Goal: Task Accomplishment & Management: Complete application form

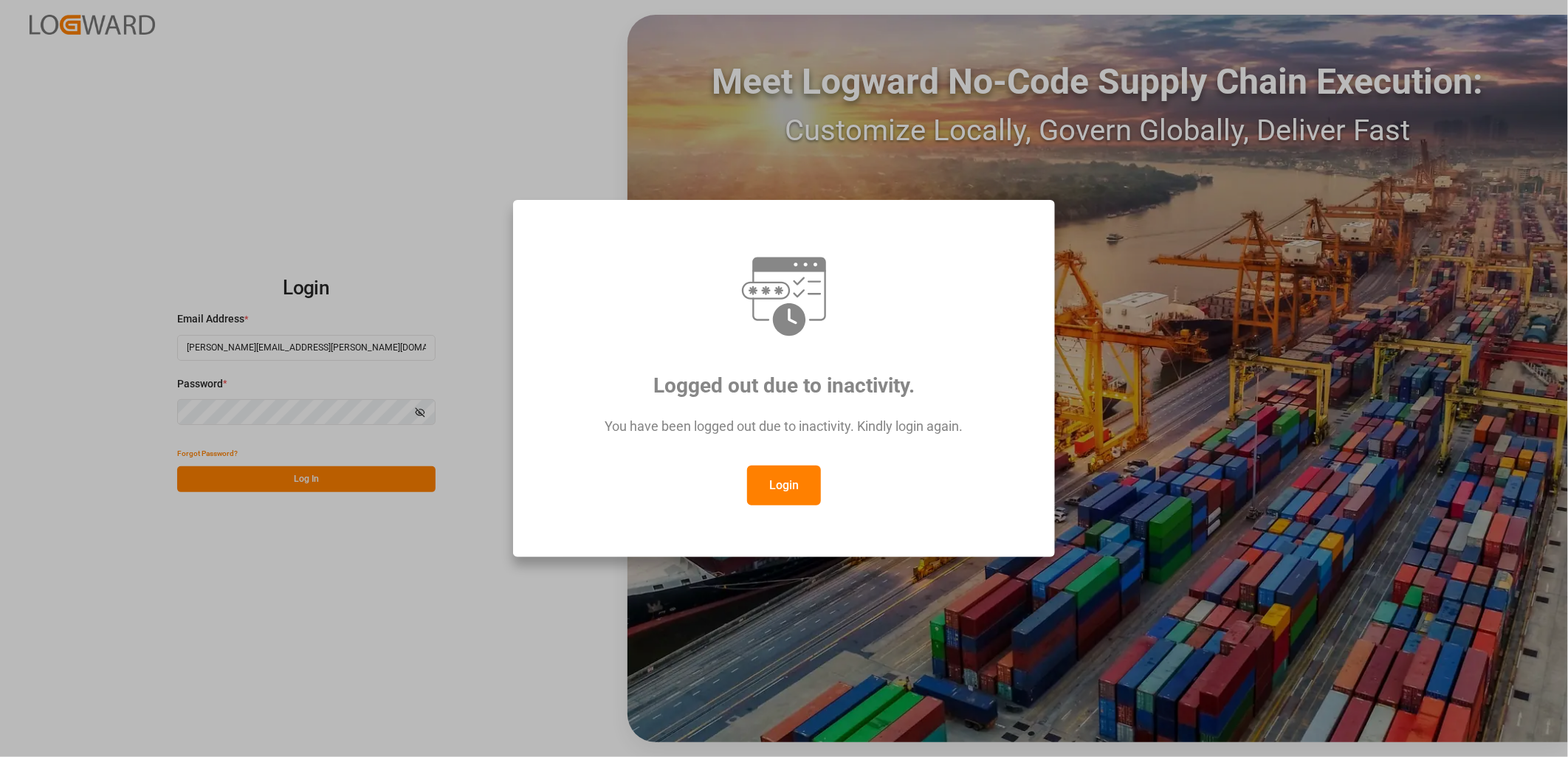
click at [794, 481] on button "Login" at bounding box center [784, 486] width 74 height 40
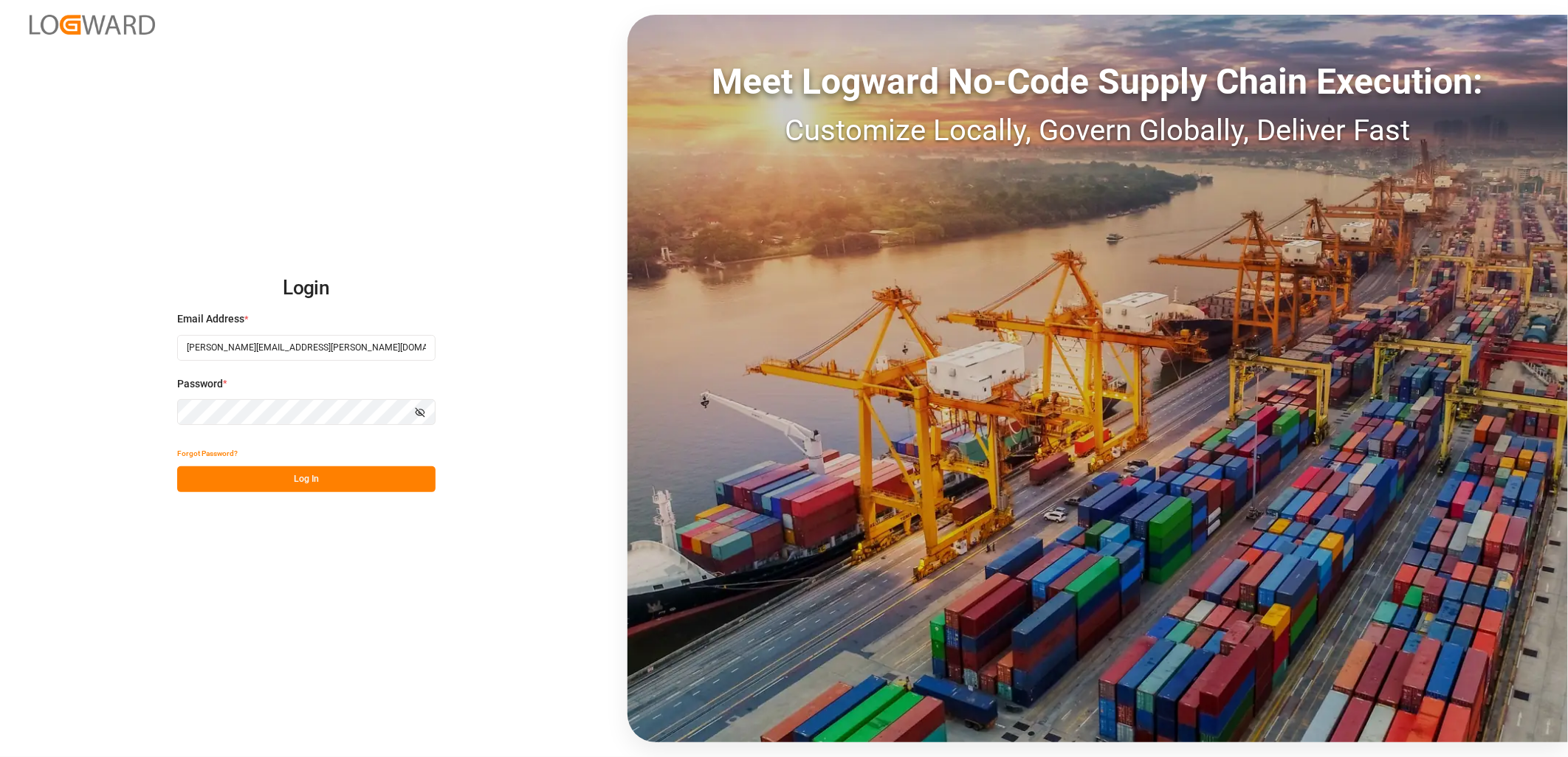
click at [276, 474] on button "Log In" at bounding box center [306, 480] width 258 height 26
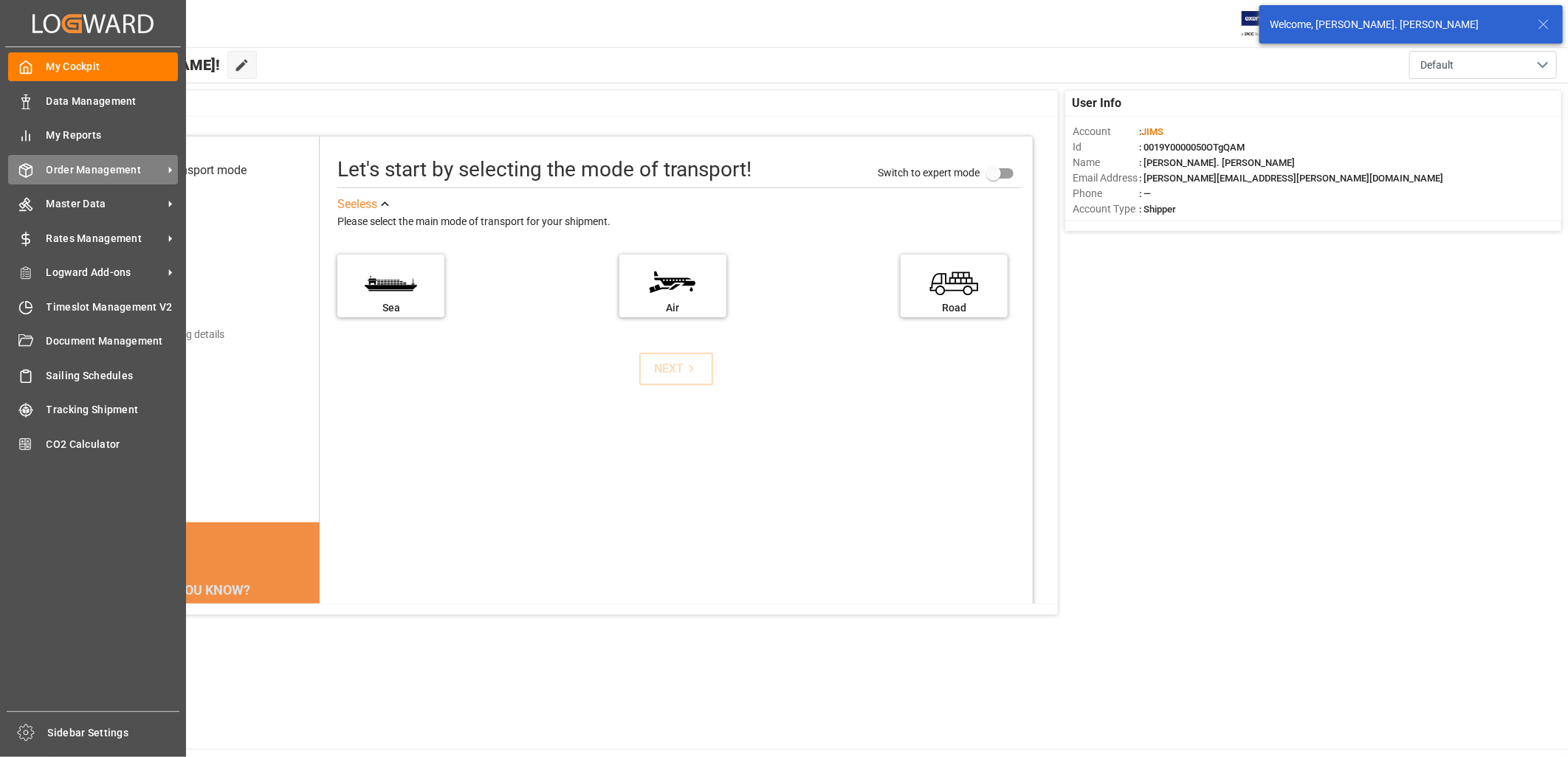
click at [97, 162] on span "Order Management" at bounding box center [104, 170] width 116 height 15
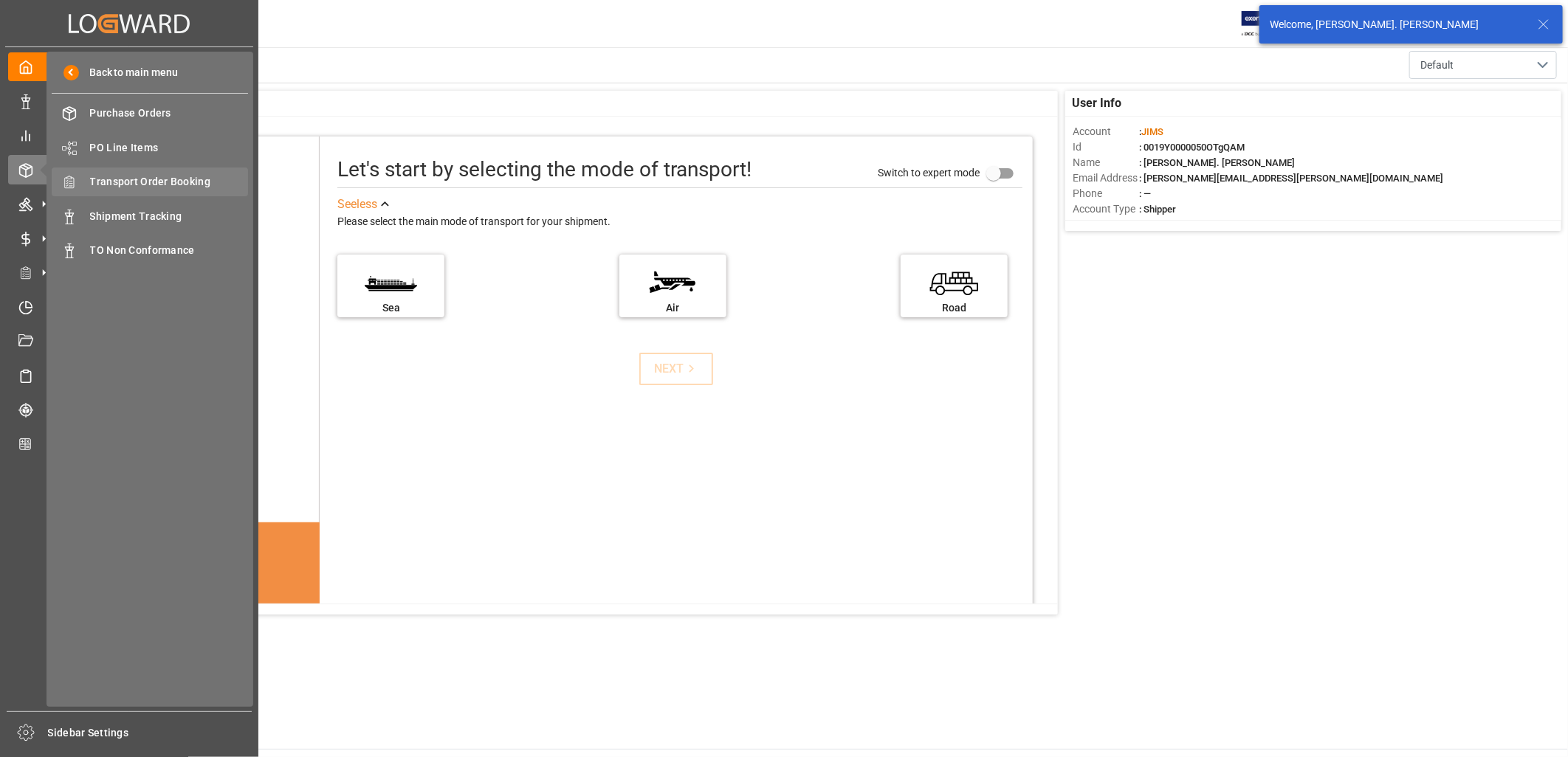
click at [132, 180] on span "Transport Order Booking" at bounding box center [169, 182] width 159 height 15
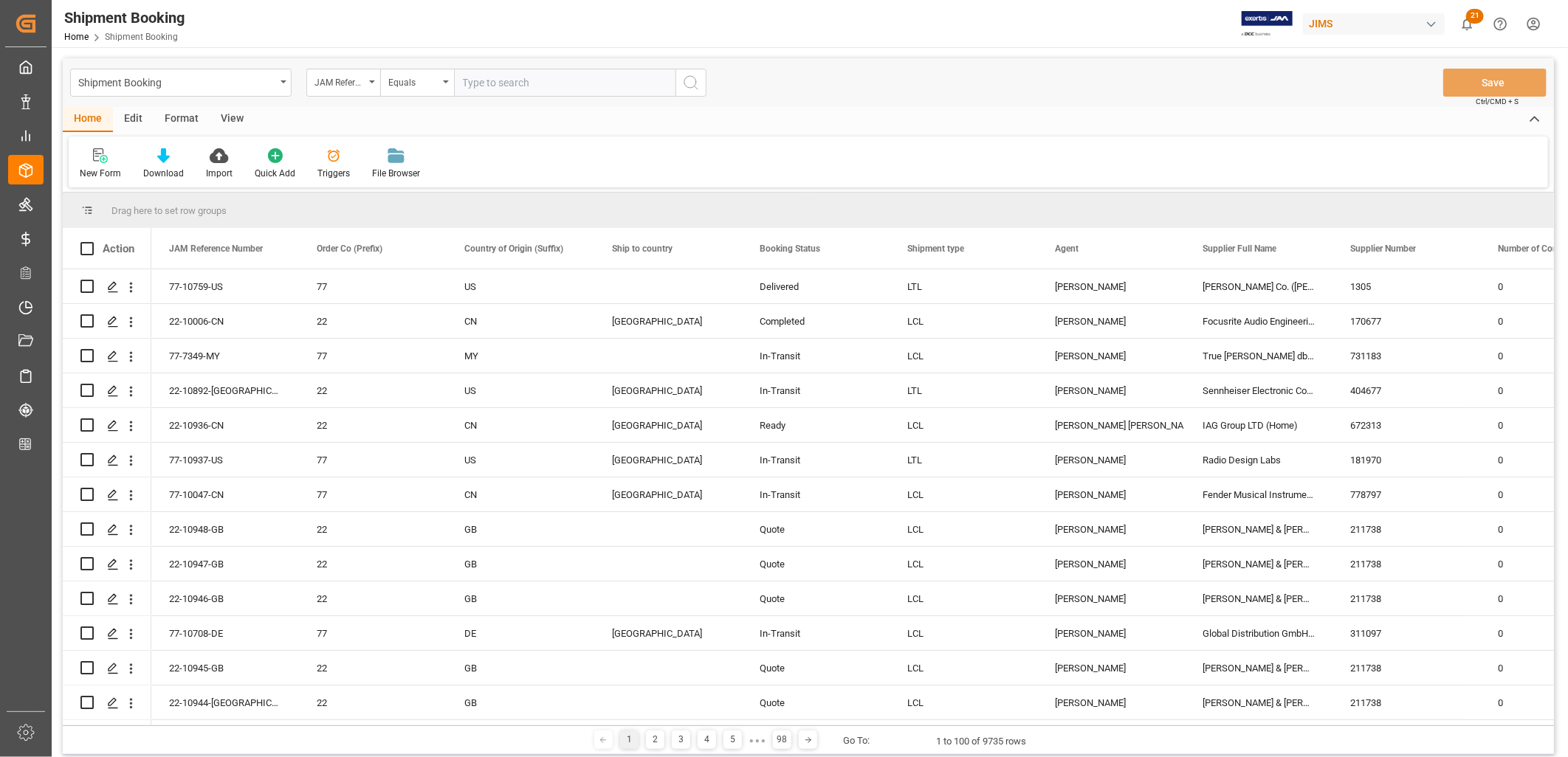
click at [476, 83] on input "text" at bounding box center [565, 82] width 222 height 28
type input "77-10290-CN"
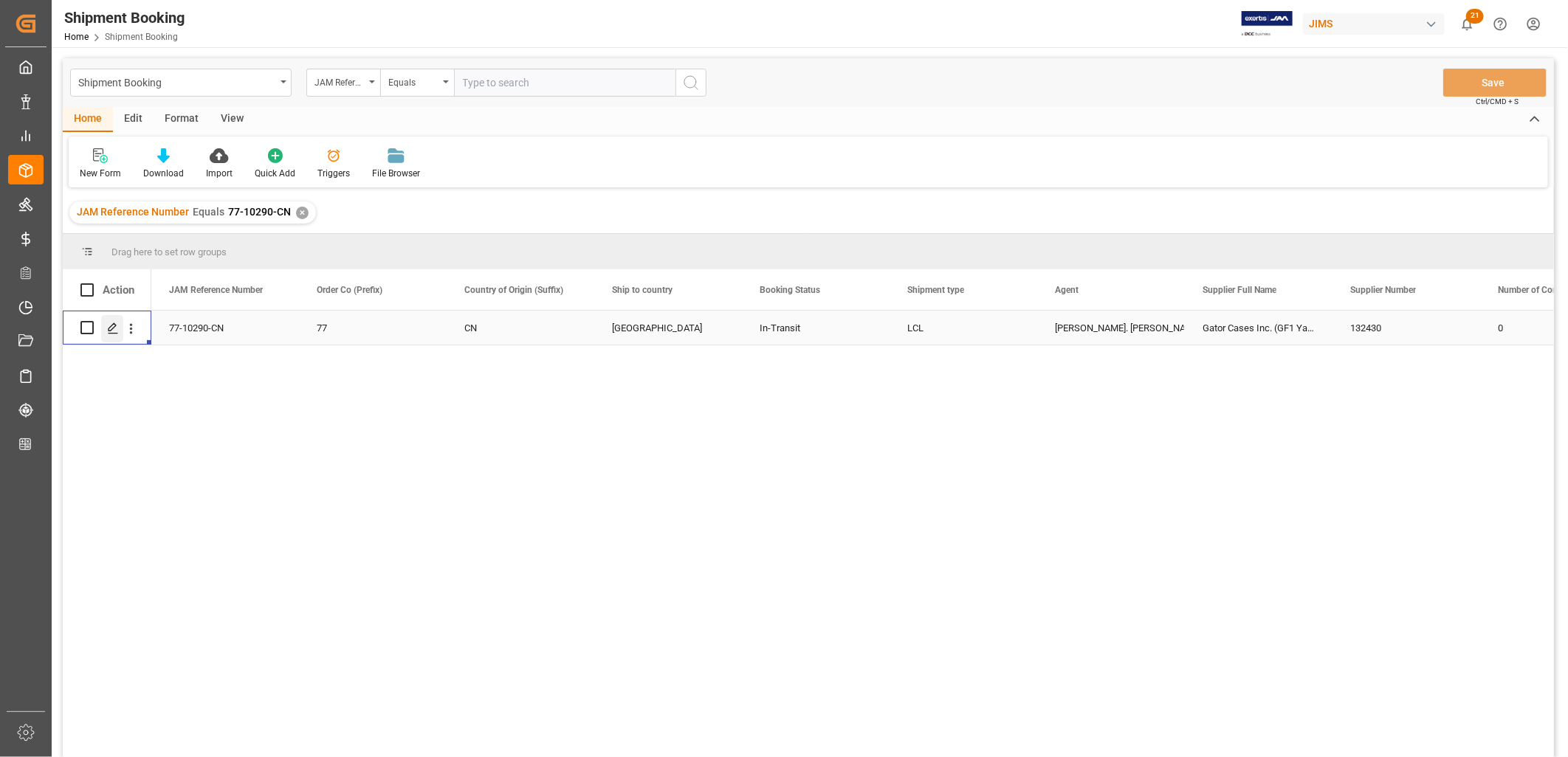
click at [114, 328] on icon "Press SPACE to select this row." at bounding box center [112, 328] width 12 height 12
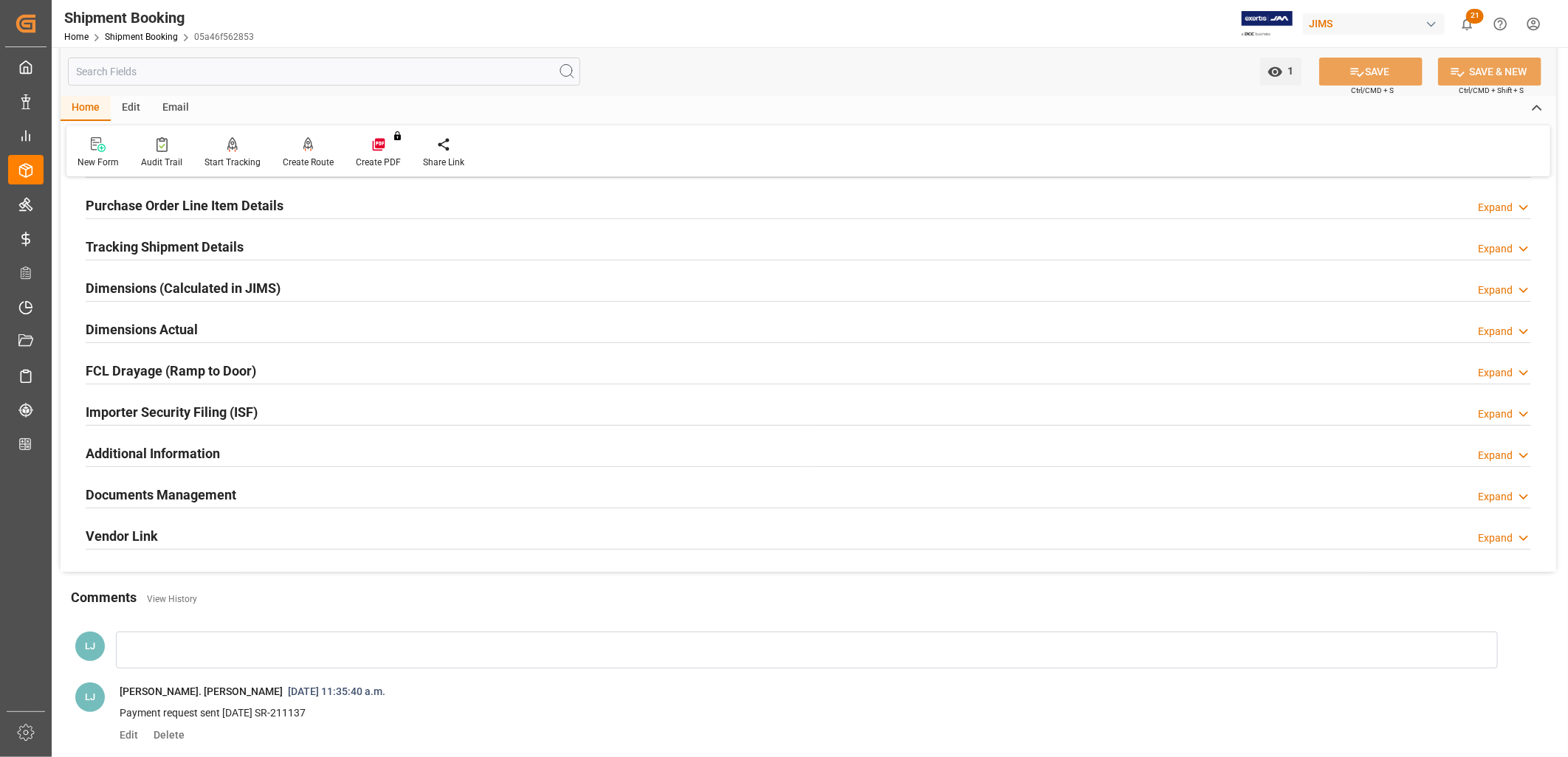
scroll to position [246, 0]
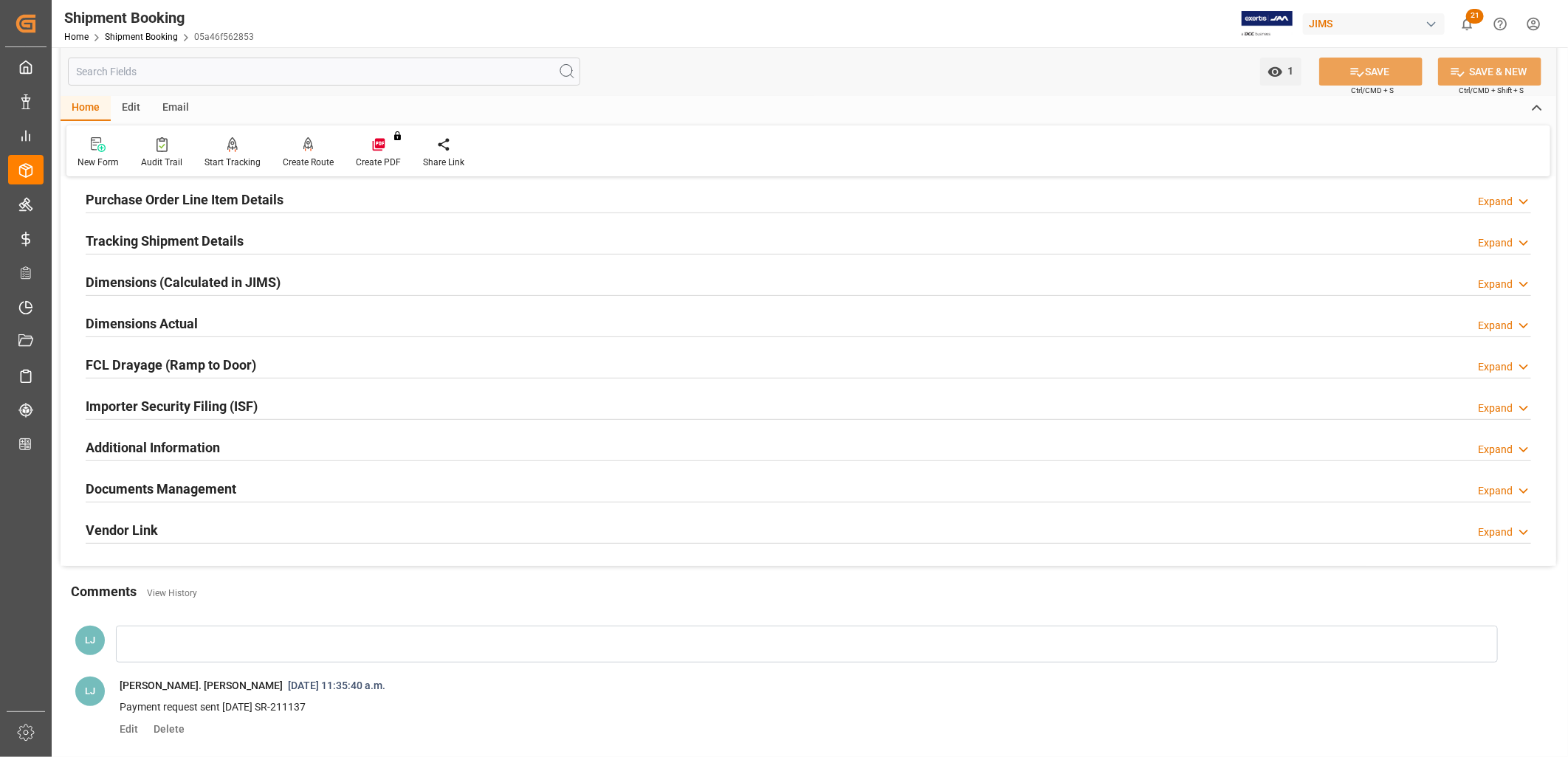
click at [199, 488] on h2 "Documents Management" at bounding box center [161, 489] width 151 height 20
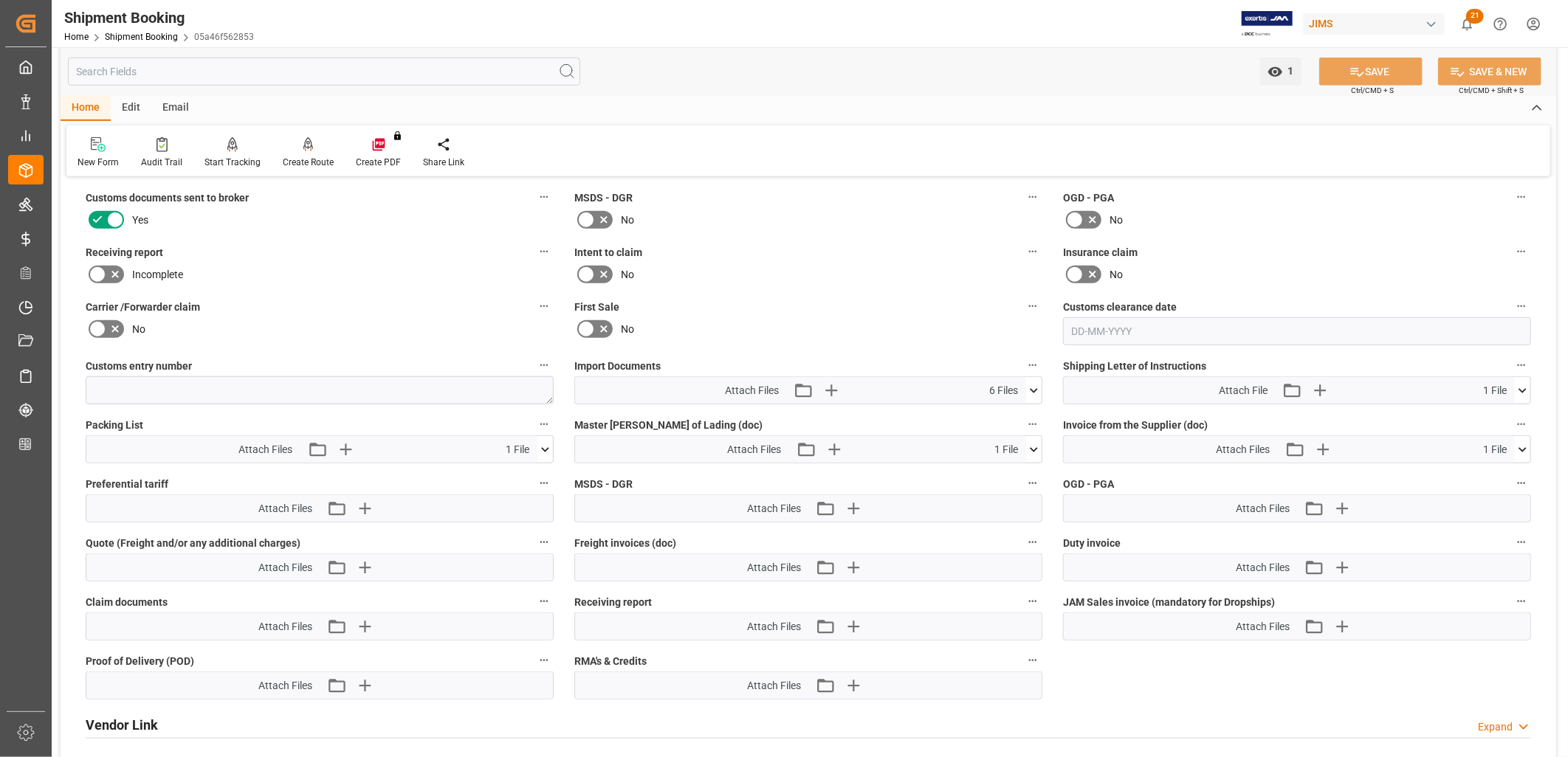
scroll to position [655, 0]
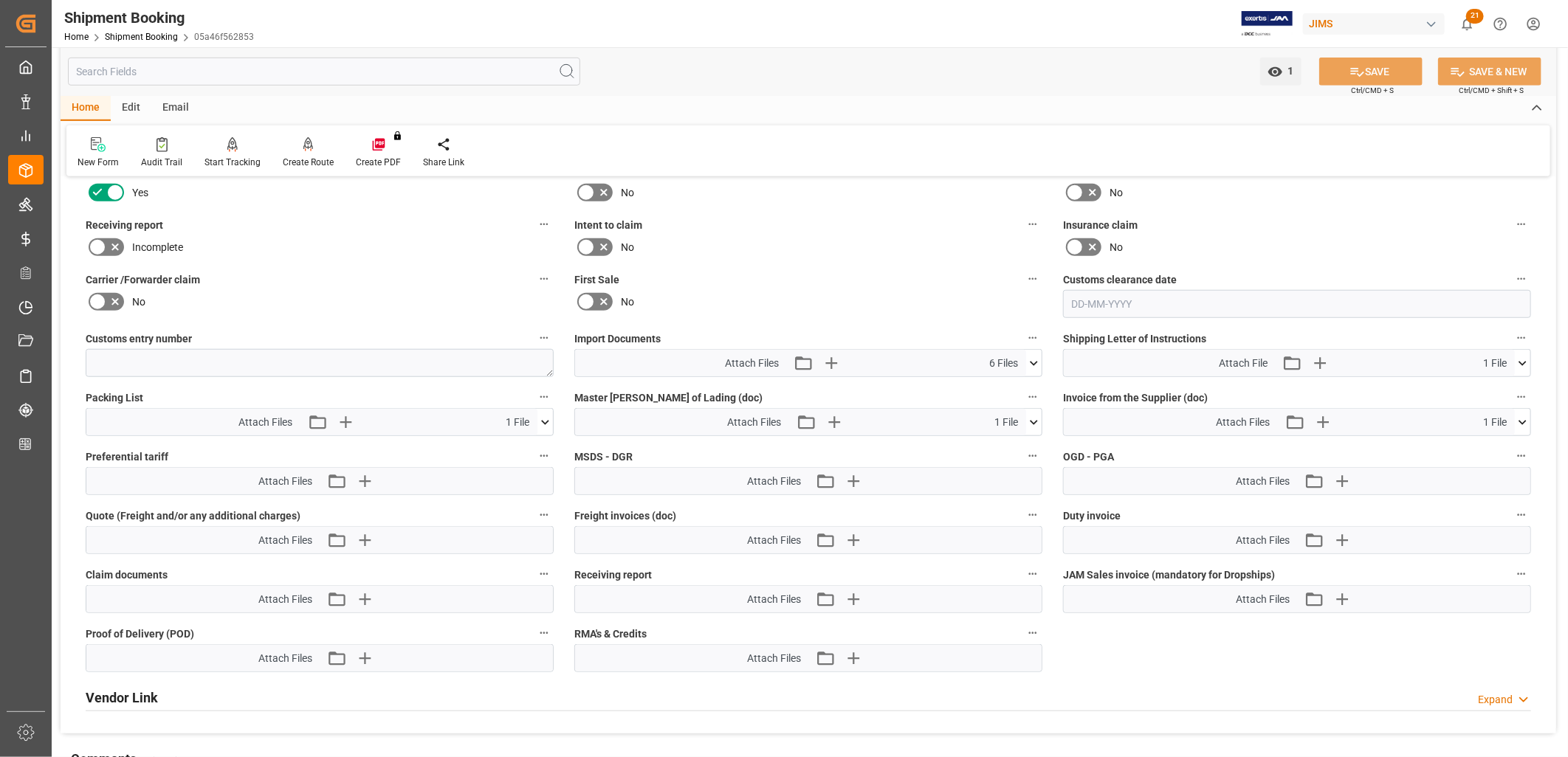
click at [1032, 357] on icon at bounding box center [1034, 363] width 15 height 15
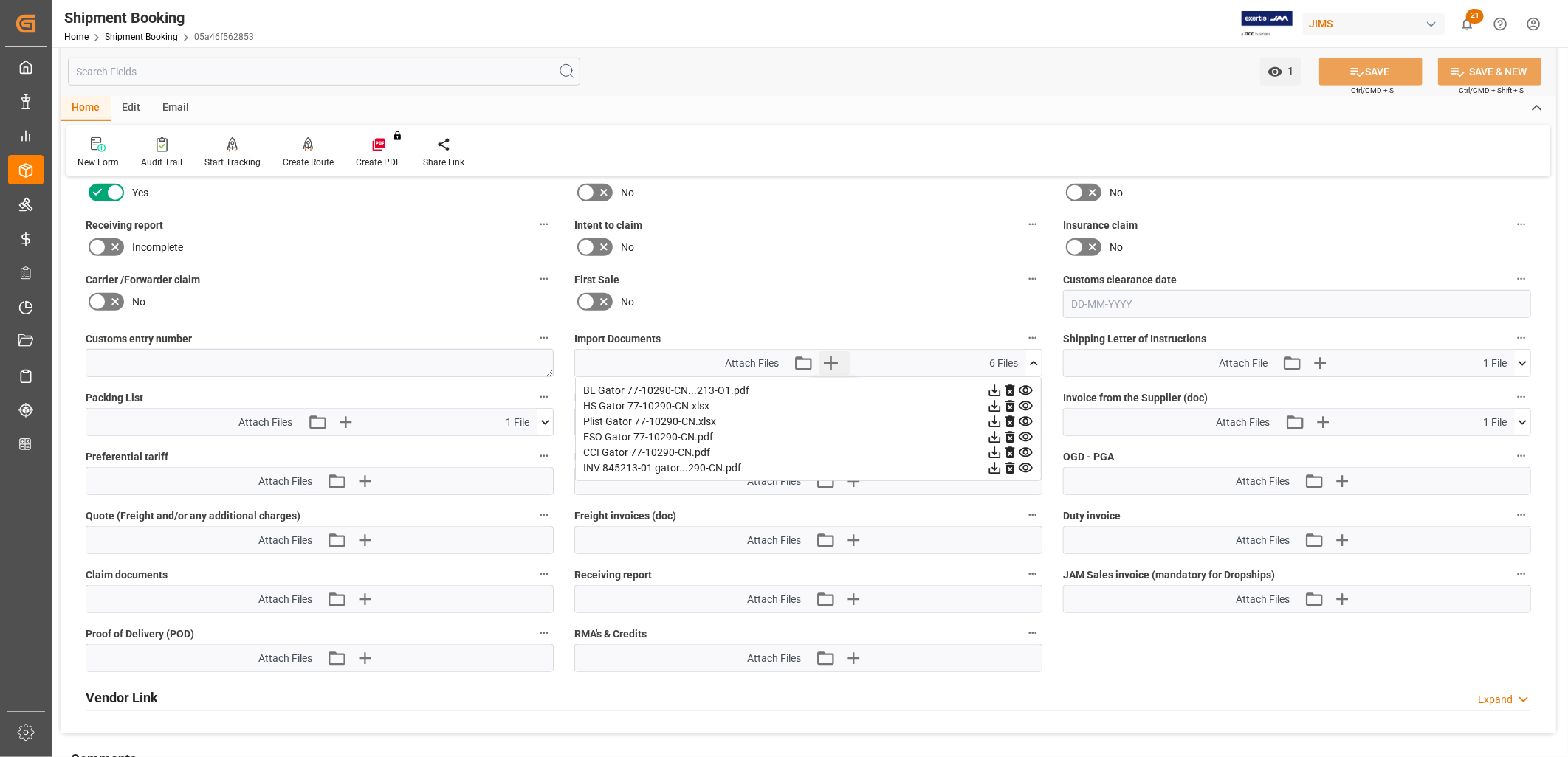
click at [830, 357] on icon "button" at bounding box center [831, 363] width 14 height 14
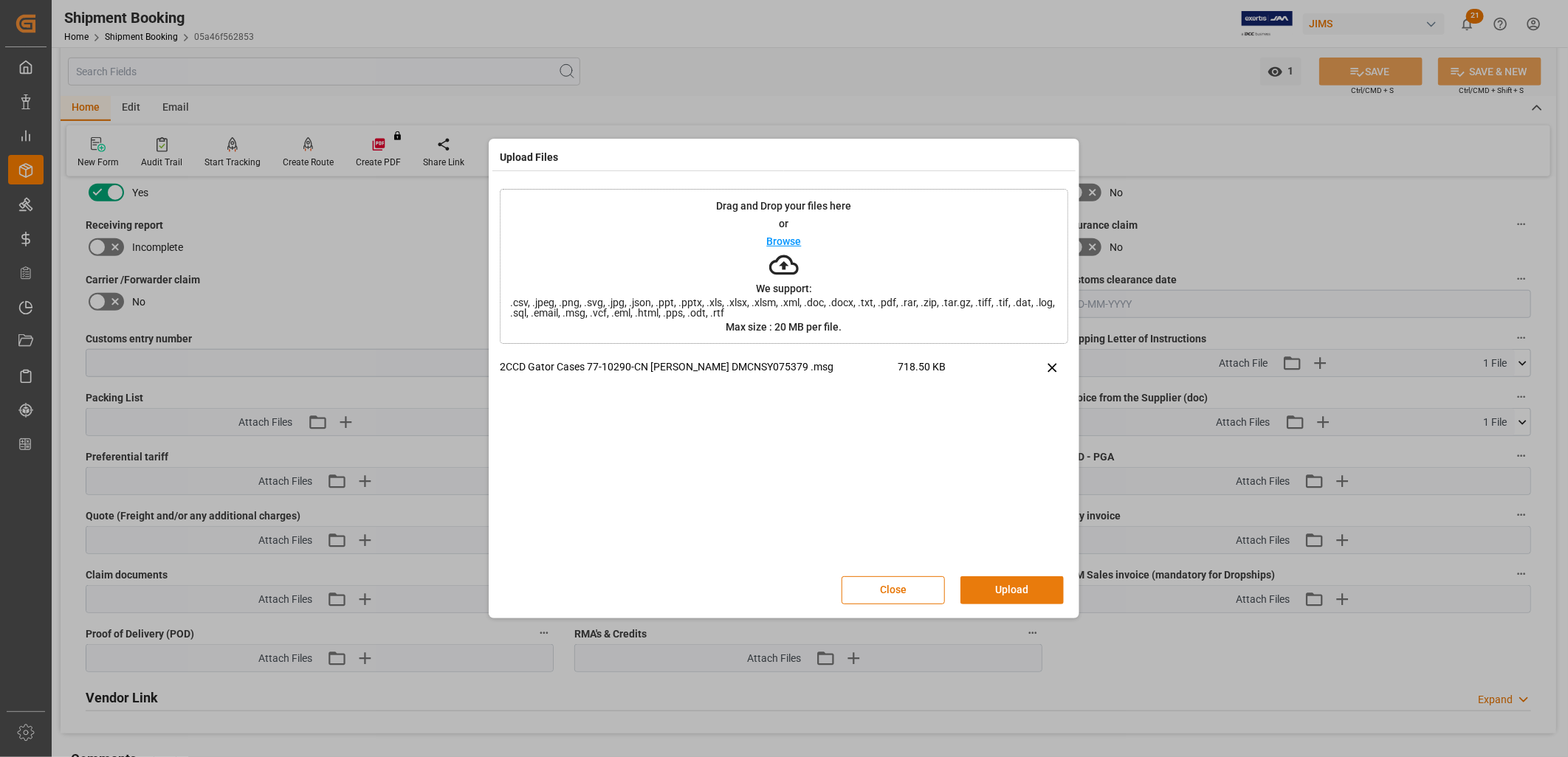
click at [1036, 593] on button "Upload" at bounding box center [1012, 591] width 103 height 28
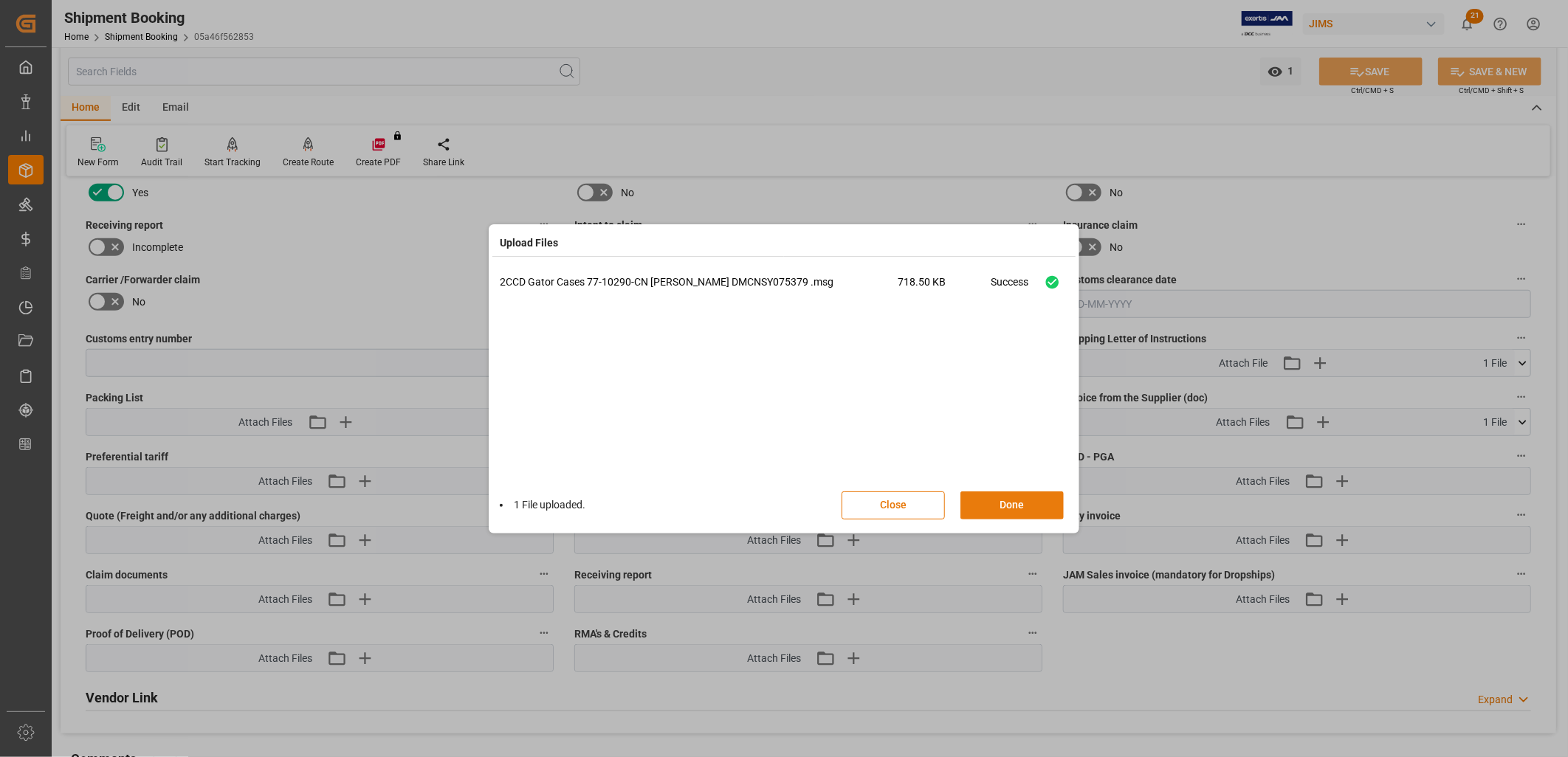
click at [1037, 502] on button "Done" at bounding box center [1012, 505] width 103 height 28
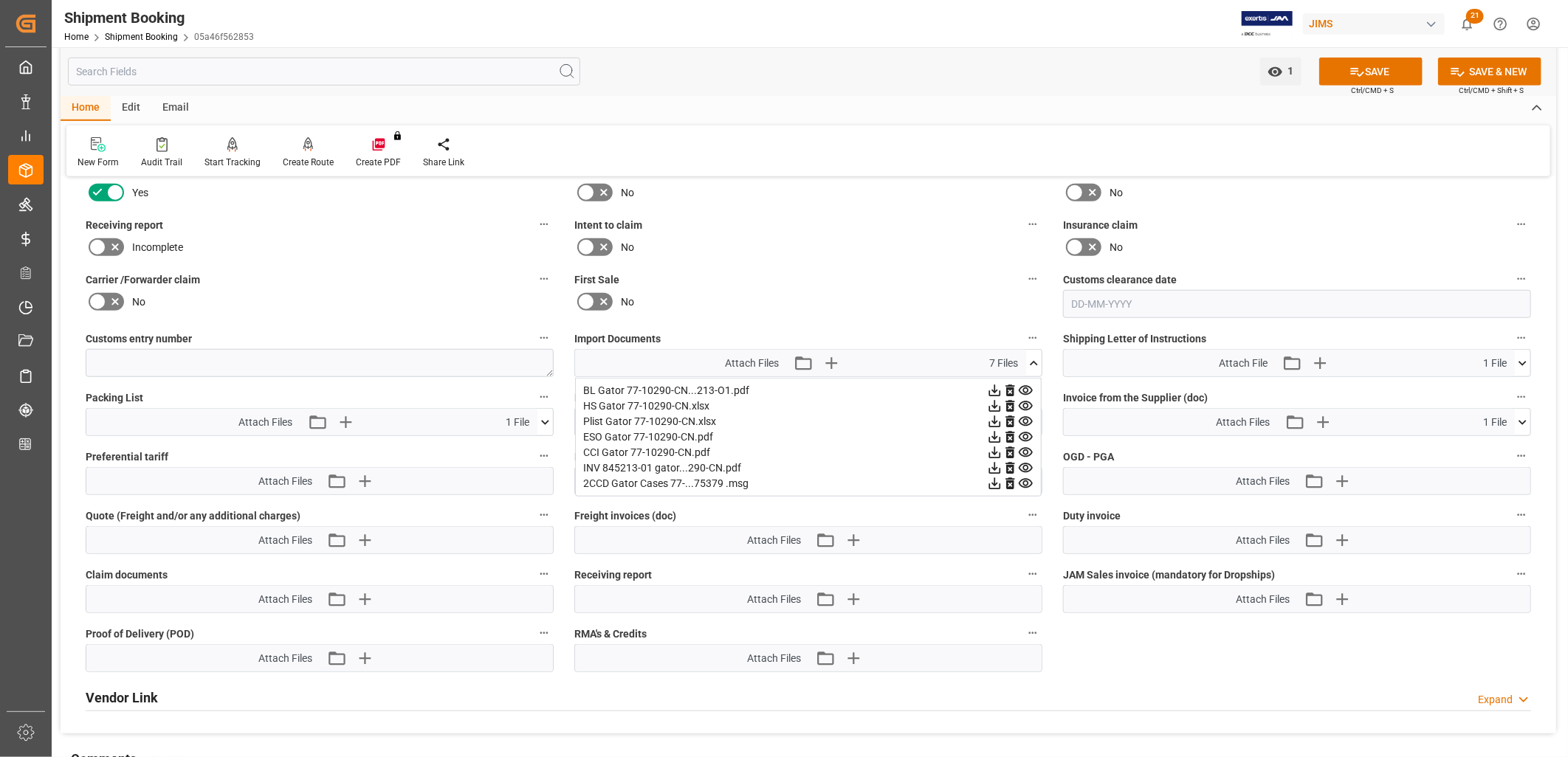
click at [1037, 358] on icon at bounding box center [1034, 363] width 15 height 15
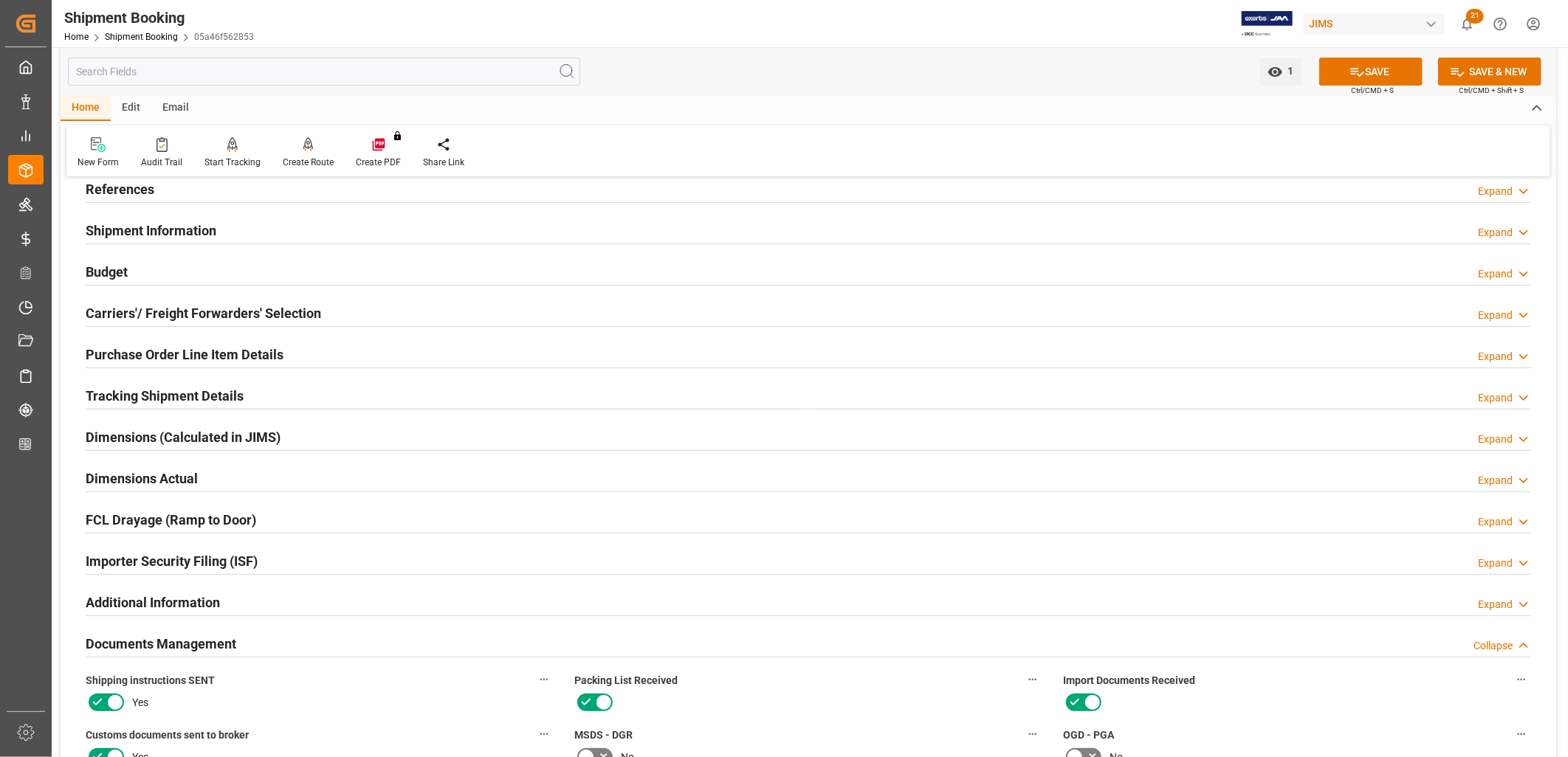
scroll to position [82, 0]
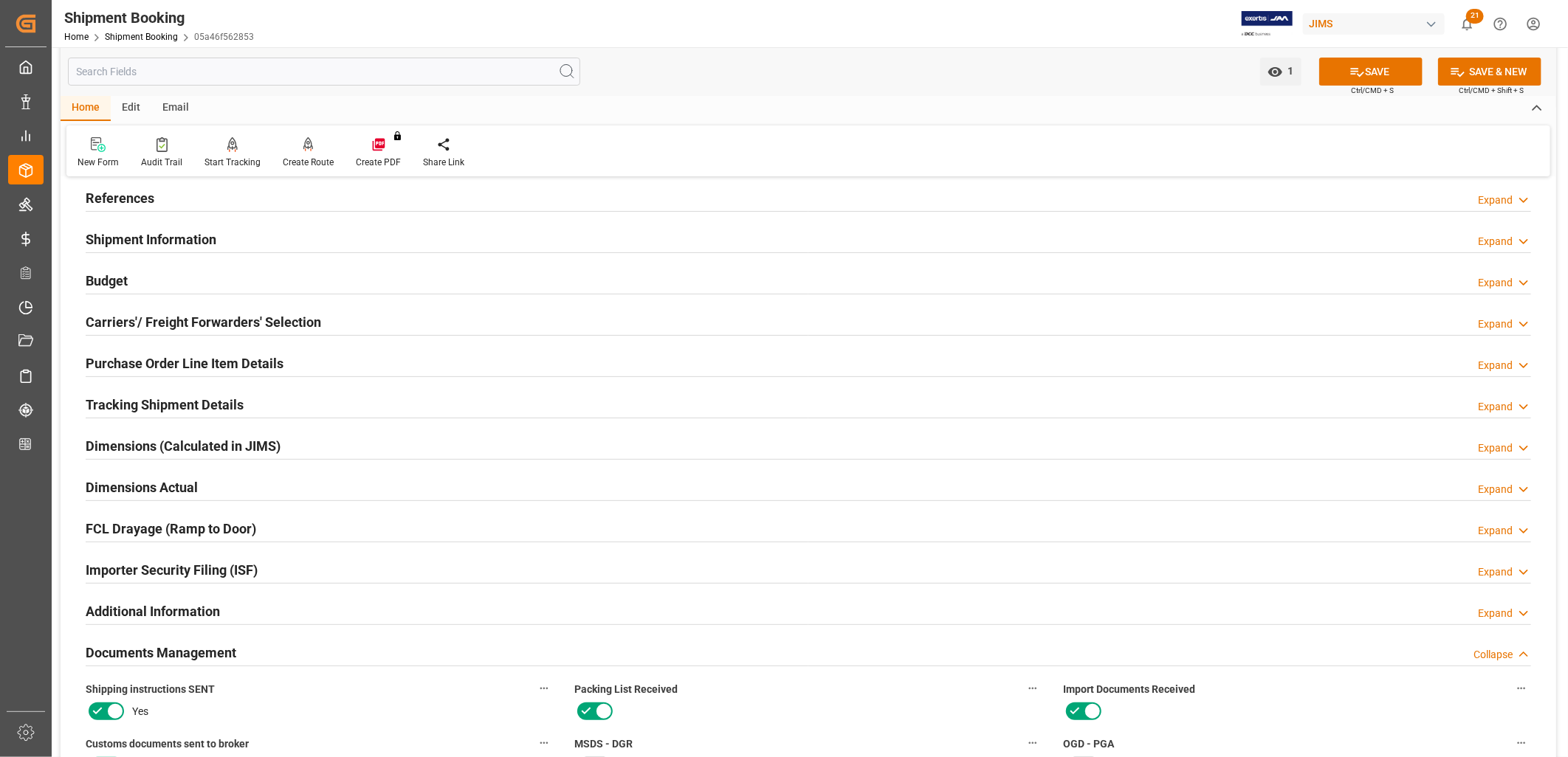
click at [231, 360] on h2 "Purchase Order Line Item Details" at bounding box center [184, 363] width 198 height 20
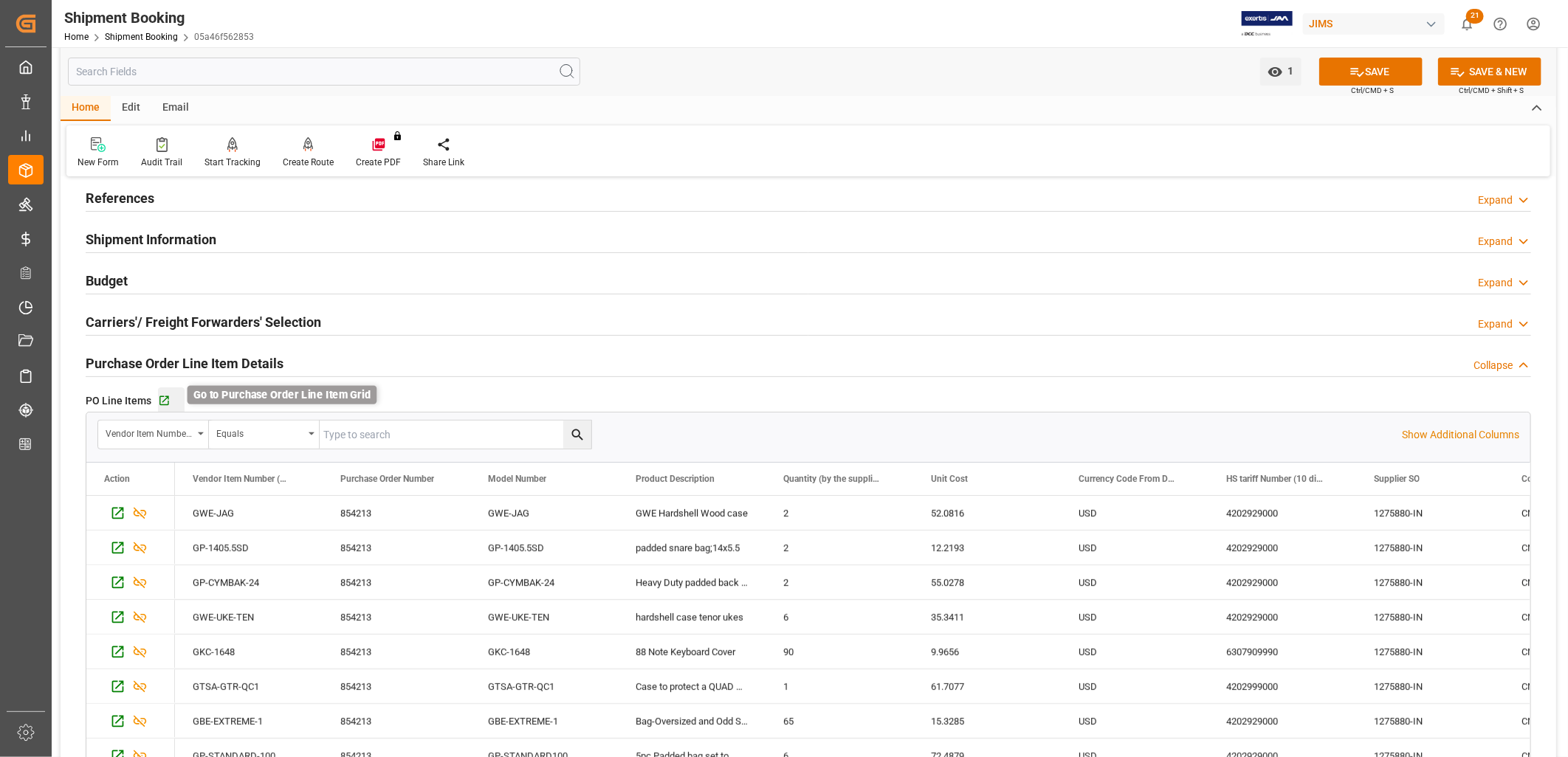
click at [166, 395] on icon "button" at bounding box center [164, 401] width 12 height 12
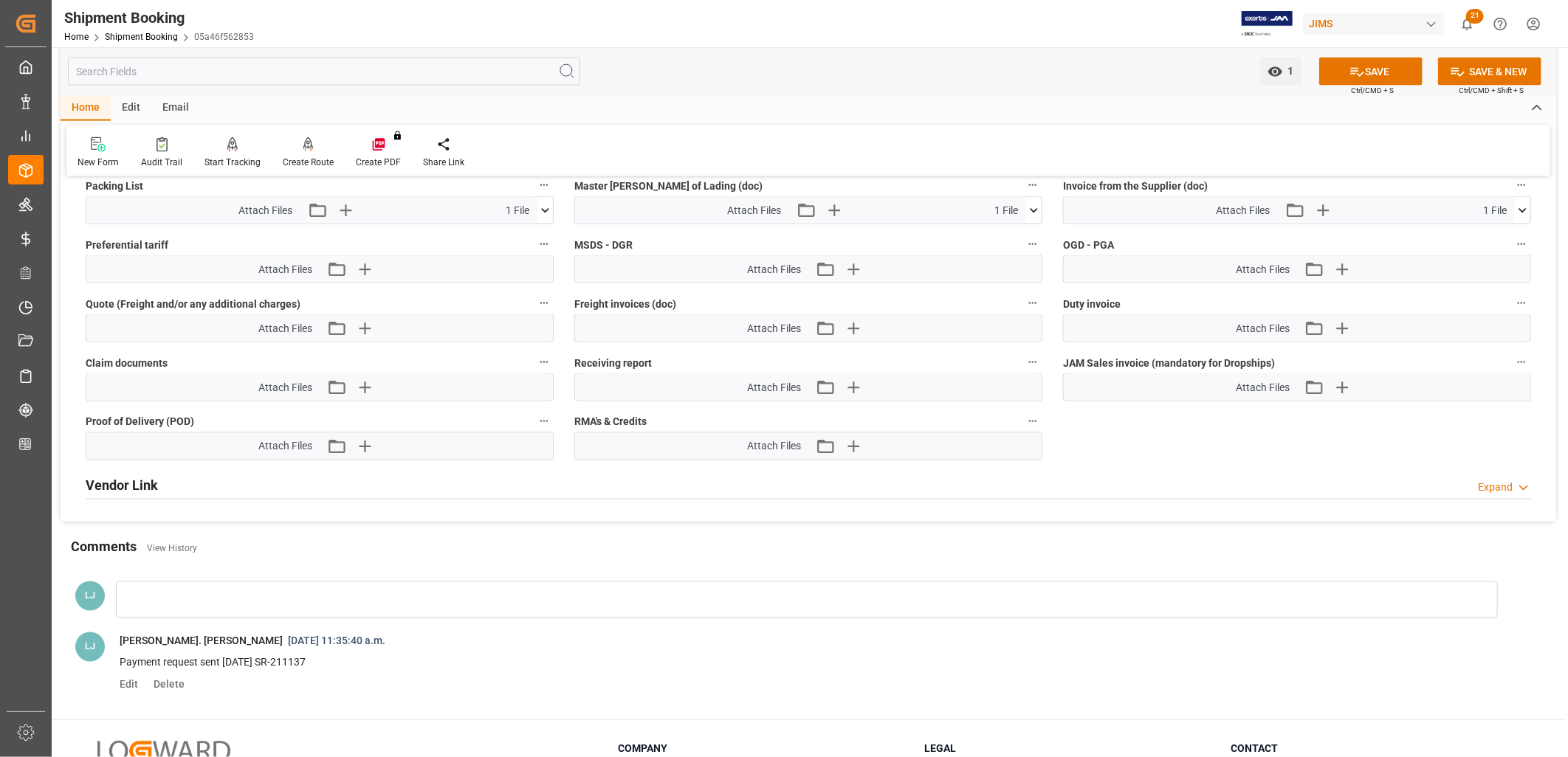
scroll to position [1394, 0]
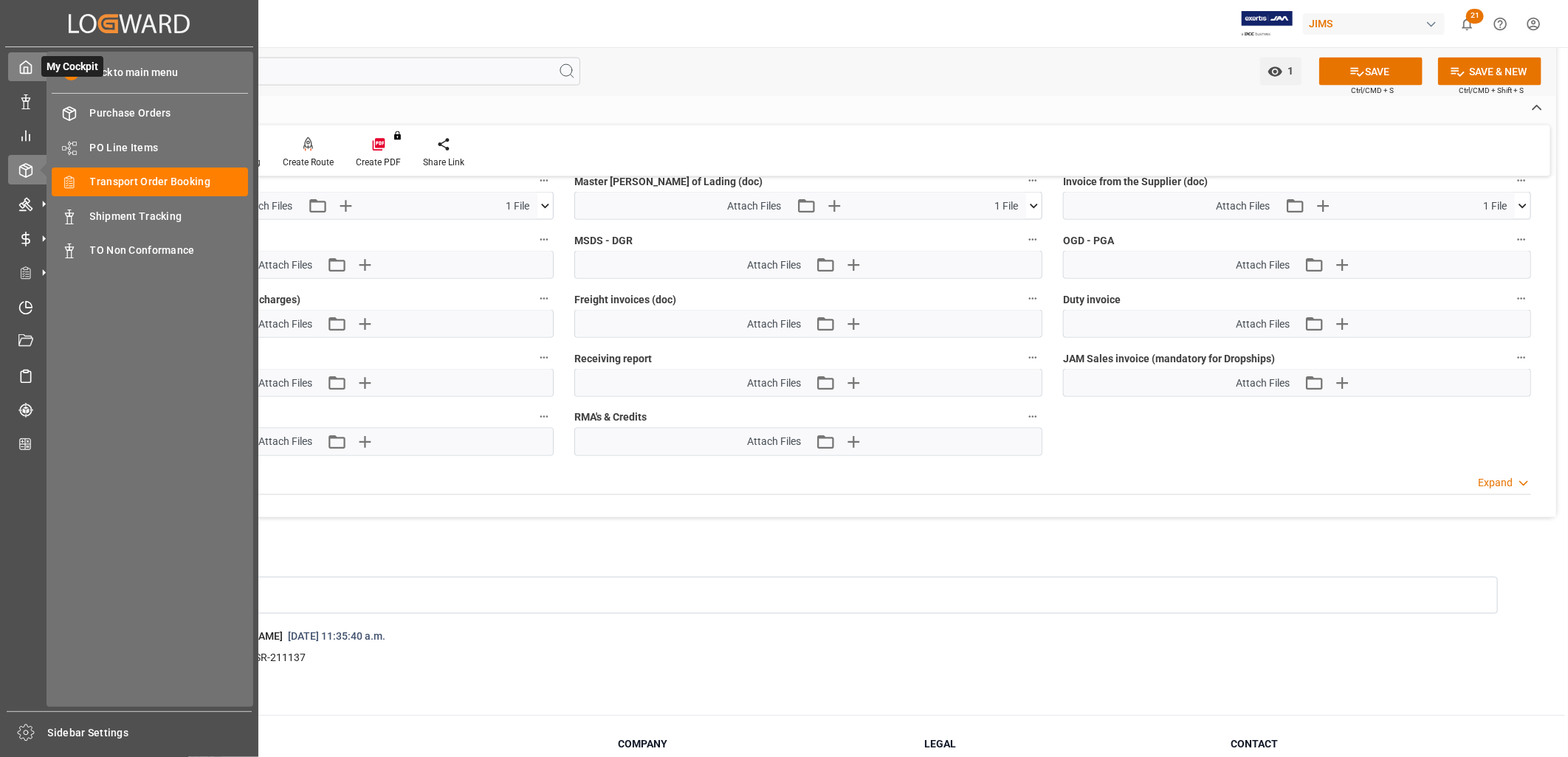
click at [25, 69] on polyline at bounding box center [26, 70] width 4 height 6
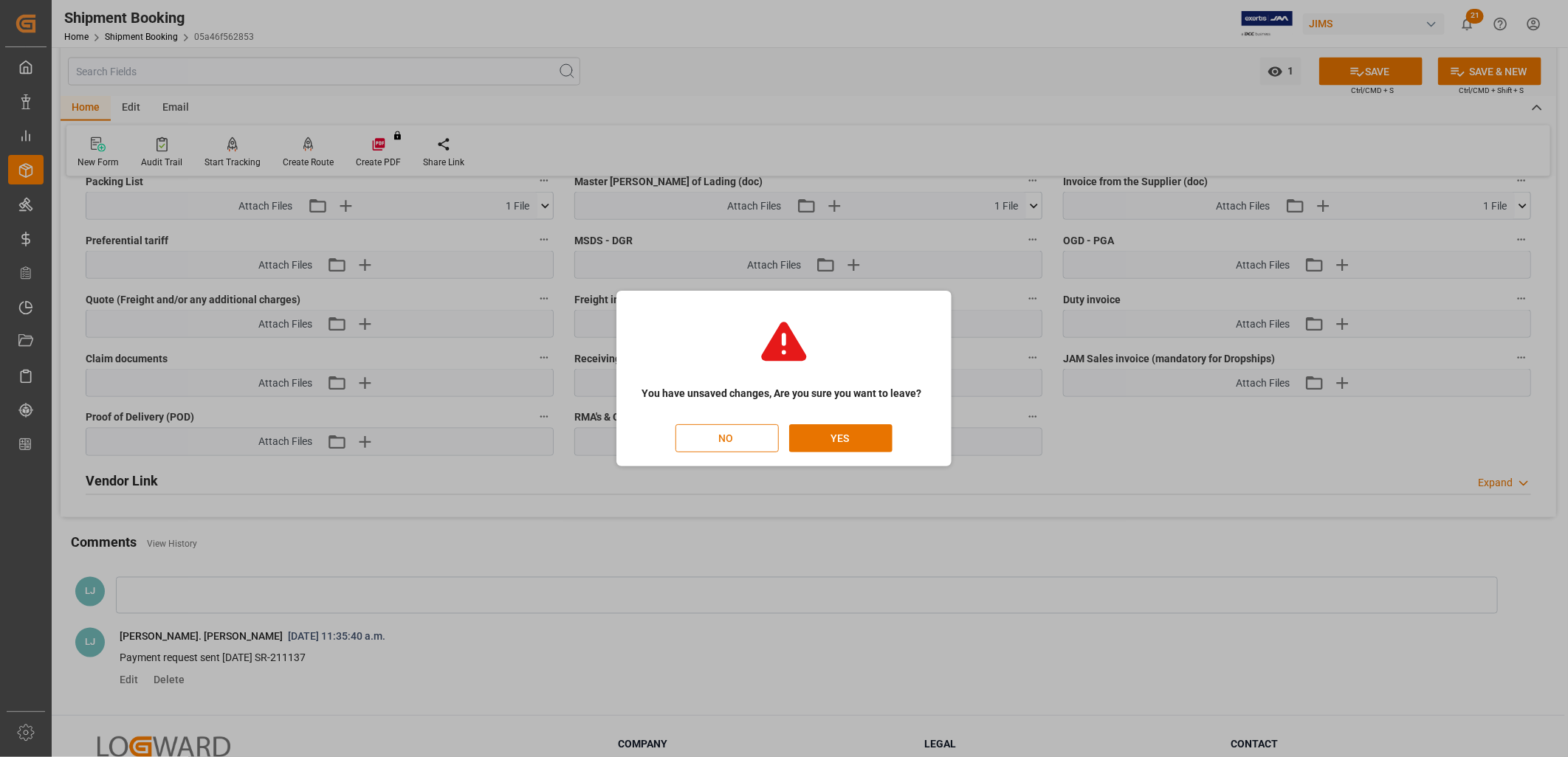
click at [740, 440] on button "NO" at bounding box center [727, 438] width 103 height 28
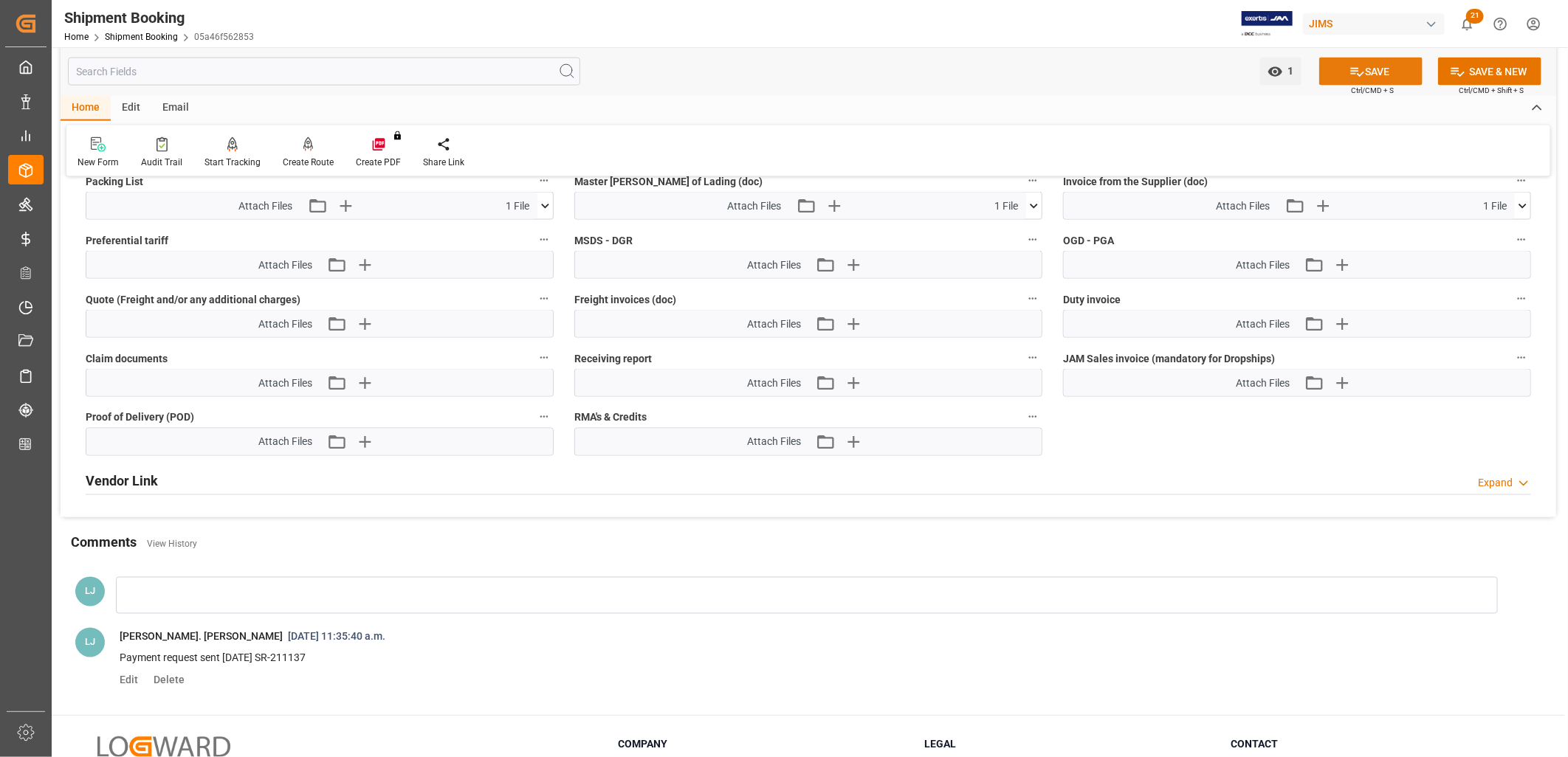
click at [1351, 72] on icon at bounding box center [1357, 72] width 15 height 15
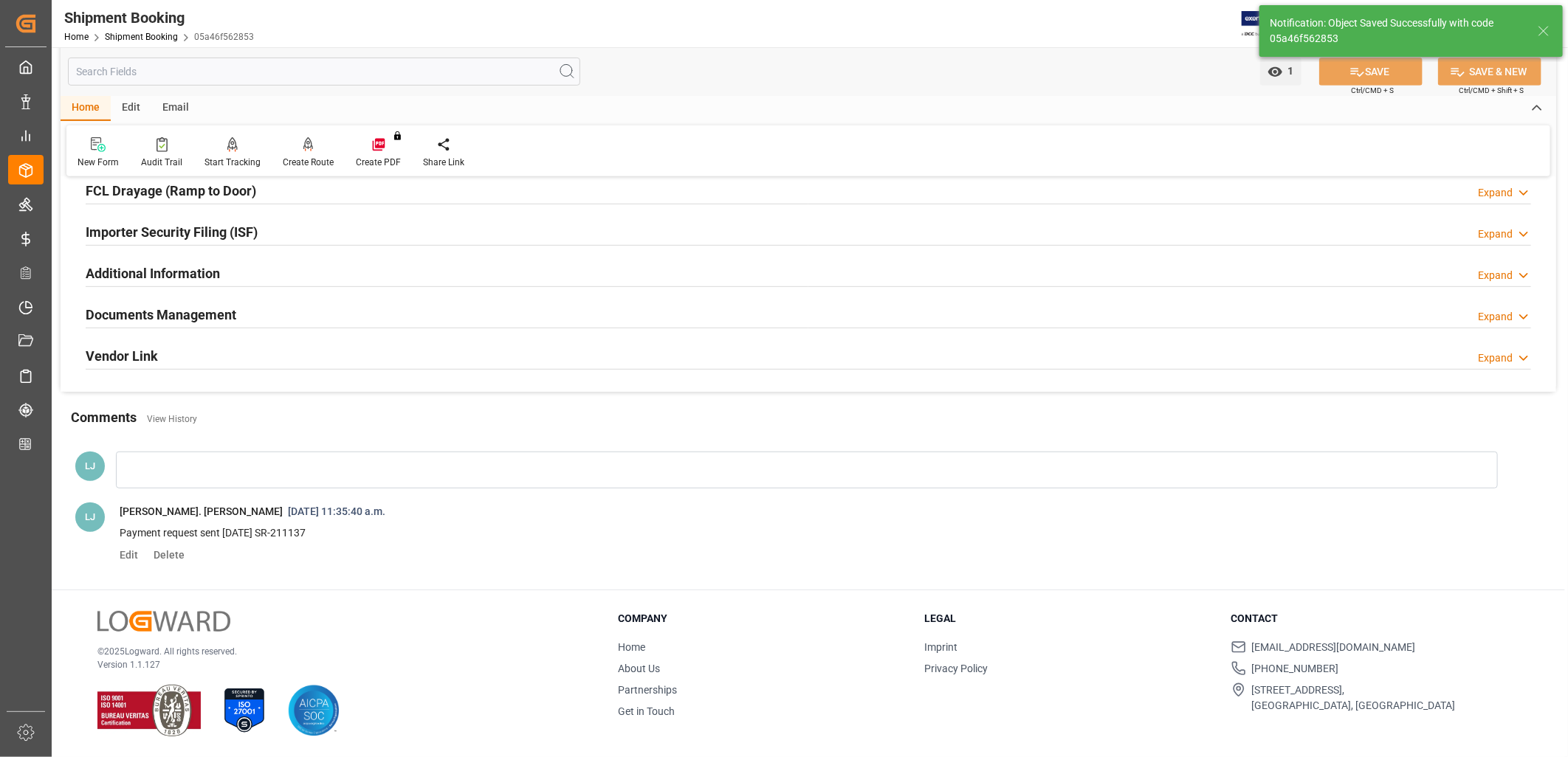
scroll to position [297, 0]
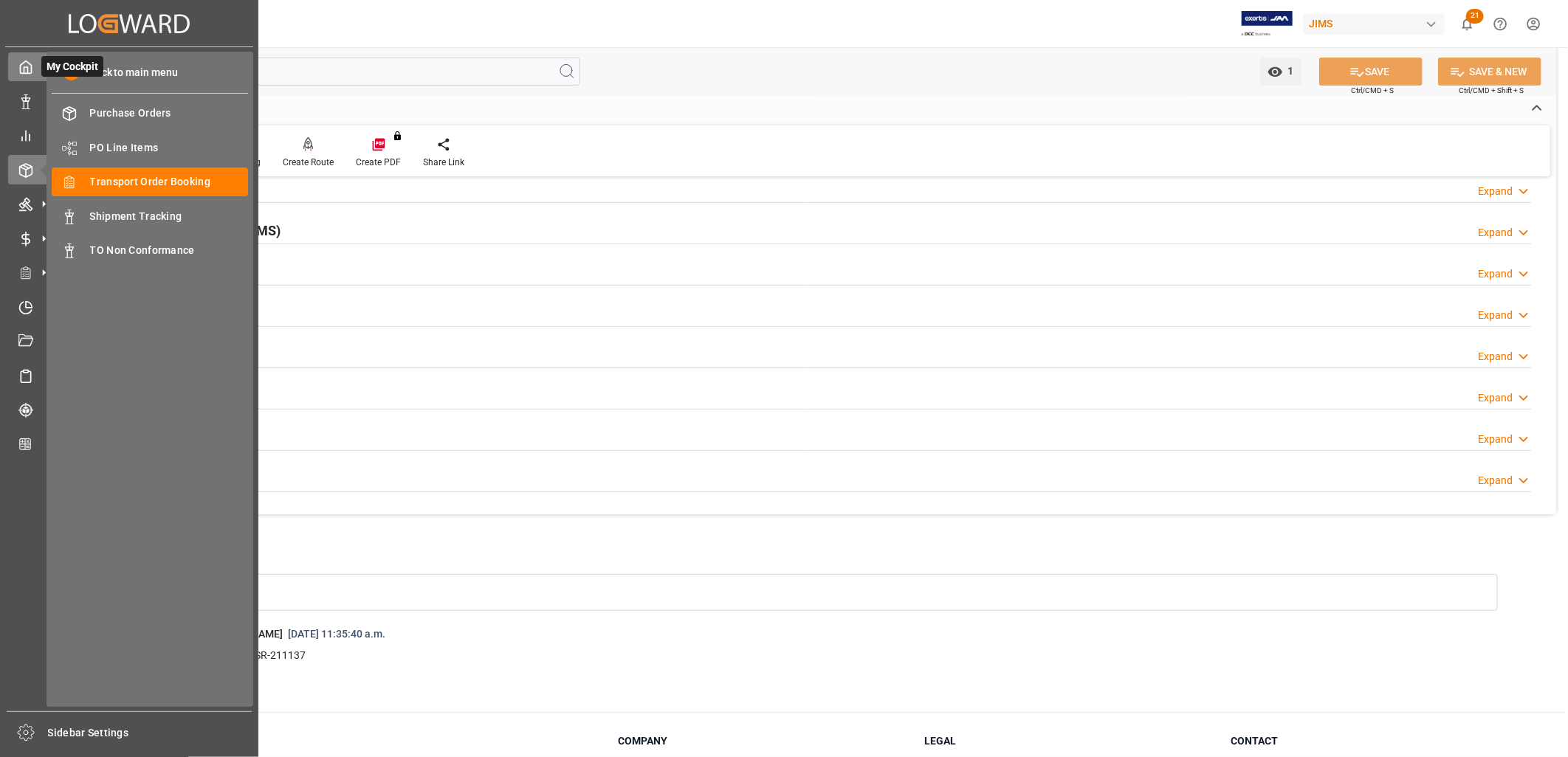
click at [29, 67] on icon at bounding box center [25, 67] width 15 height 15
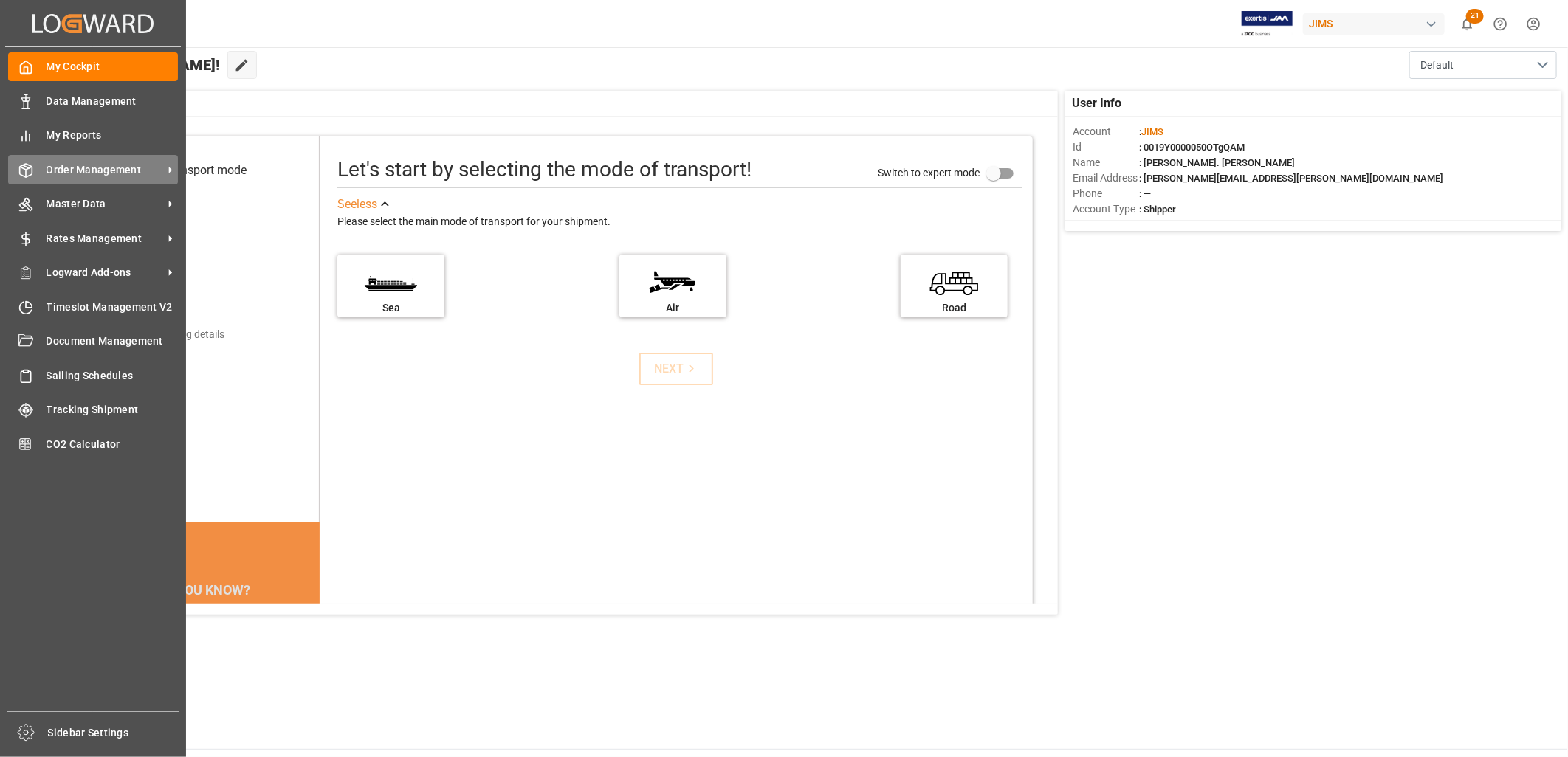
click at [91, 163] on span "Order Management" at bounding box center [104, 170] width 116 height 15
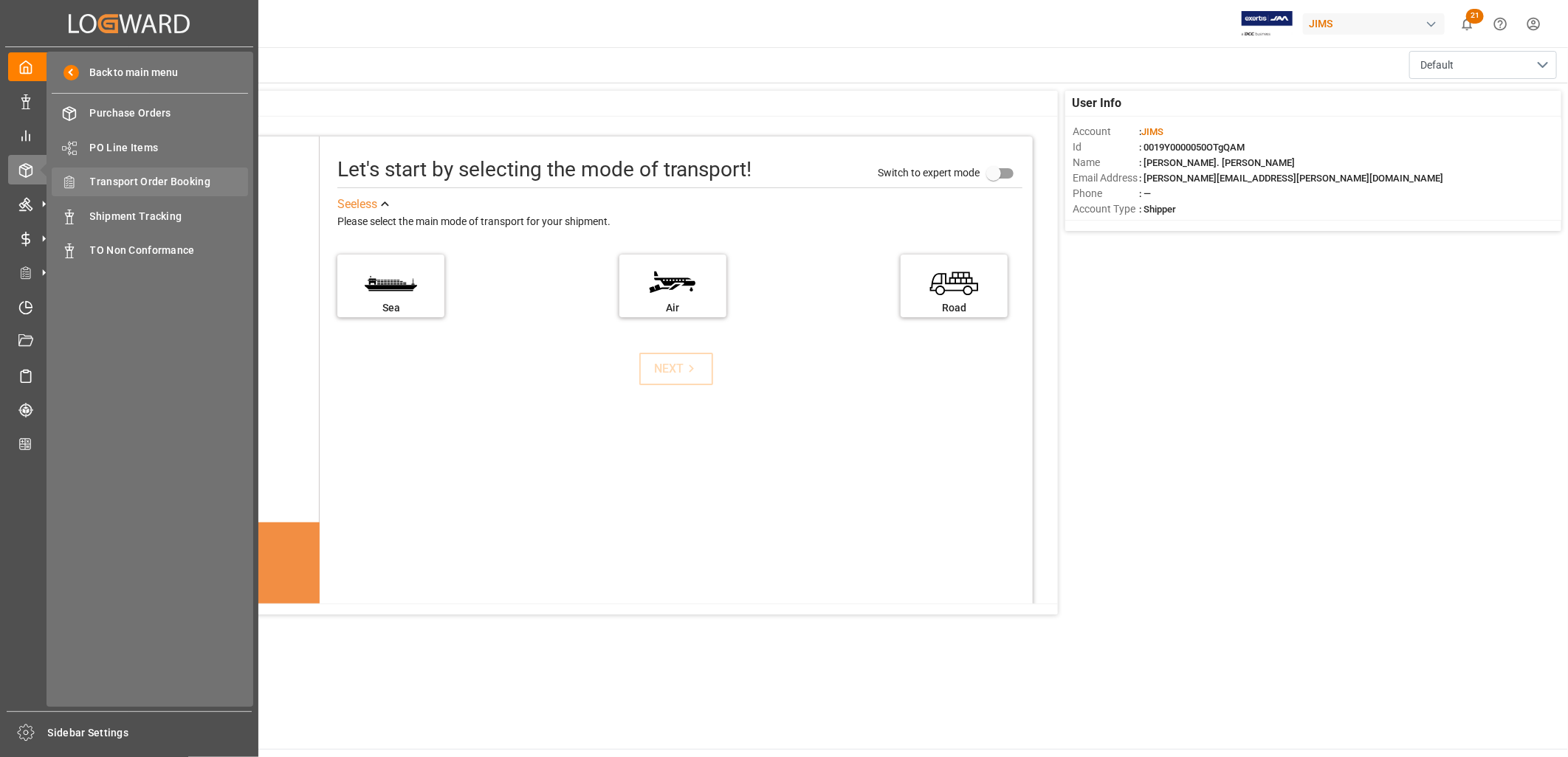
click at [167, 174] on span "Transport Order Booking" at bounding box center [169, 182] width 159 height 15
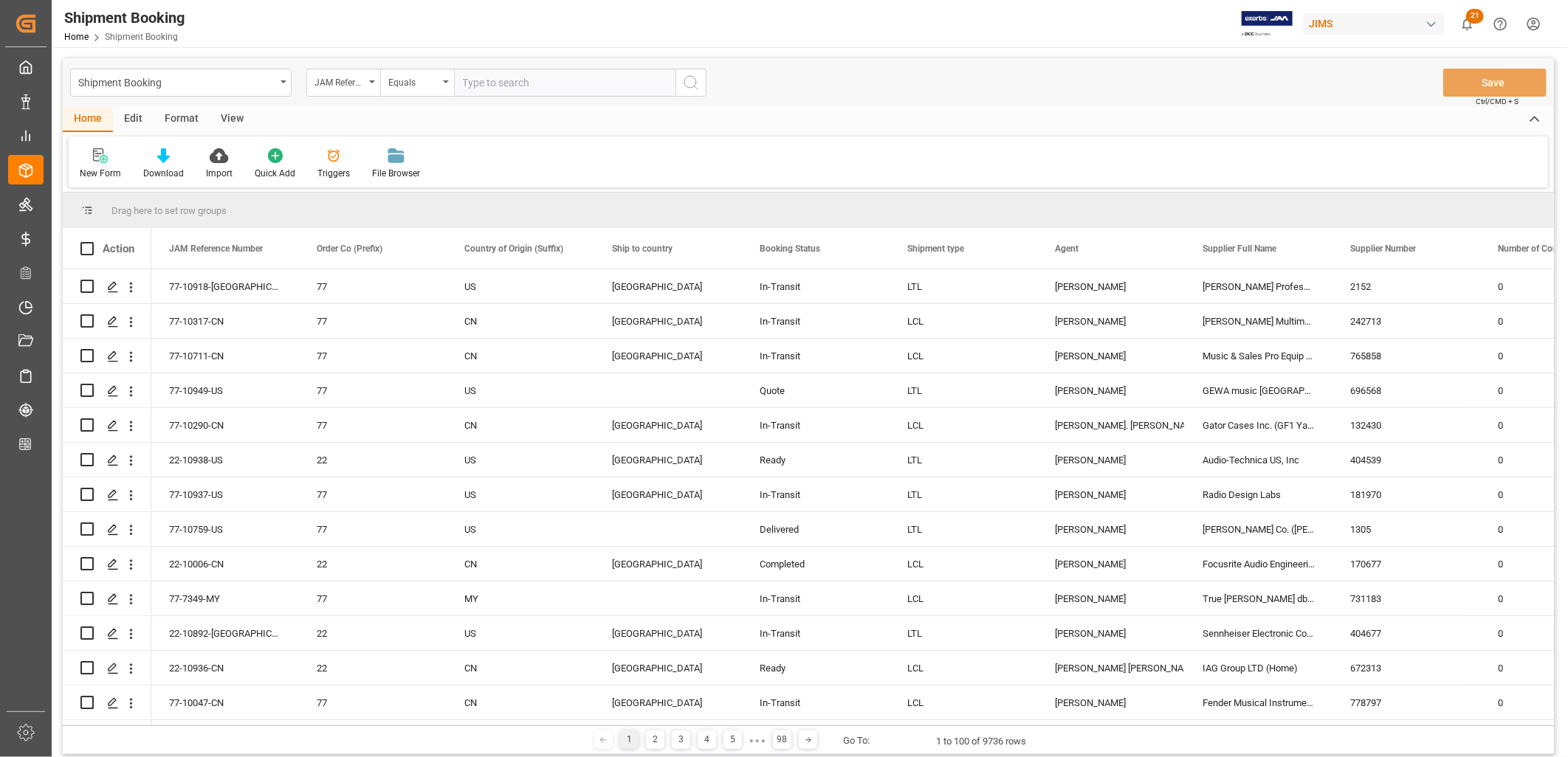
click at [99, 159] on icon at bounding box center [100, 156] width 15 height 15
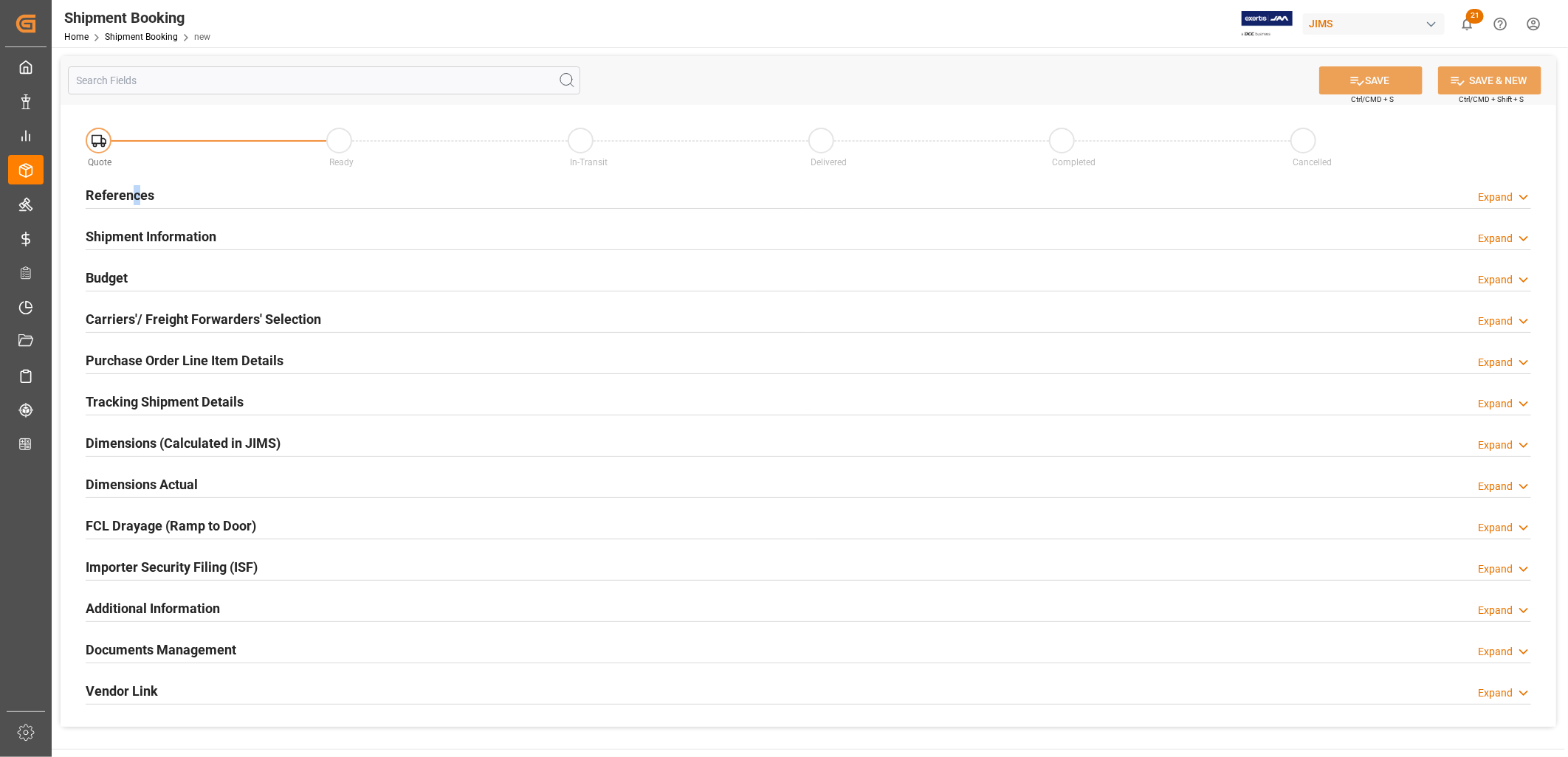
click at [136, 187] on h2 "References" at bounding box center [119, 196] width 69 height 20
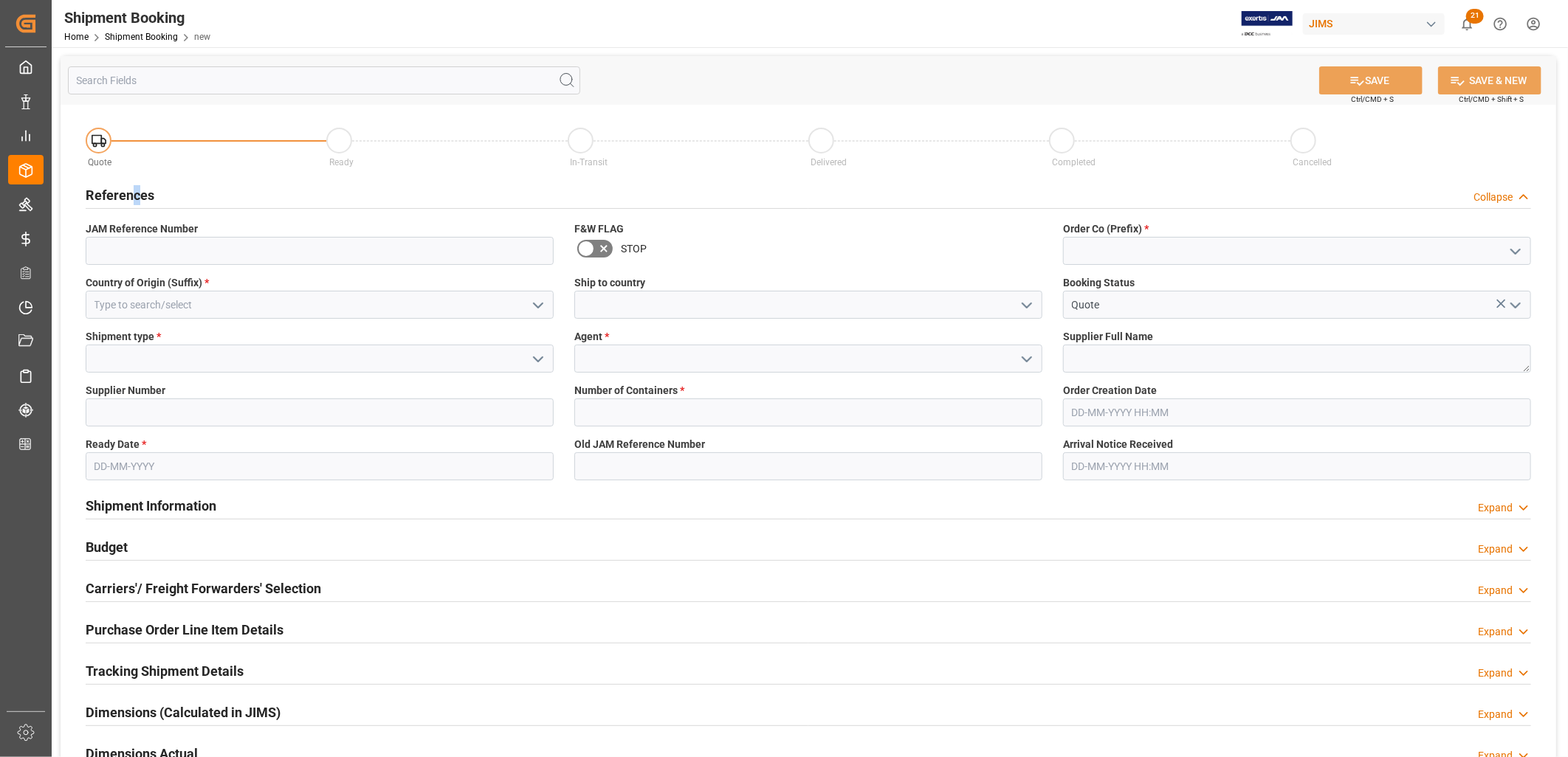
click at [1516, 247] on icon "open menu" at bounding box center [1515, 251] width 18 height 18
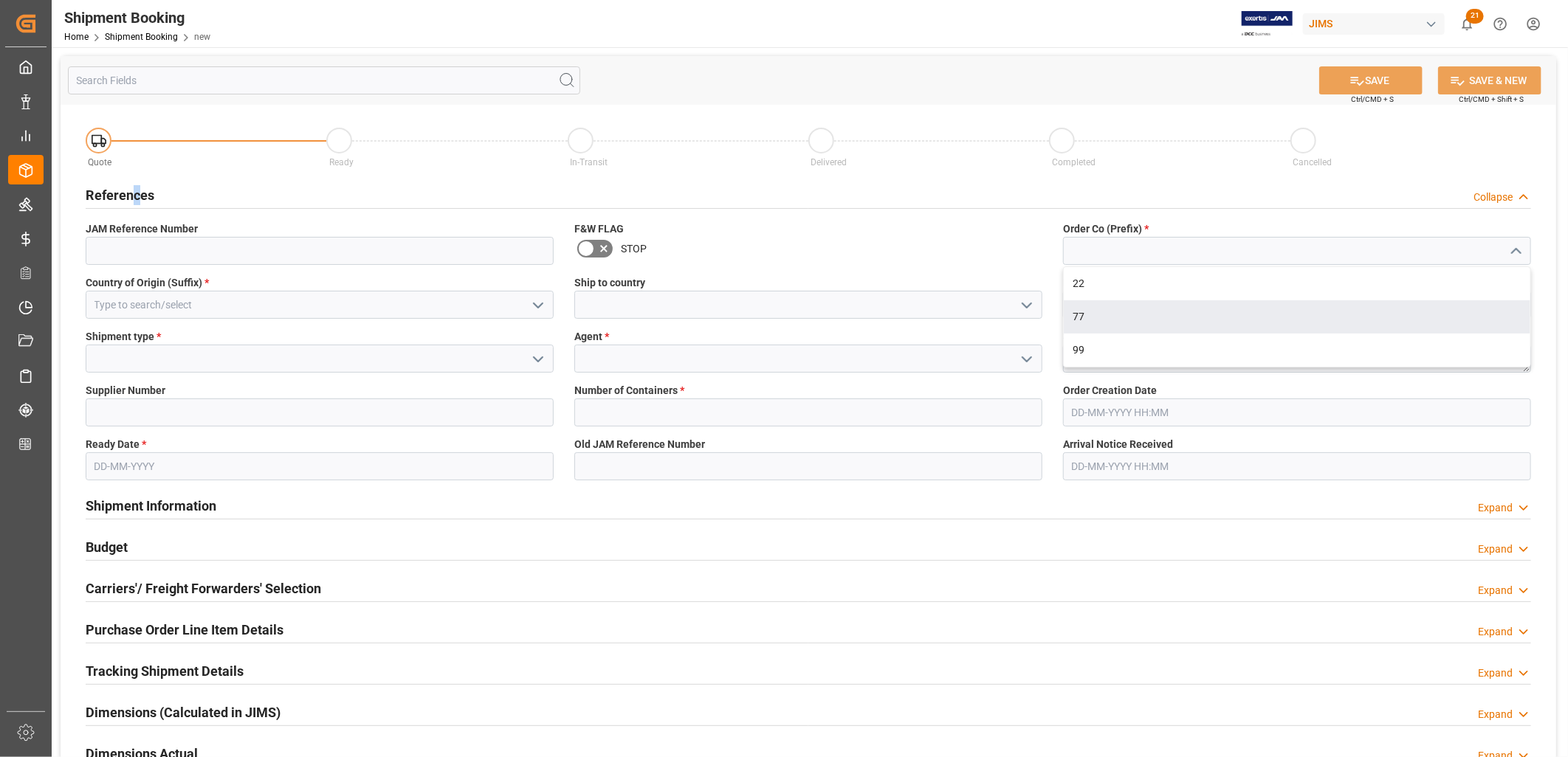
drag, startPoint x: 1073, startPoint y: 313, endPoint x: 1089, endPoint y: 313, distance: 16.0
click at [1074, 313] on div "77" at bounding box center [1297, 317] width 467 height 33
type input "77"
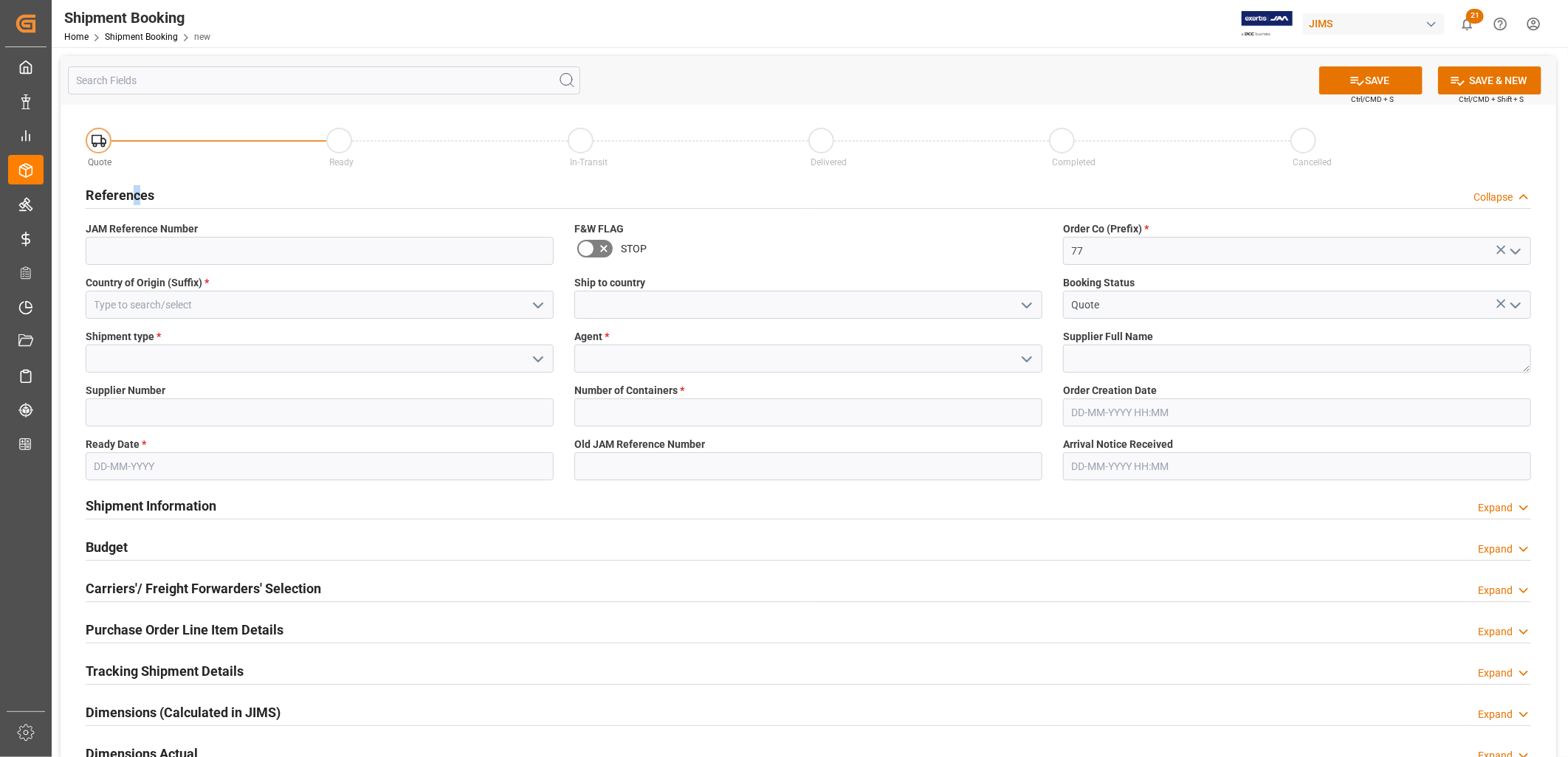
click at [1031, 306] on icon "open menu" at bounding box center [1027, 305] width 18 height 18
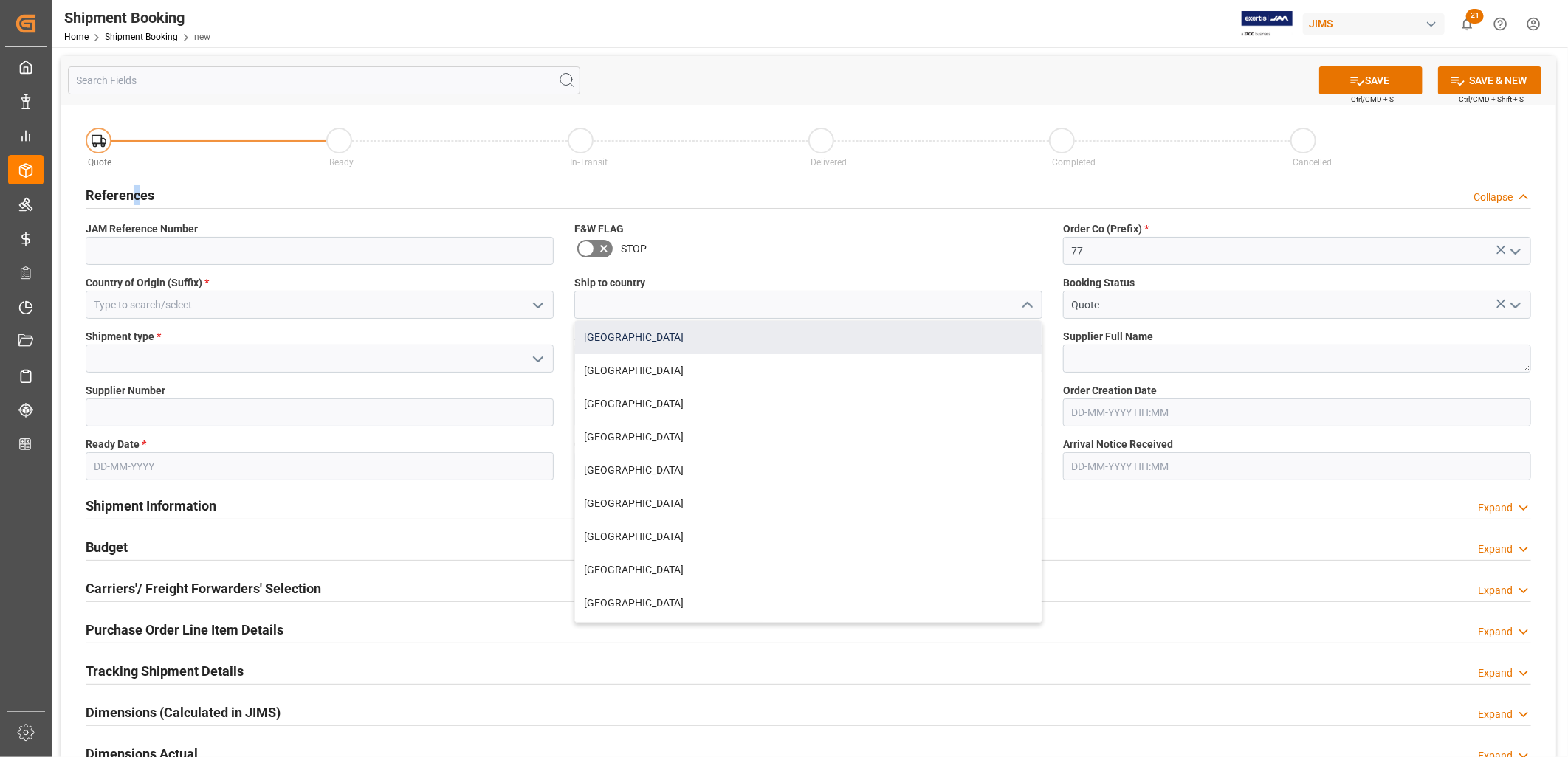
click at [608, 329] on div "Canada" at bounding box center [809, 337] width 467 height 33
type input "Canada"
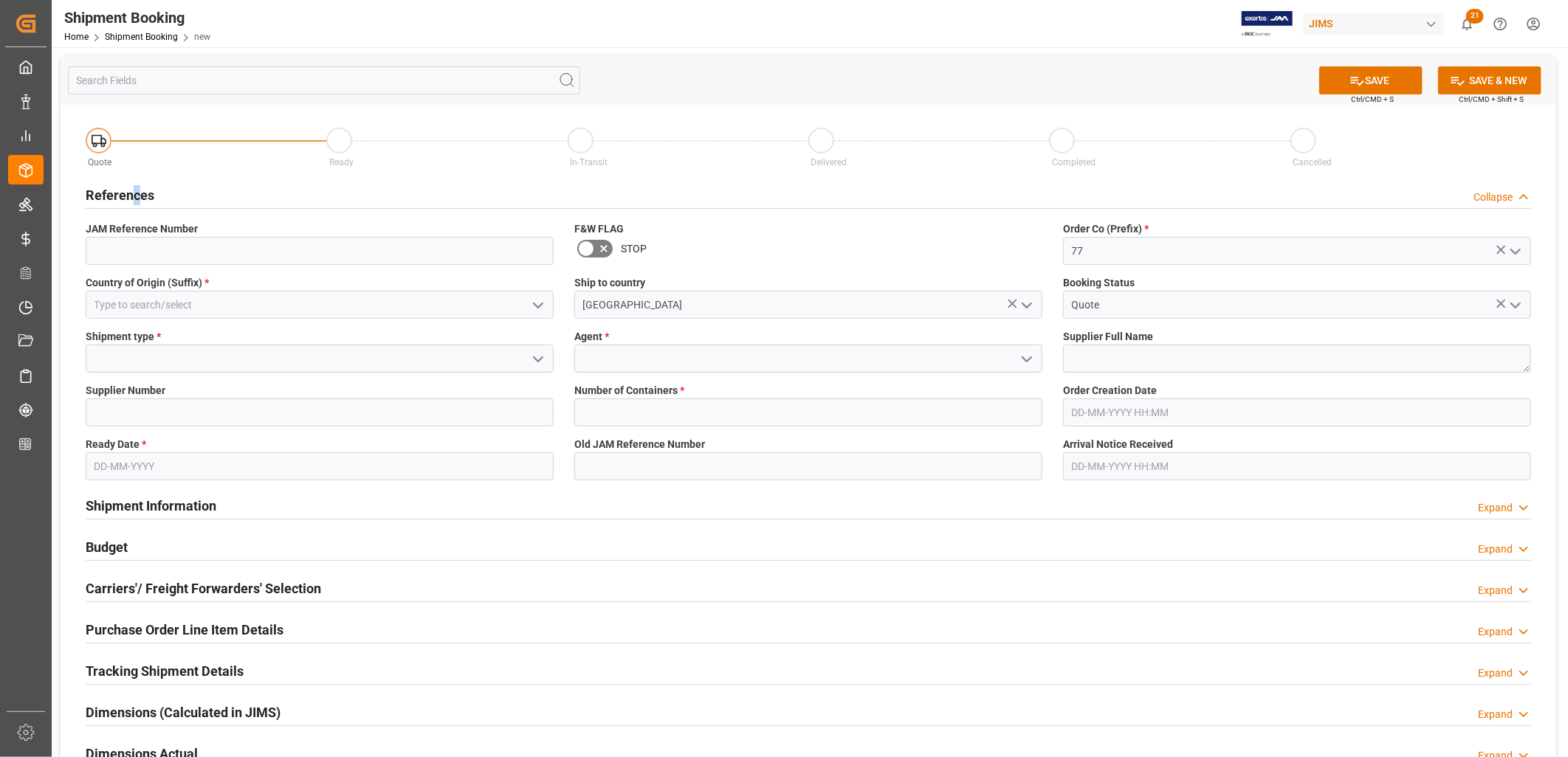
click at [1024, 359] on polyline "open menu" at bounding box center [1027, 360] width 9 height 5
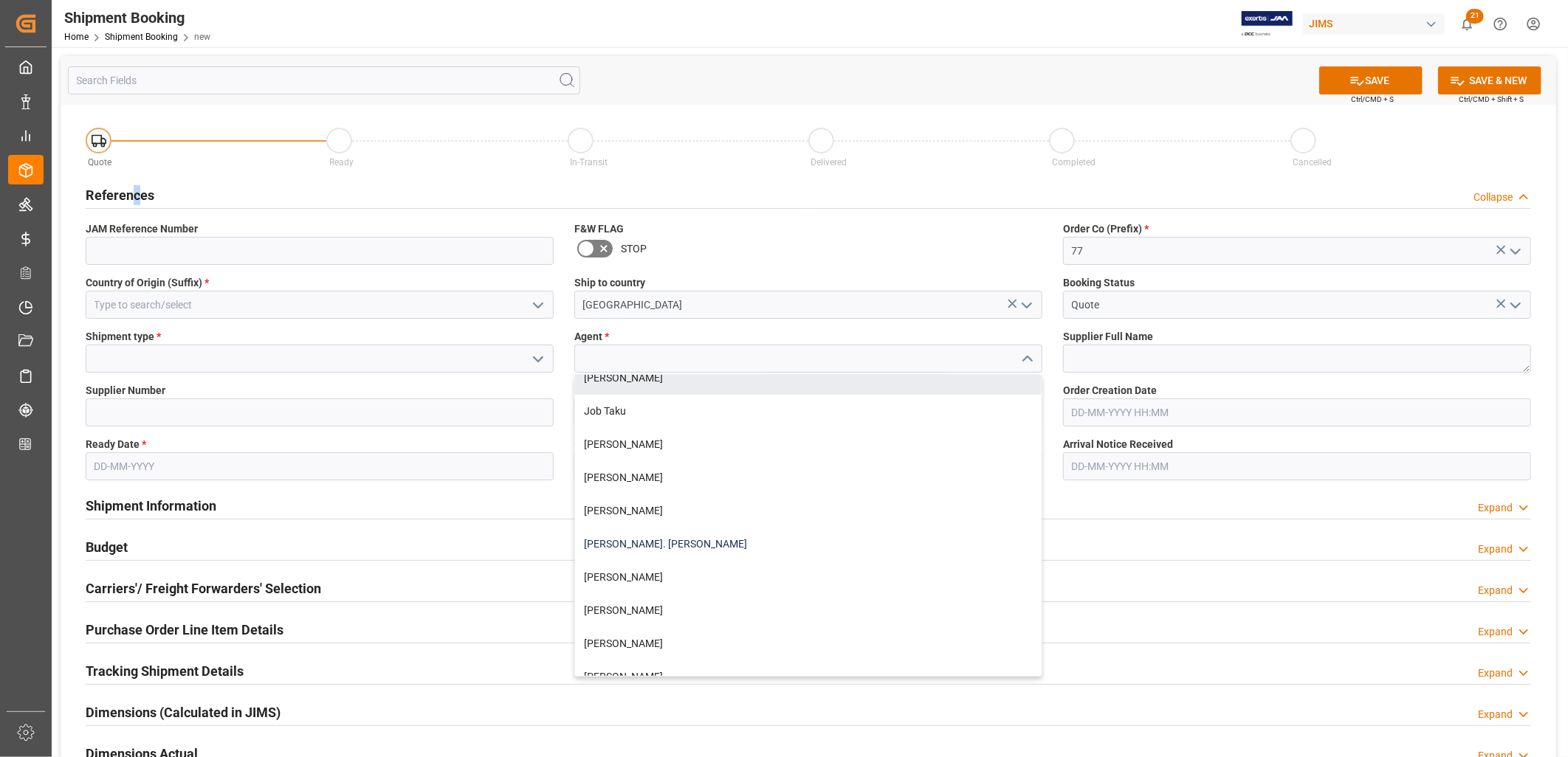
scroll to position [410, 0]
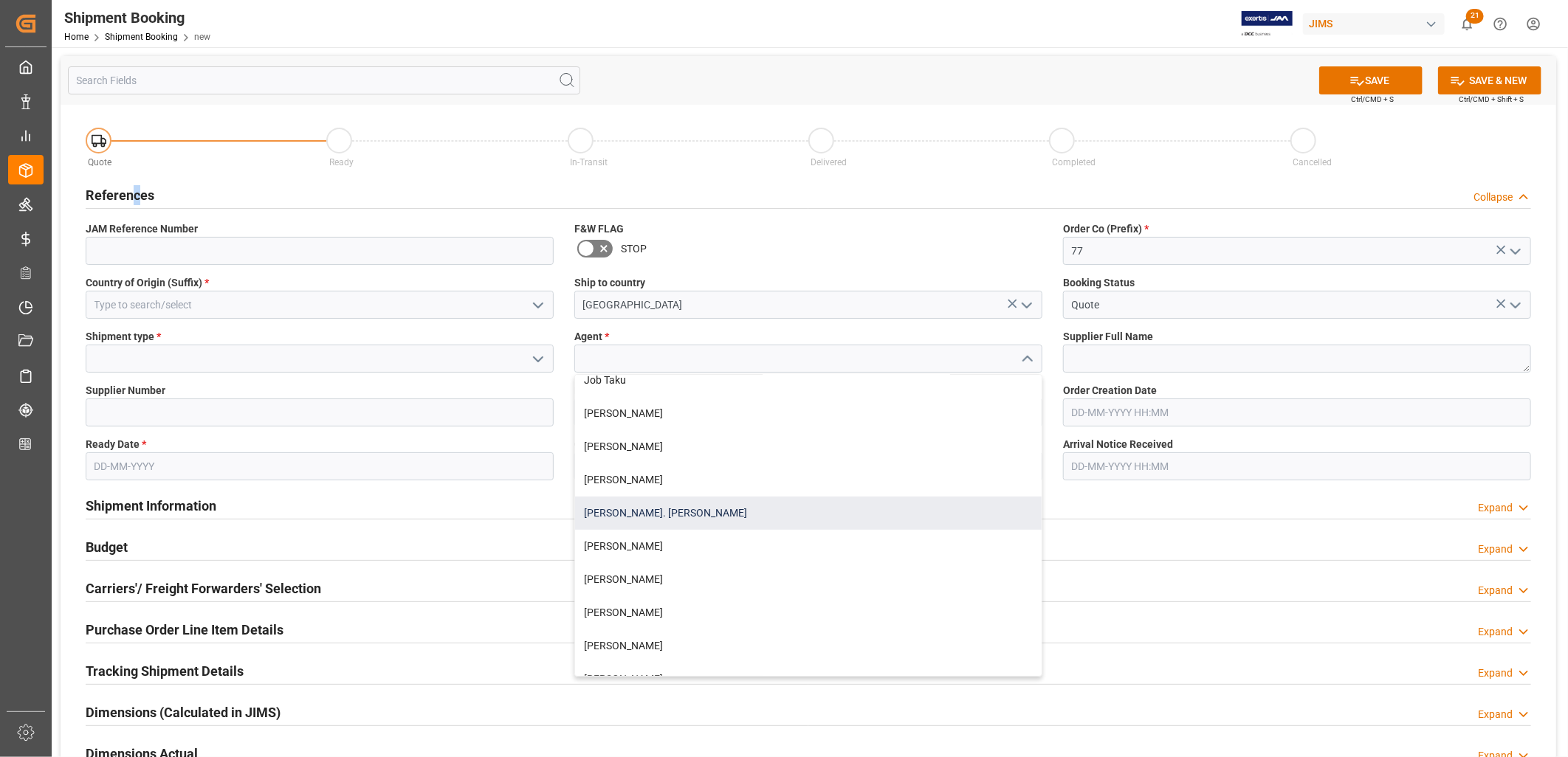
click at [644, 514] on div "[PERSON_NAME]. [PERSON_NAME]" at bounding box center [809, 513] width 467 height 33
type input "[PERSON_NAME]. [PERSON_NAME]"
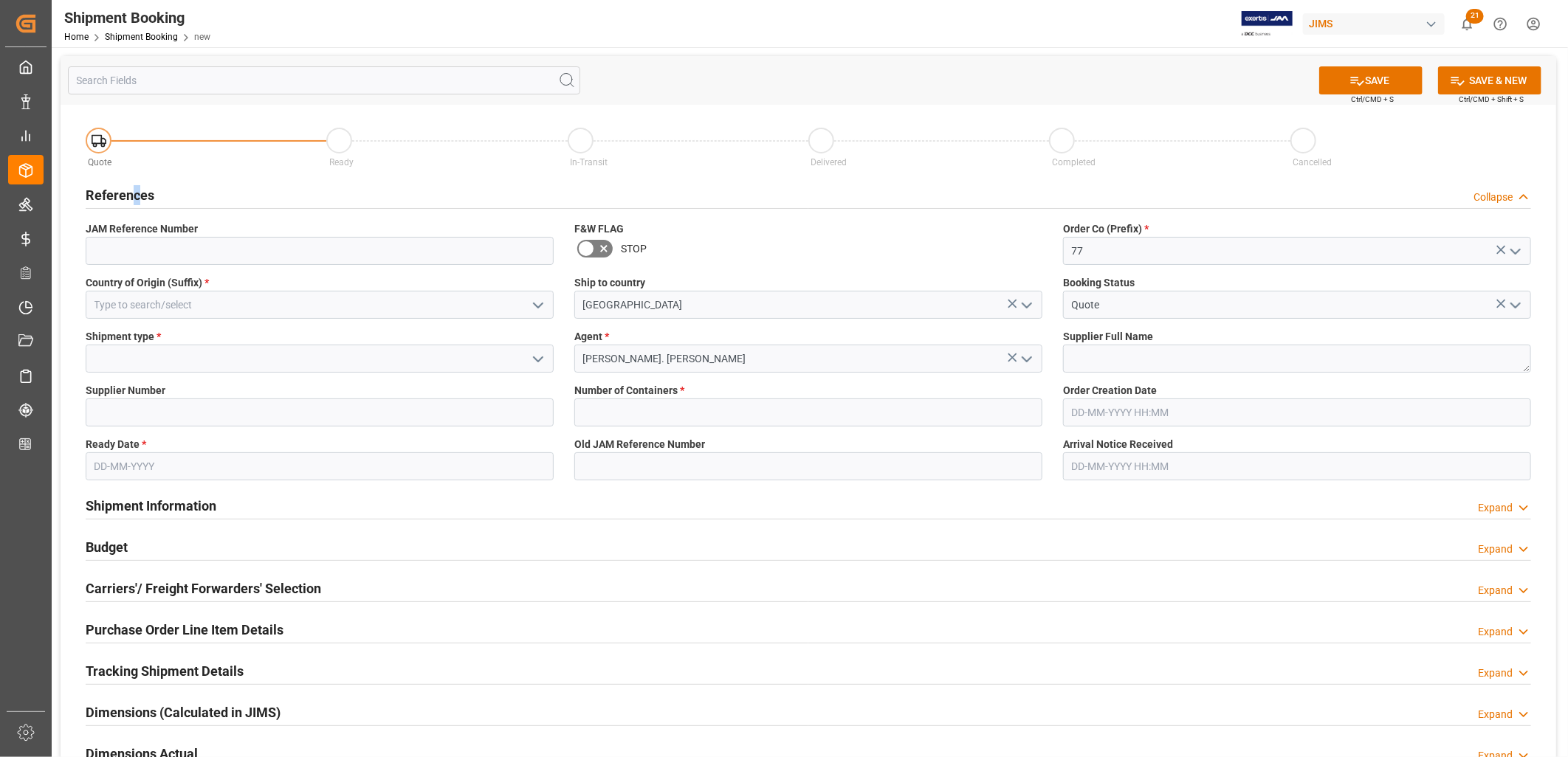
click at [536, 358] on icon "open menu" at bounding box center [538, 359] width 18 height 18
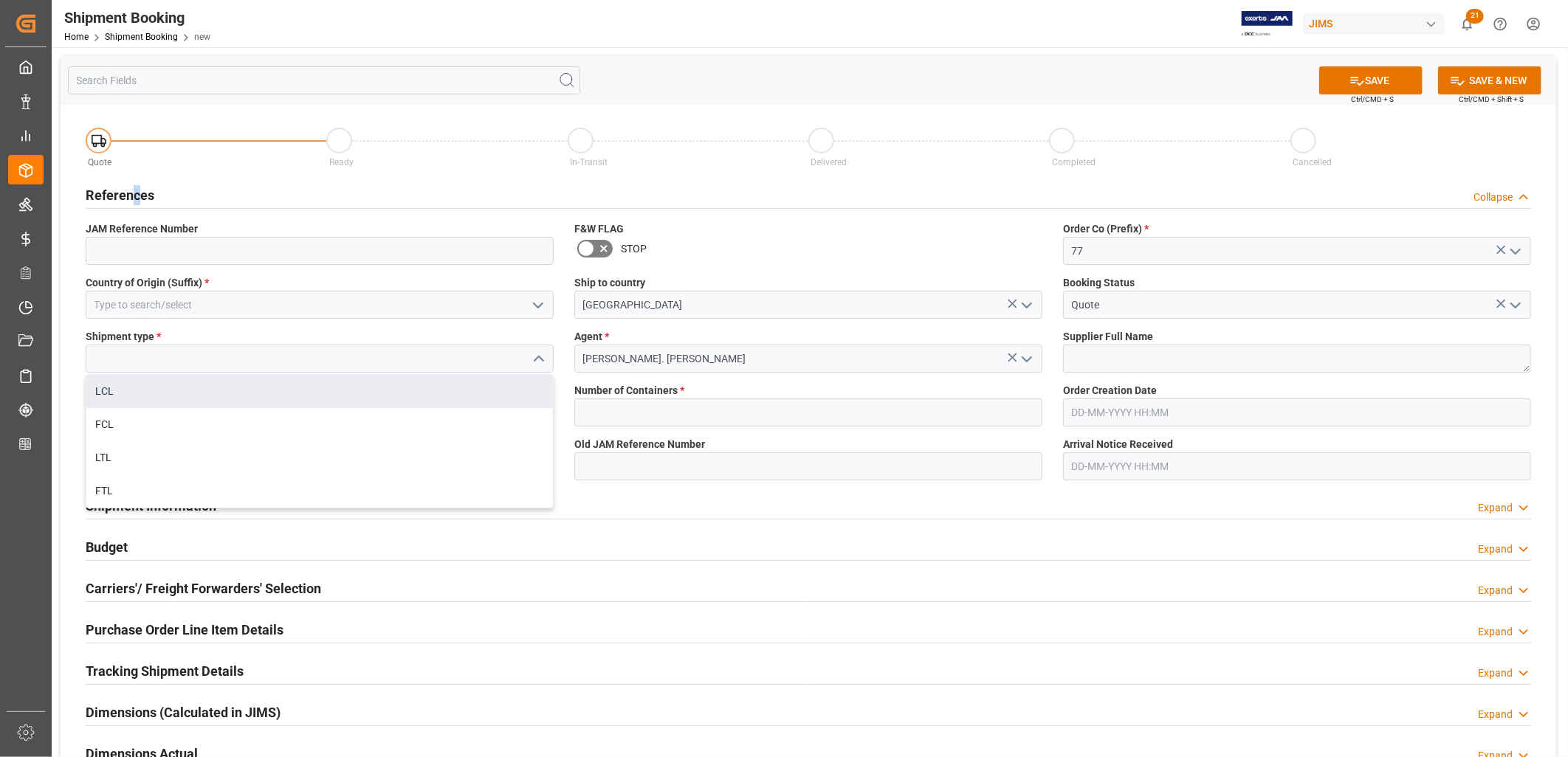
click at [109, 384] on div "LCL" at bounding box center [320, 391] width 467 height 33
type input "LCL"
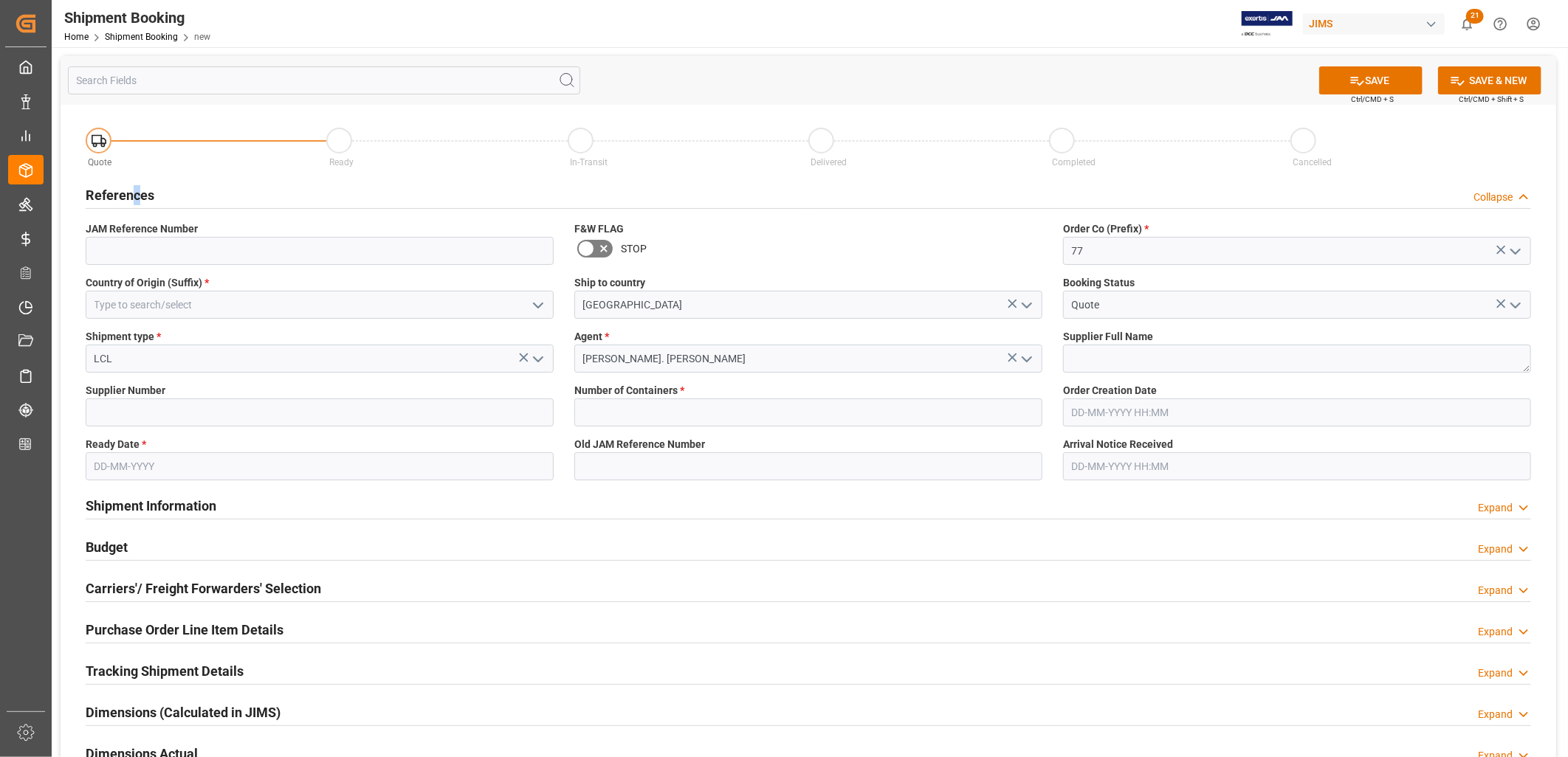
click at [540, 300] on icon "open menu" at bounding box center [538, 305] width 18 height 18
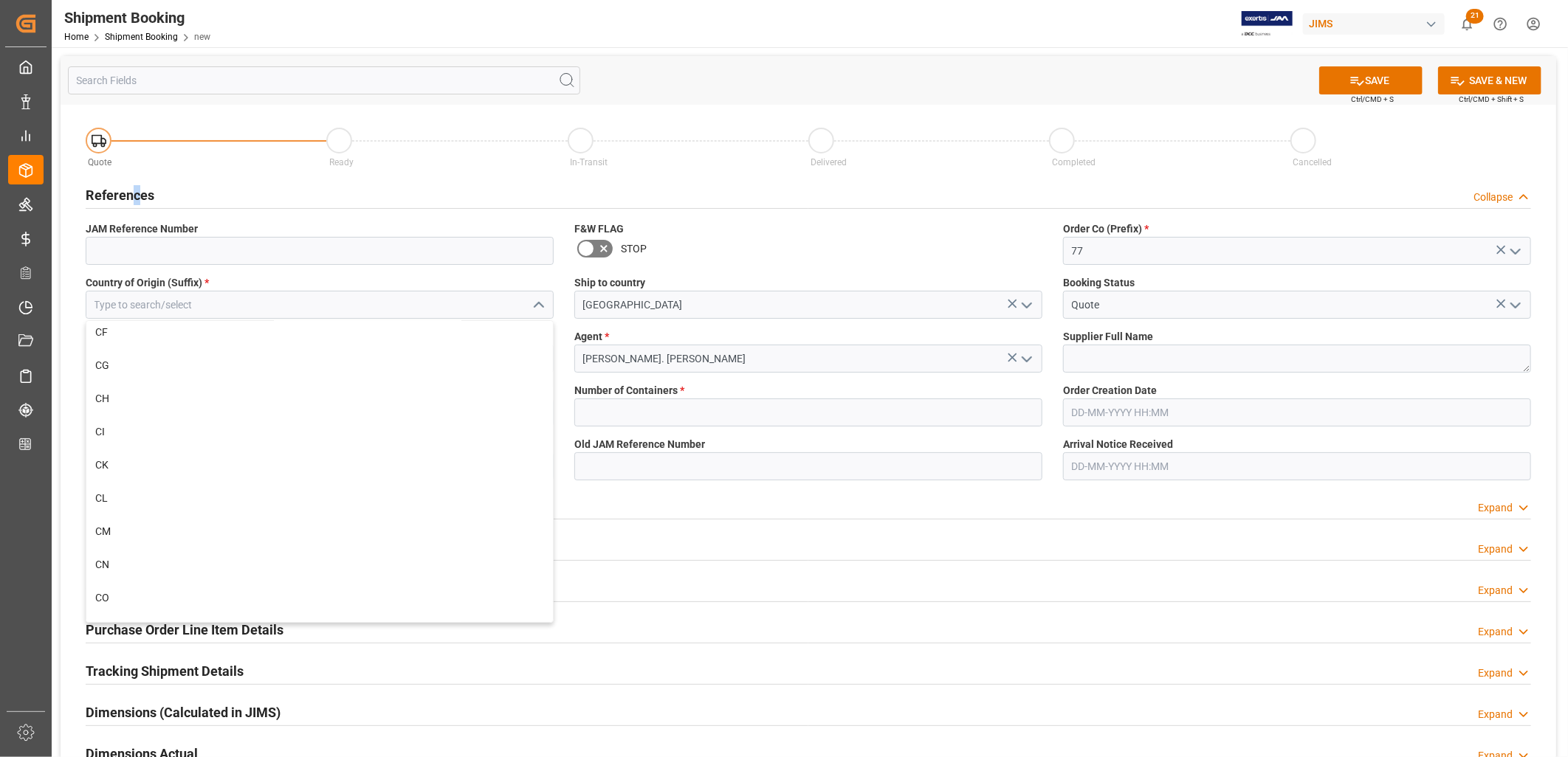
scroll to position [1476, 0]
click at [104, 518] on div "CN" at bounding box center [320, 522] width 467 height 33
type input "CN"
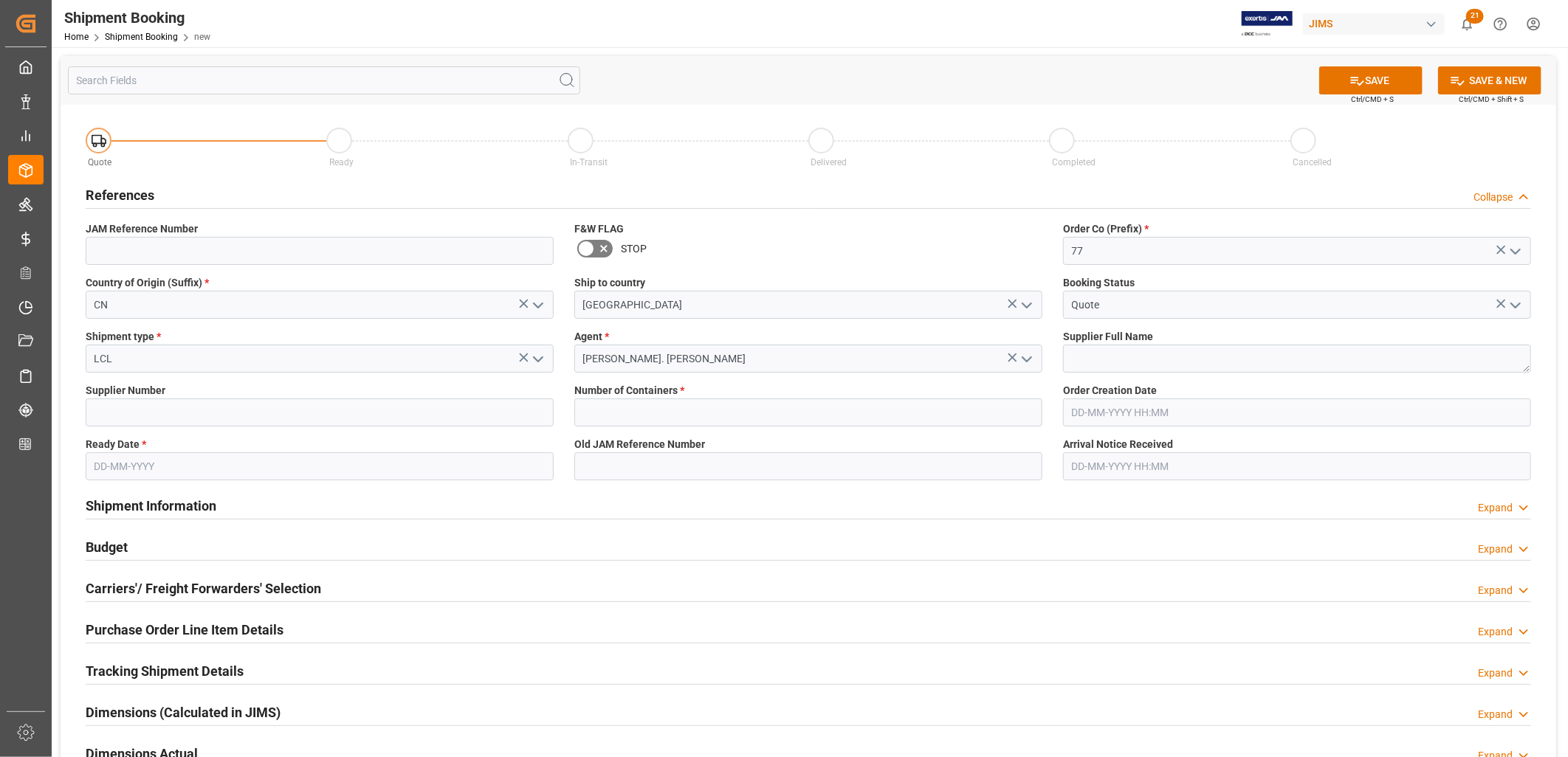
click at [148, 466] on input "text" at bounding box center [320, 467] width 468 height 28
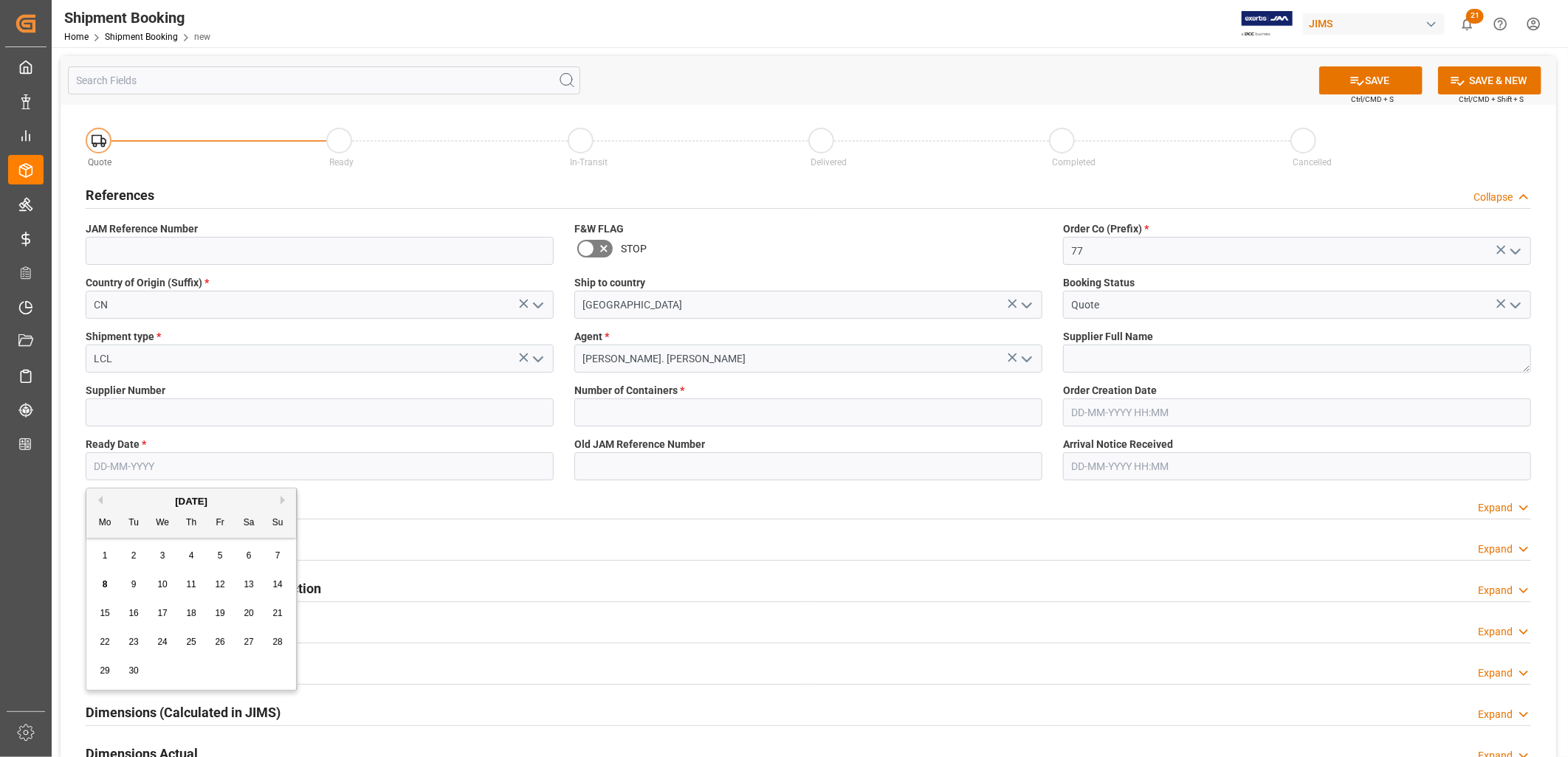
click at [109, 564] on div "1" at bounding box center [106, 556] width 18 height 18
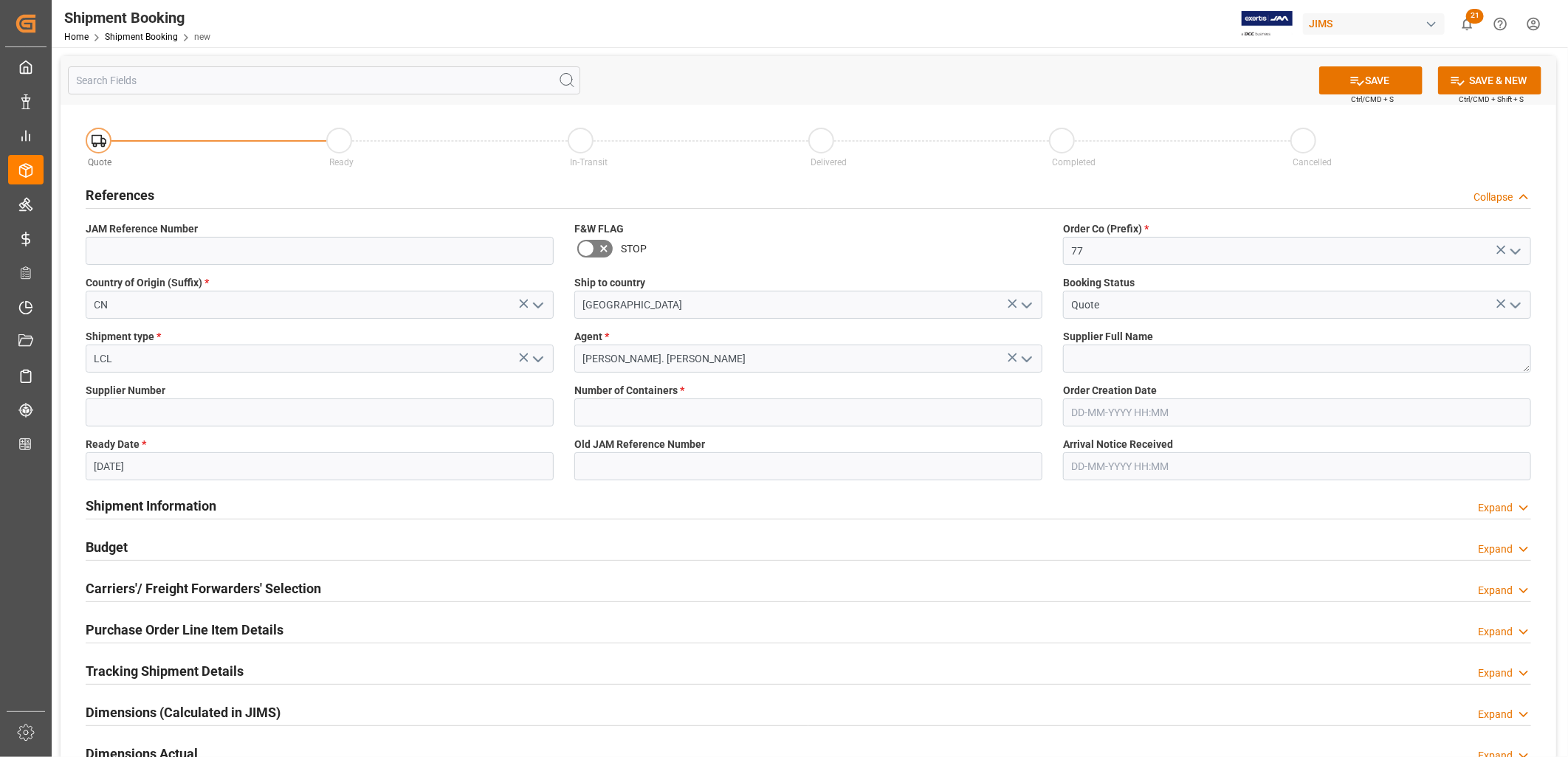
click at [145, 468] on input "01-09-2025" at bounding box center [320, 467] width 468 height 28
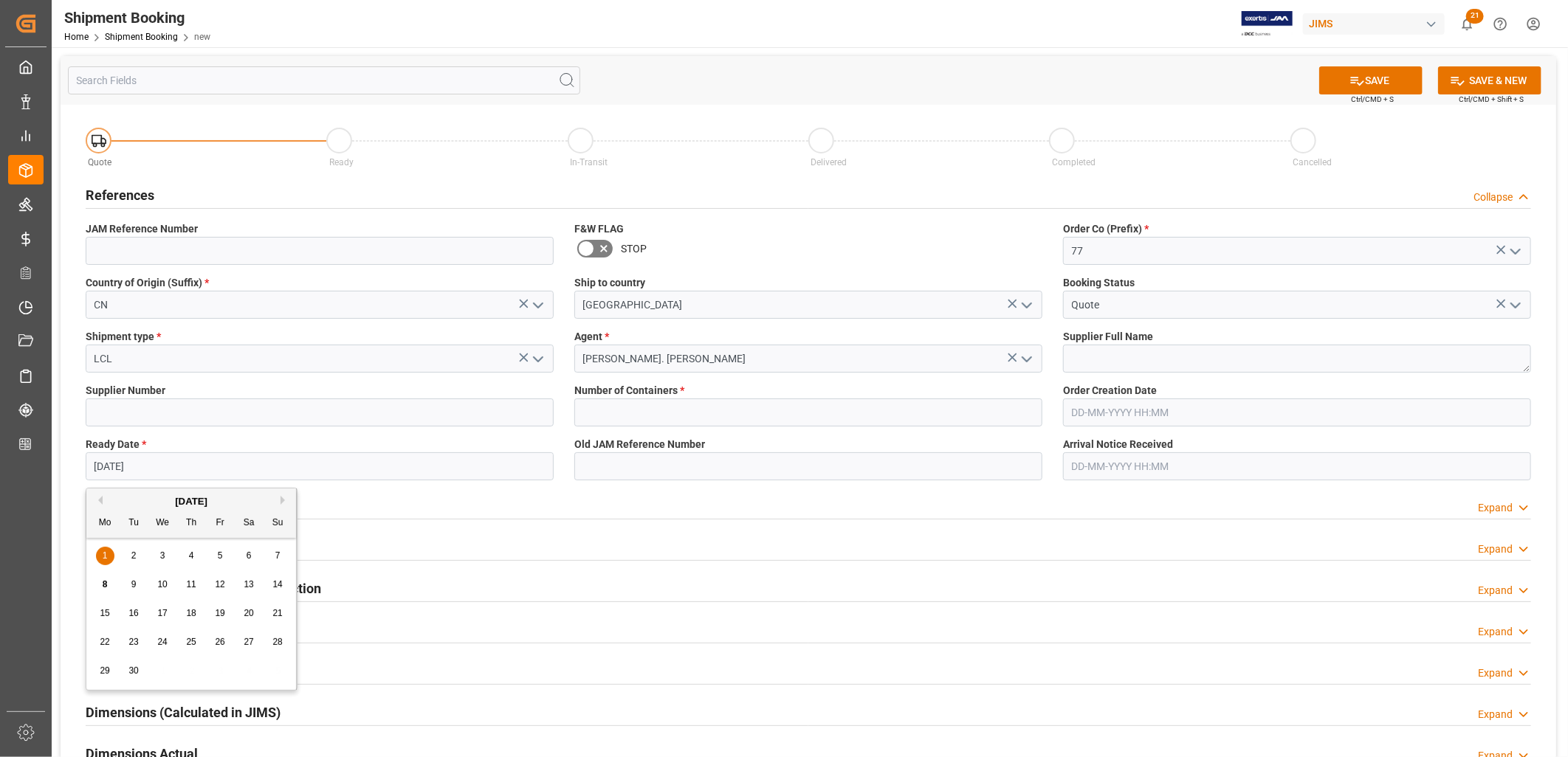
click at [219, 558] on span "5" at bounding box center [220, 555] width 5 height 10
type input "05-09-2025"
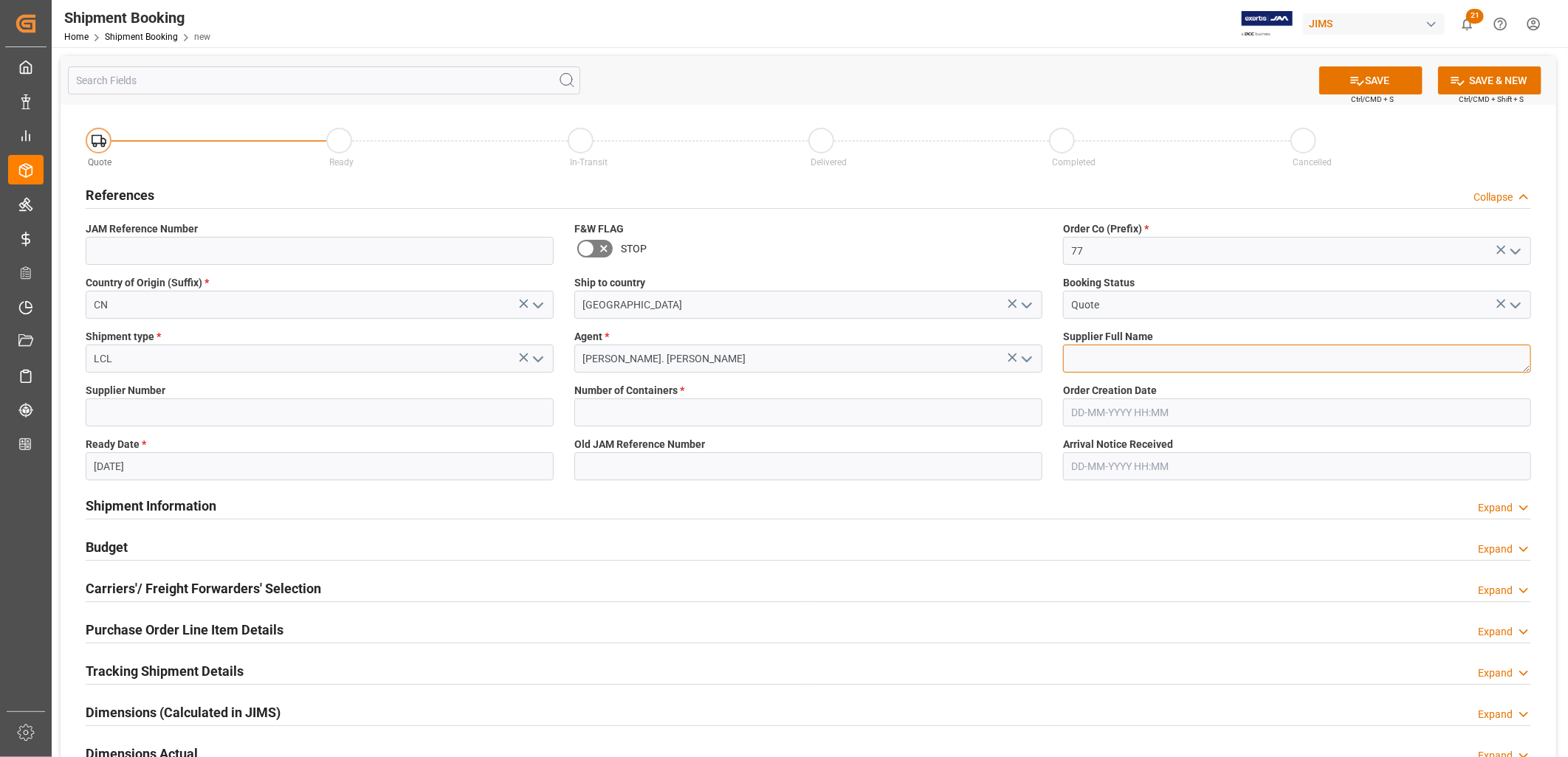
click at [1086, 355] on textarea at bounding box center [1297, 359] width 468 height 28
type textarea "Cortek Corp"
click at [155, 417] on input at bounding box center [320, 413] width 468 height 28
type input "241376"
click at [686, 401] on input "text" at bounding box center [809, 413] width 468 height 28
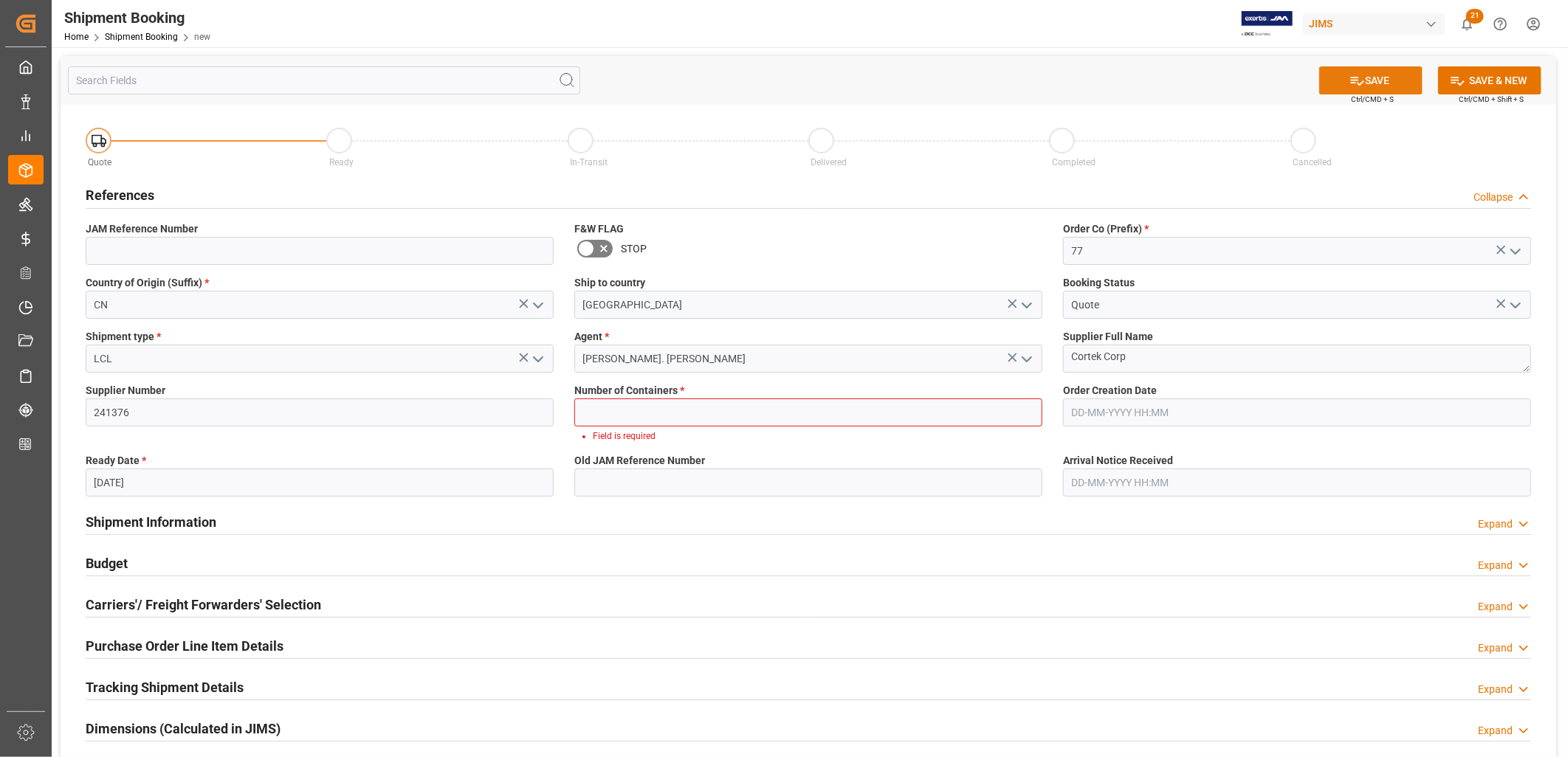
click at [1367, 79] on button "SAVE" at bounding box center [1371, 80] width 103 height 28
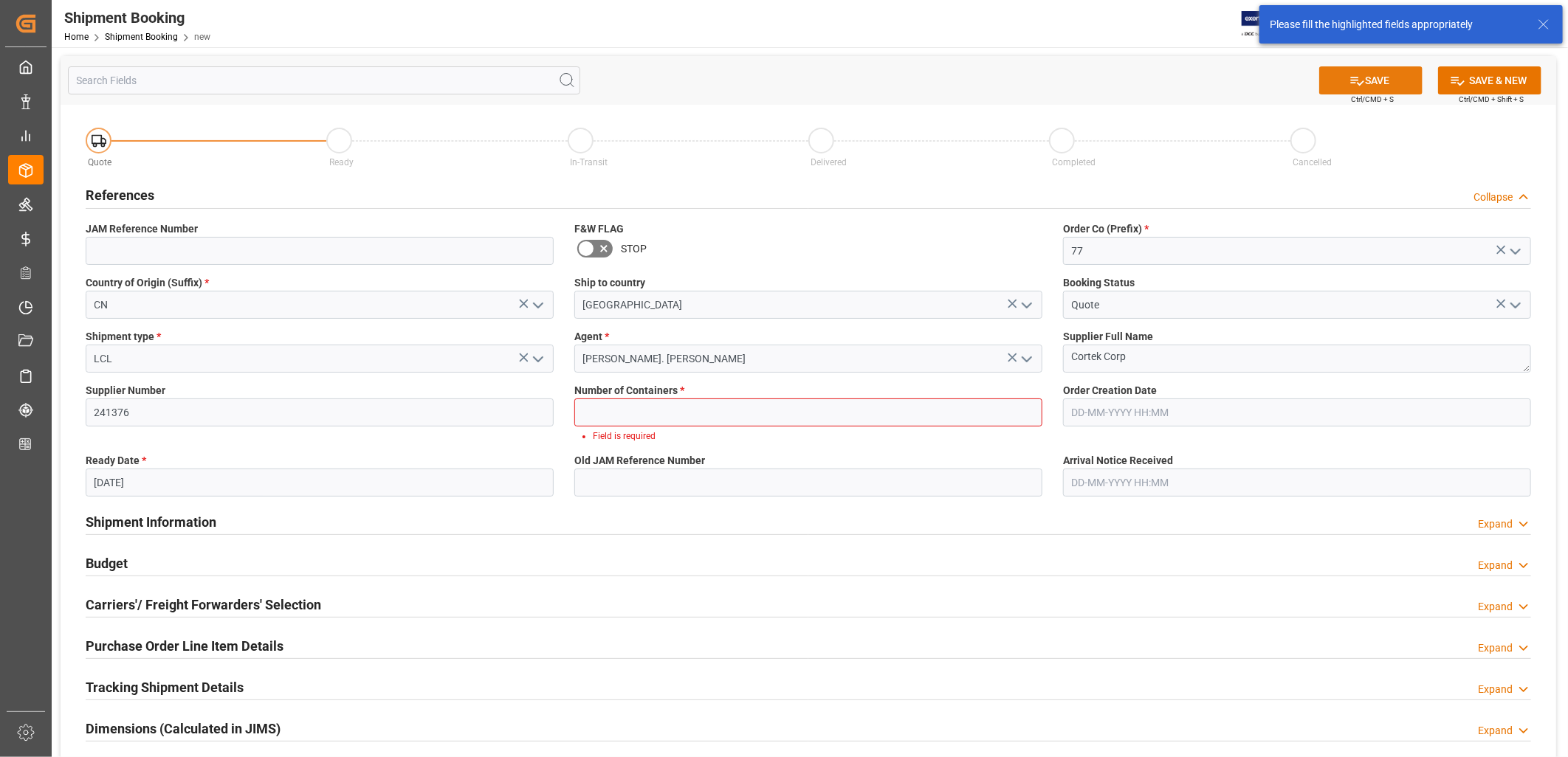
scroll to position [9, 0]
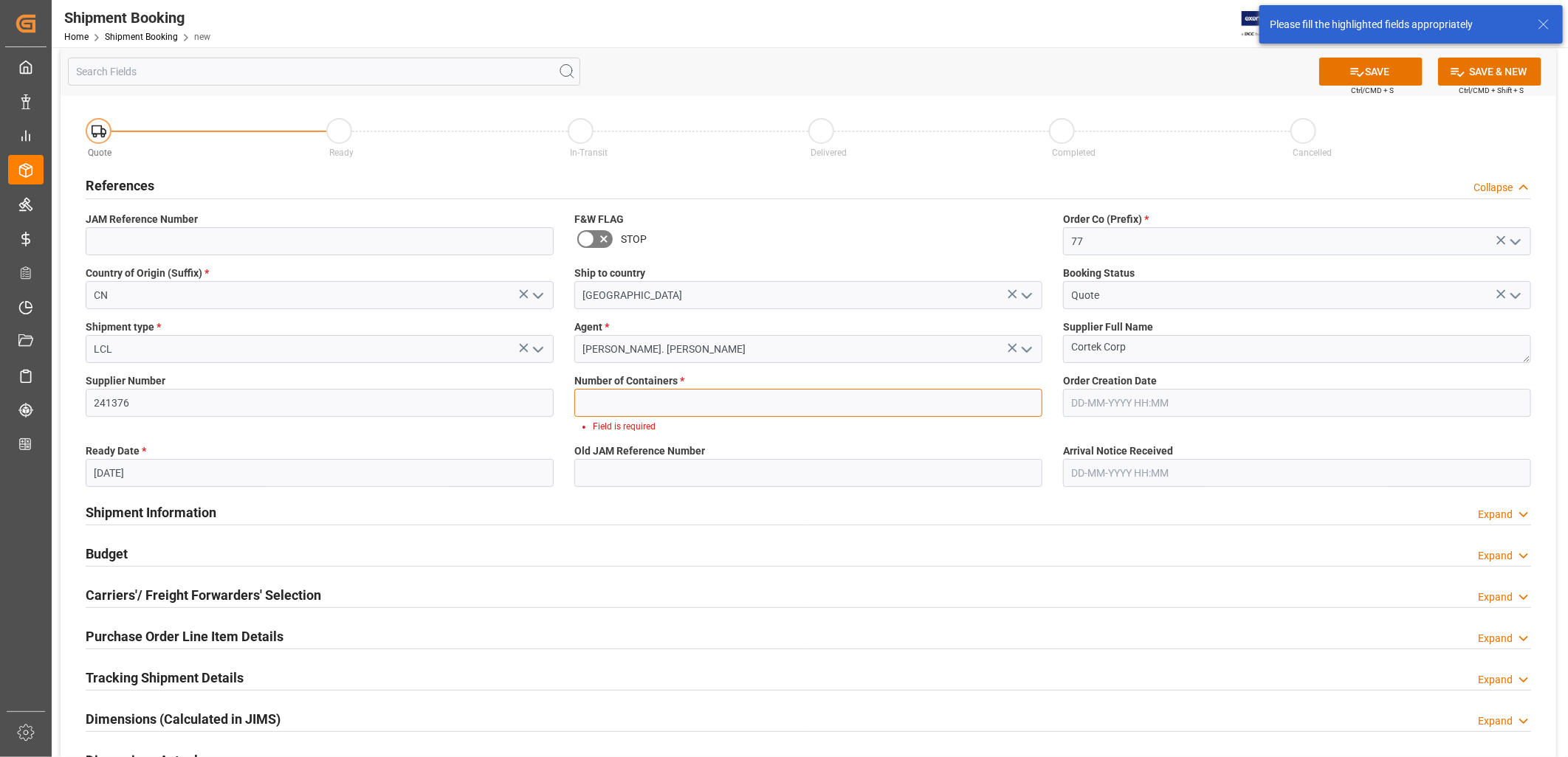
click at [608, 407] on input "text" at bounding box center [809, 403] width 468 height 28
type input "0"
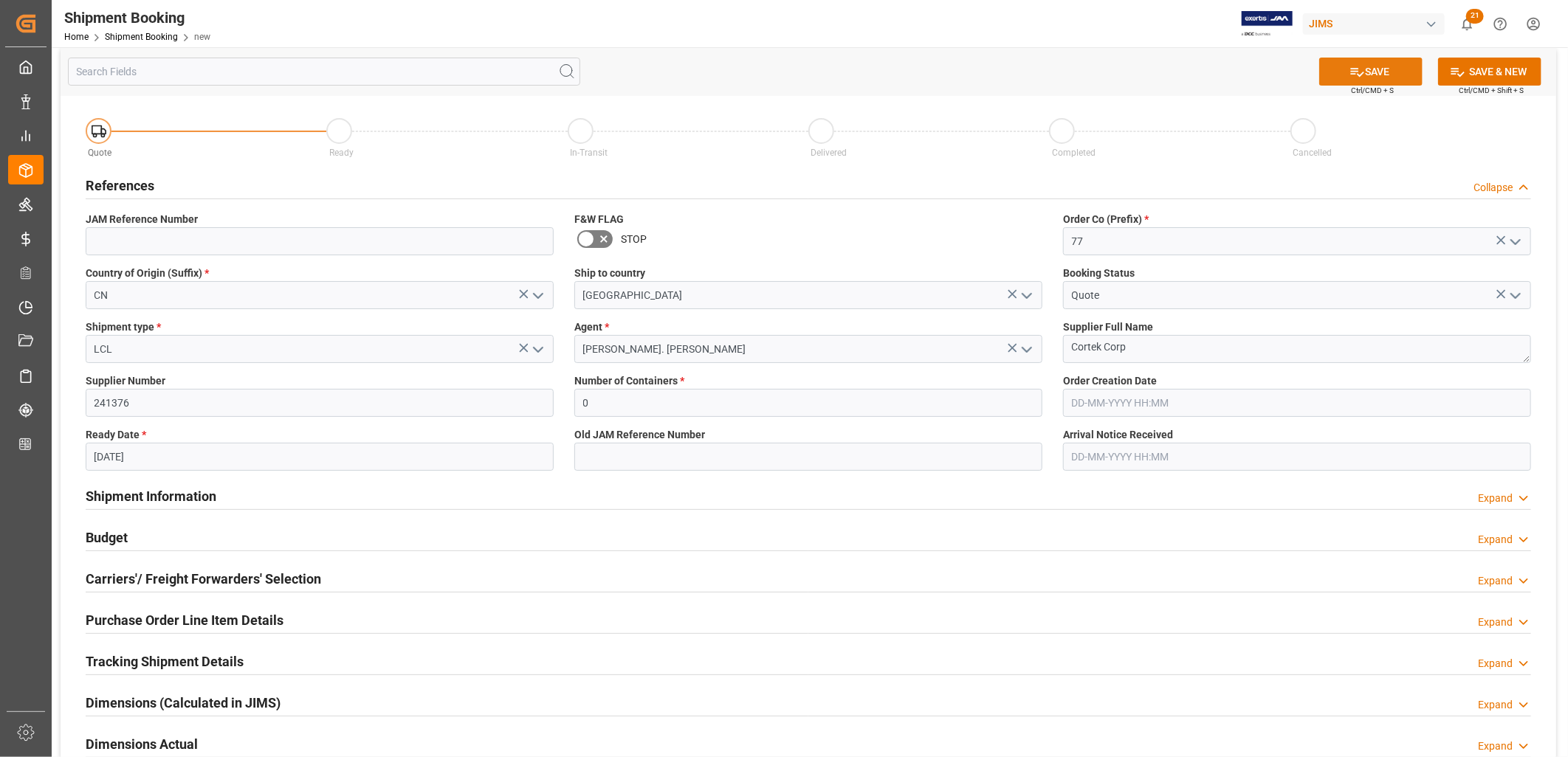
click at [1384, 64] on button "SAVE" at bounding box center [1371, 72] width 103 height 28
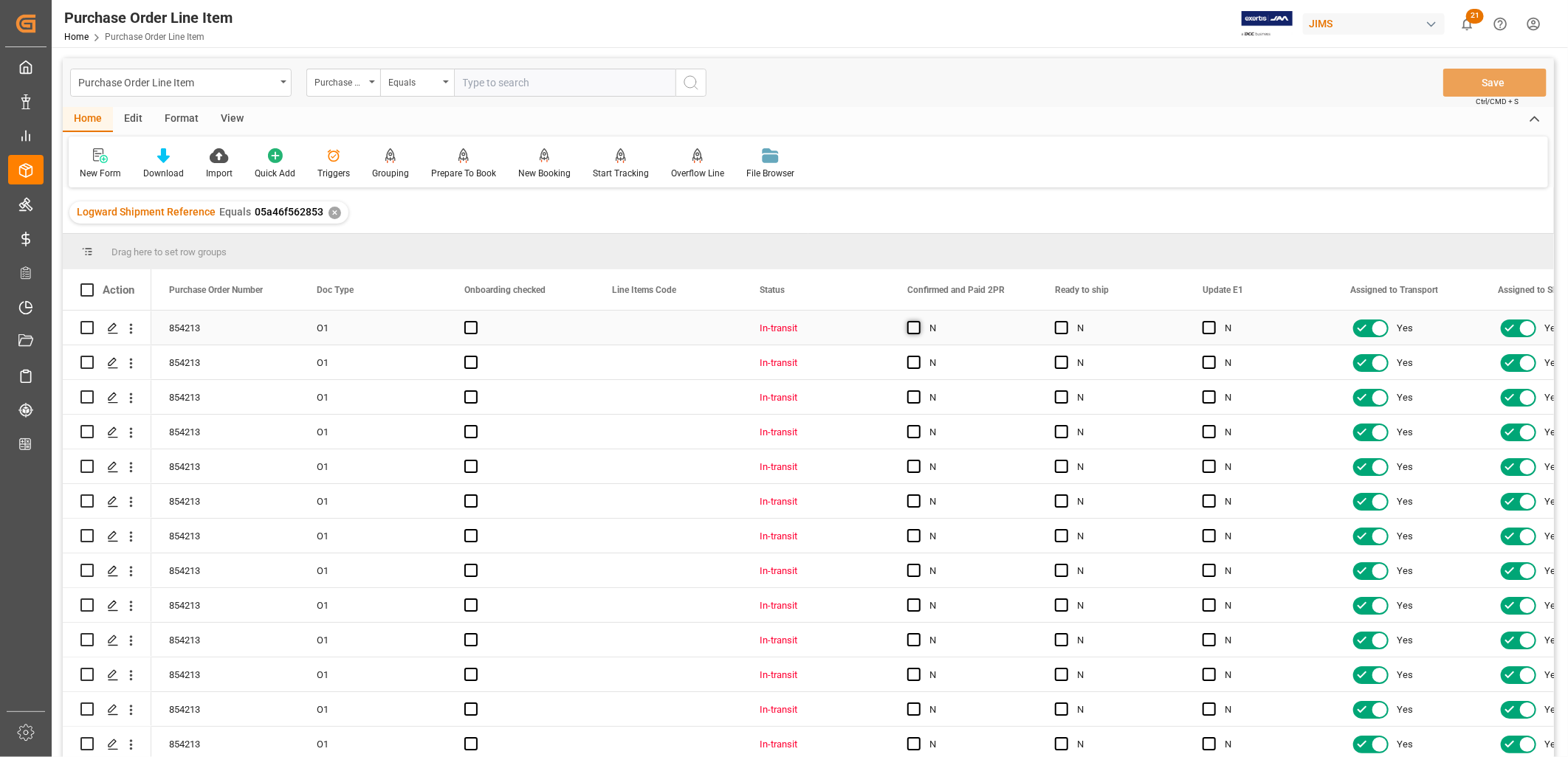
click at [910, 326] on span "Press SPACE to select this row." at bounding box center [913, 327] width 13 height 13
click at [918, 321] on input "Press SPACE to select this row." at bounding box center [918, 321] width 0 height 0
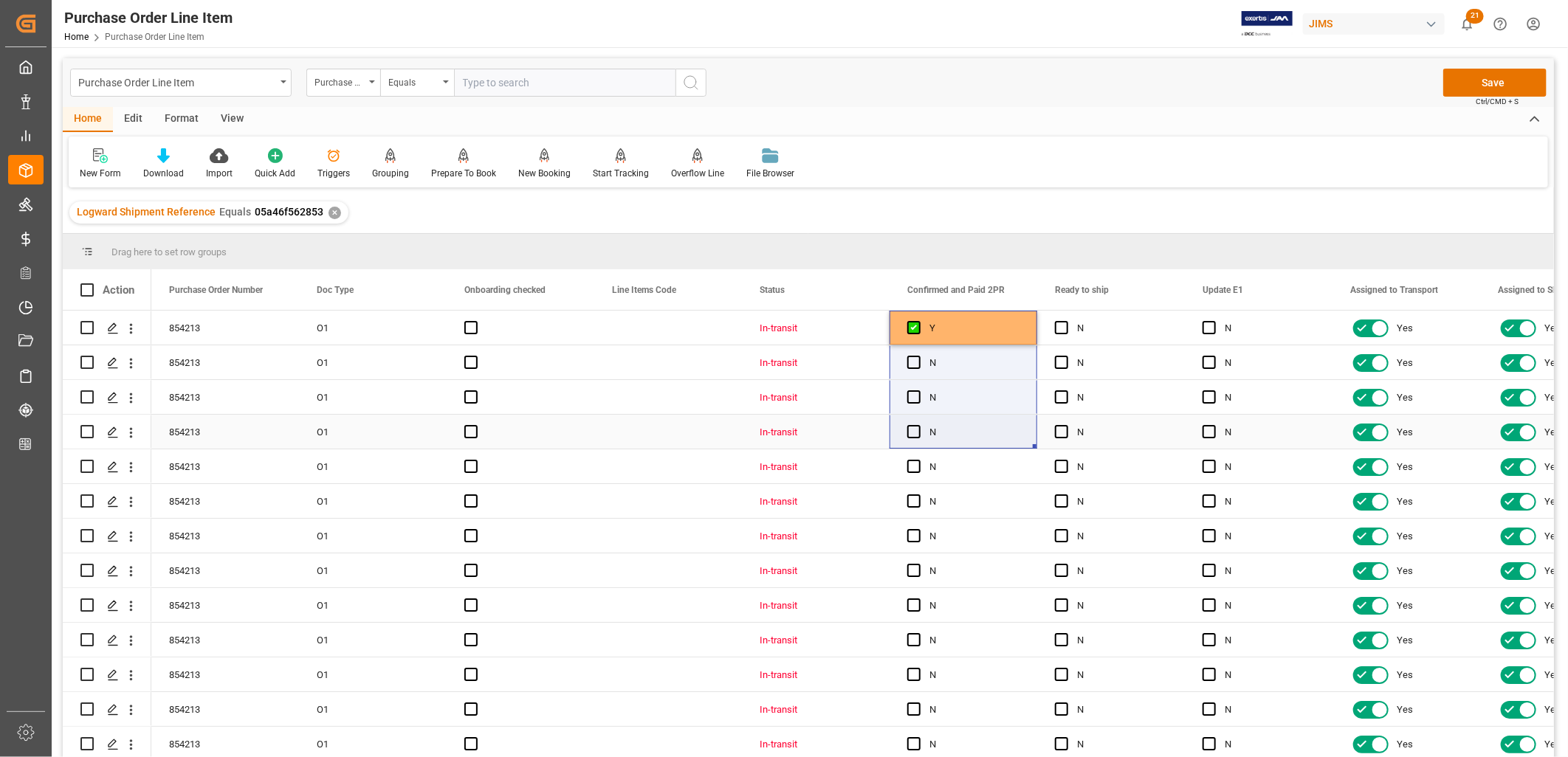
drag, startPoint x: 1034, startPoint y: 337, endPoint x: 1024, endPoint y: 430, distance: 93.5
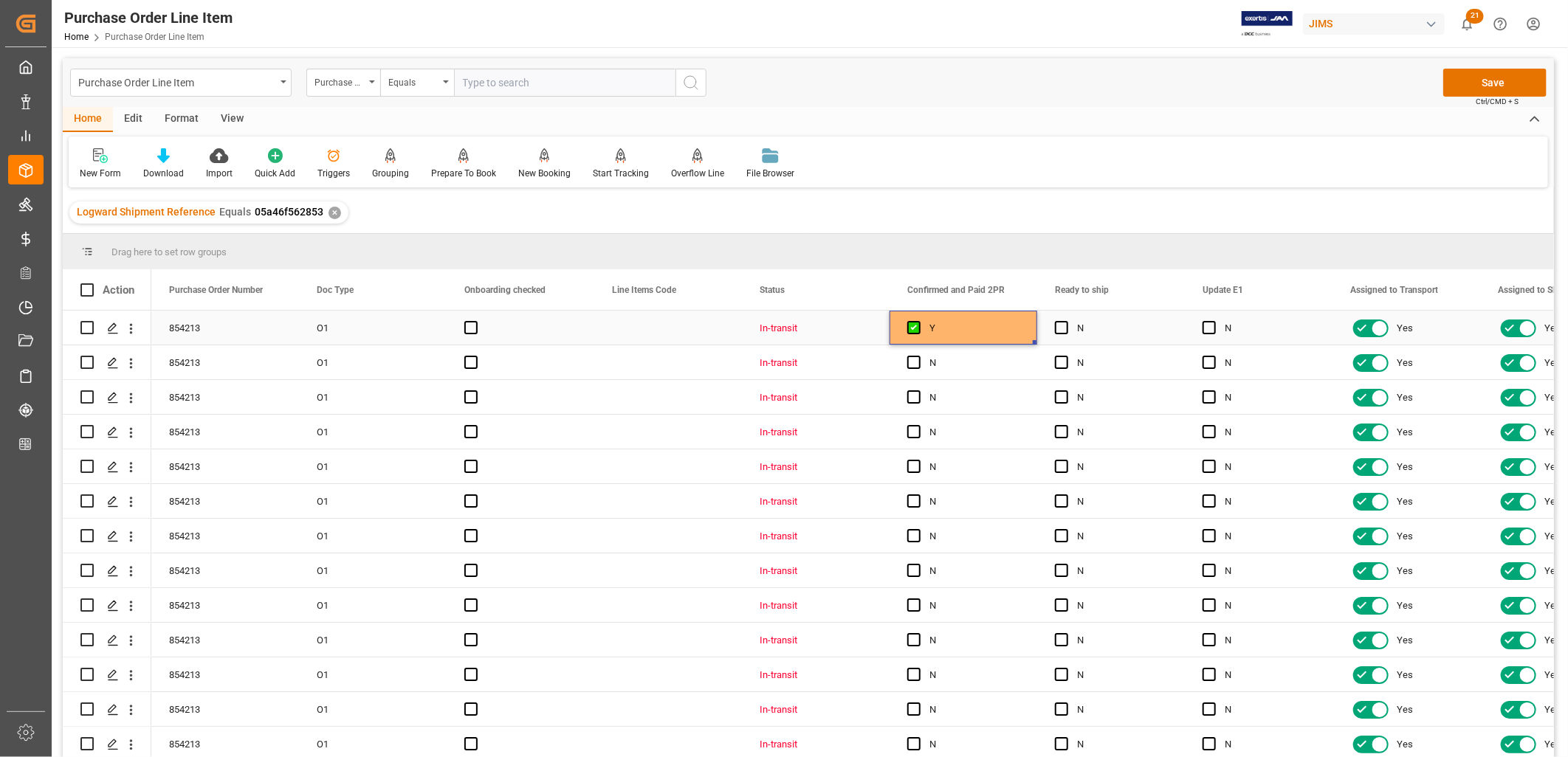
click at [1027, 327] on div "Y" at bounding box center [963, 328] width 148 height 34
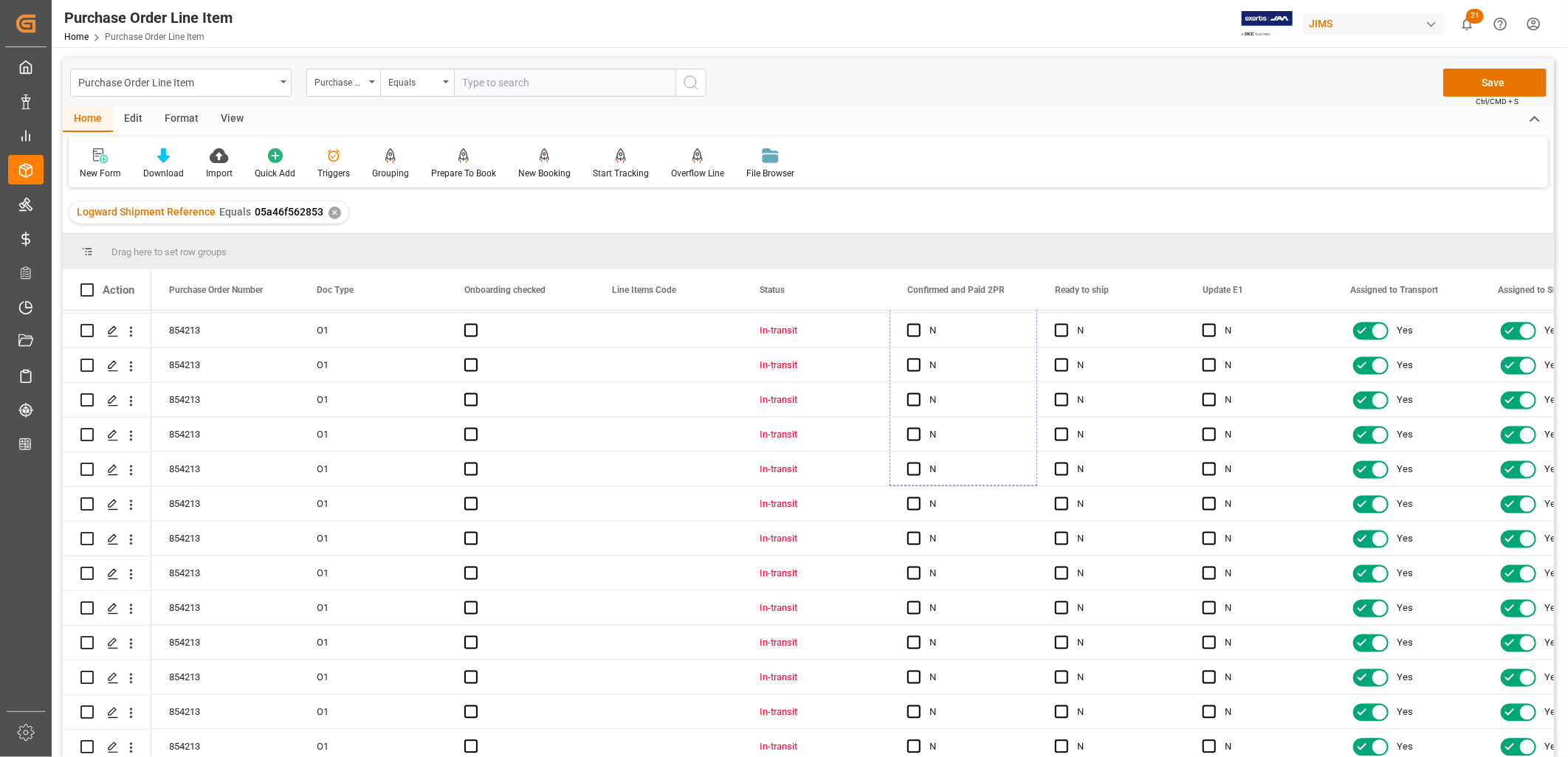
scroll to position [1842, 0]
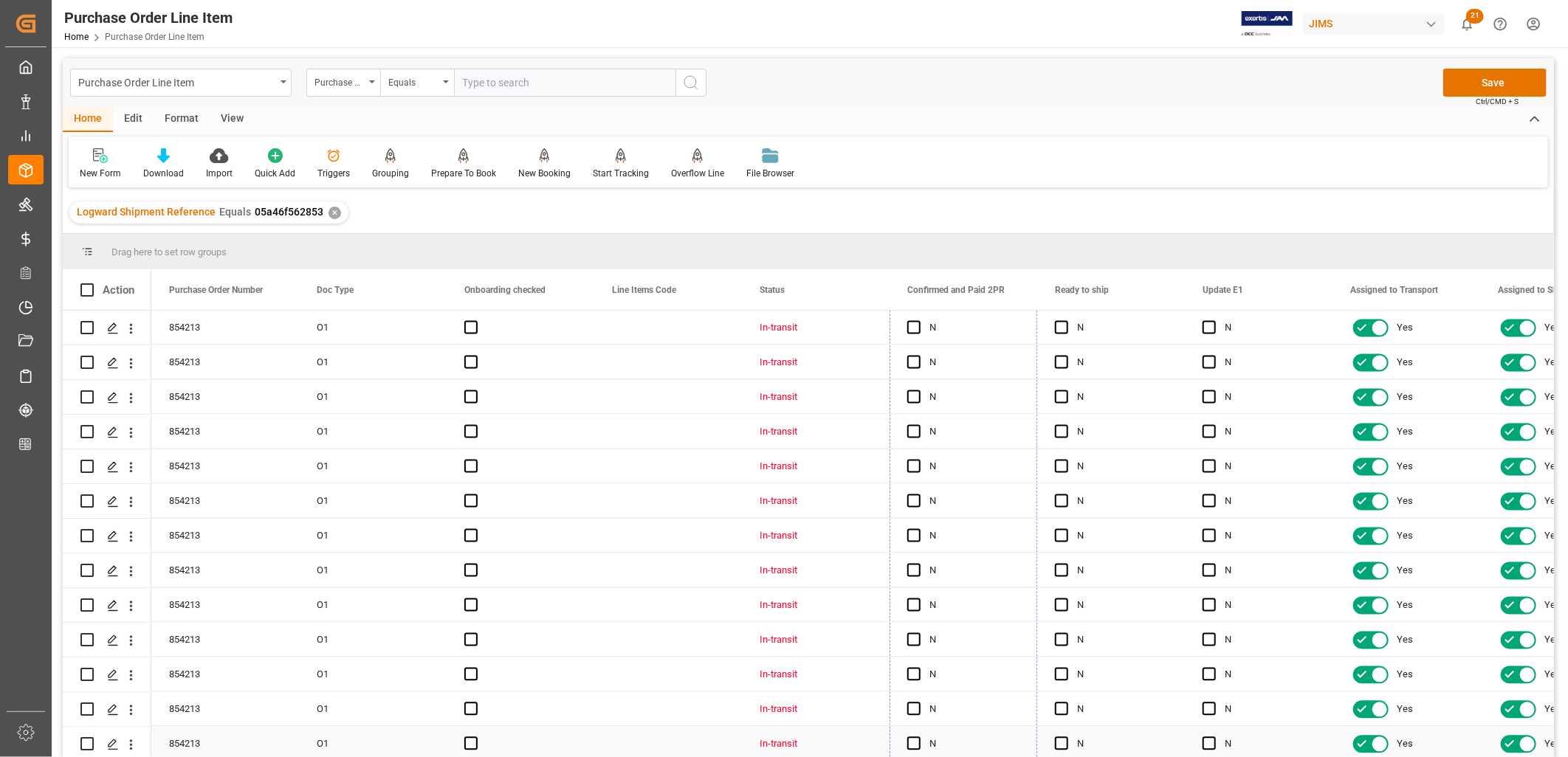
drag, startPoint x: 1034, startPoint y: 340, endPoint x: 995, endPoint y: 726, distance: 388.0
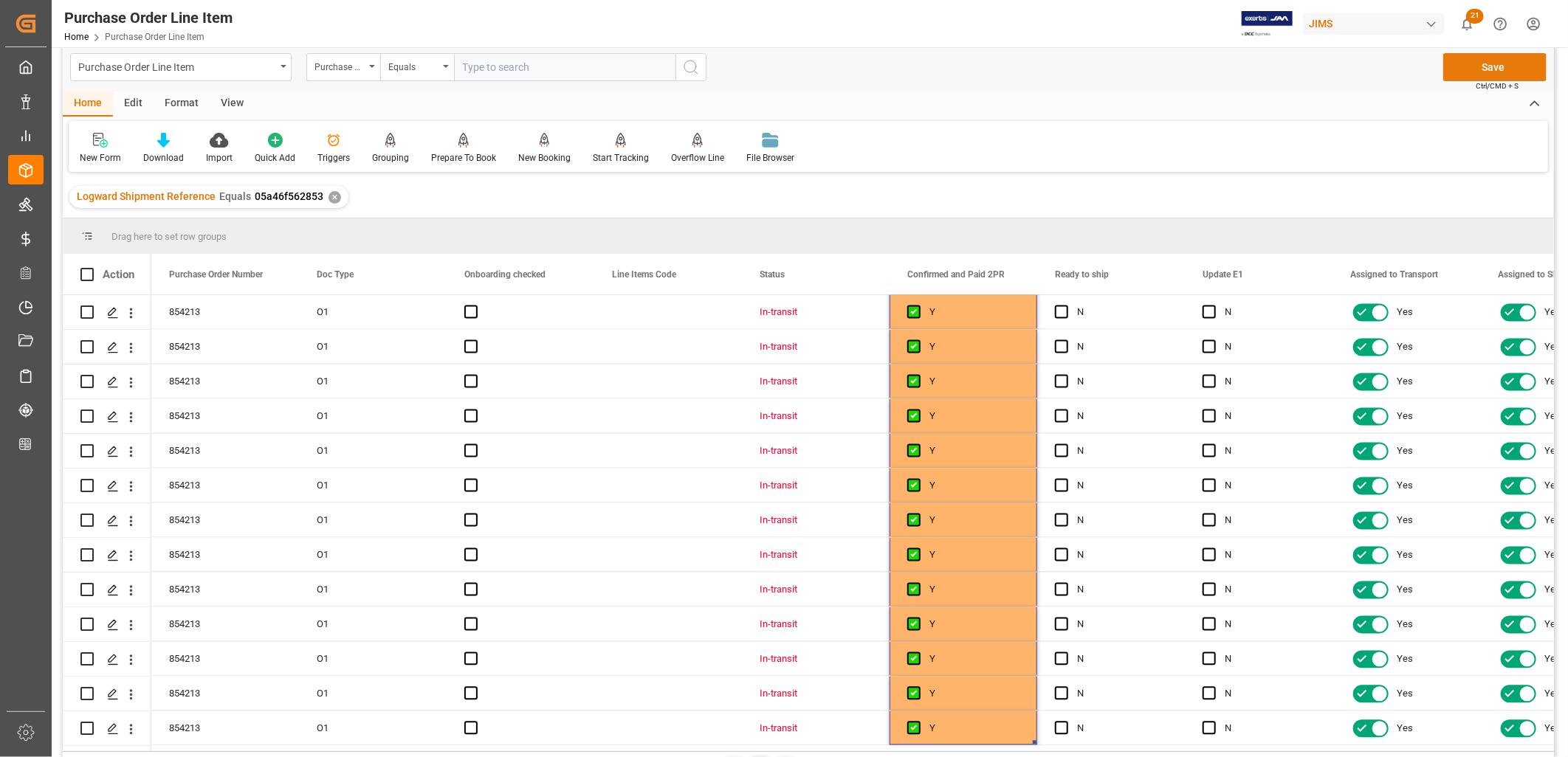
scroll to position [0, 0]
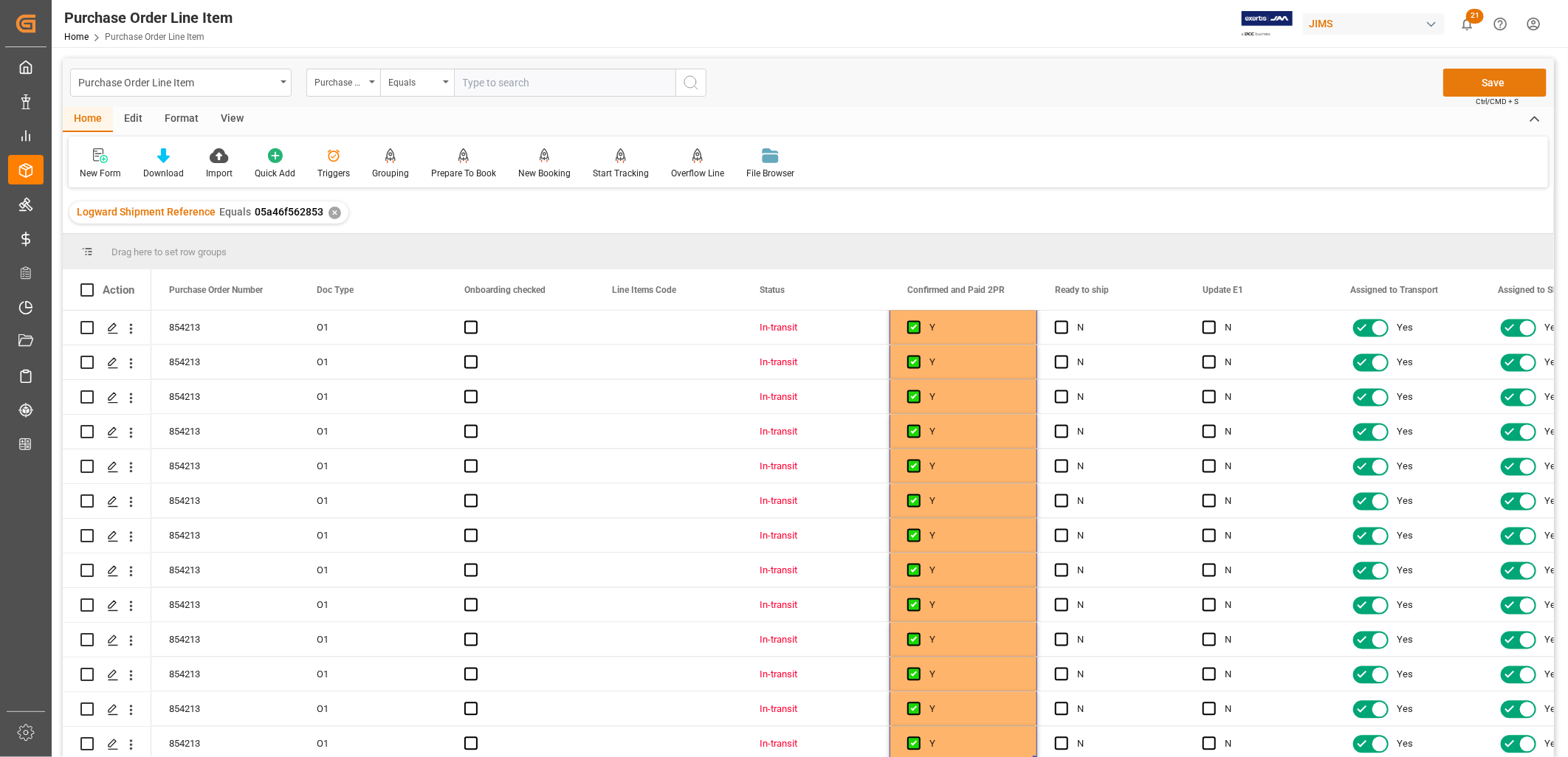
click at [1499, 80] on button "Save" at bounding box center [1495, 82] width 103 height 28
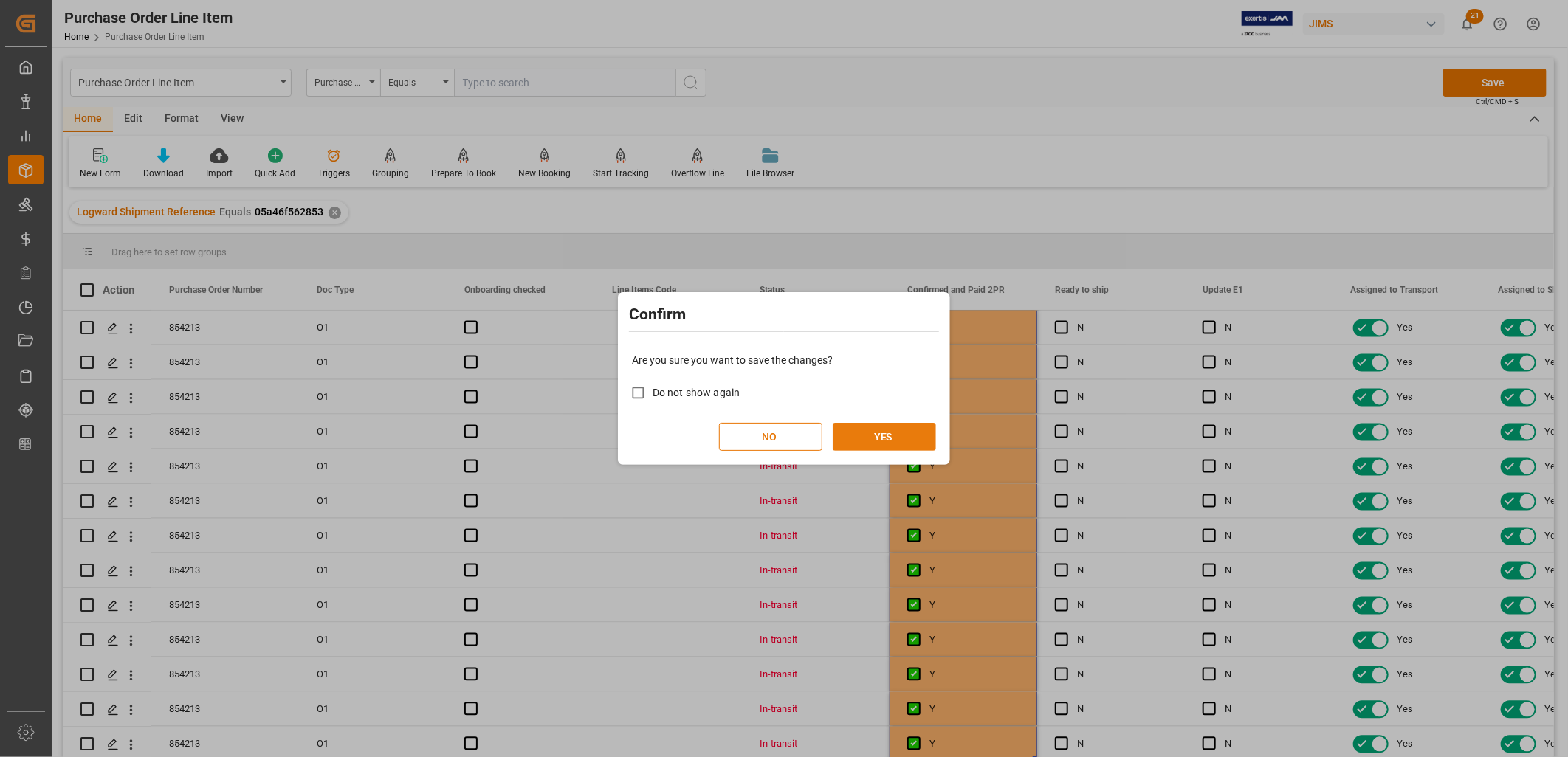
click at [876, 439] on button "YES" at bounding box center [884, 437] width 103 height 28
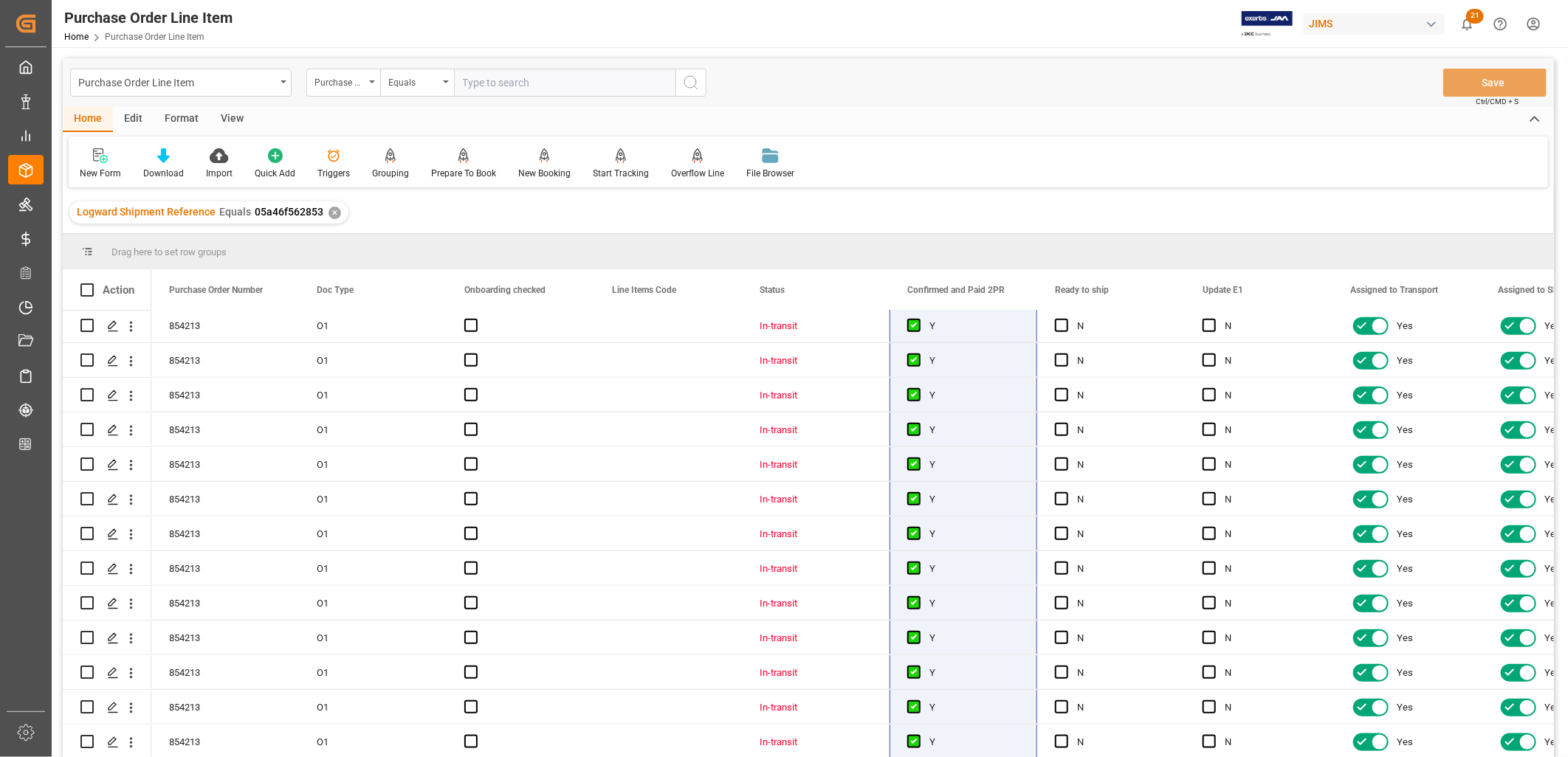
scroll to position [777, 0]
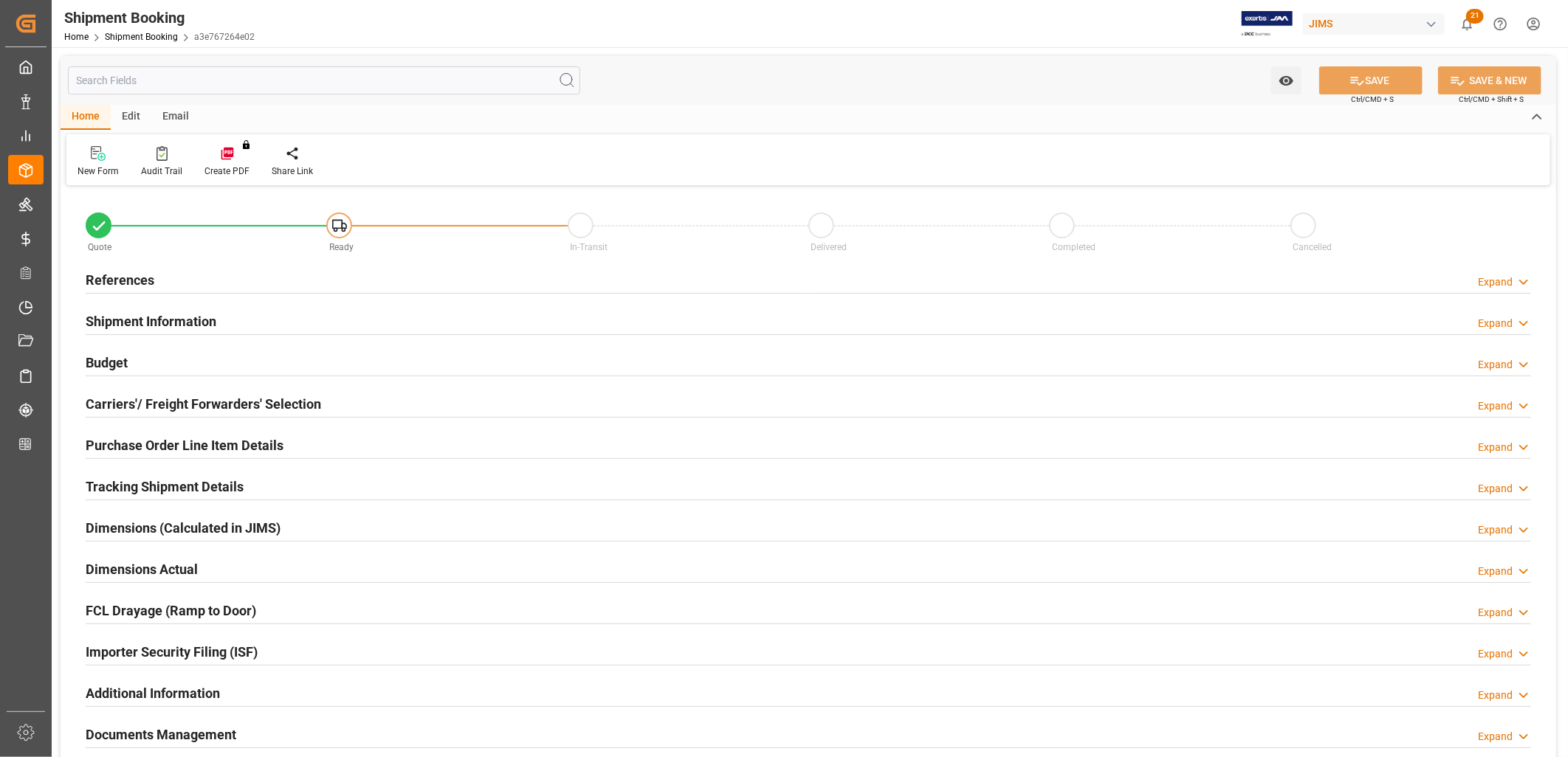
type input "0"
type input "[DATE]"
click at [144, 278] on h2 "References" at bounding box center [119, 280] width 69 height 20
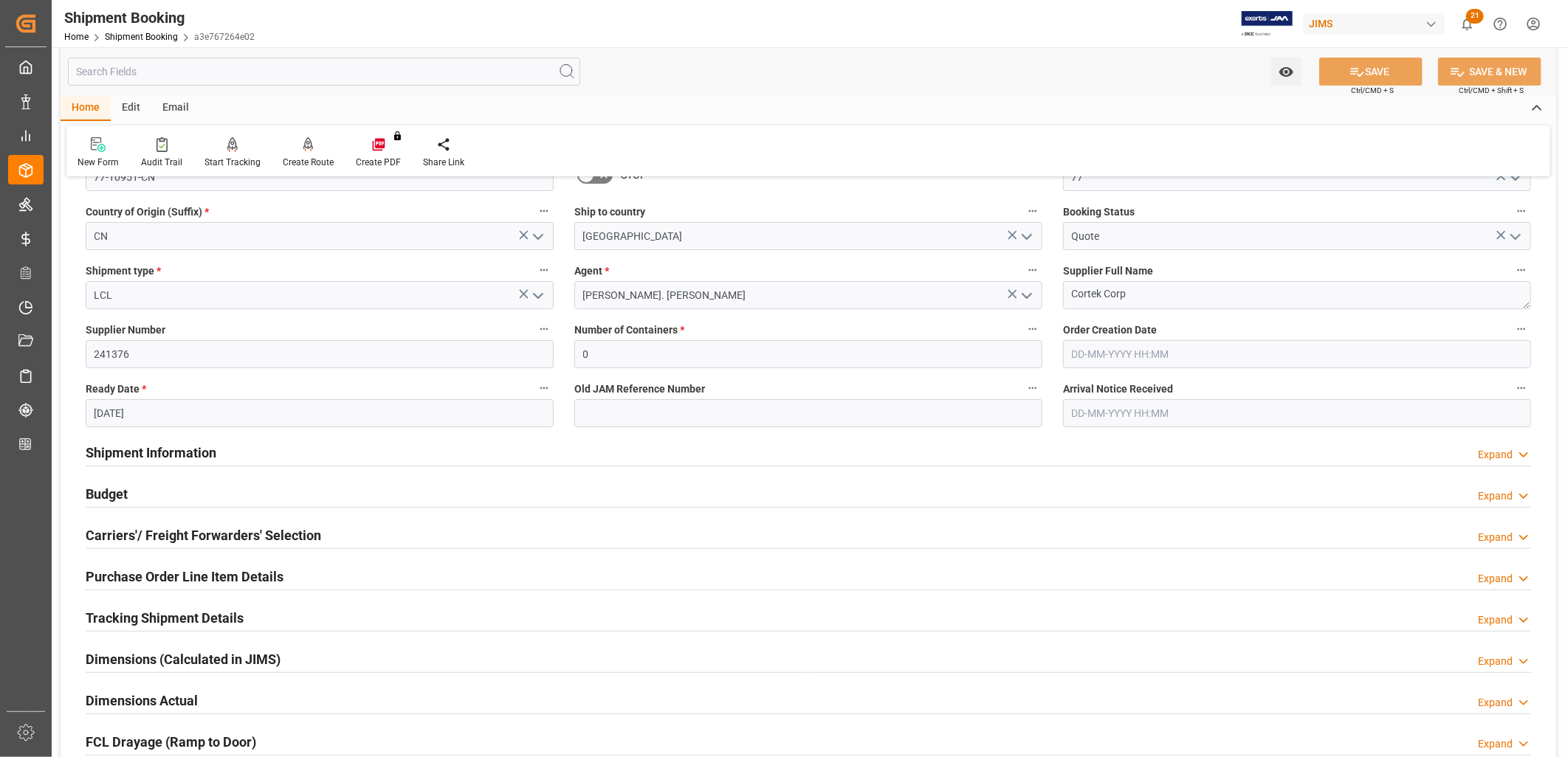
scroll to position [246, 0]
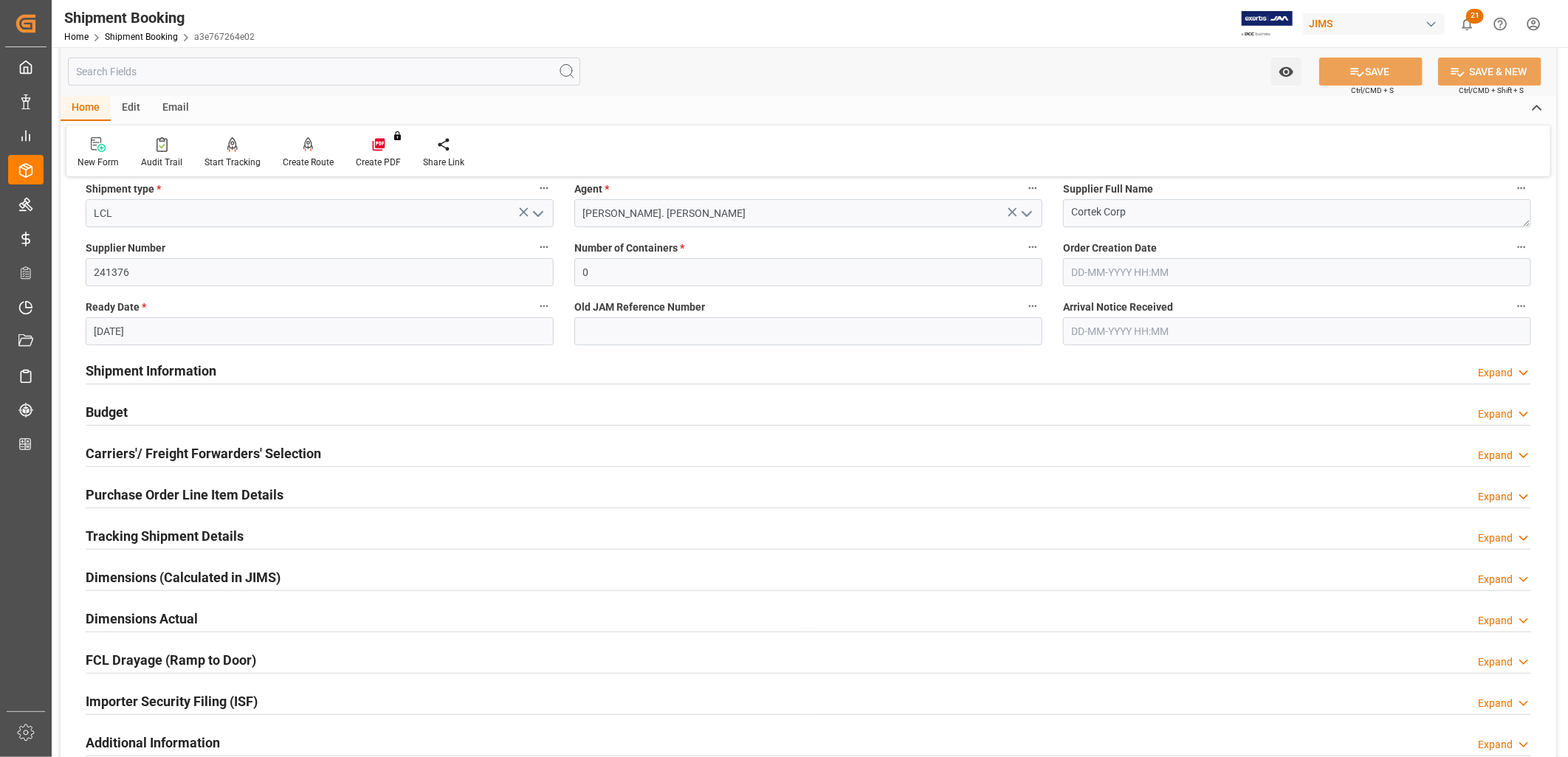
click at [173, 372] on h2 "Shipment Information" at bounding box center [151, 371] width 131 height 20
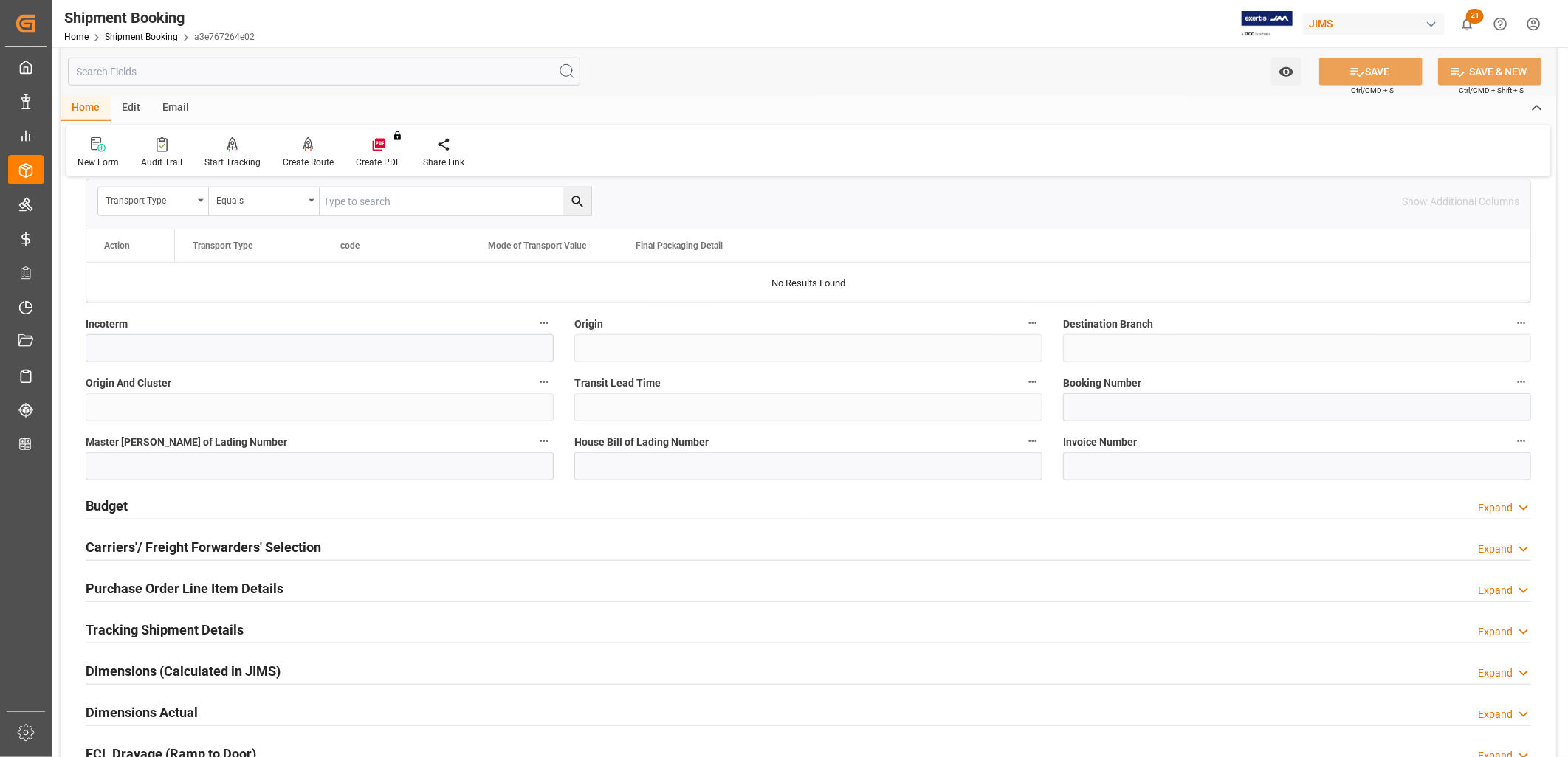
scroll to position [820, 0]
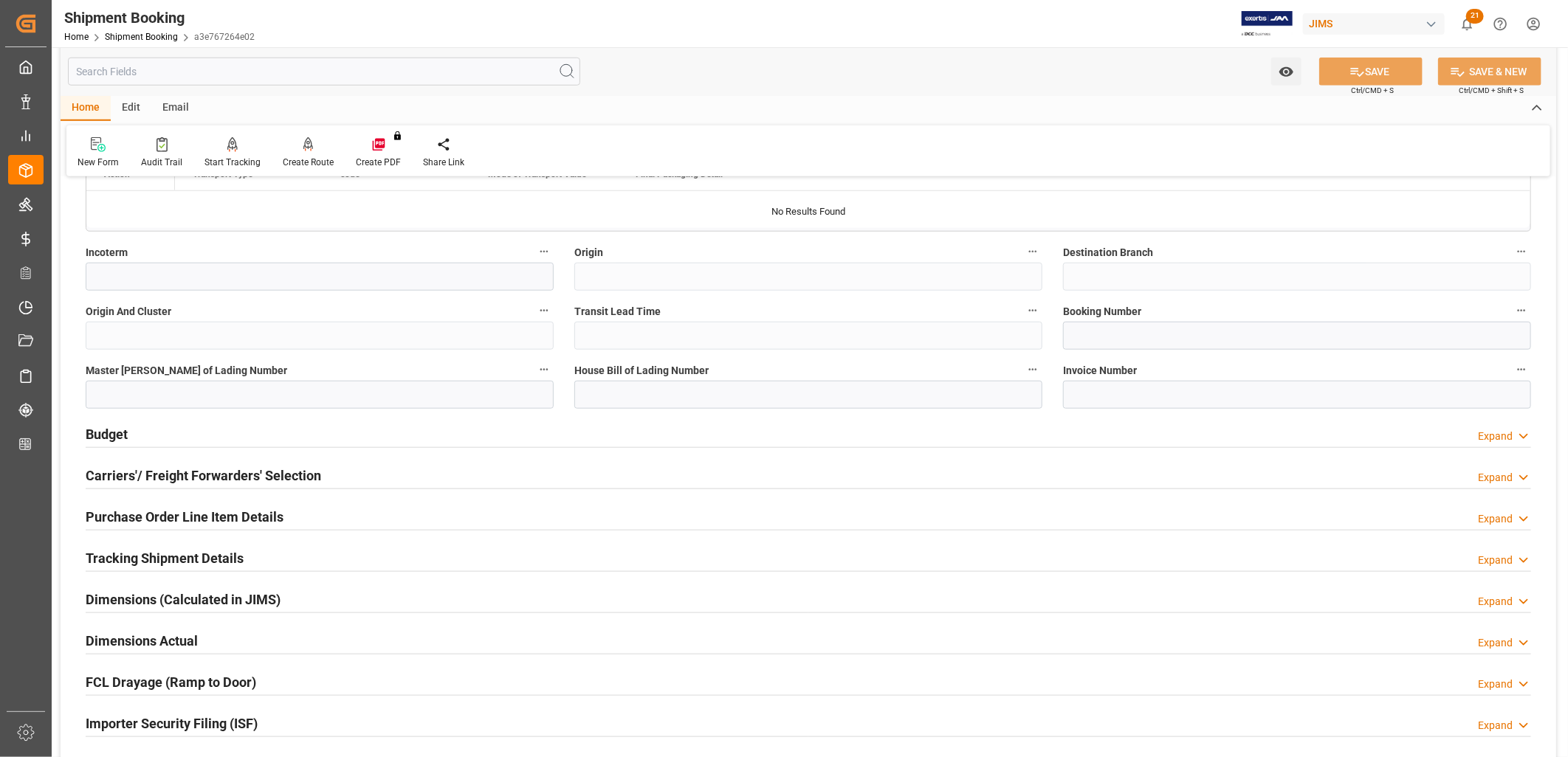
click at [112, 432] on h2 "Budget" at bounding box center [106, 434] width 42 height 20
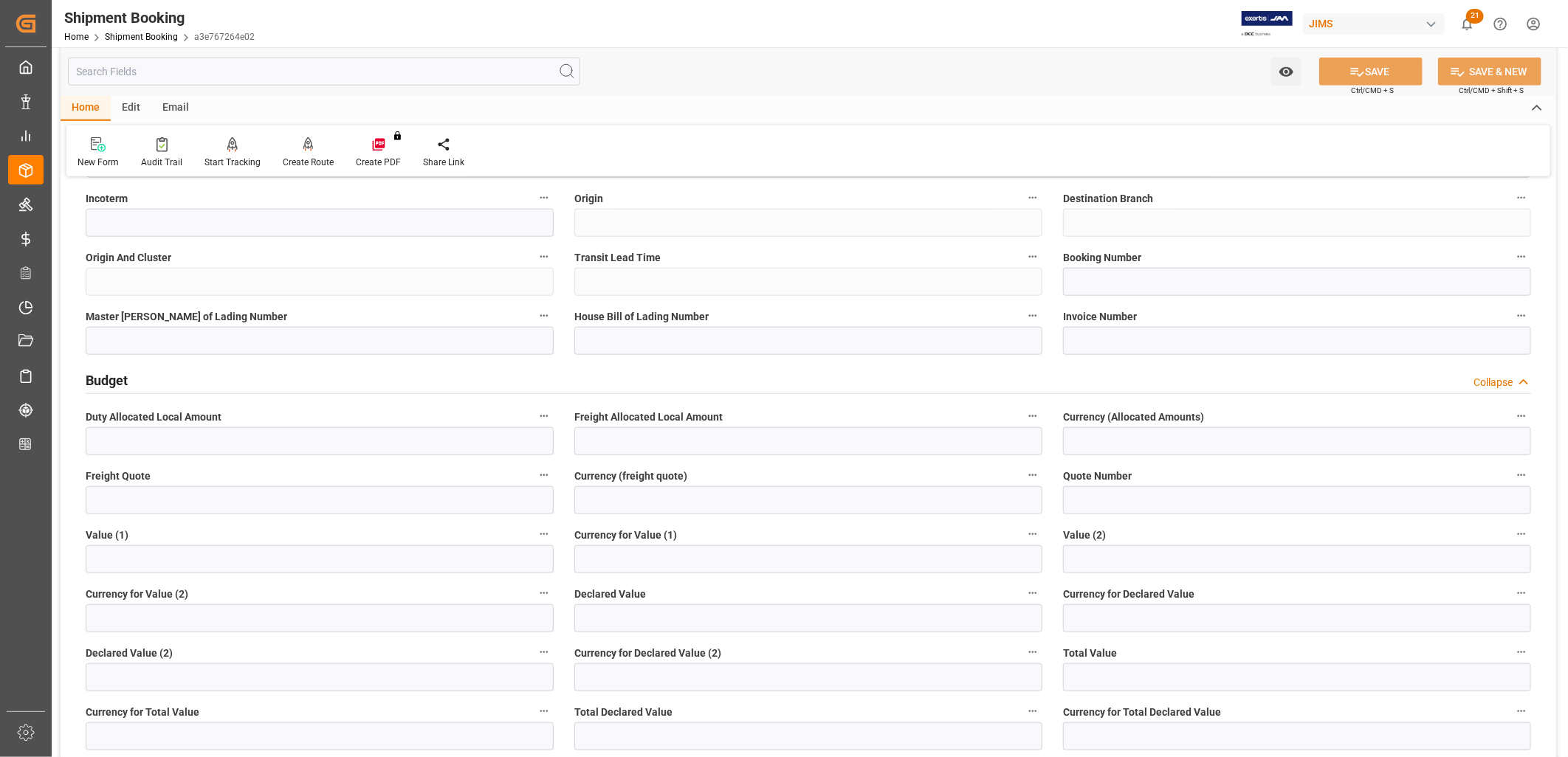
scroll to position [902, 0]
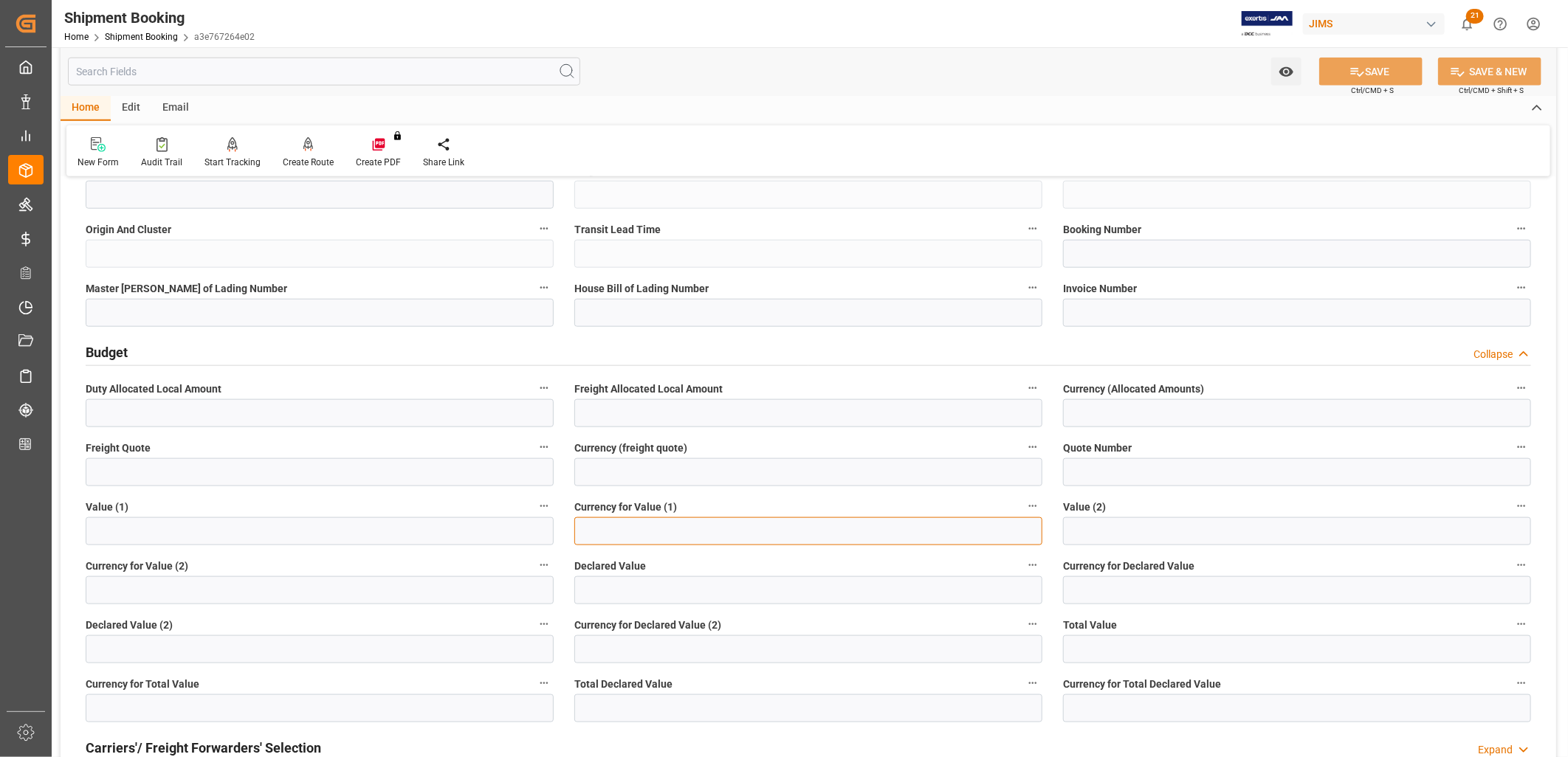
click at [595, 532] on input at bounding box center [809, 531] width 468 height 28
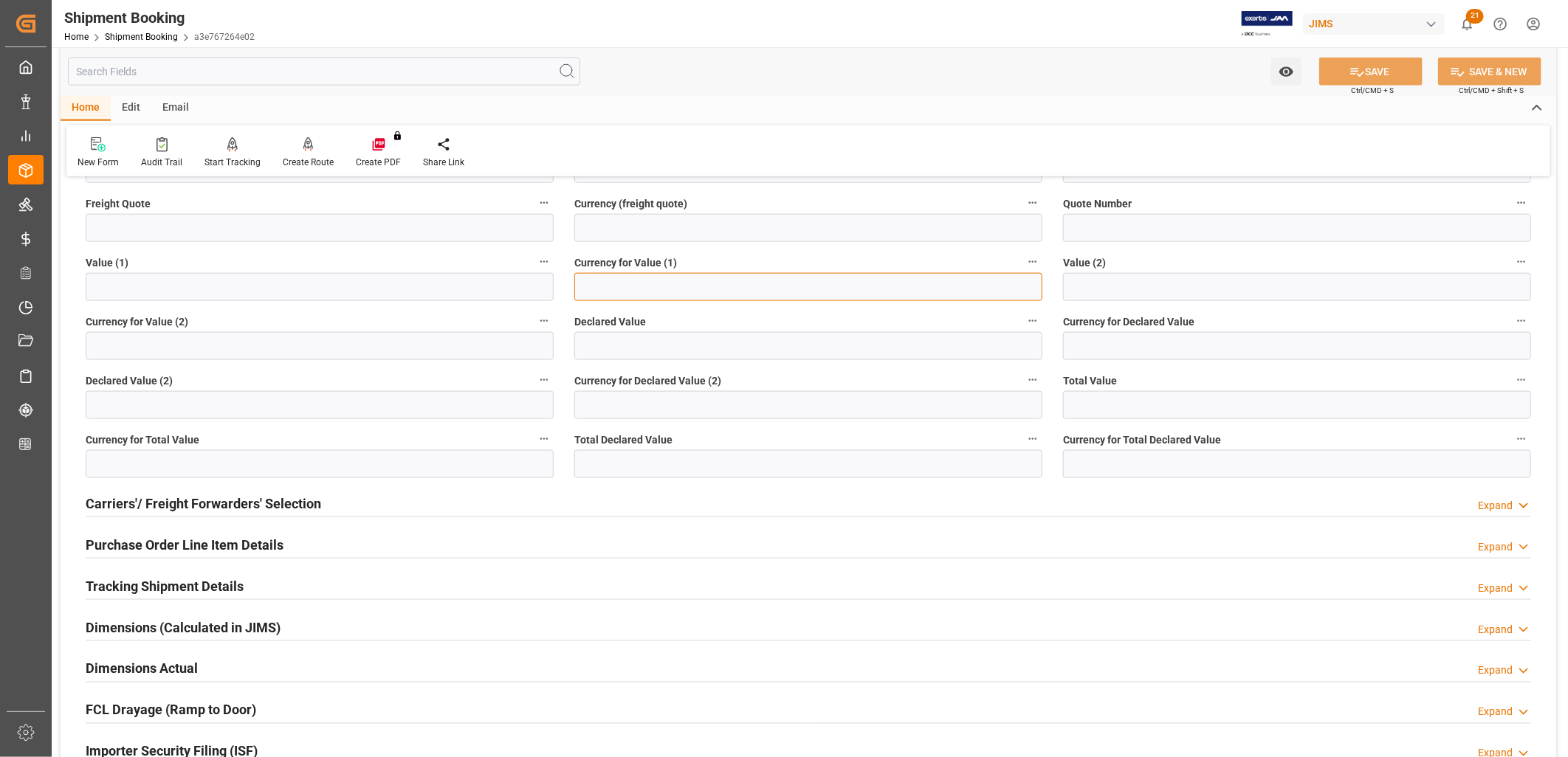
scroll to position [1147, 0]
click at [232, 501] on h2 "Carriers'/ Freight Forwarders' Selection" at bounding box center [203, 502] width 236 height 20
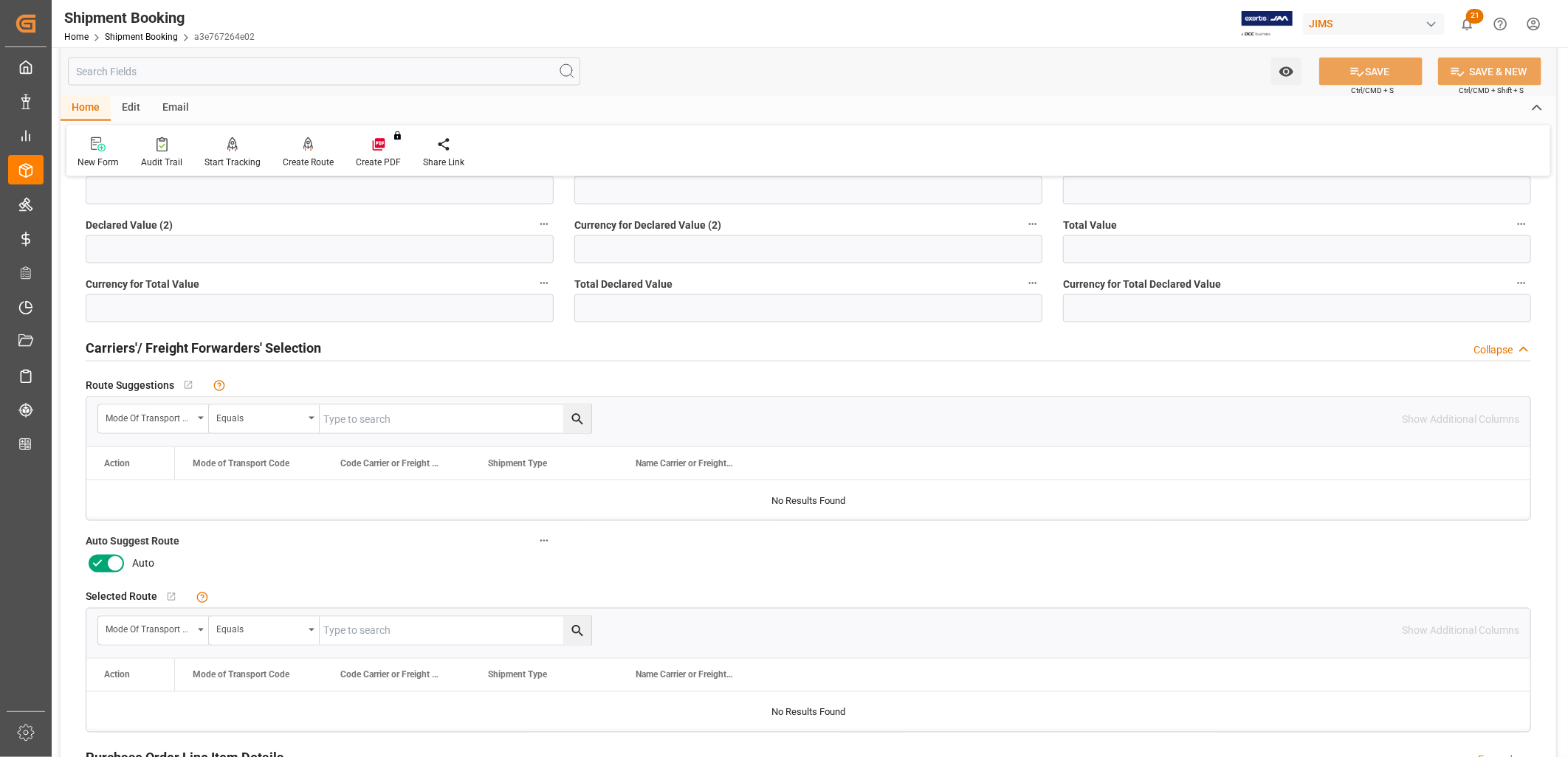
scroll to position [1311, 0]
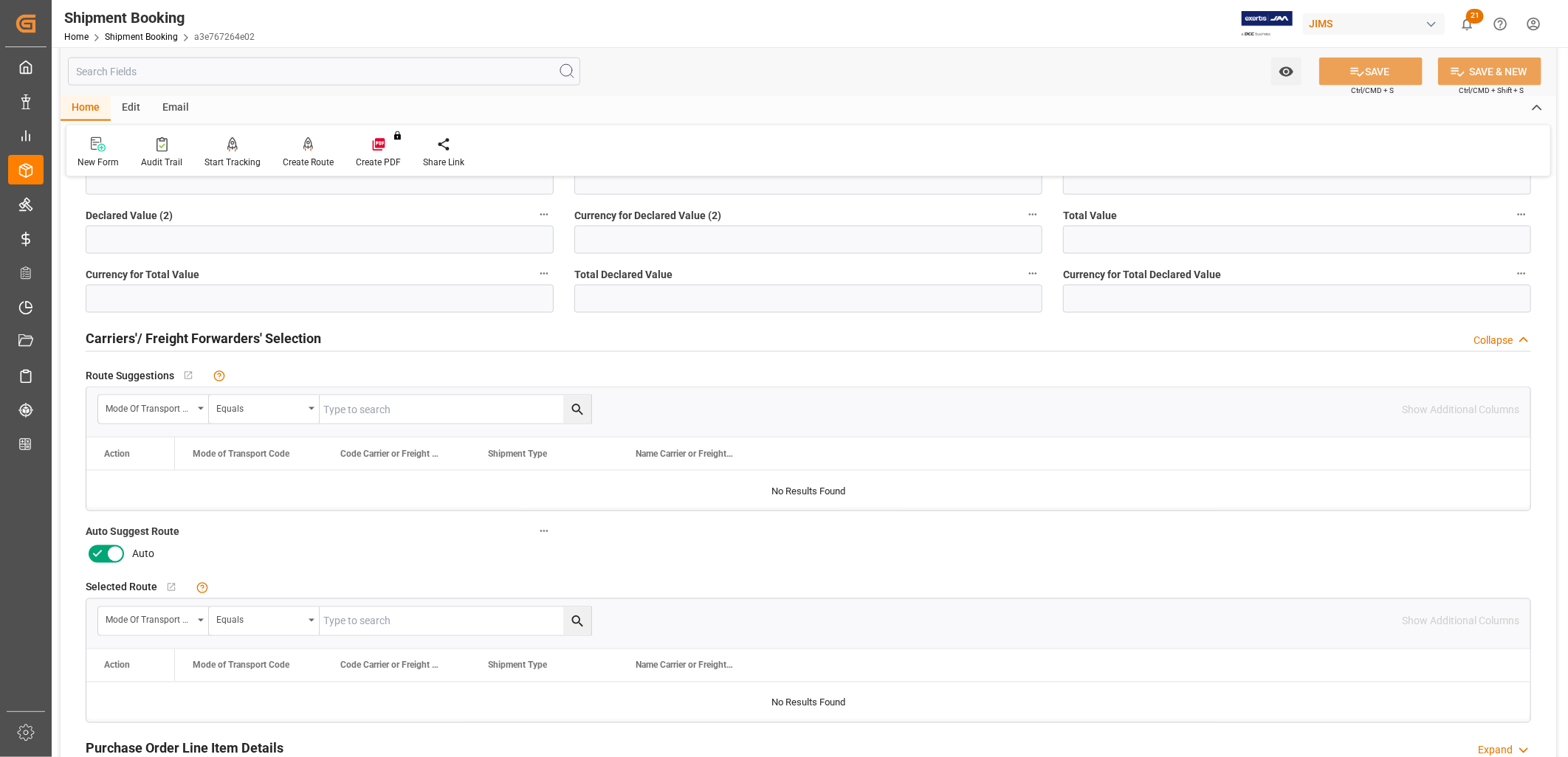
click at [112, 554] on icon at bounding box center [115, 554] width 18 height 18
click at [0, 0] on input "checkbox" at bounding box center [0, 0] width 0 height 0
click at [1362, 68] on button "SAVE" at bounding box center [1371, 72] width 103 height 28
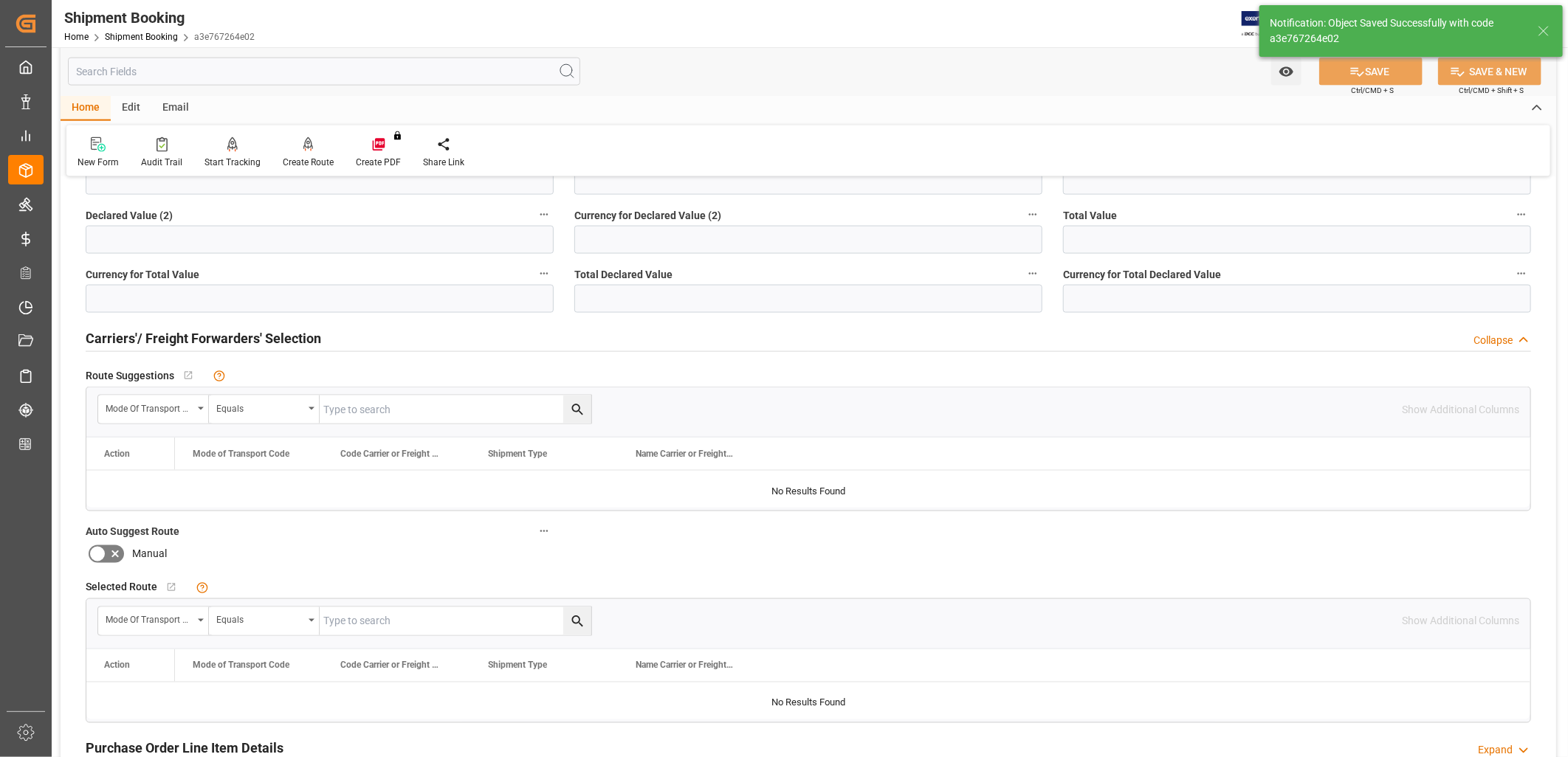
scroll to position [66, 0]
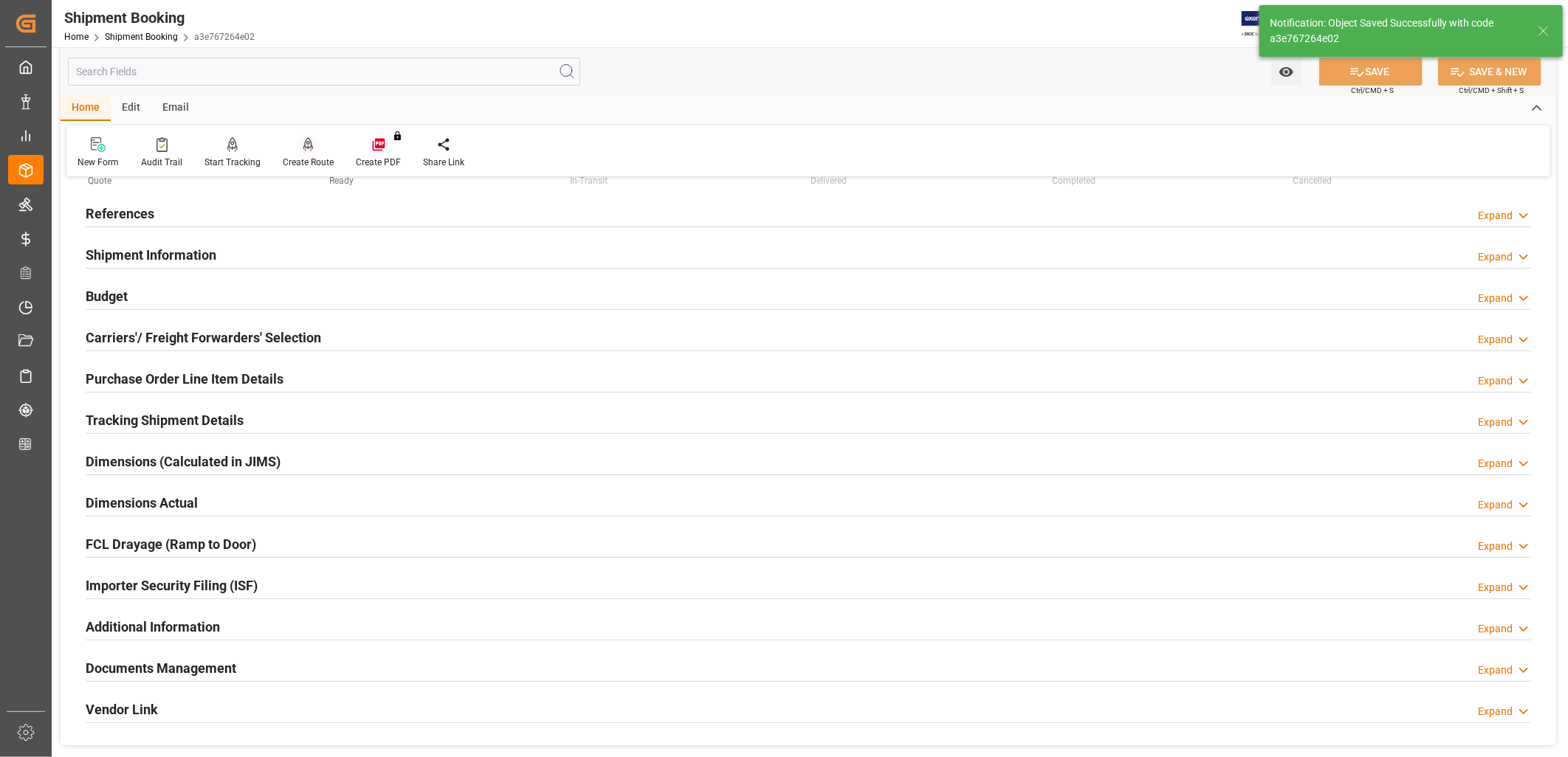
click at [303, 142] on icon at bounding box center [308, 143] width 10 height 12
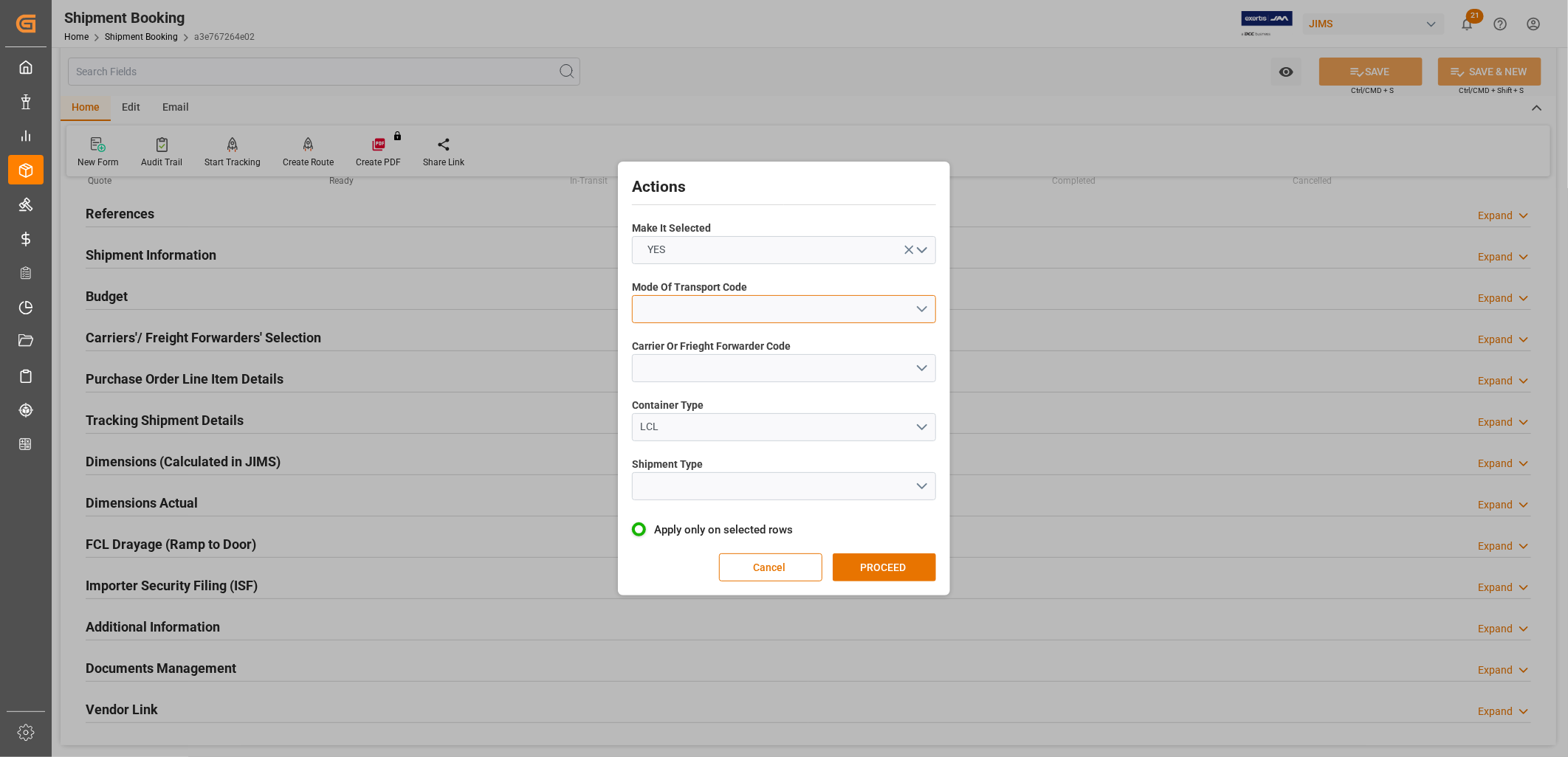
click at [923, 307] on button "open menu" at bounding box center [783, 309] width 304 height 28
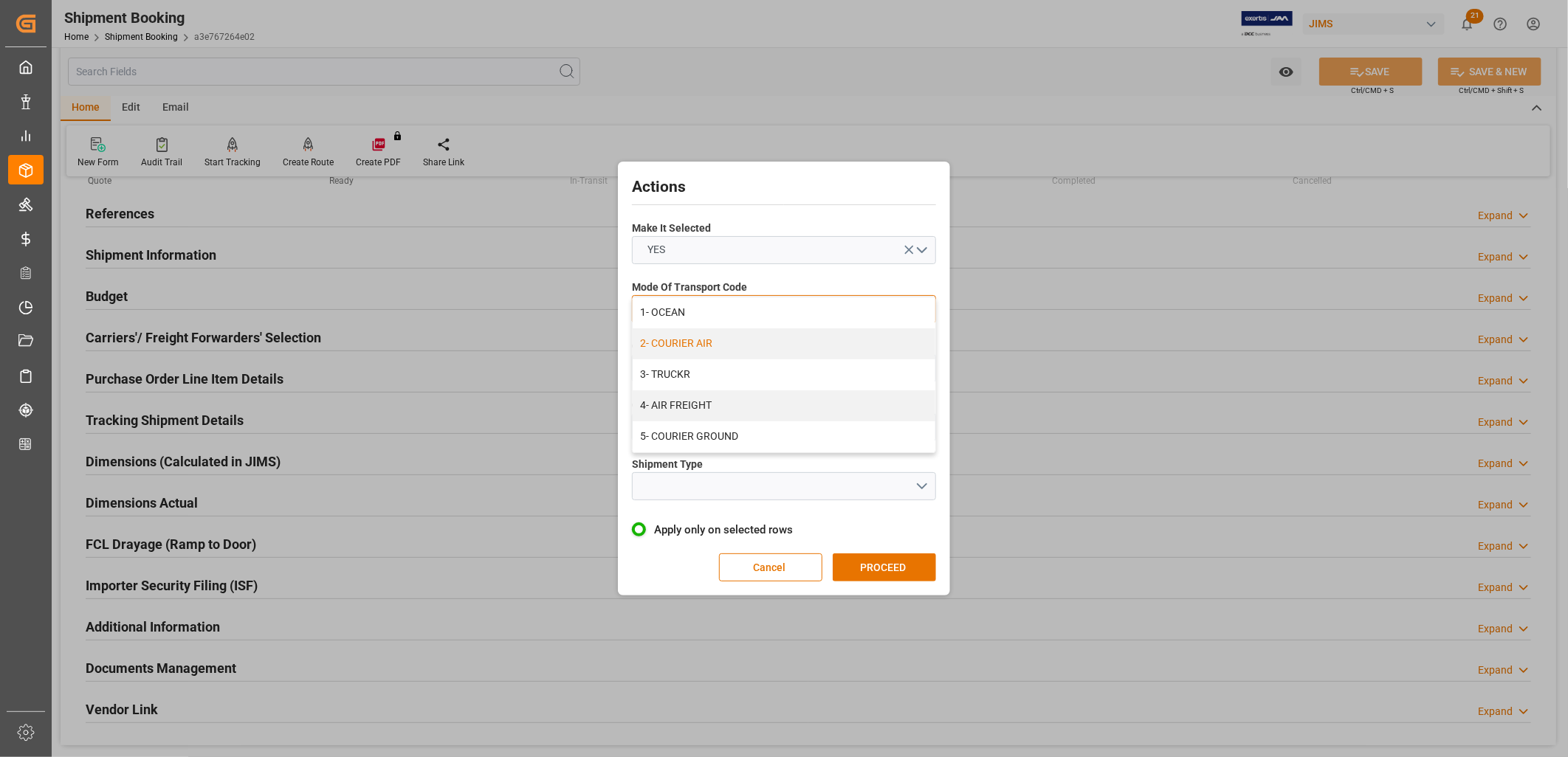
click at [706, 343] on div "2- COURIER AIR" at bounding box center [783, 344] width 303 height 31
click at [923, 364] on button "open menu" at bounding box center [783, 368] width 304 height 28
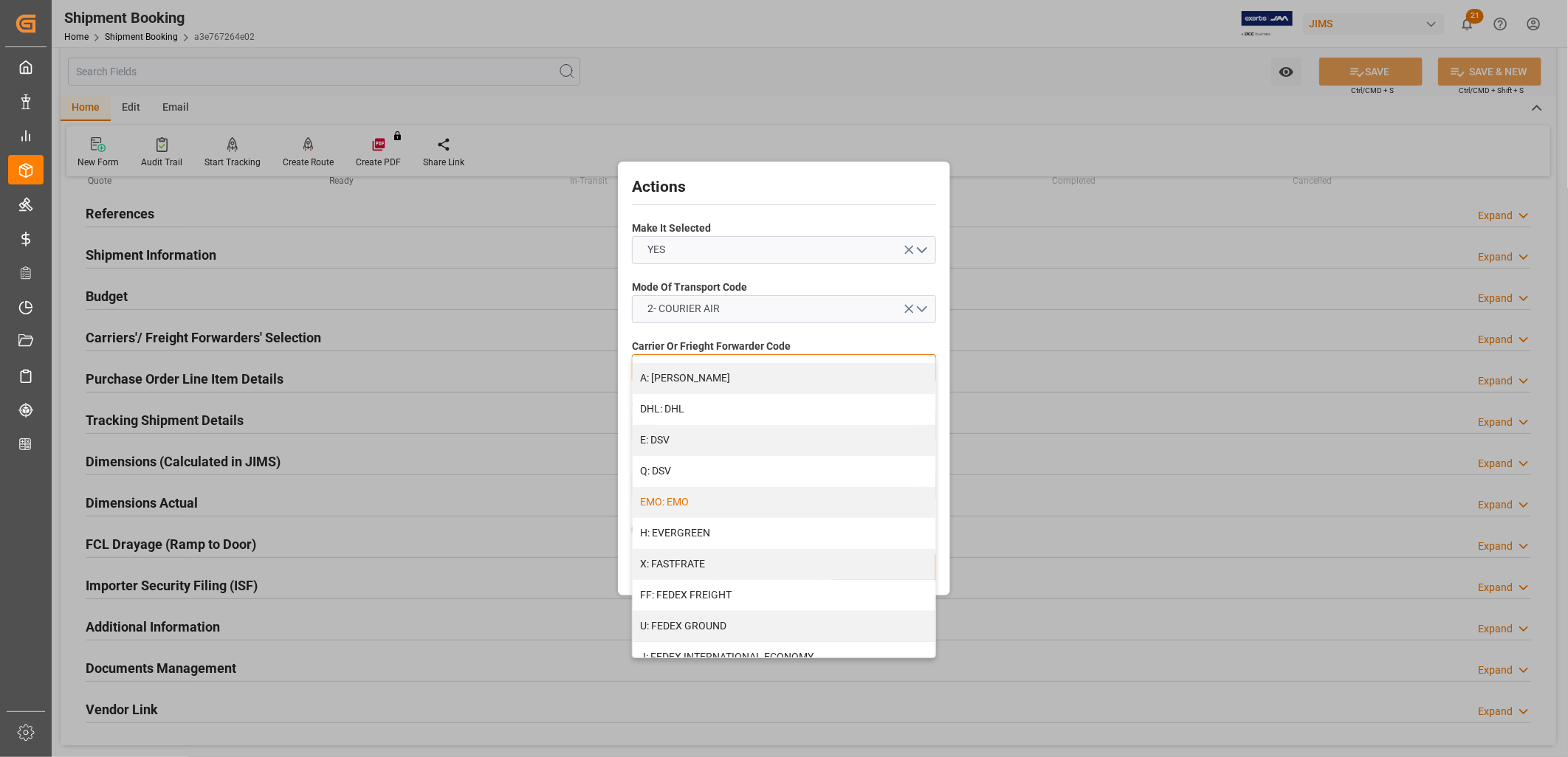
scroll to position [246, 0]
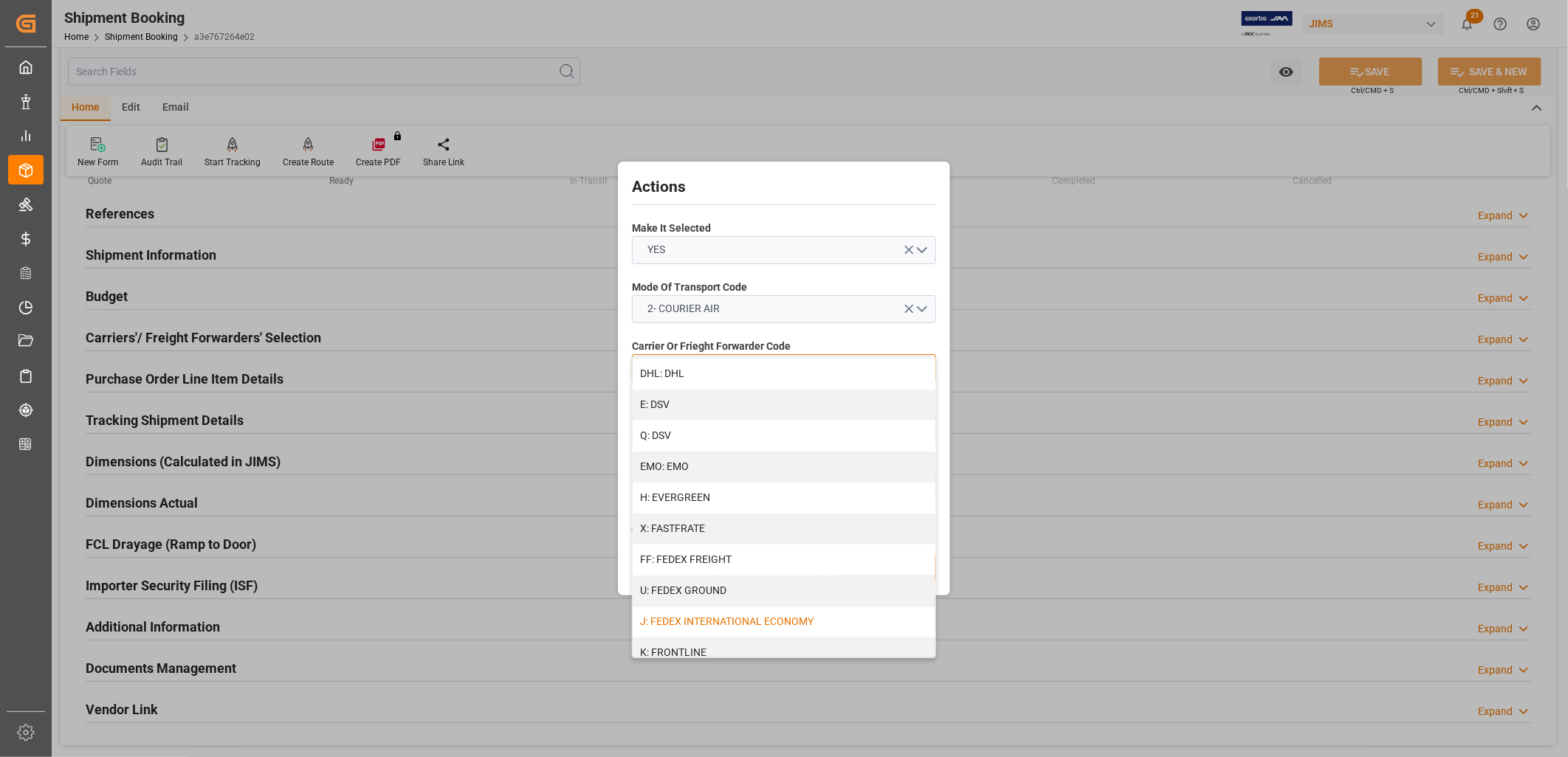
click at [765, 611] on div "J: FEDEX INTERNATIONAL ECONOMY" at bounding box center [783, 622] width 303 height 31
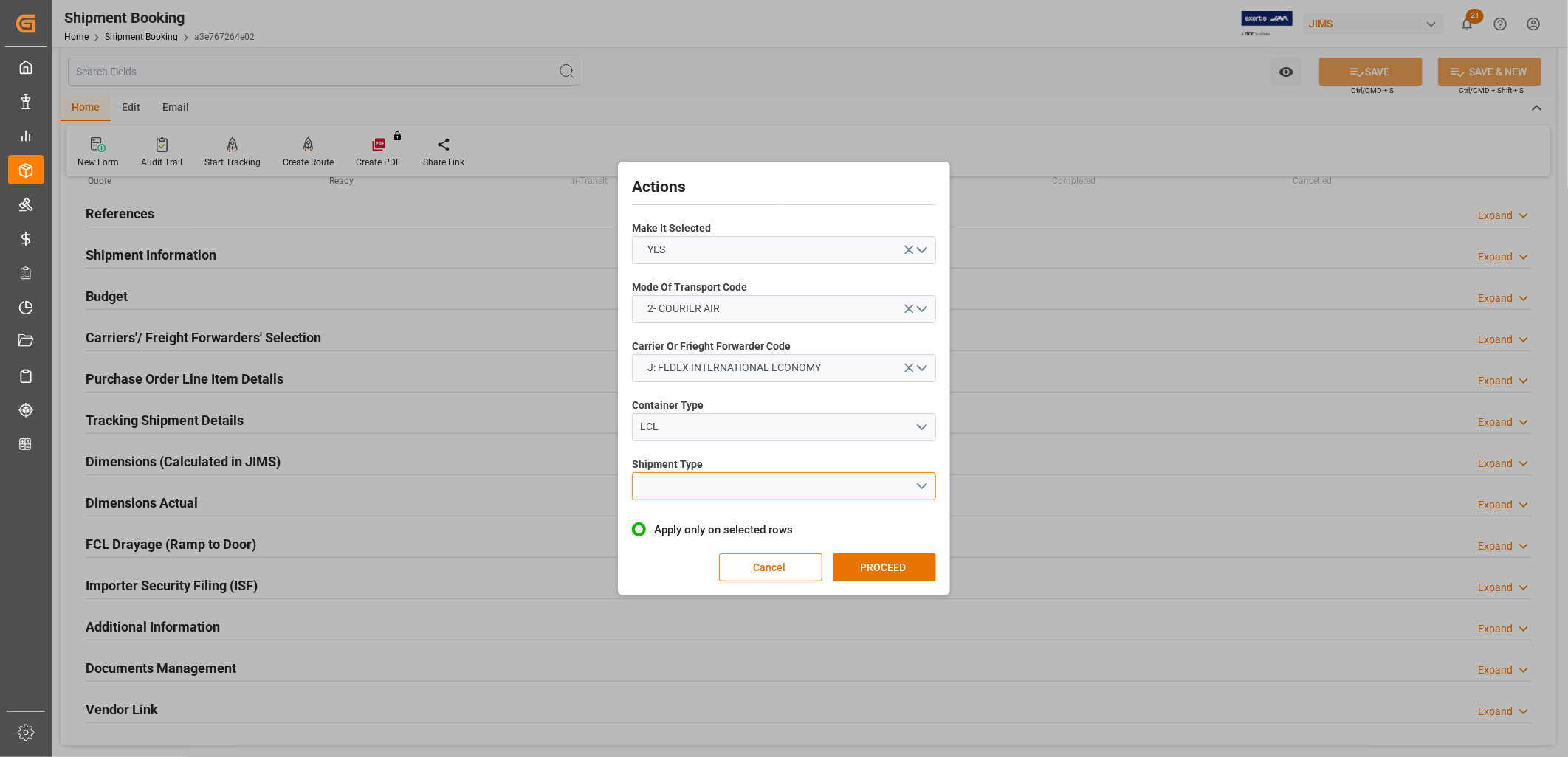
click at [921, 484] on button "open menu" at bounding box center [783, 486] width 304 height 28
click at [663, 518] on div "LCL" at bounding box center [783, 521] width 303 height 31
click at [861, 563] on button "PROCEED" at bounding box center [884, 568] width 103 height 28
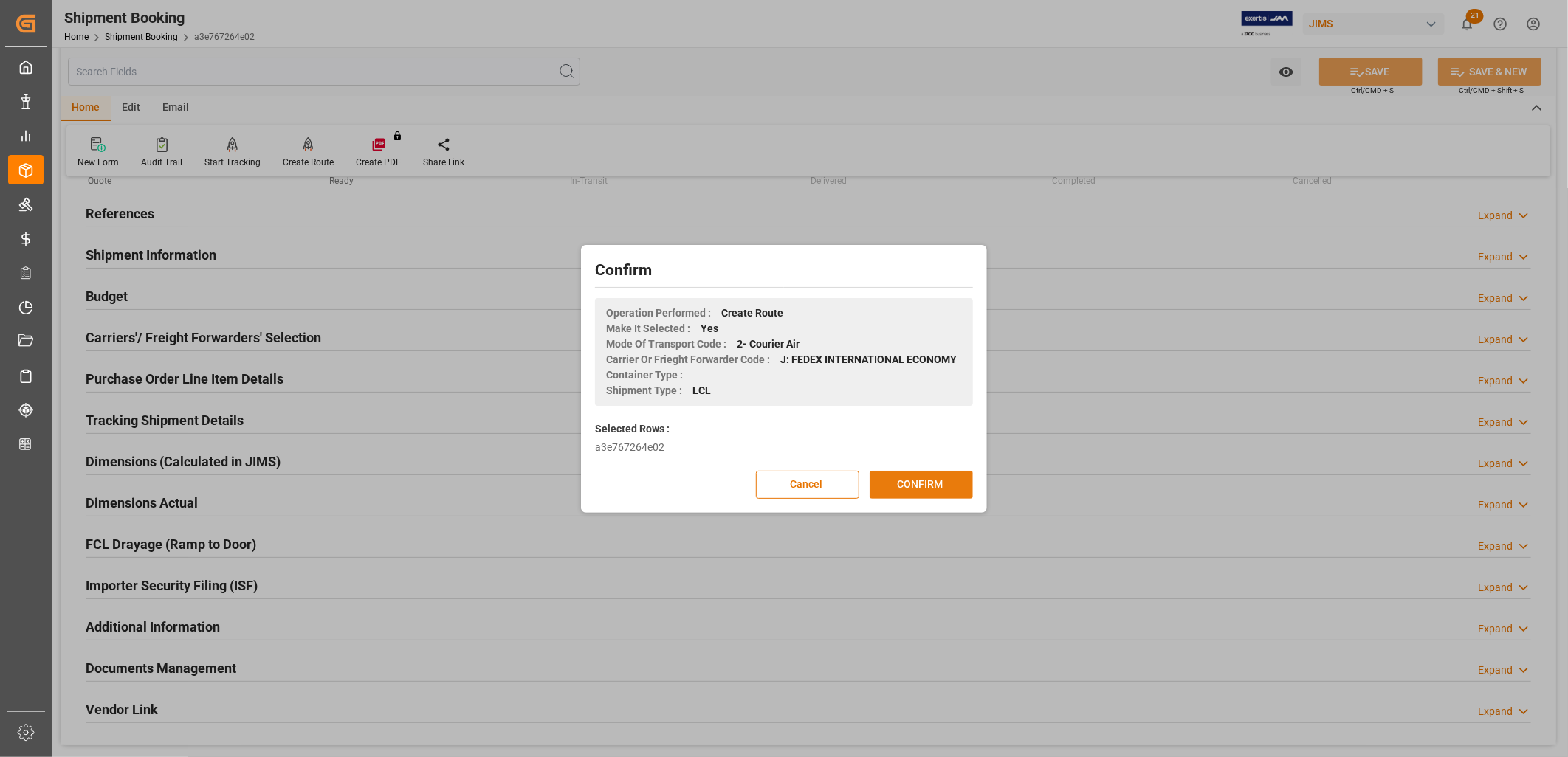
click at [935, 484] on button "CONFIRM" at bounding box center [921, 484] width 103 height 28
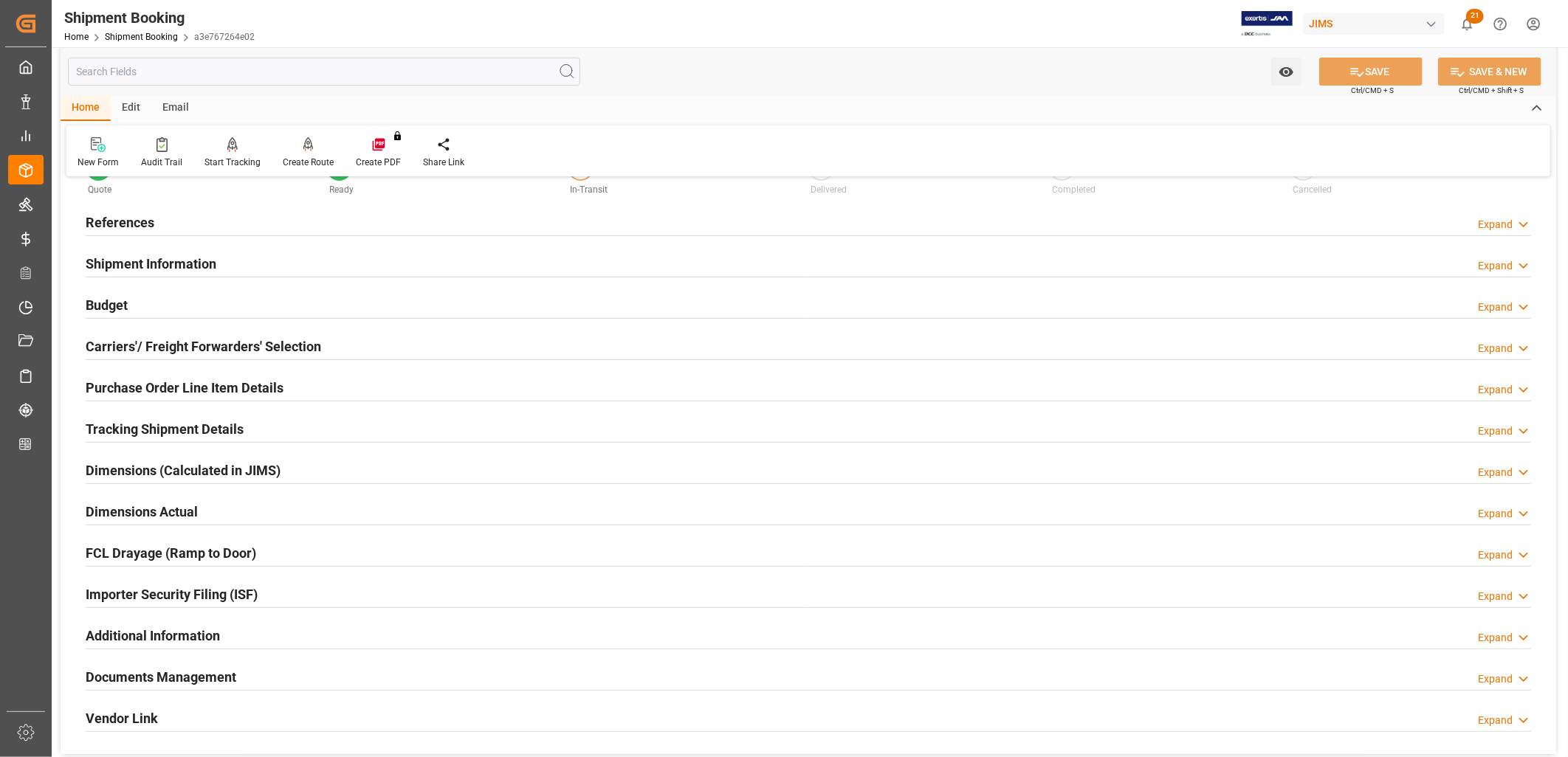
scroll to position [82, 0]
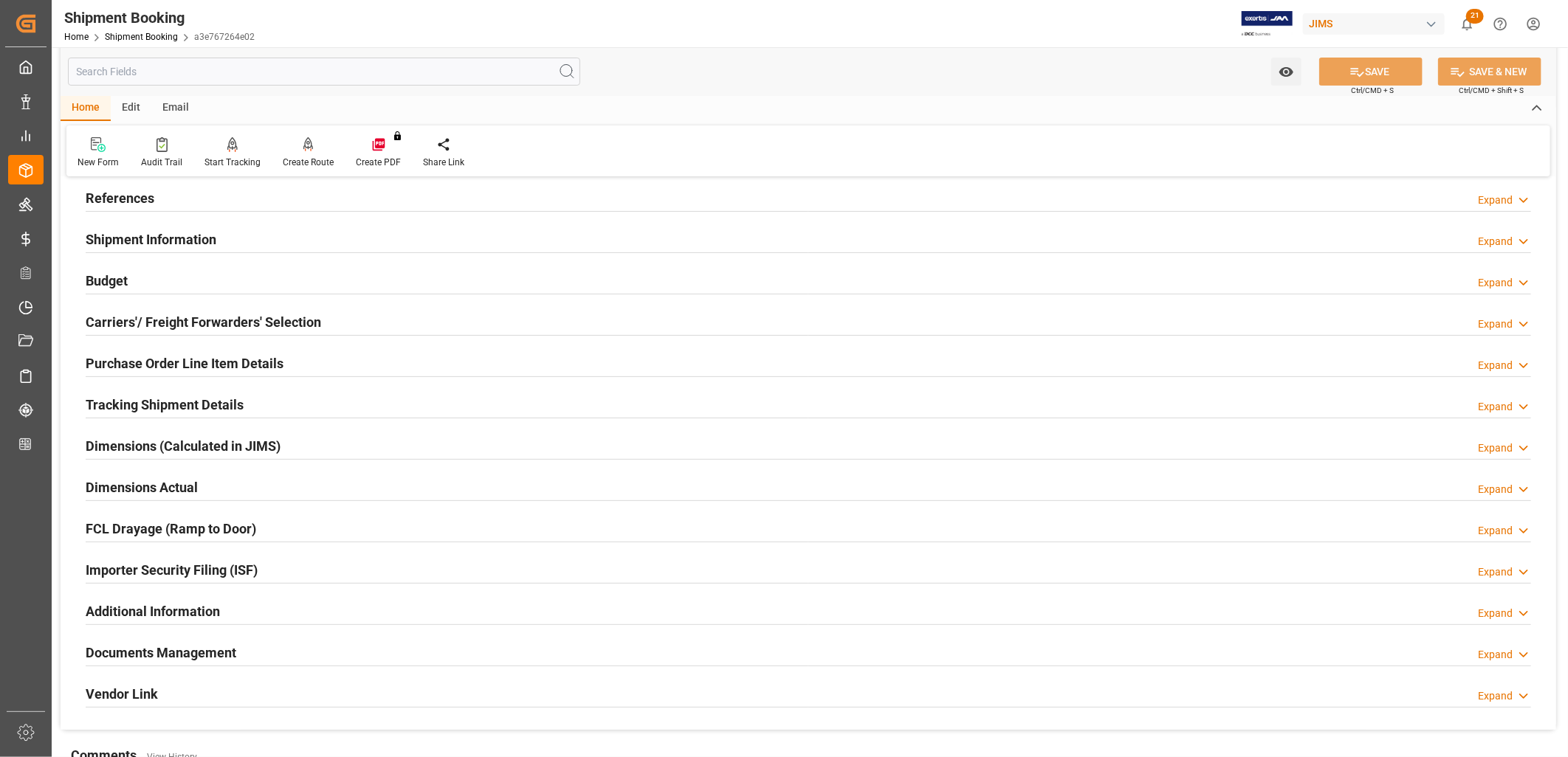
click at [240, 329] on h2 "Carriers'/ Freight Forwarders' Selection" at bounding box center [203, 322] width 236 height 20
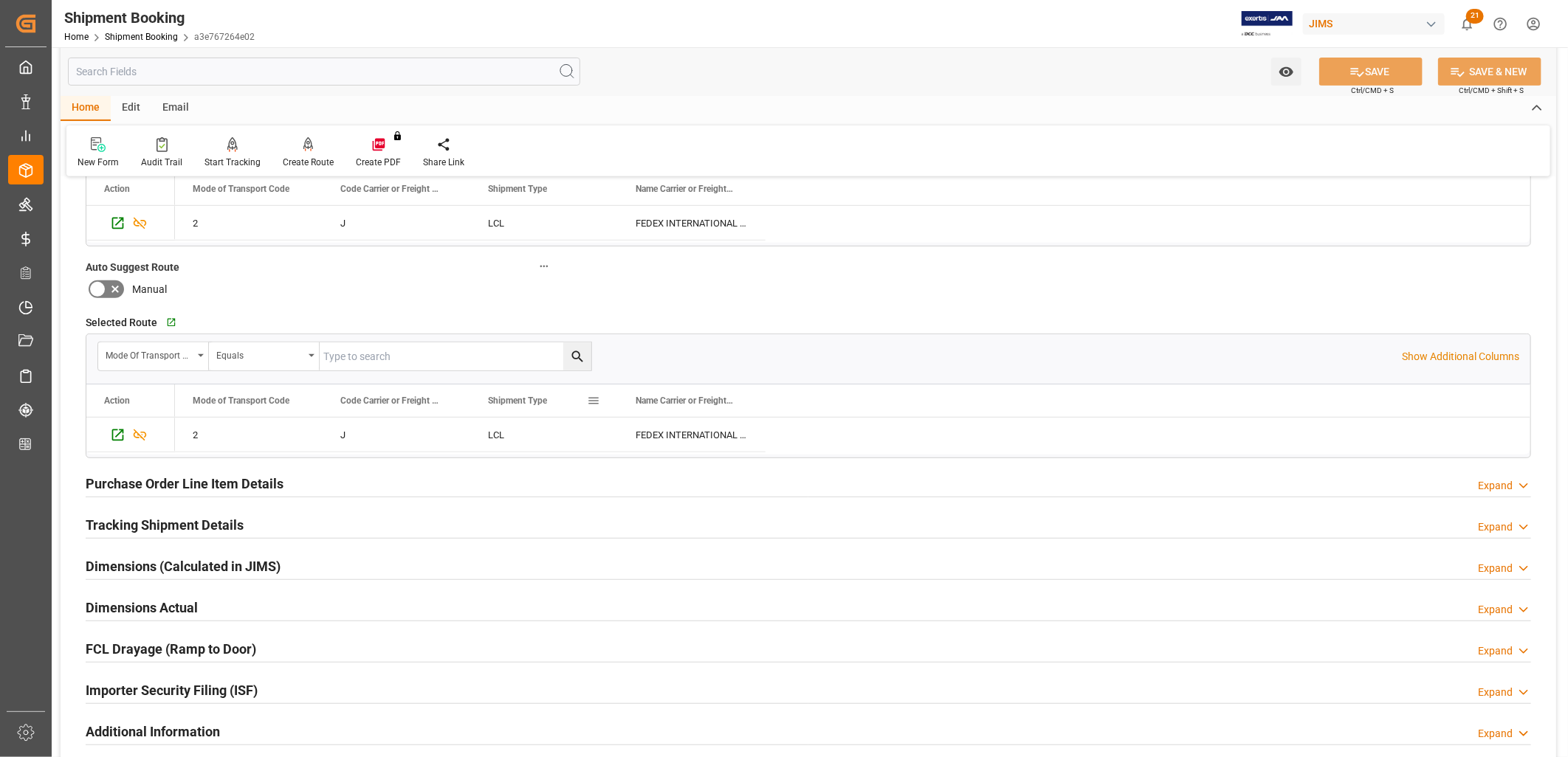
scroll to position [410, 0]
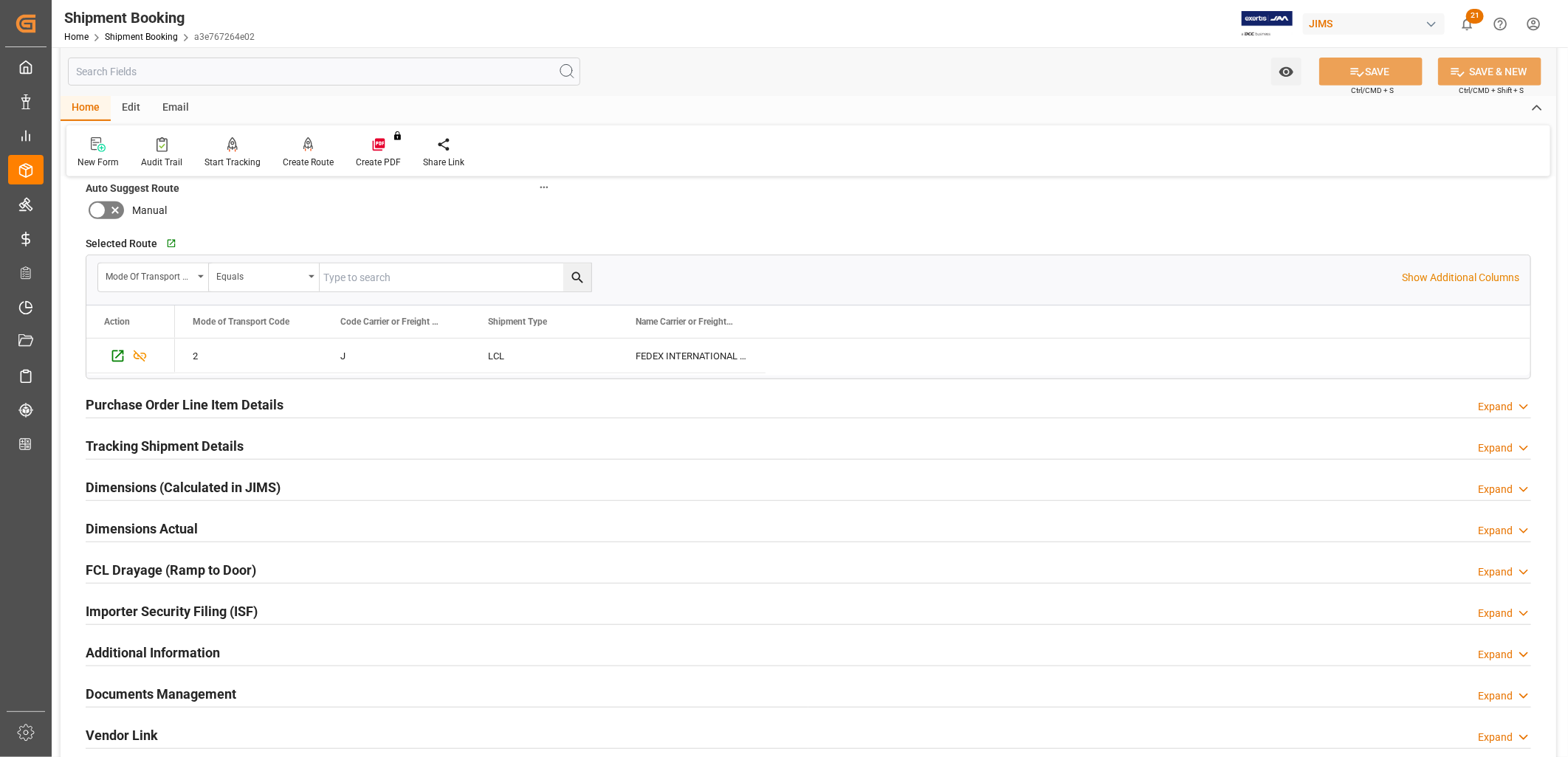
click at [203, 444] on h2 "Tracking Shipment Details" at bounding box center [164, 446] width 158 height 20
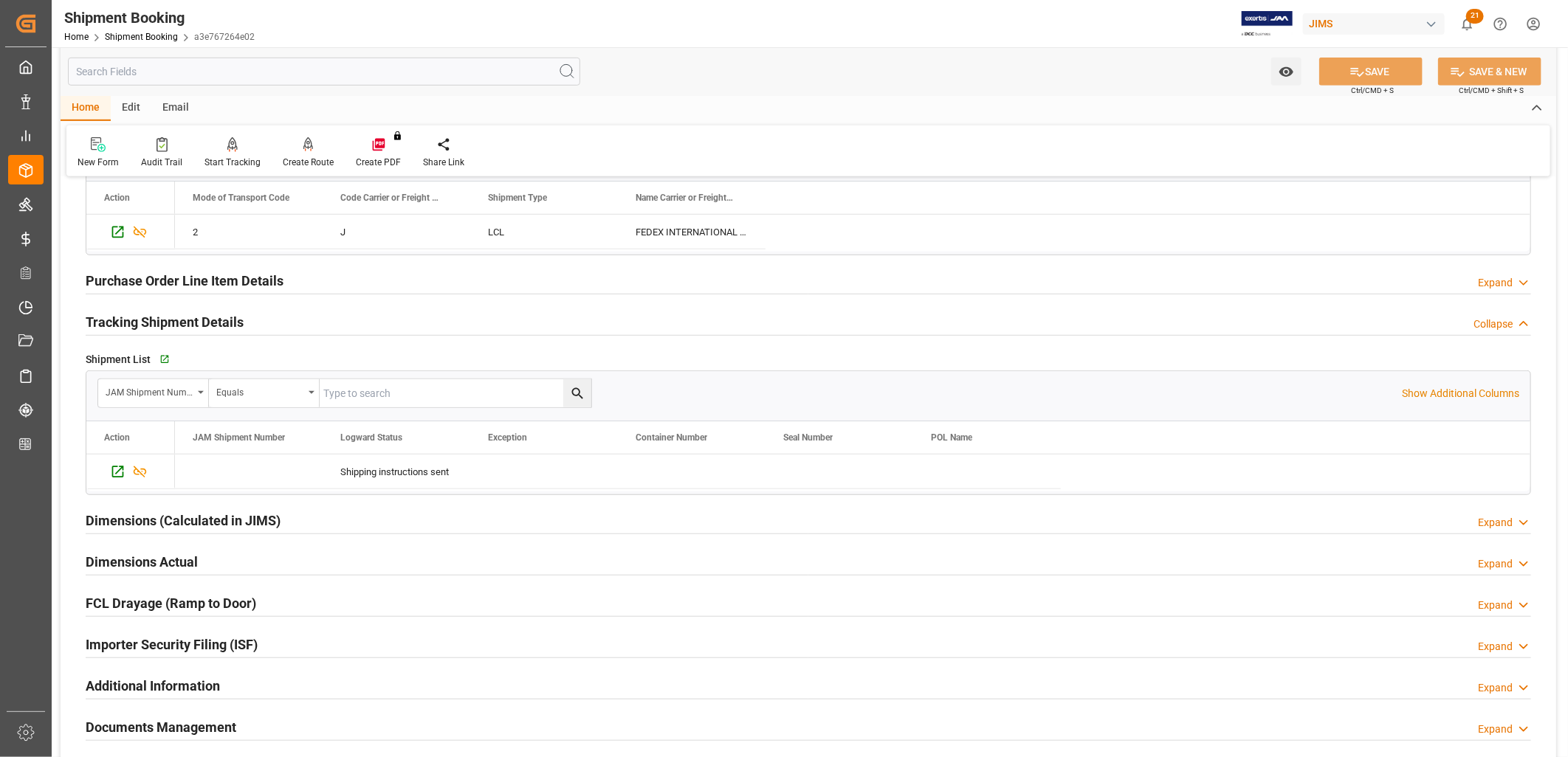
scroll to position [574, 0]
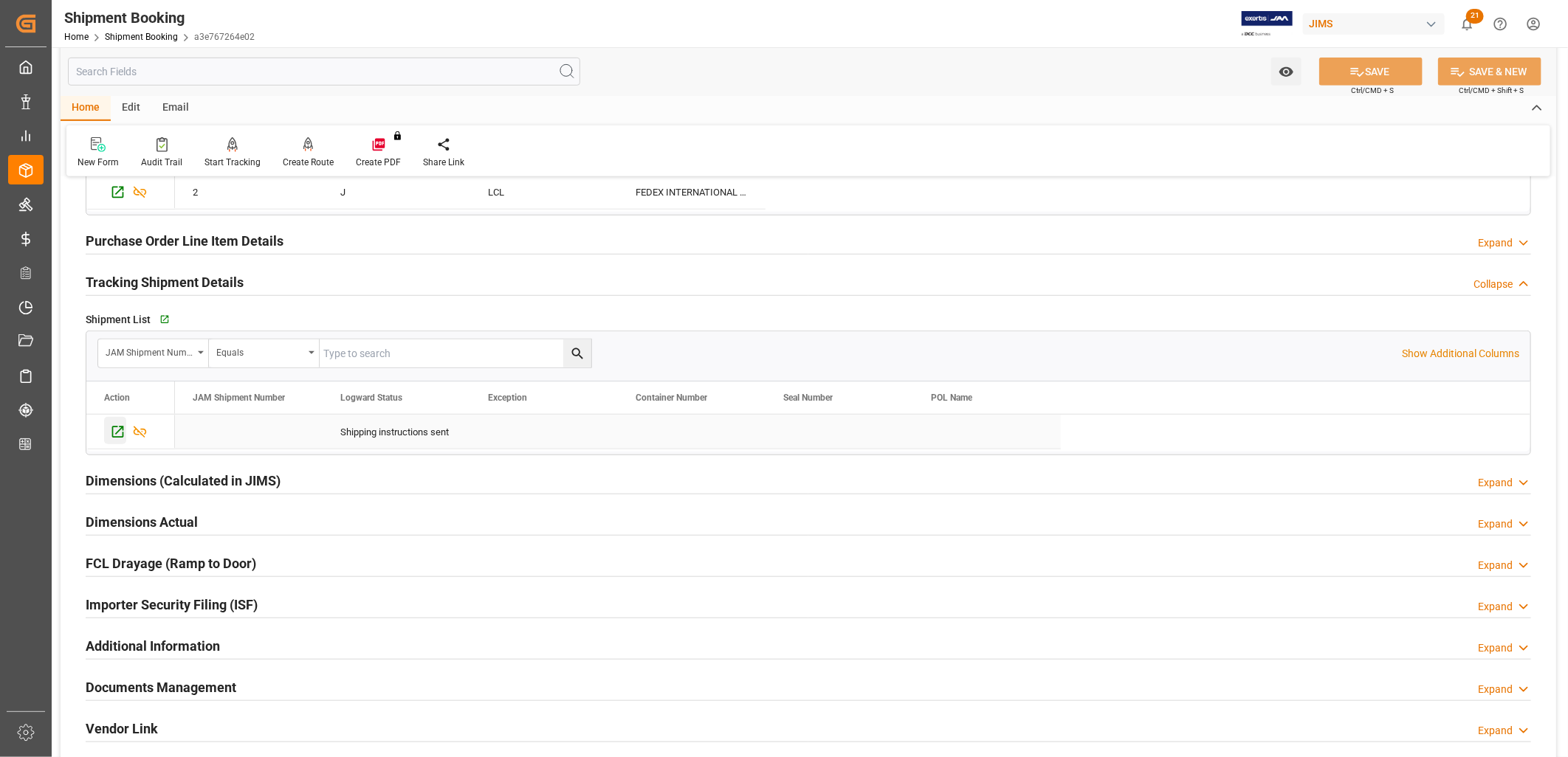
click at [116, 434] on icon "Press SPACE to select this row." at bounding box center [118, 432] width 15 height 15
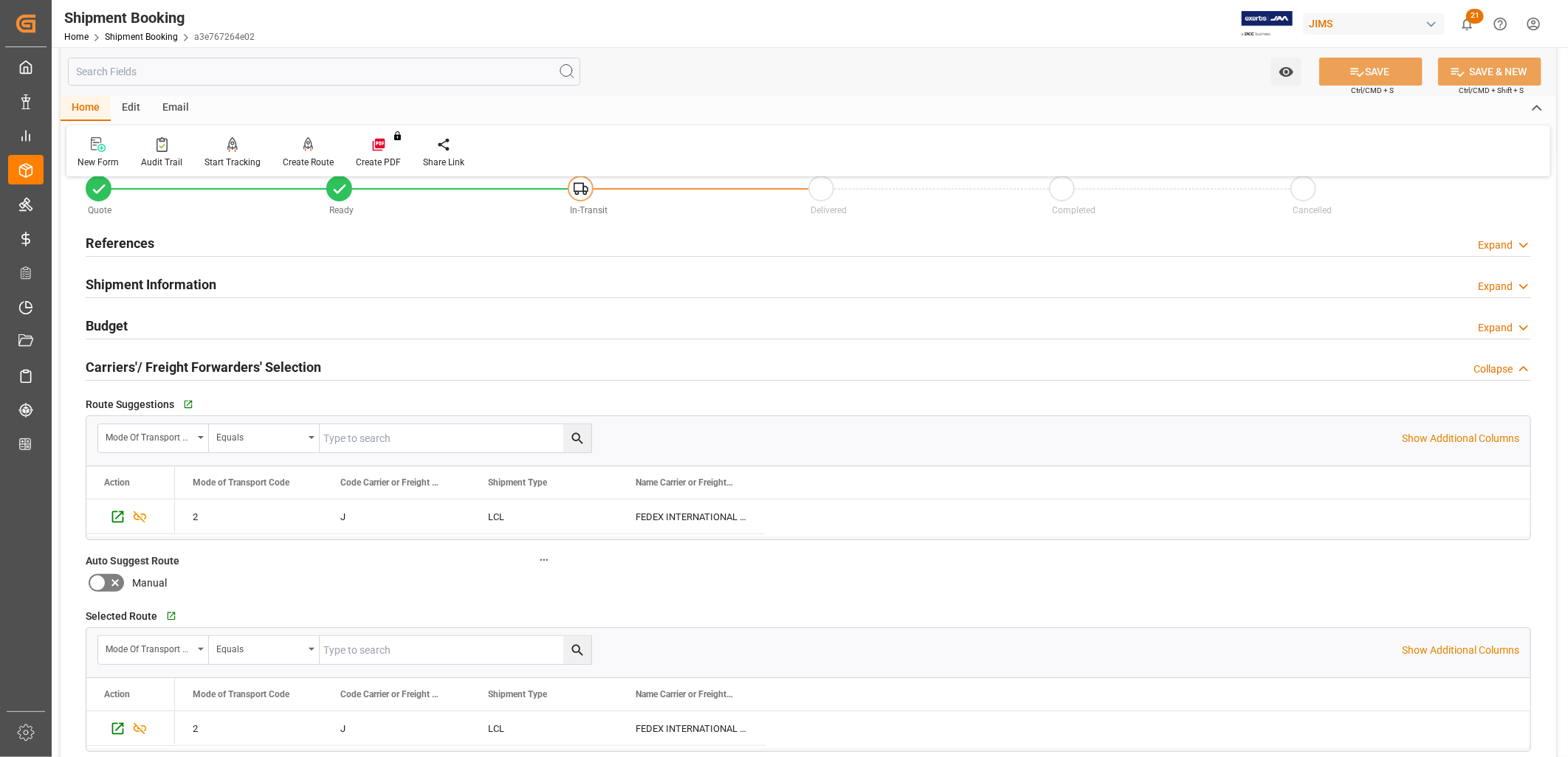
scroll to position [0, 0]
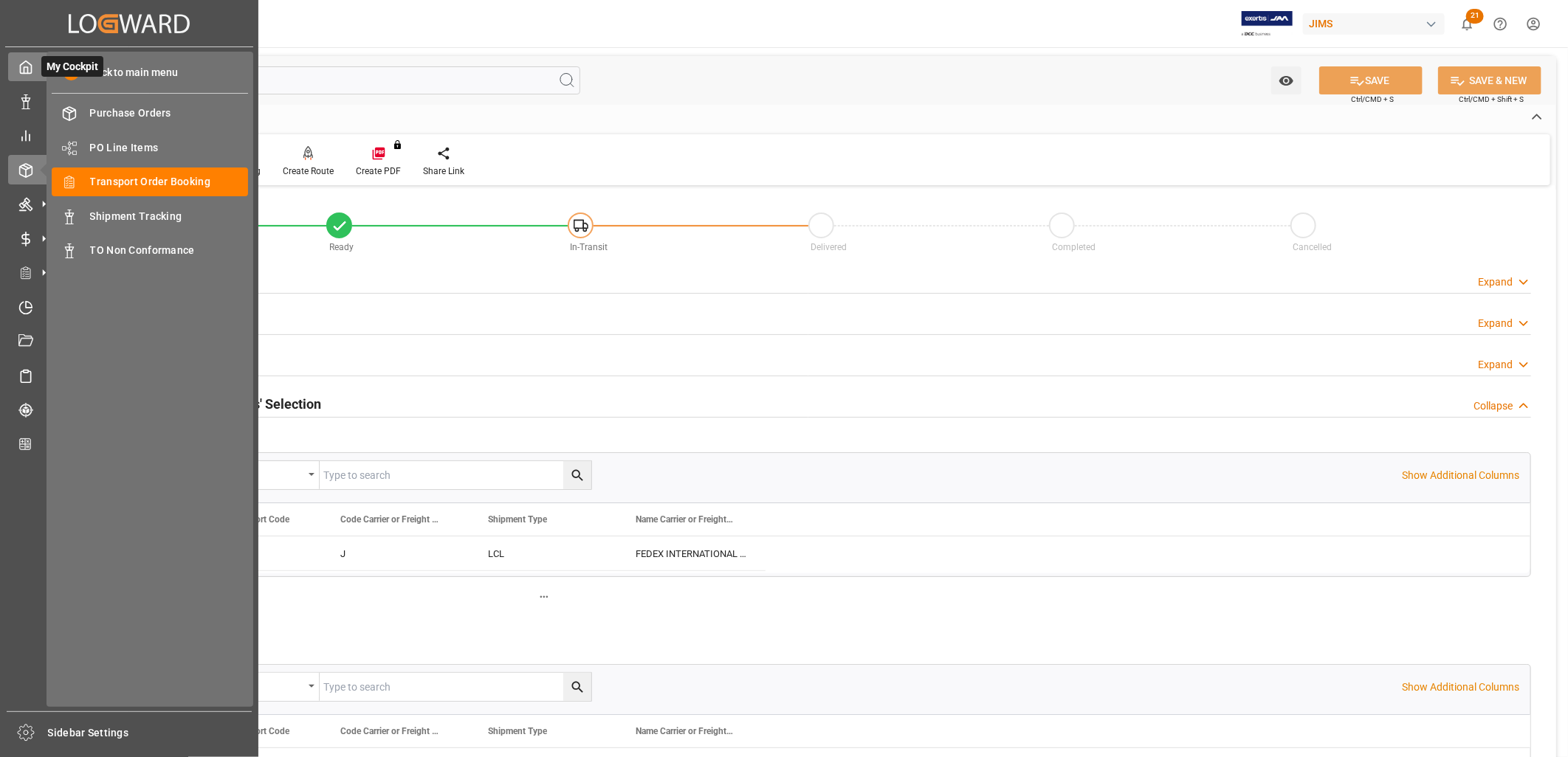
click at [31, 67] on icon at bounding box center [26, 68] width 11 height 12
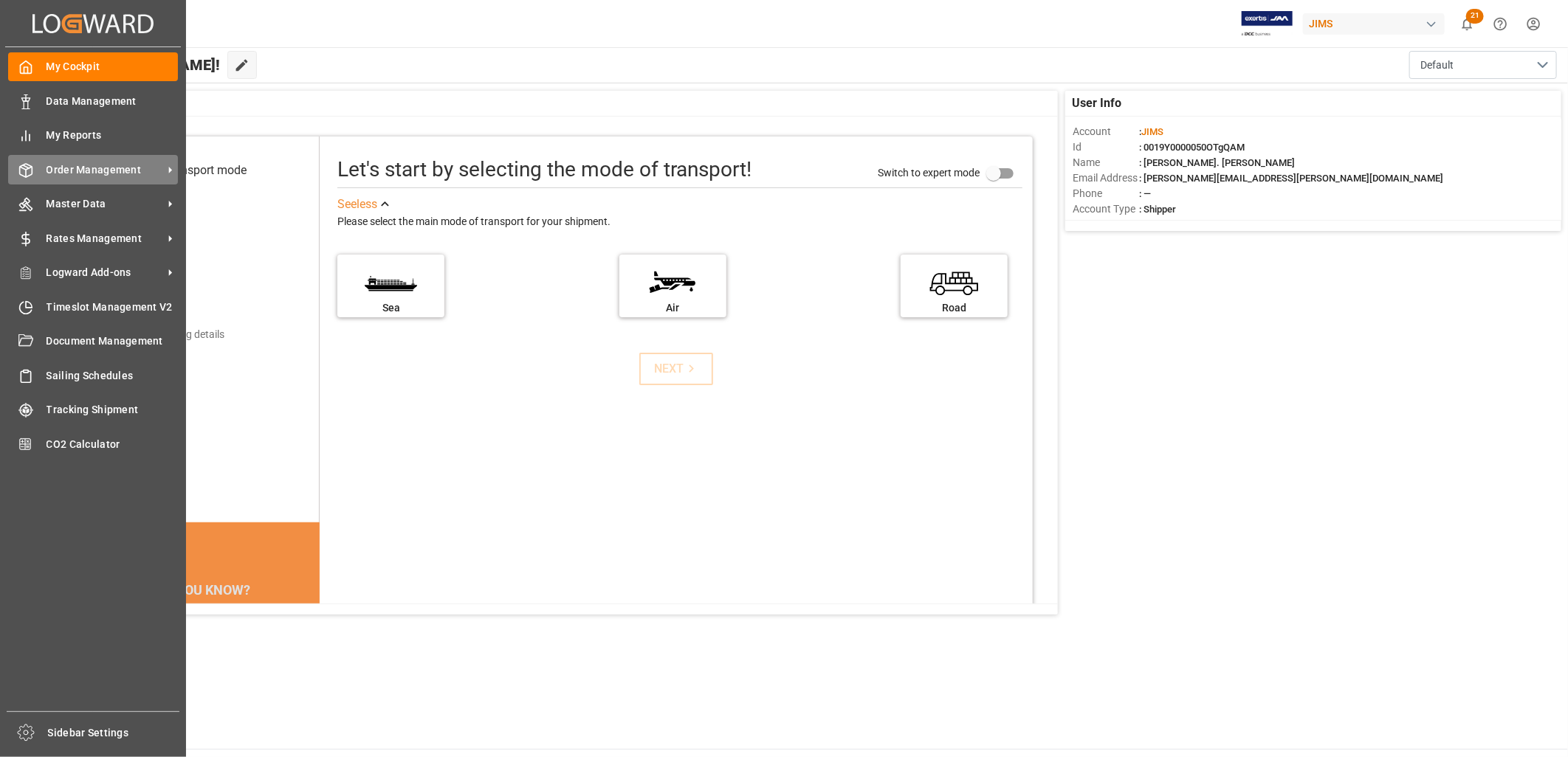
click at [108, 166] on span "Order Management" at bounding box center [104, 170] width 116 height 15
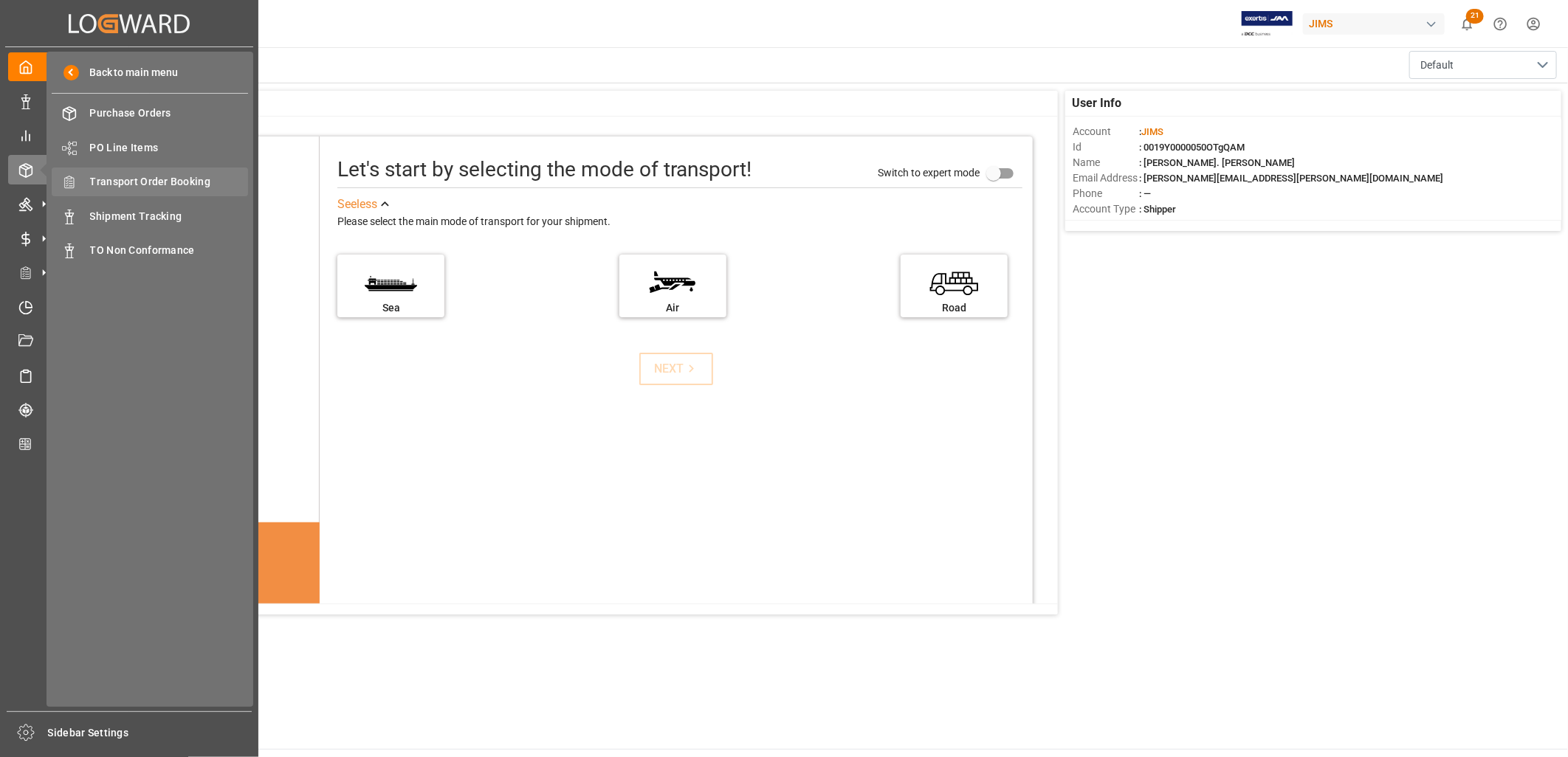
click at [179, 182] on span "Transport Order Booking" at bounding box center [169, 182] width 159 height 15
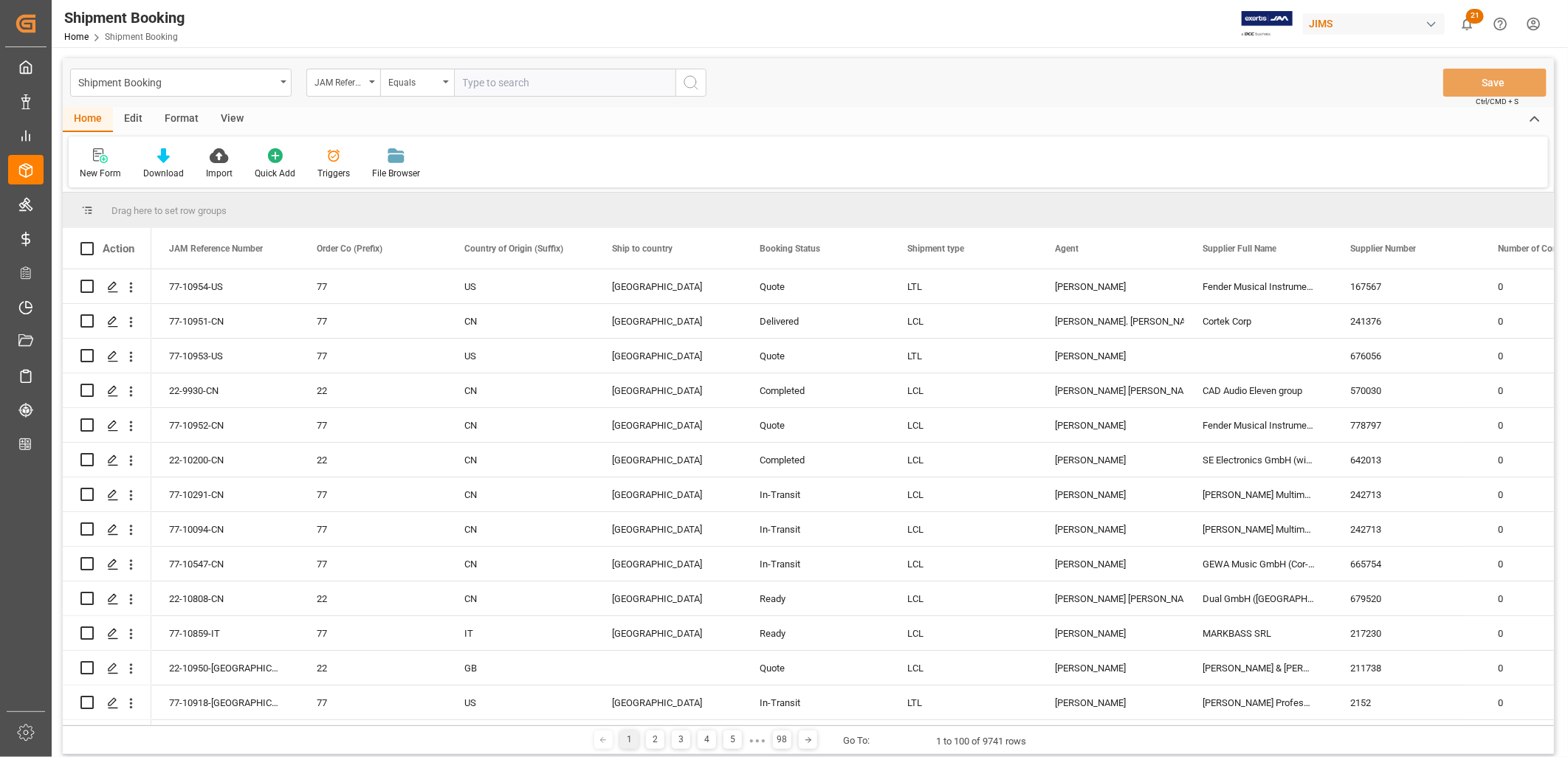
click at [472, 81] on input "text" at bounding box center [565, 82] width 222 height 28
click at [115, 318] on icon "Press SPACE to select this row." at bounding box center [112, 321] width 12 height 12
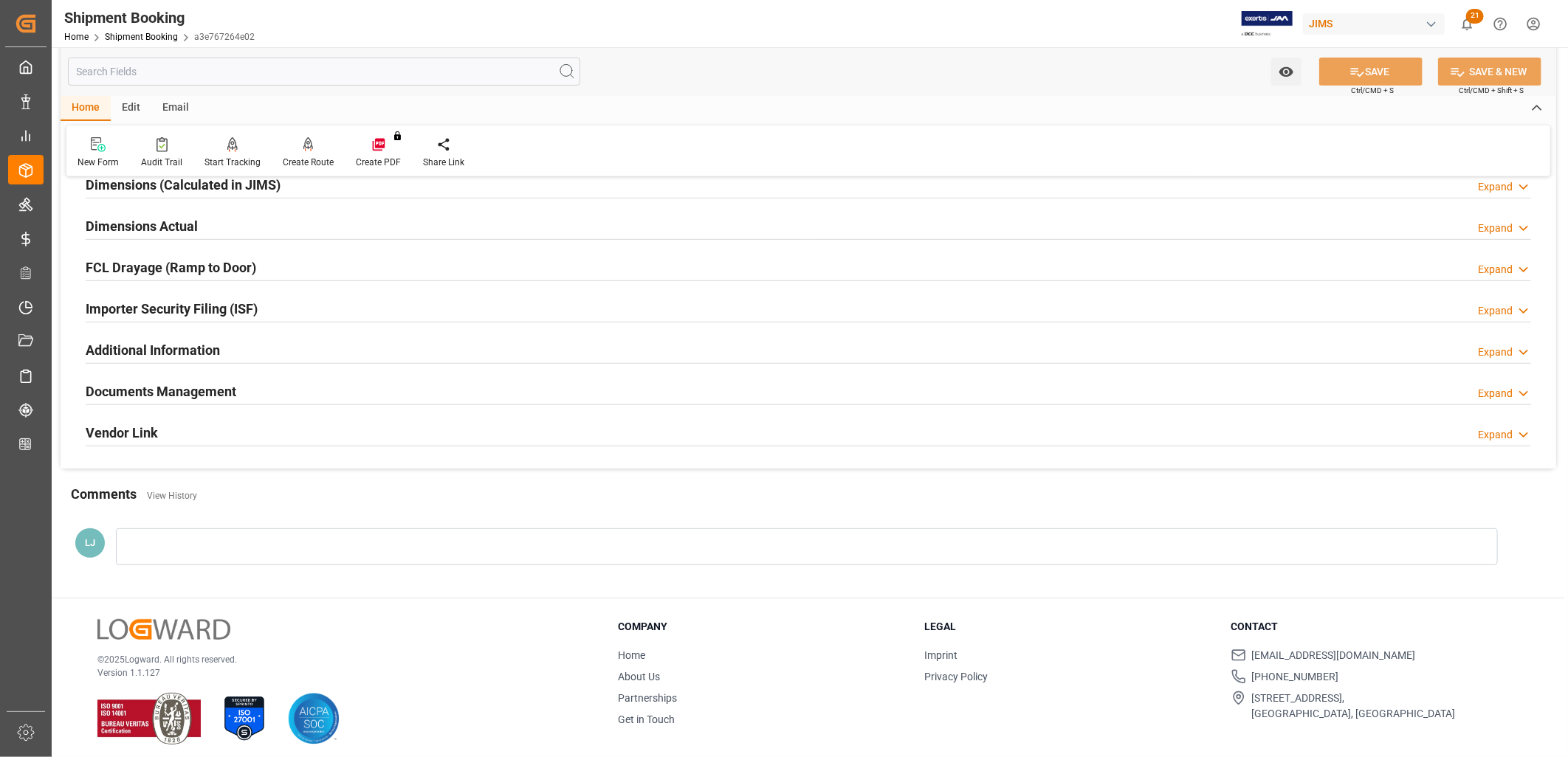
scroll to position [351, 0]
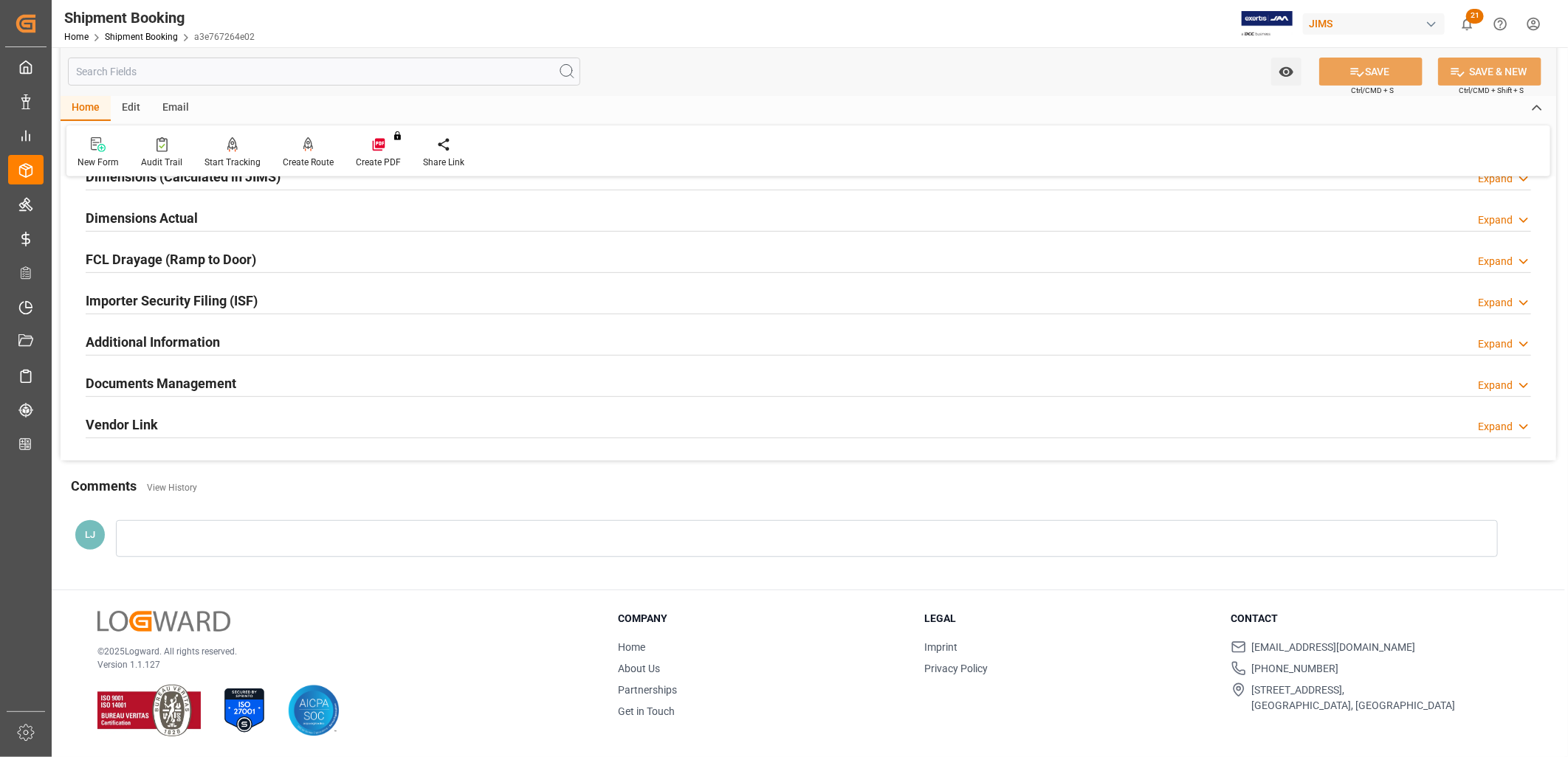
click at [220, 384] on h2 "Documents Management" at bounding box center [161, 384] width 151 height 20
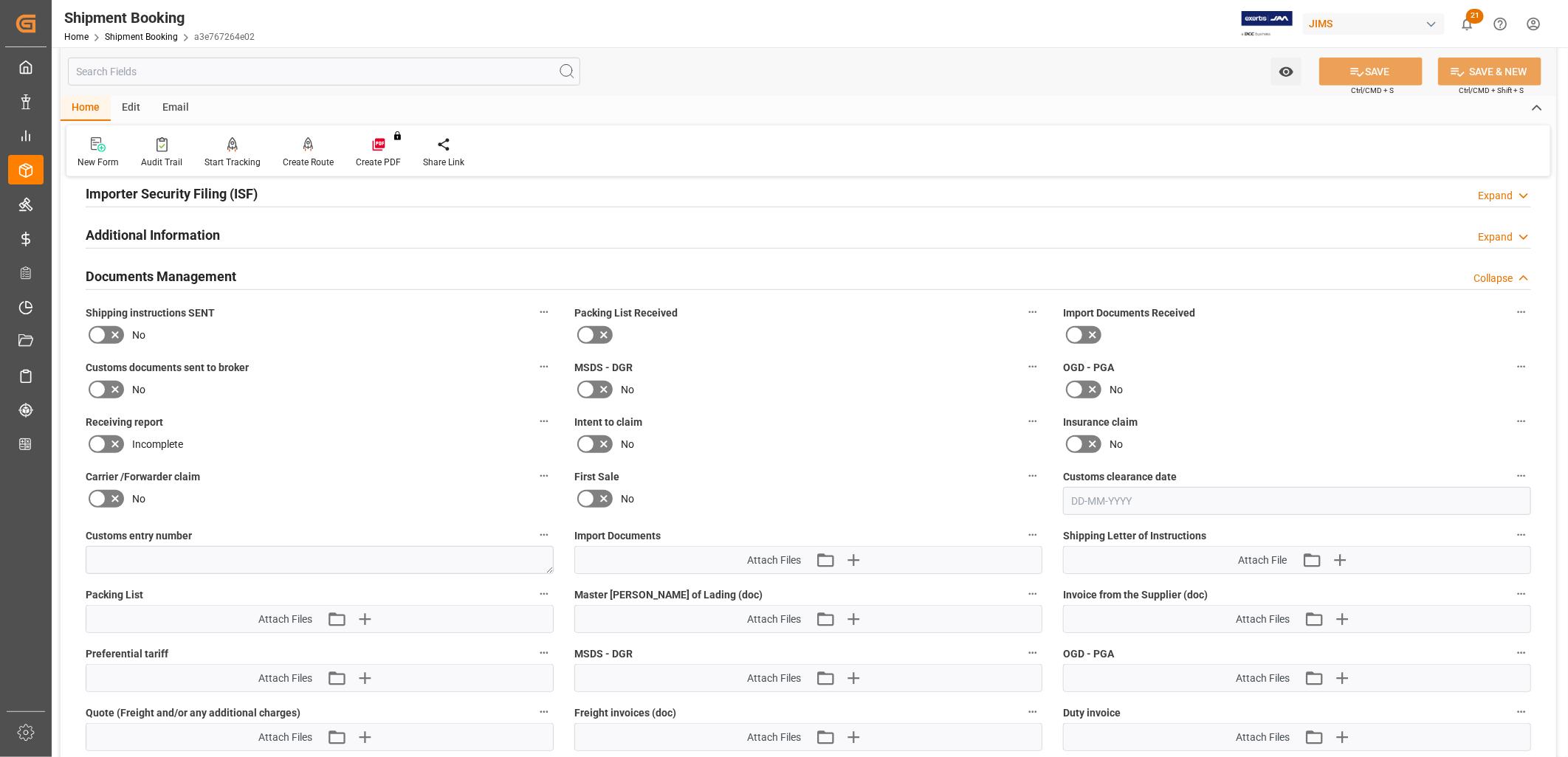
scroll to position [680, 0]
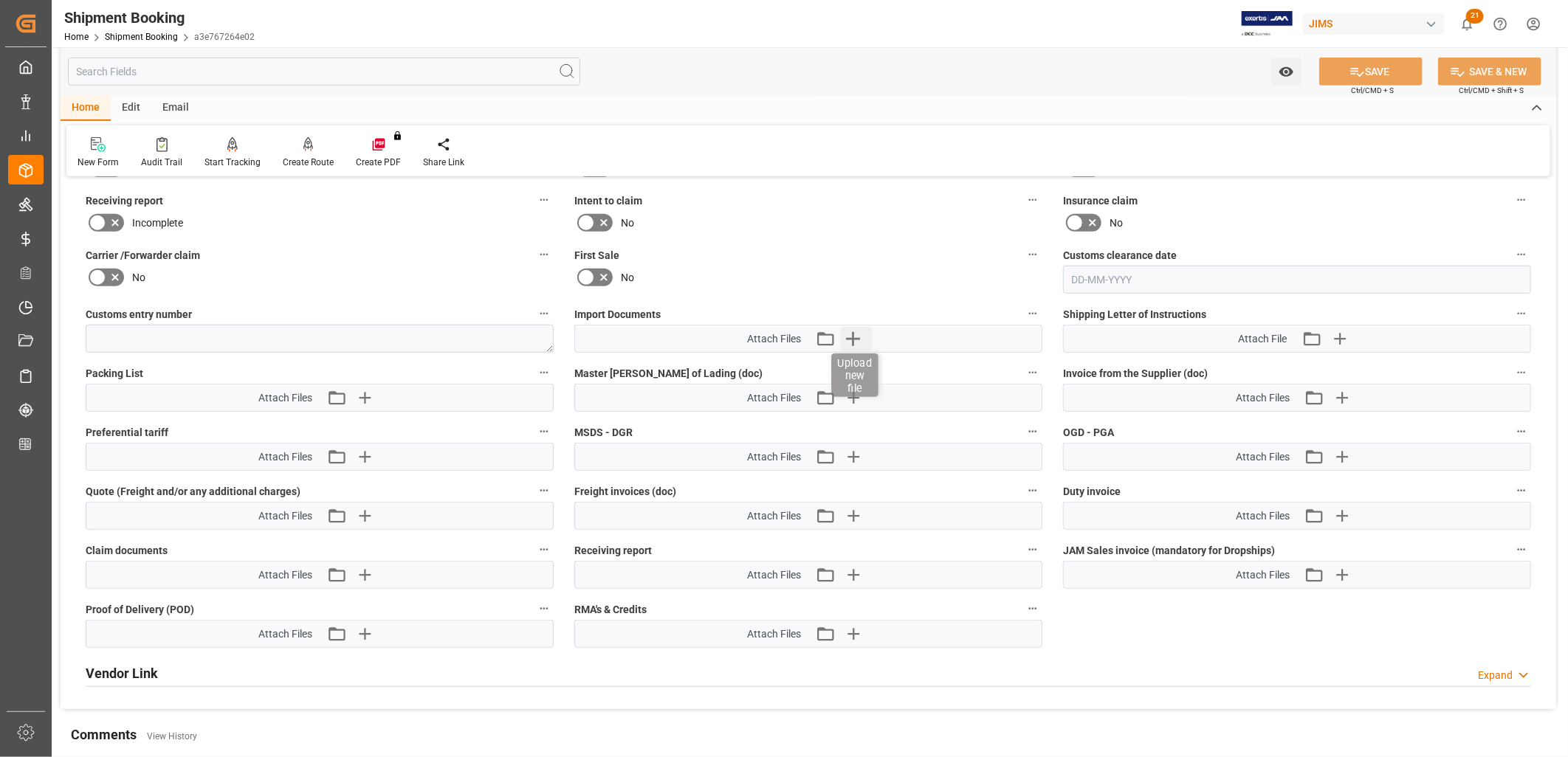
click at [852, 333] on icon "button" at bounding box center [853, 339] width 24 height 24
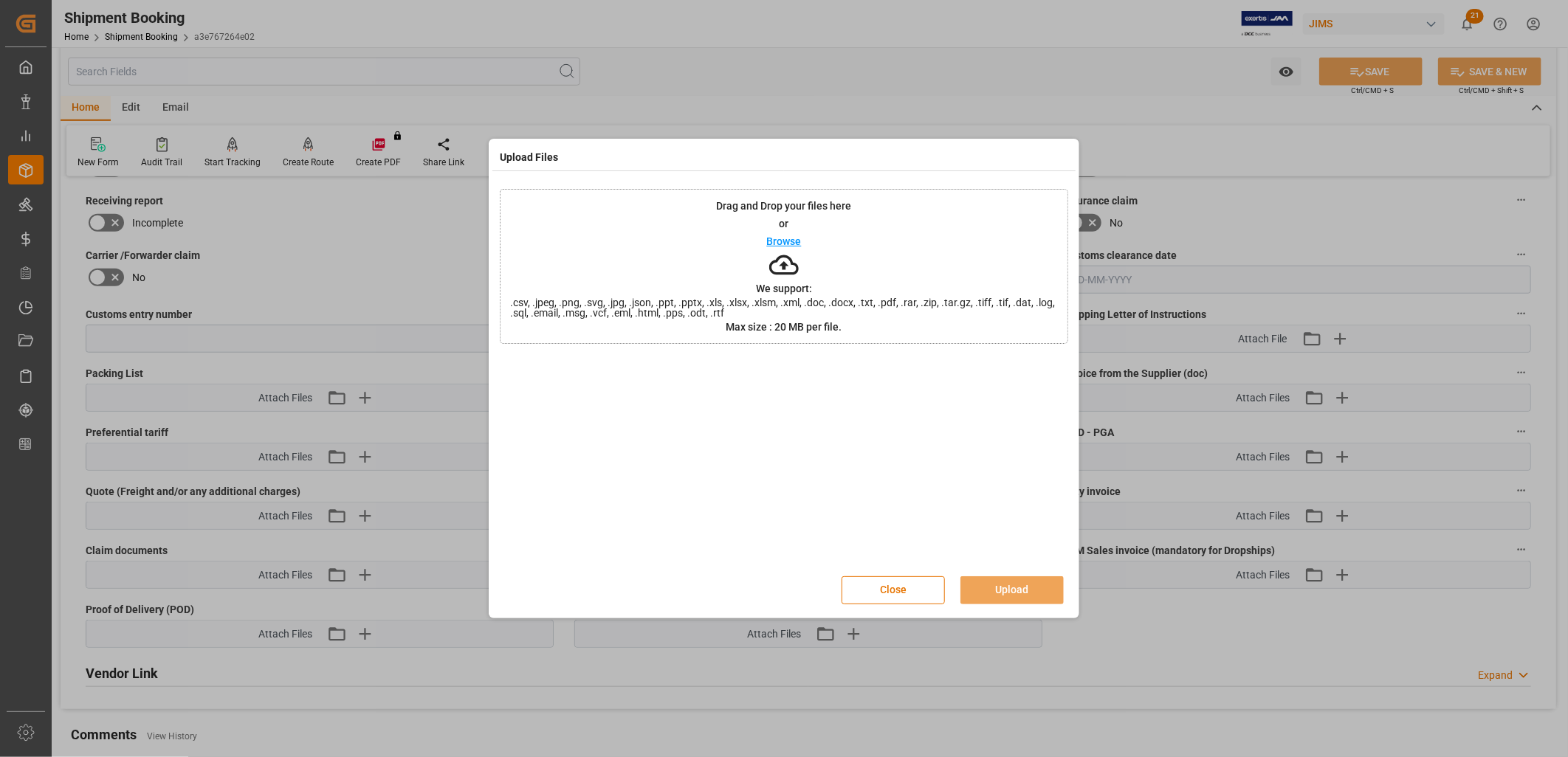
click at [795, 241] on p "Browse" at bounding box center [784, 241] width 35 height 10
click at [1040, 581] on button "Upload" at bounding box center [1012, 591] width 103 height 28
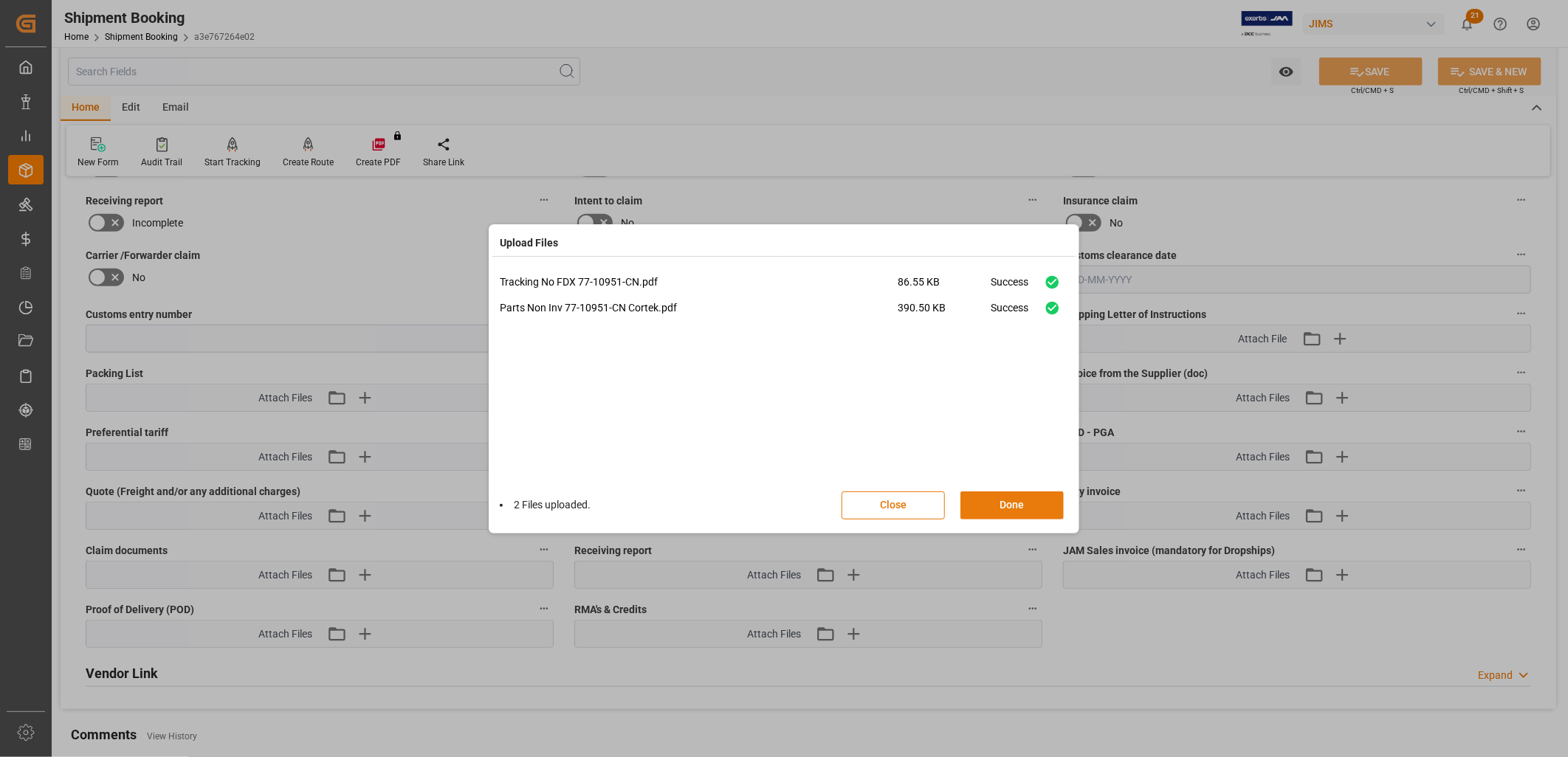
click at [1037, 503] on button "Done" at bounding box center [1012, 505] width 103 height 28
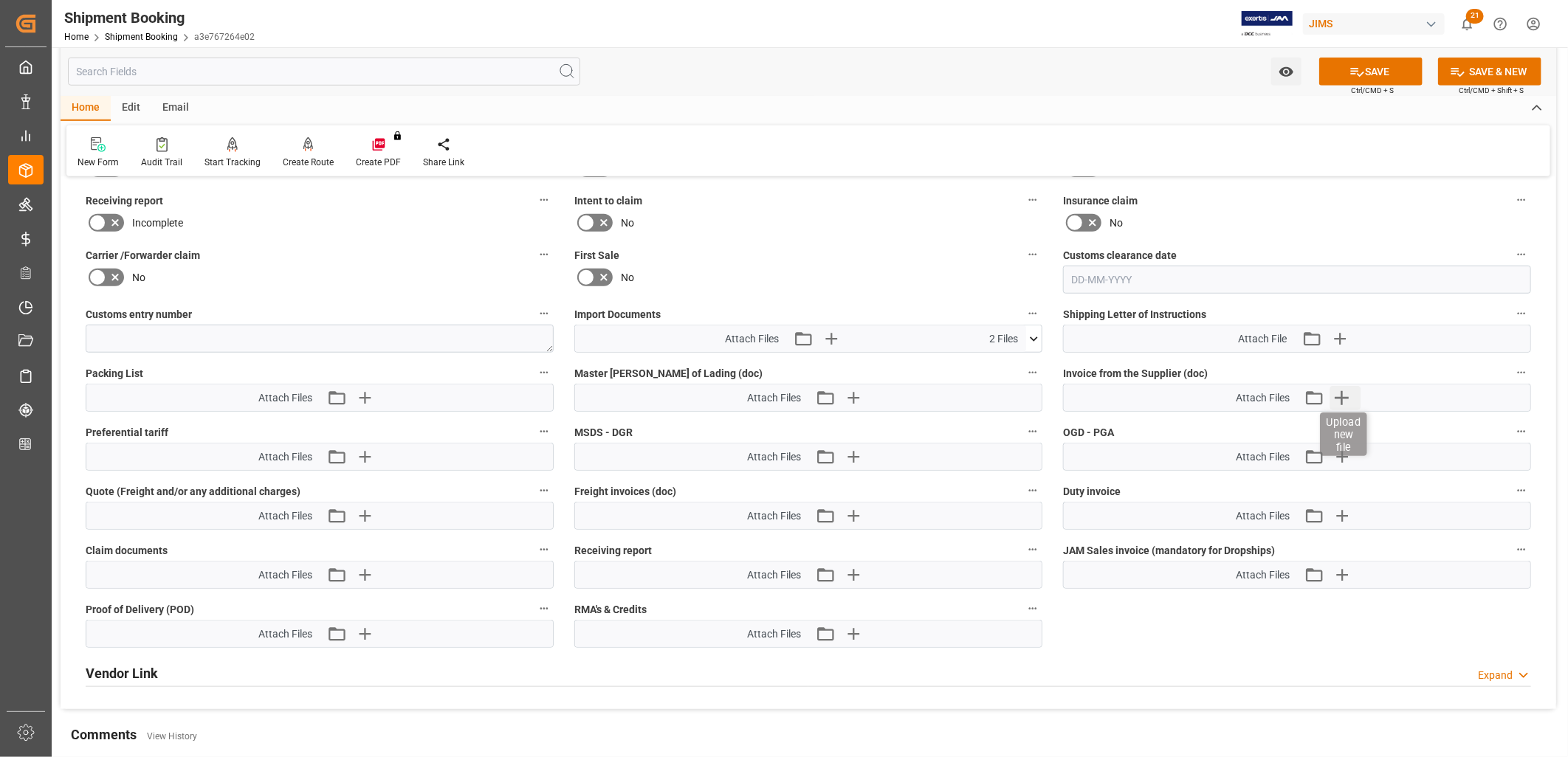
click at [1345, 397] on icon "button" at bounding box center [1342, 397] width 24 height 24
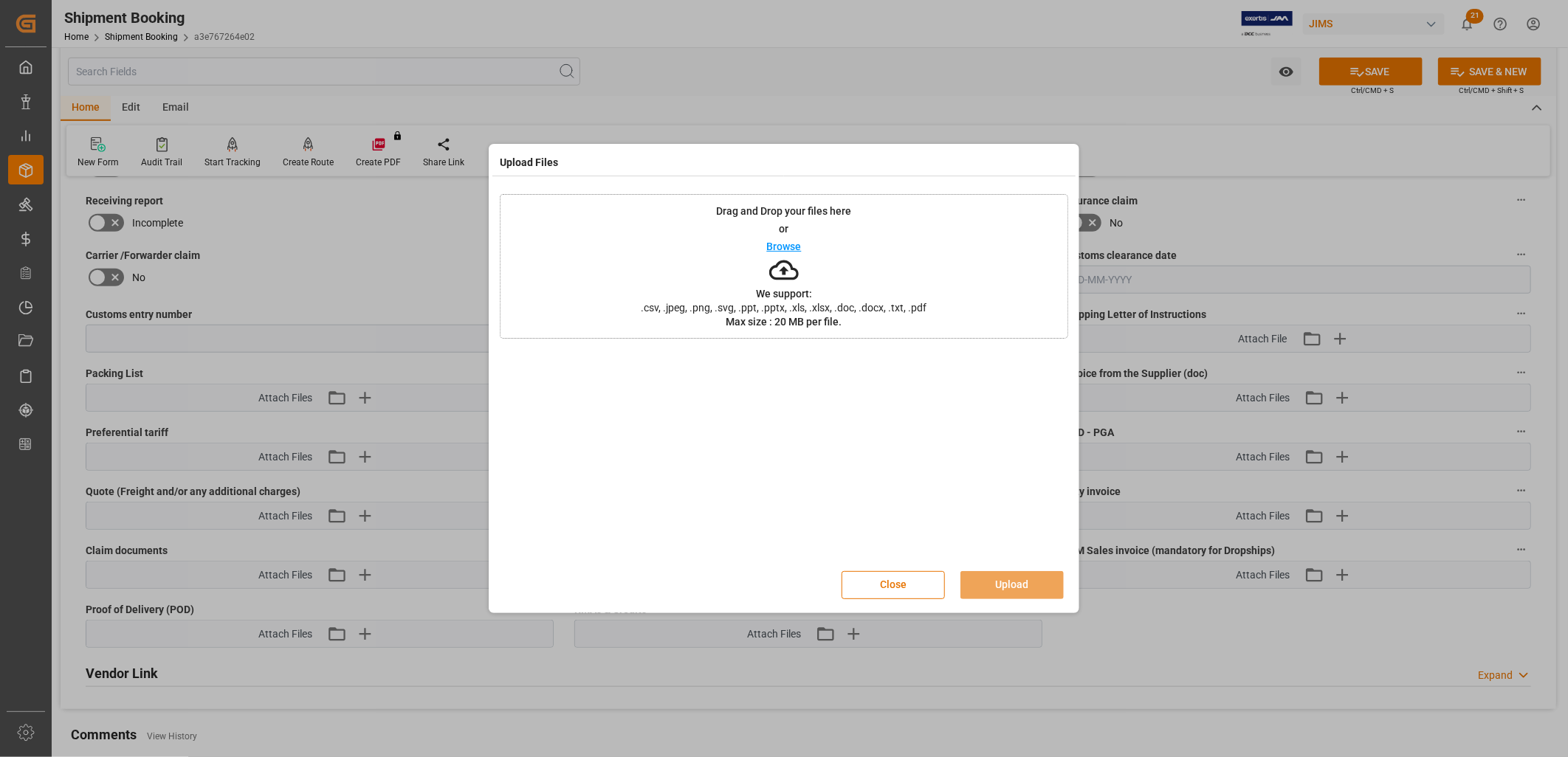
click at [790, 246] on p "Browse" at bounding box center [784, 246] width 35 height 10
click at [1003, 580] on button "Upload" at bounding box center [1012, 585] width 103 height 28
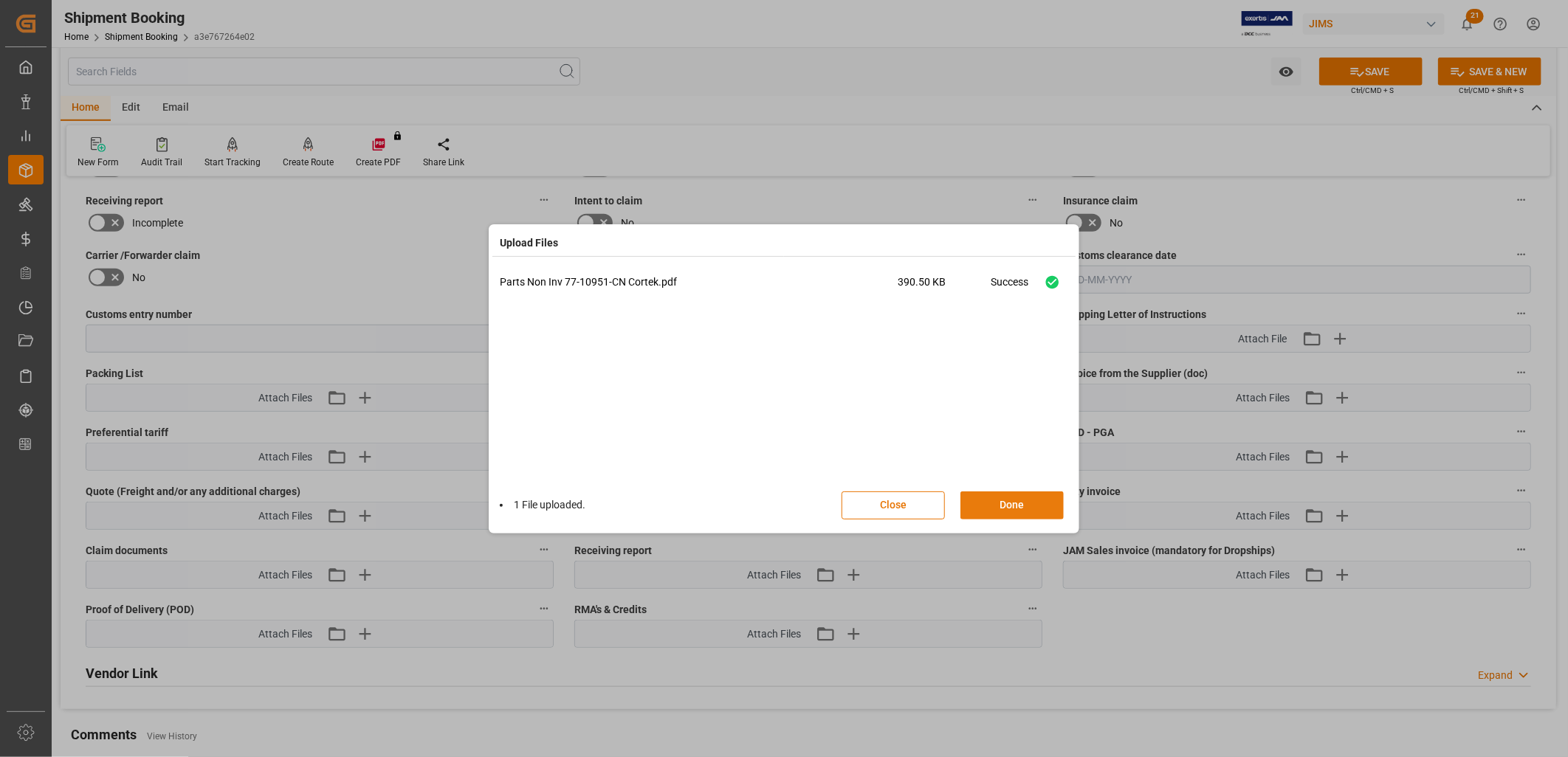
click at [1030, 502] on button "Done" at bounding box center [1012, 505] width 103 height 28
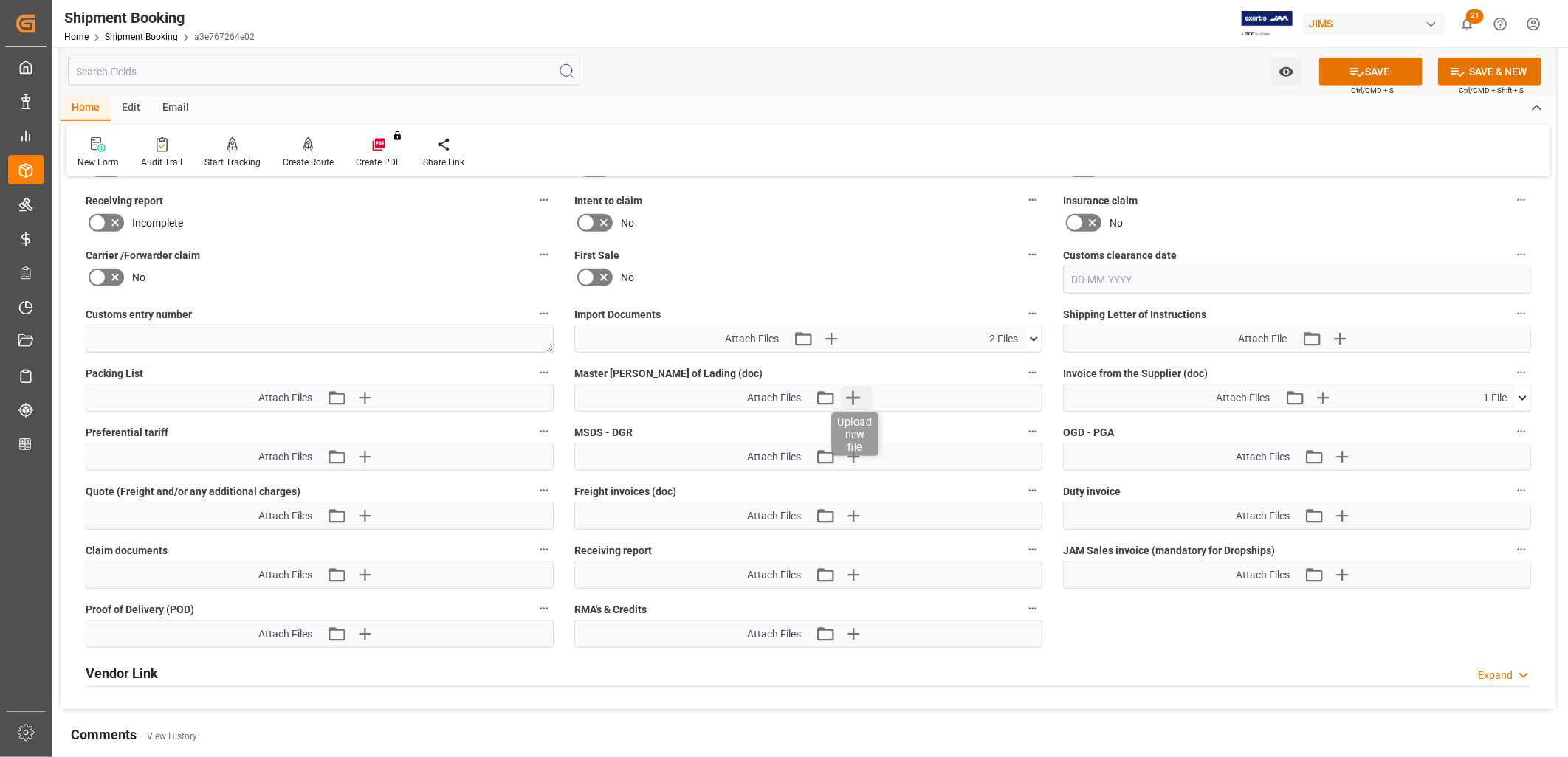
click at [855, 387] on icon "button" at bounding box center [853, 397] width 24 height 24
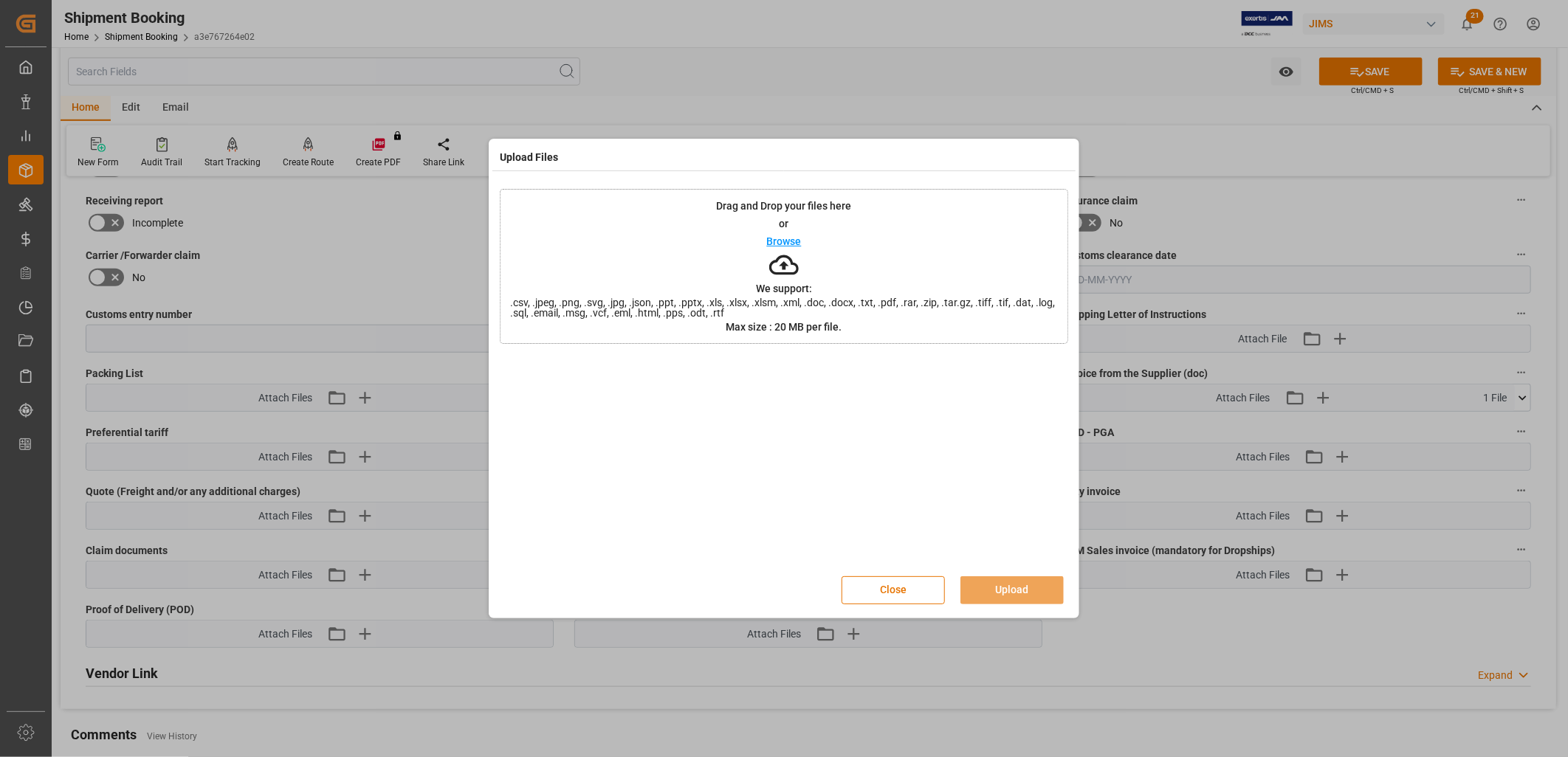
click at [776, 240] on p "Browse" at bounding box center [784, 241] width 35 height 10
click at [1007, 584] on button "Upload" at bounding box center [1012, 591] width 103 height 28
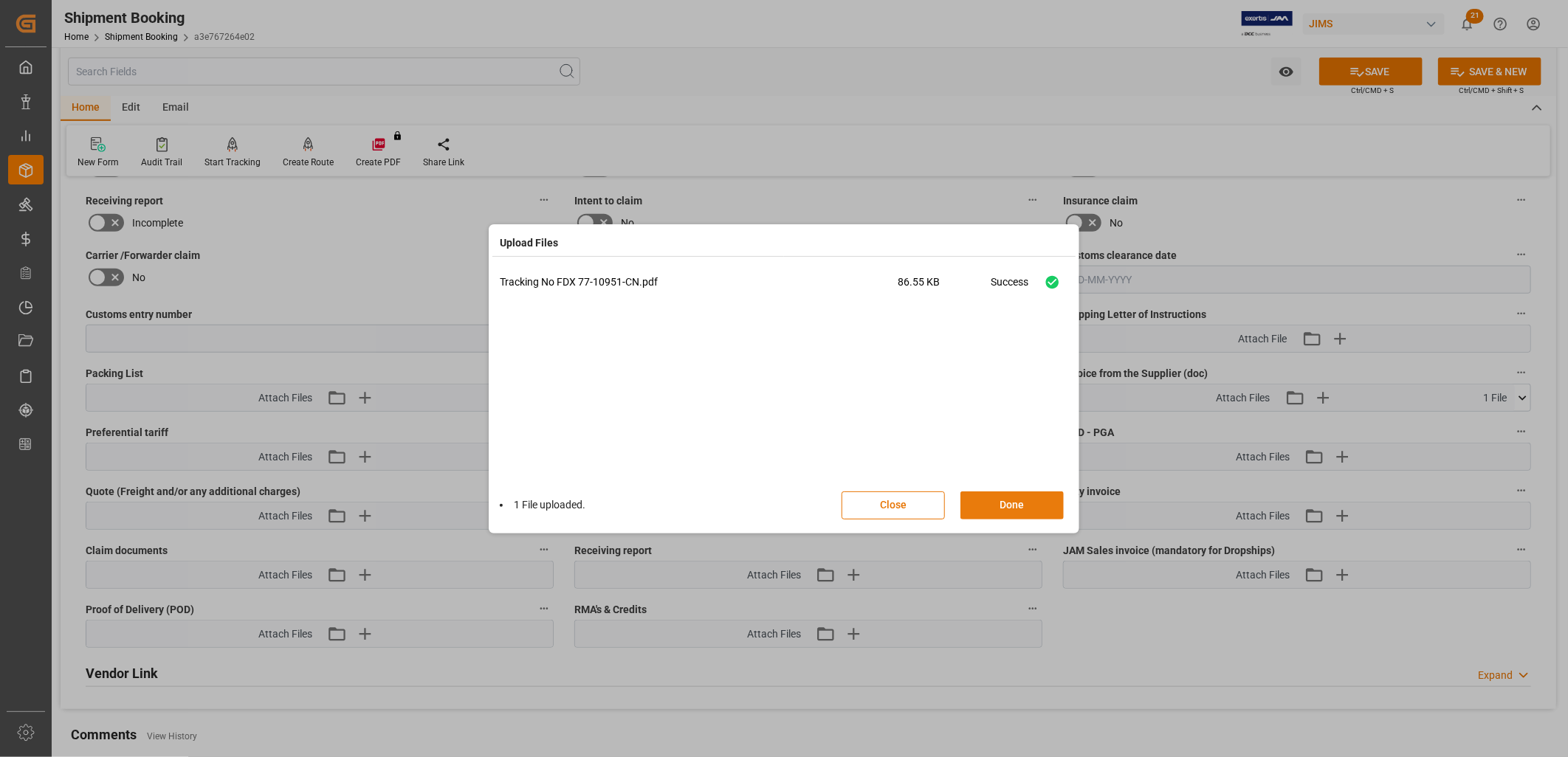
click at [1027, 504] on button "Done" at bounding box center [1012, 505] width 103 height 28
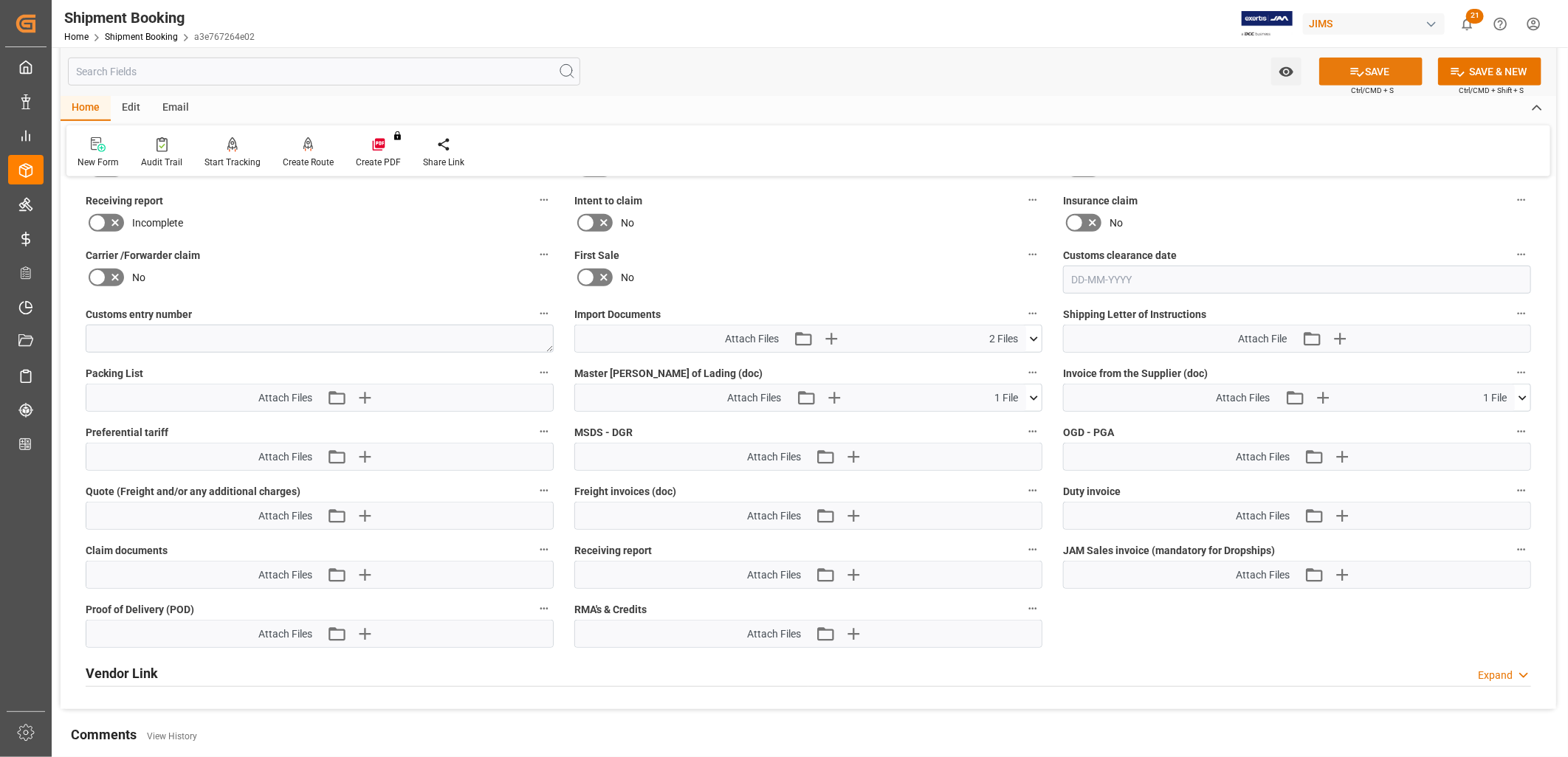
click at [1349, 71] on icon at bounding box center [1357, 72] width 15 height 15
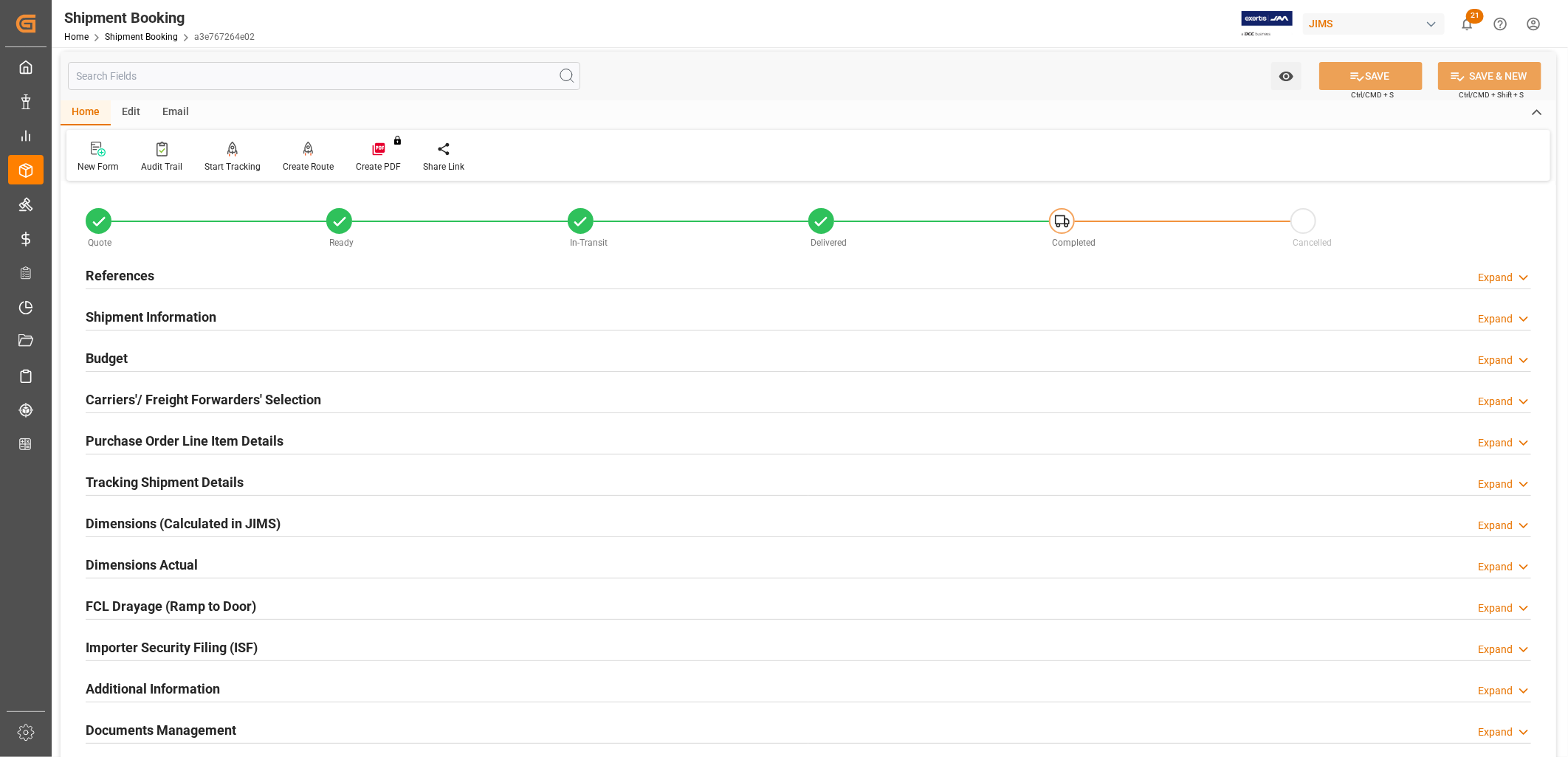
scroll to position [0, 0]
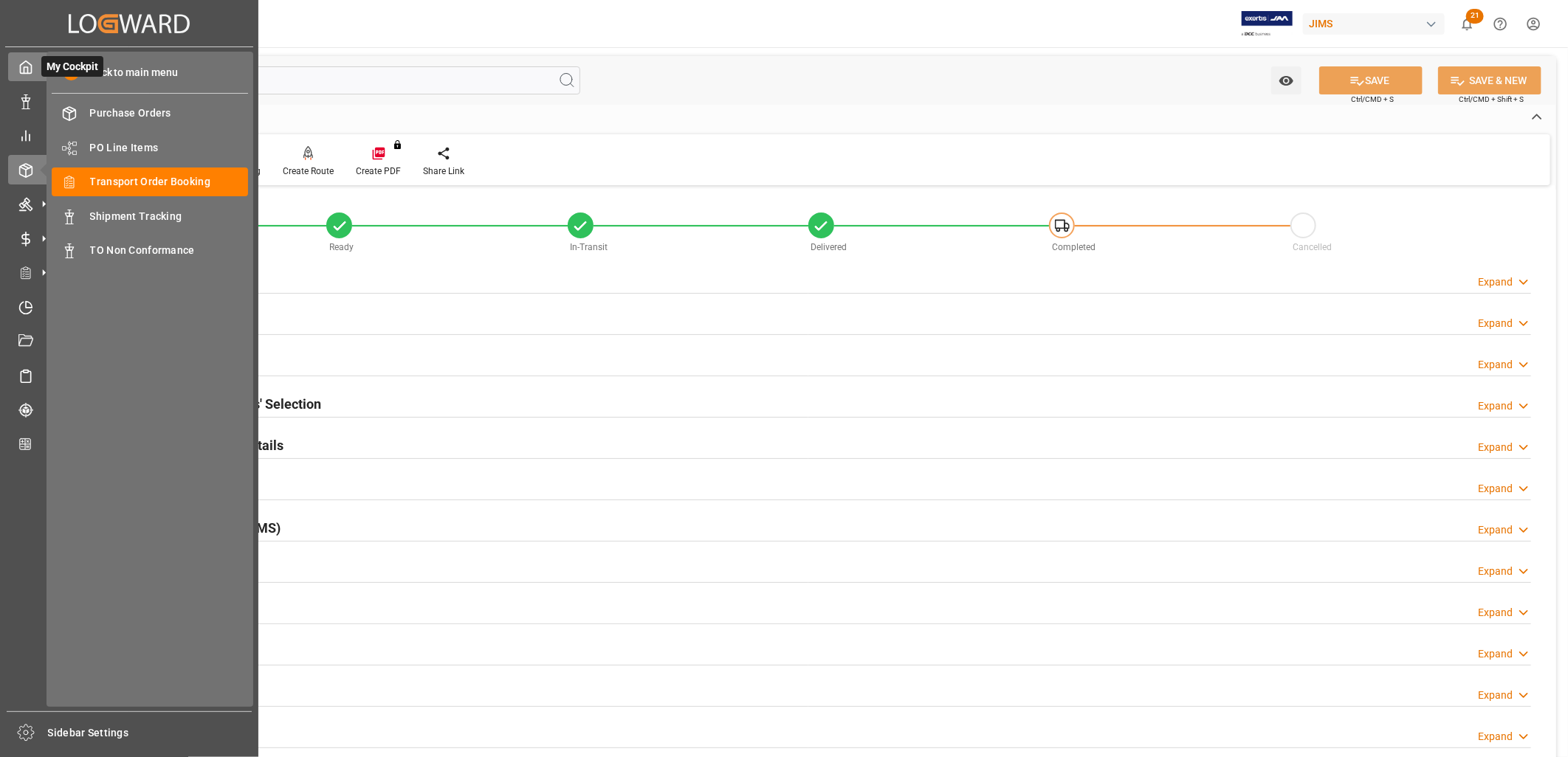
click at [27, 60] on icon at bounding box center [25, 67] width 15 height 15
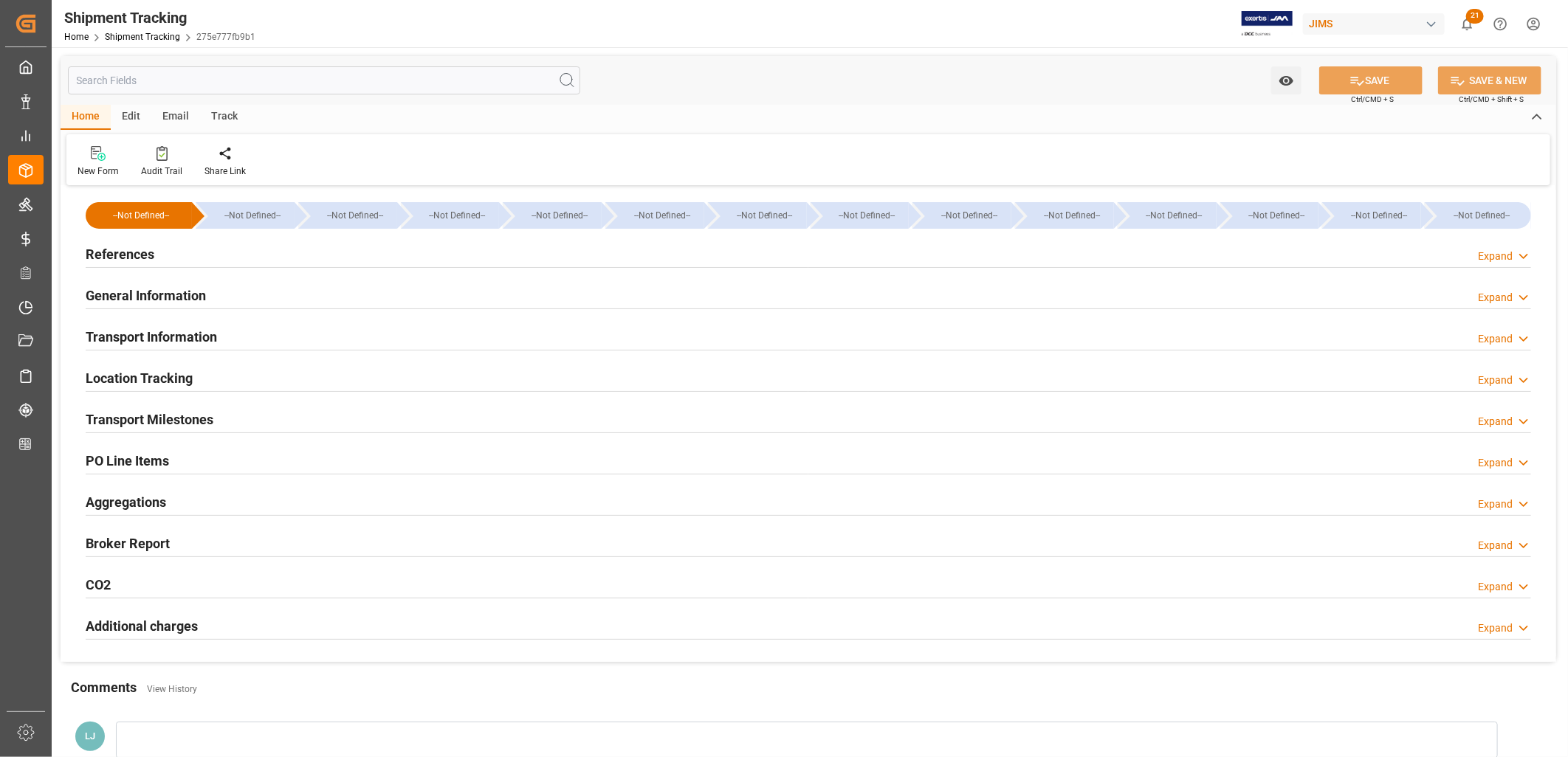
type input "[DATE]"
click at [133, 253] on h2 "References" at bounding box center [119, 254] width 69 height 20
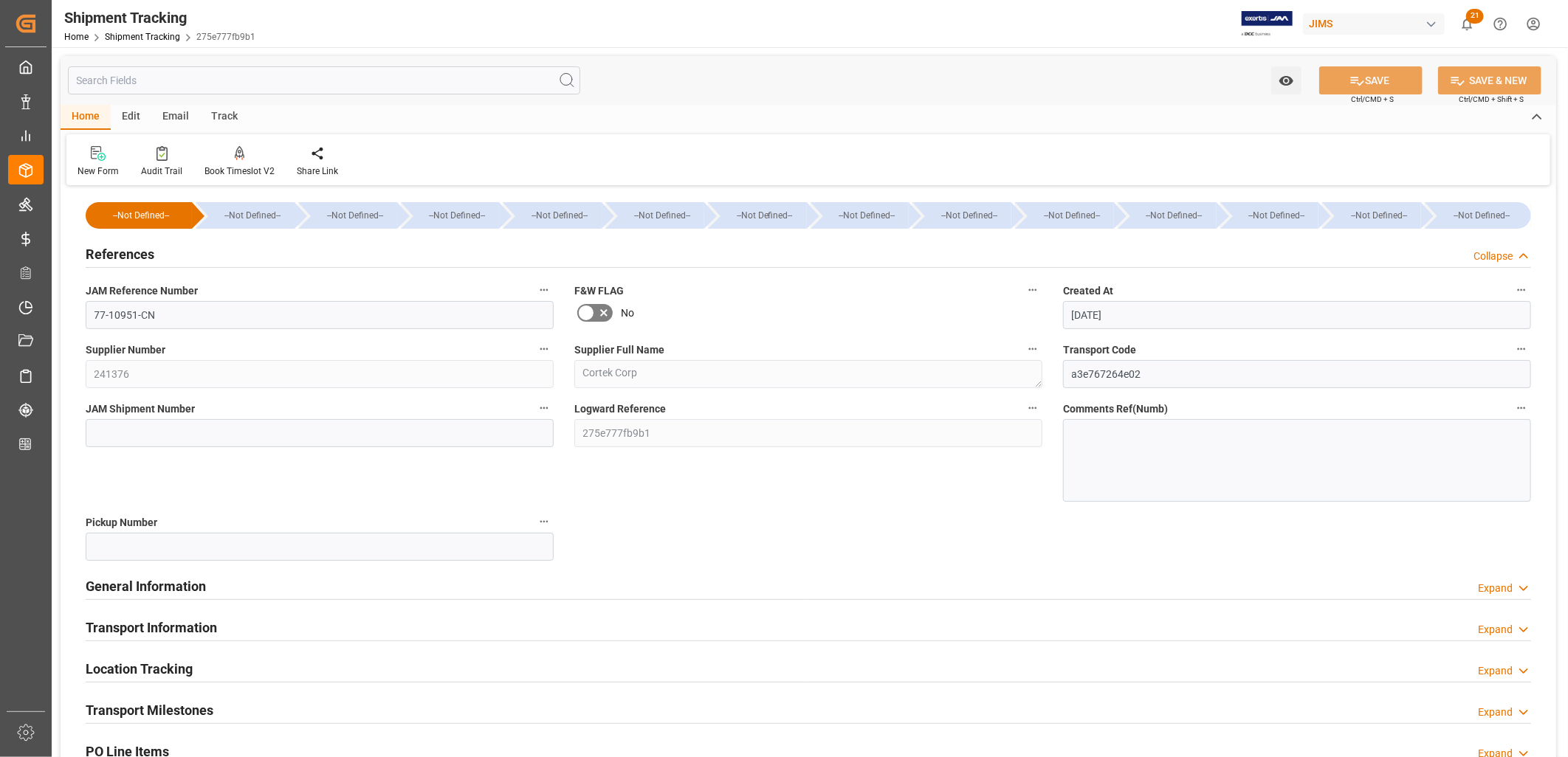
click at [1119, 437] on div at bounding box center [1297, 460] width 468 height 82
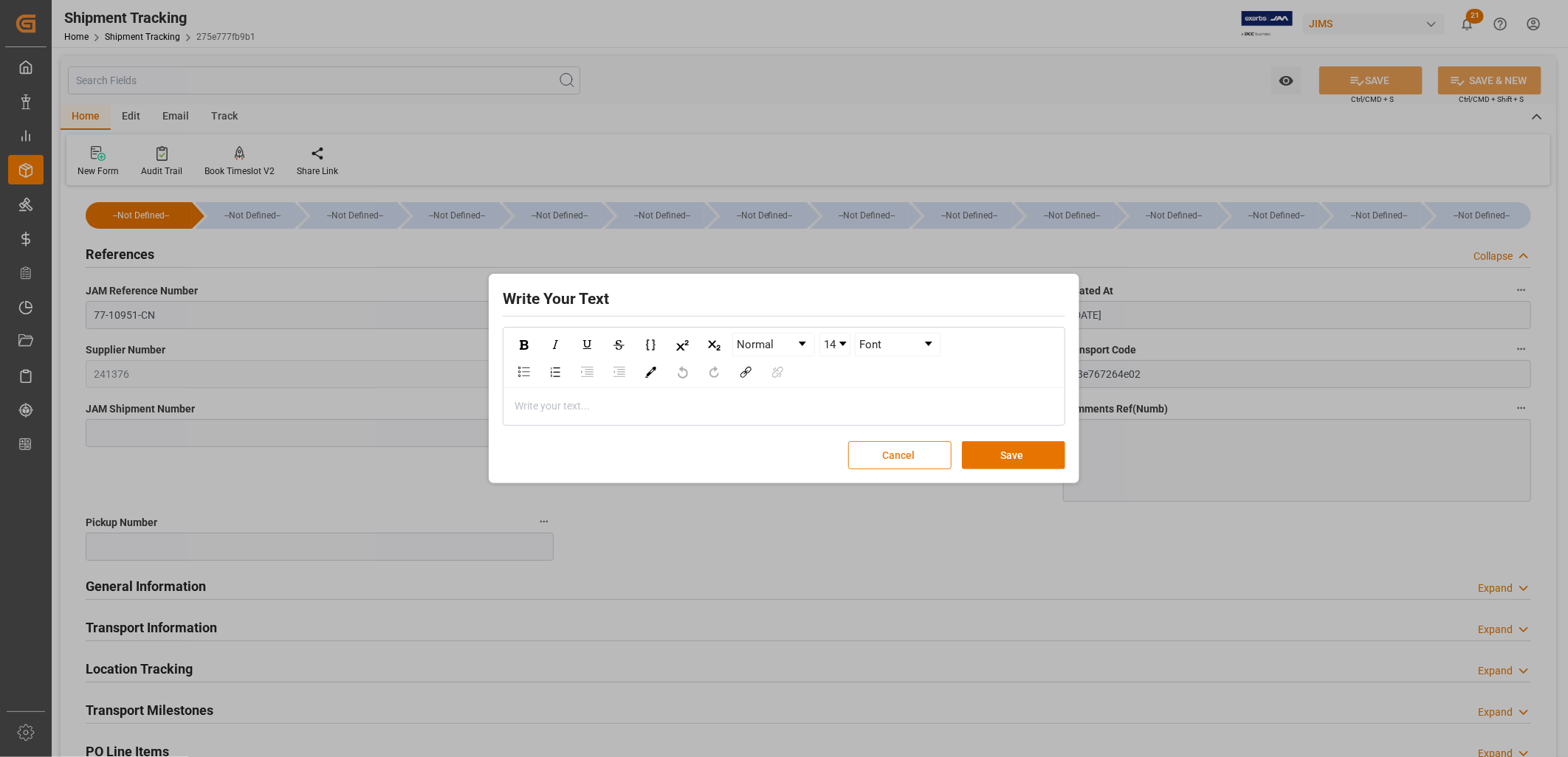
click at [921, 455] on button "Cancel" at bounding box center [900, 455] width 103 height 28
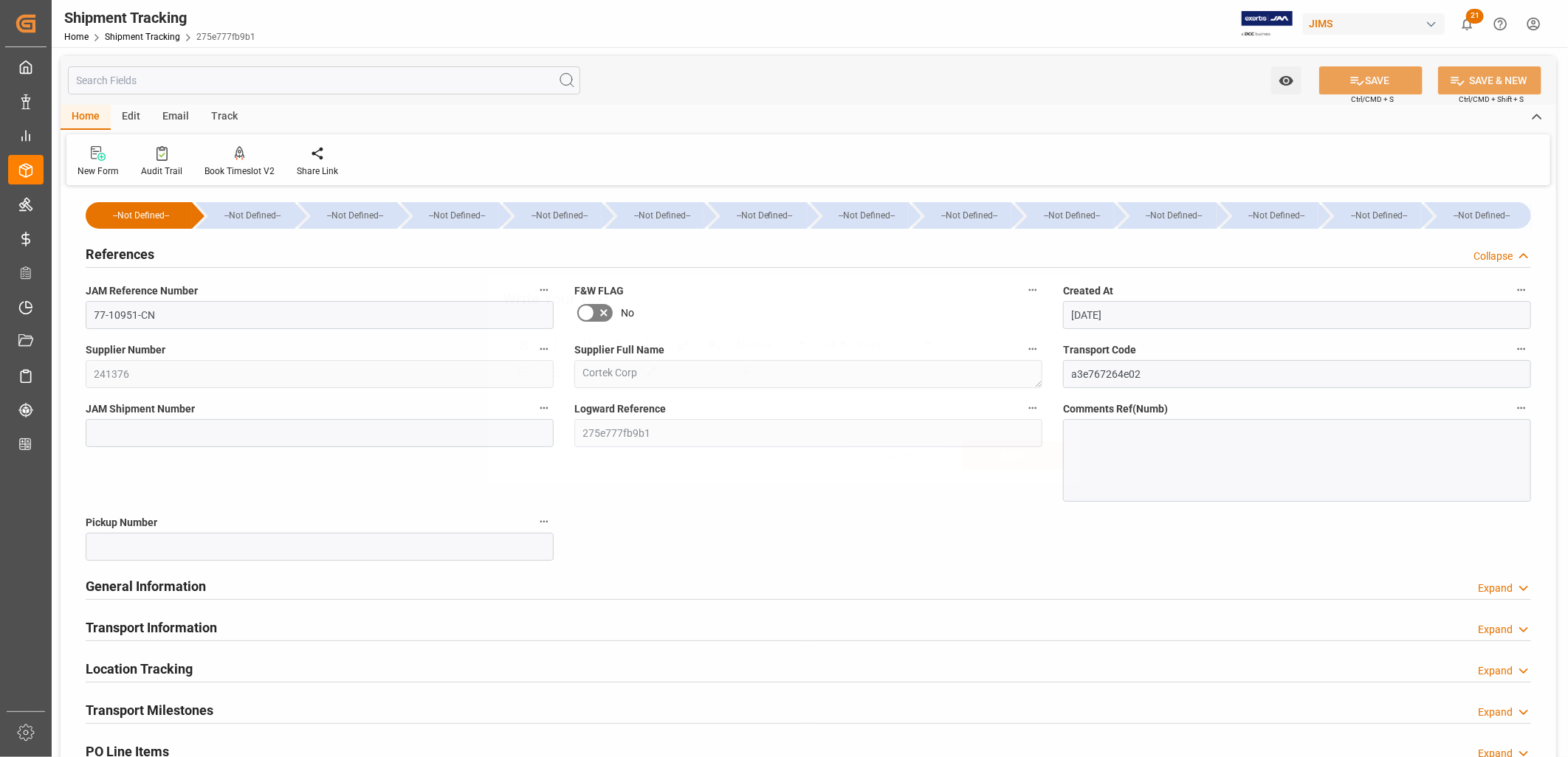
click at [1082, 426] on div at bounding box center [1297, 460] width 468 height 82
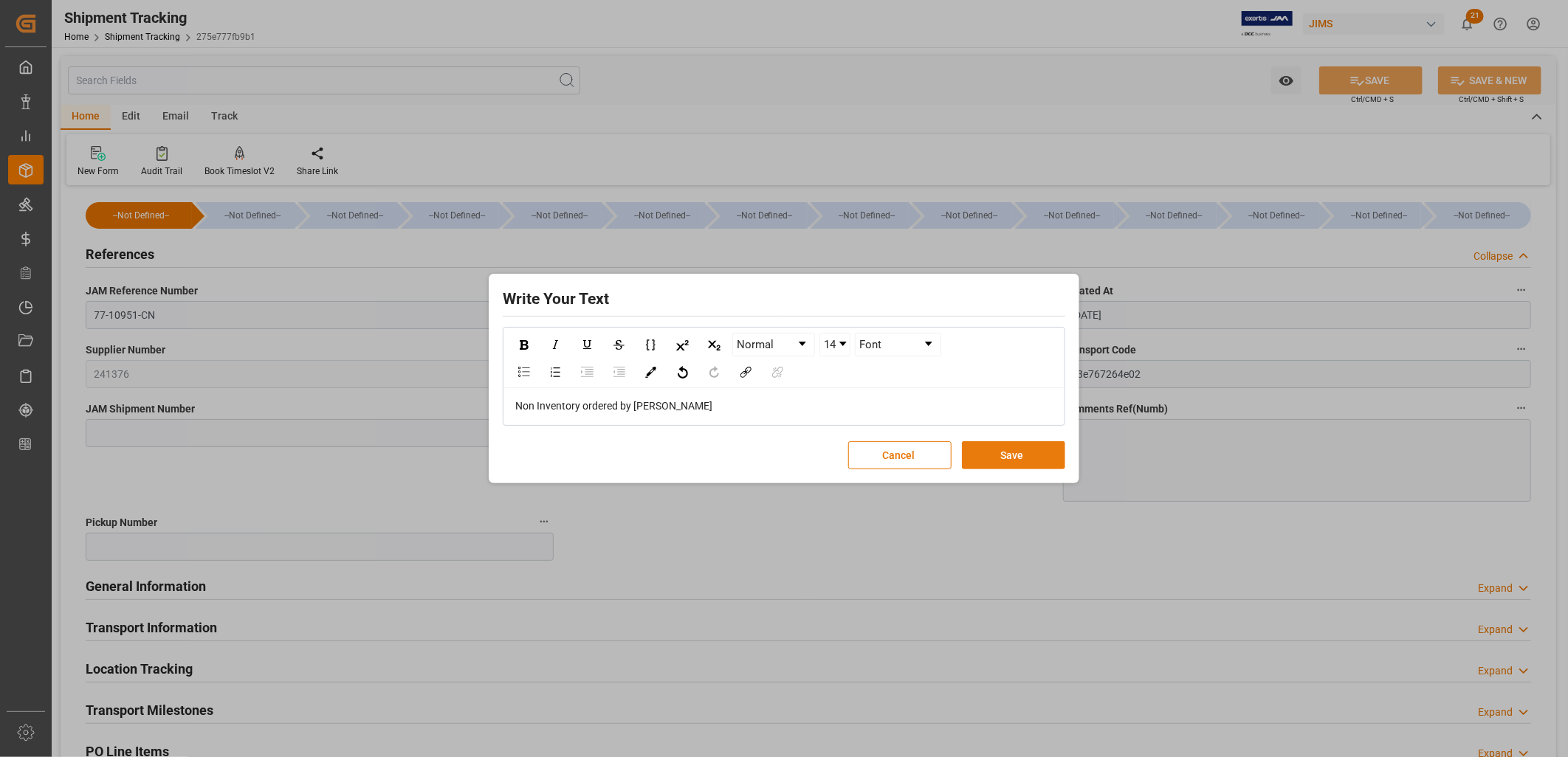
click at [1024, 452] on button "Save" at bounding box center [1014, 455] width 103 height 28
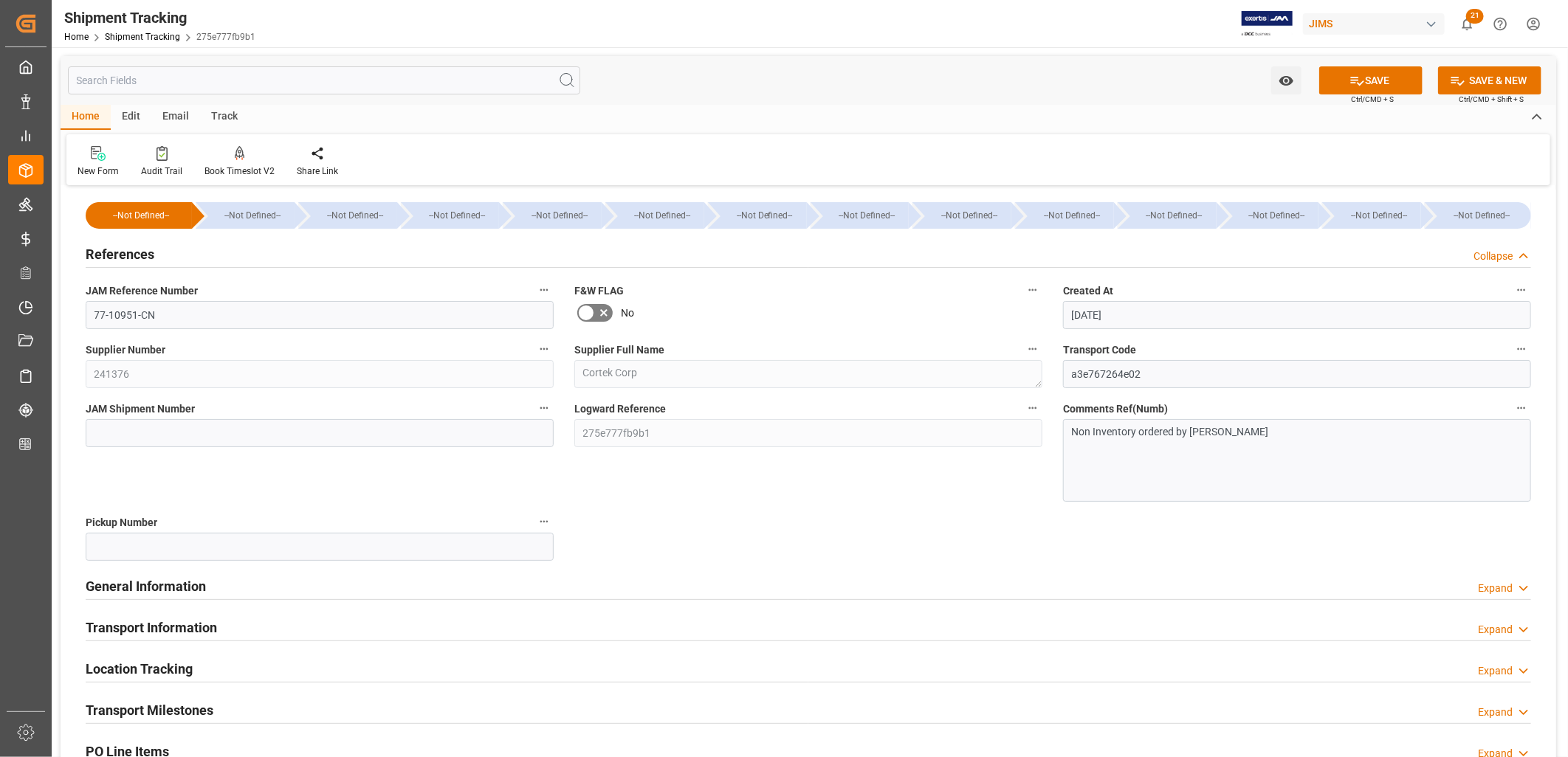
click at [151, 578] on h2 "General Information" at bounding box center [146, 587] width 120 height 20
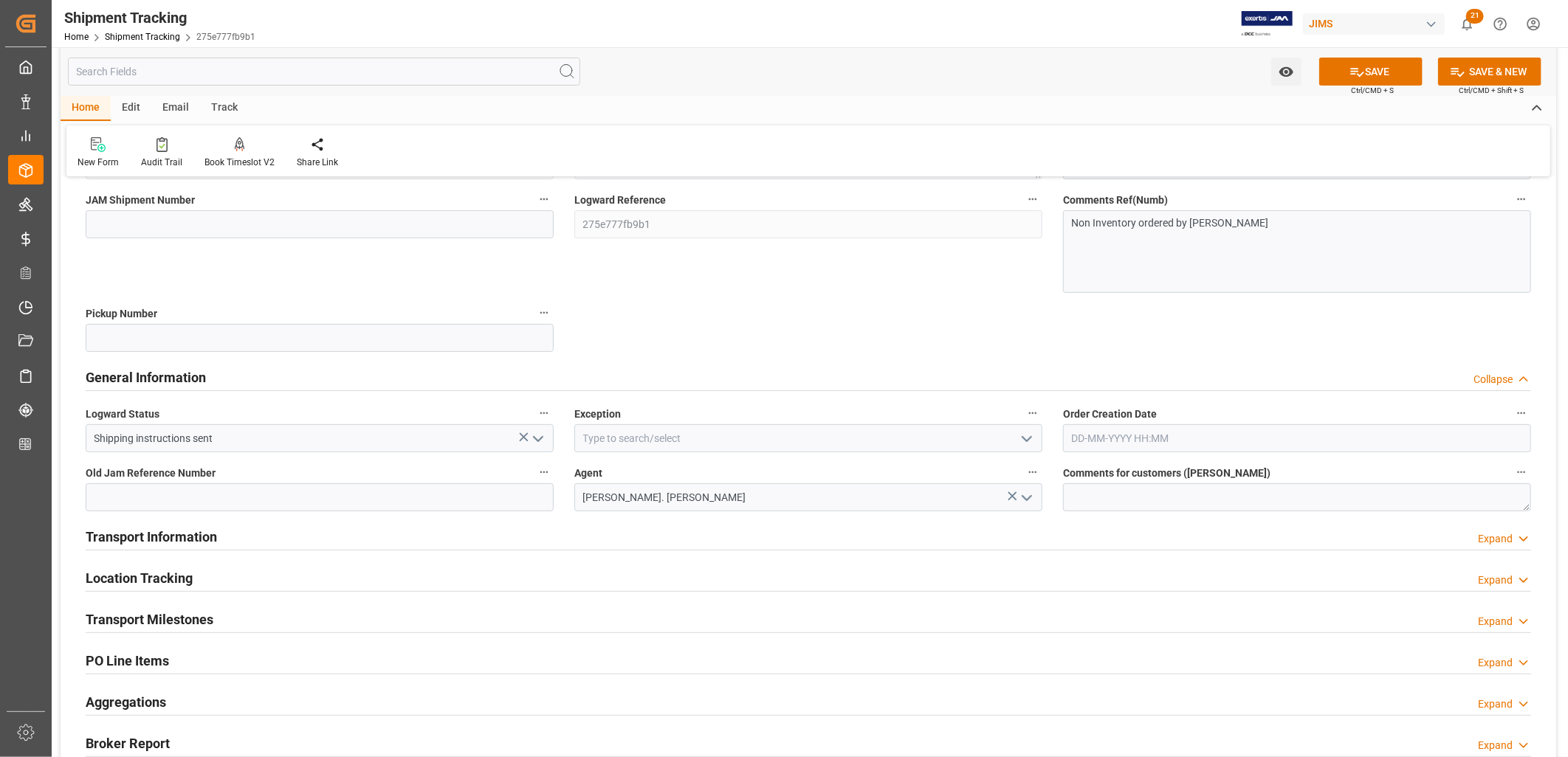
scroll to position [246, 0]
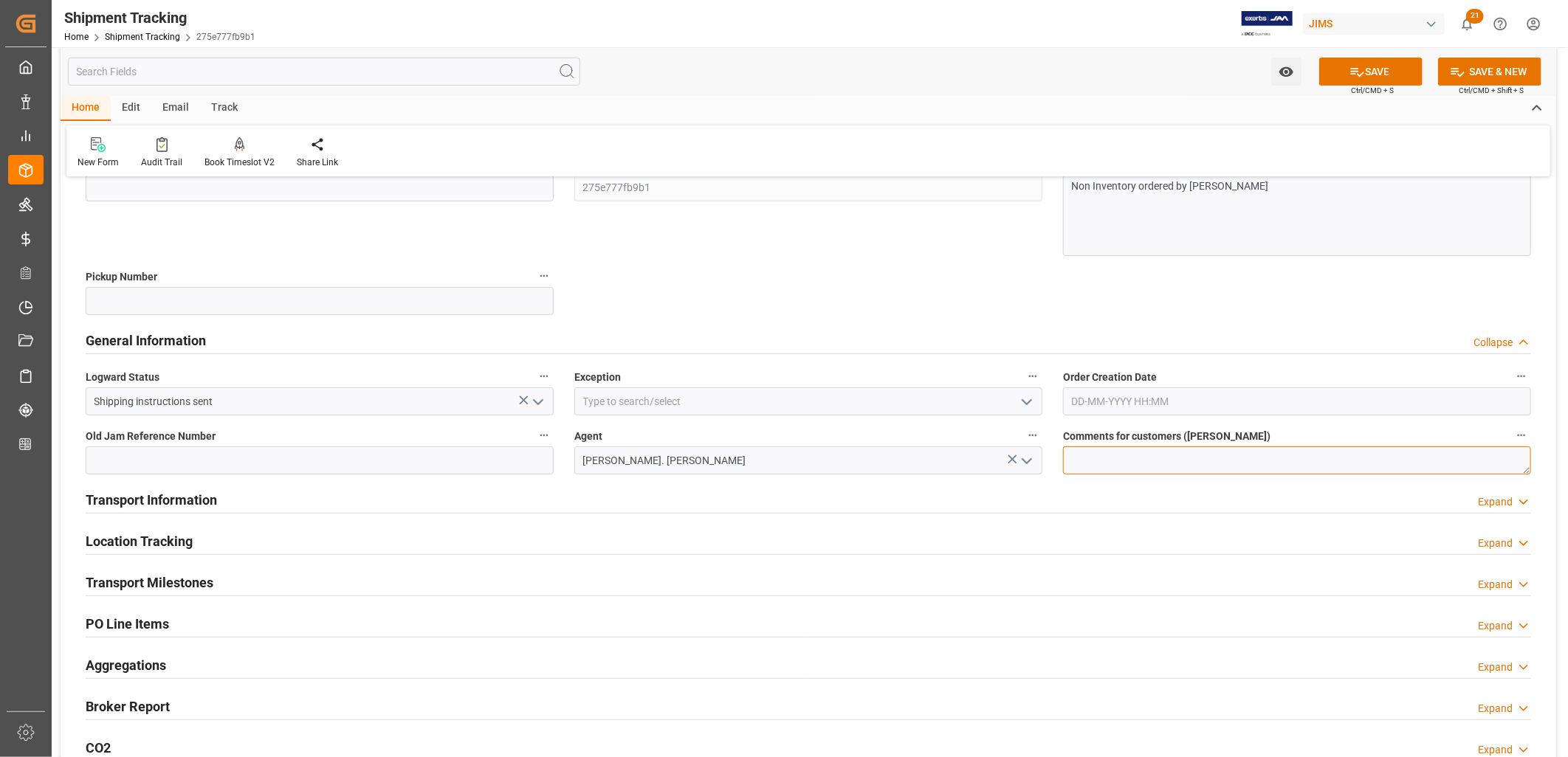
click at [1102, 454] on textarea at bounding box center [1297, 461] width 468 height 28
type textarea "Non Inventory item"
click at [189, 497] on h2 "Transport Information" at bounding box center [151, 500] width 132 height 20
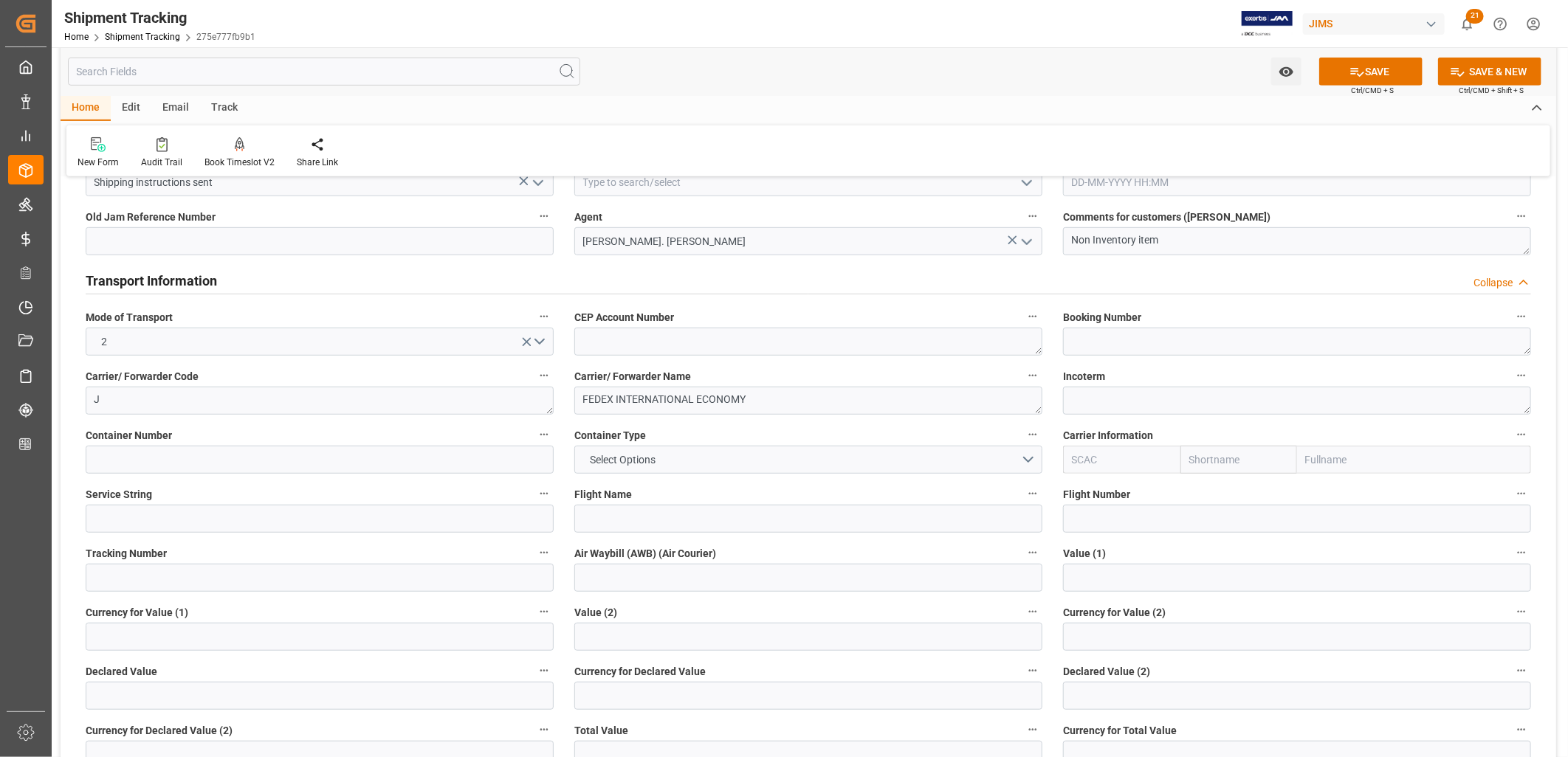
scroll to position [491, 0]
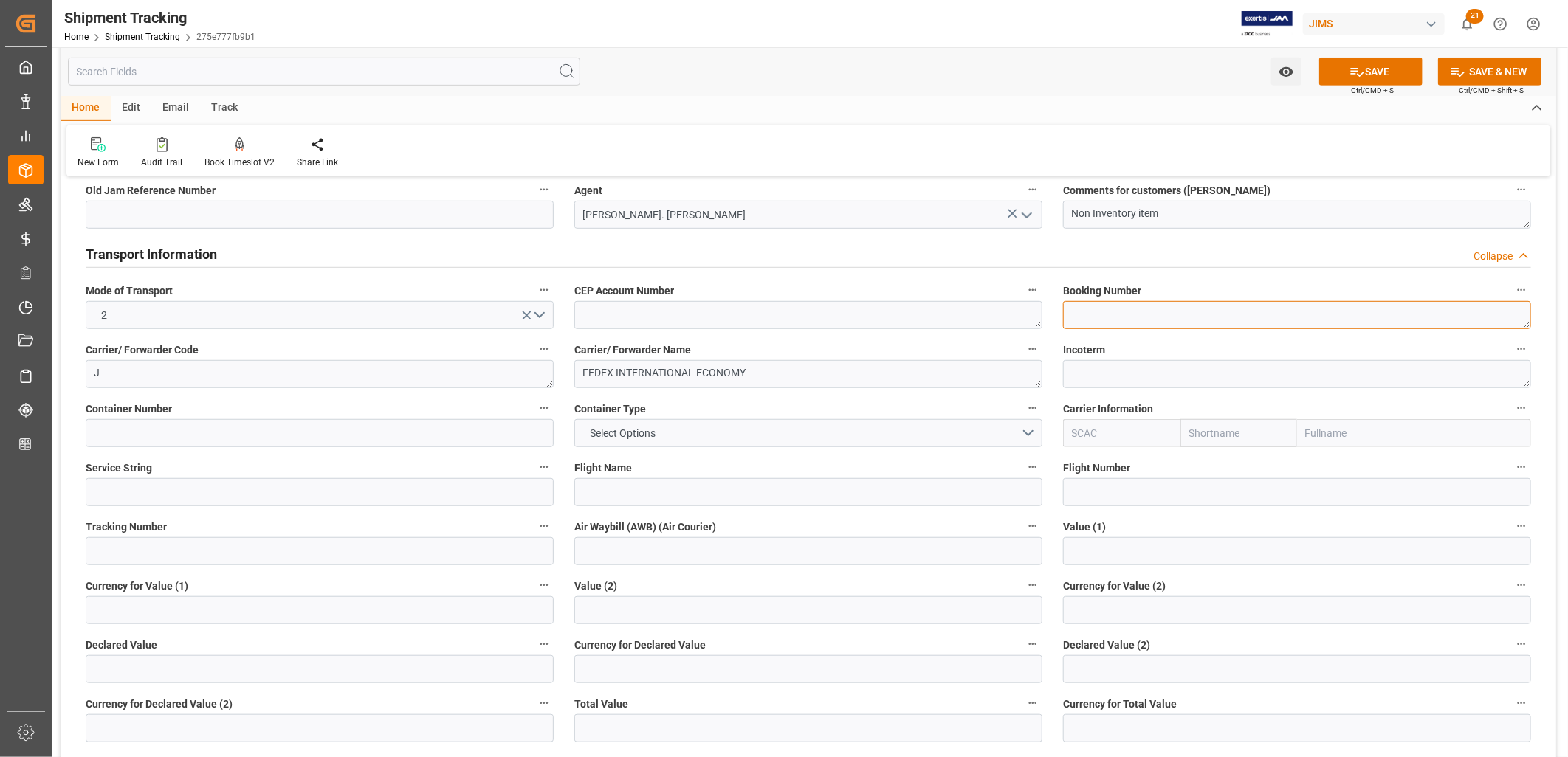
click at [1093, 314] on textarea at bounding box center [1297, 315] width 468 height 28
type textarea "883528101368"
click at [1382, 62] on button "SAVE" at bounding box center [1371, 72] width 103 height 28
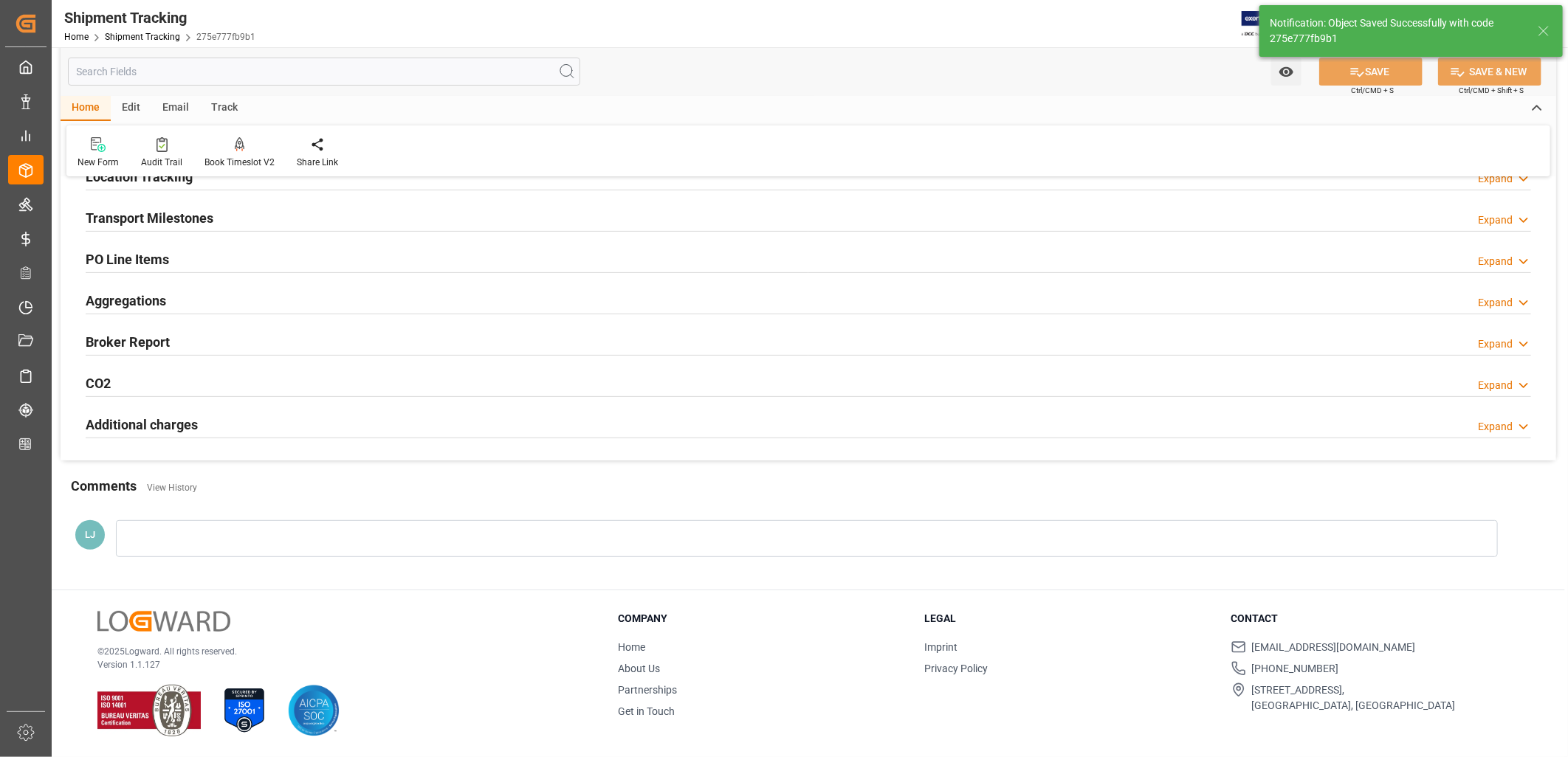
scroll to position [201, 0]
click at [164, 219] on h2 "Transport Milestones" at bounding box center [149, 219] width 128 height 20
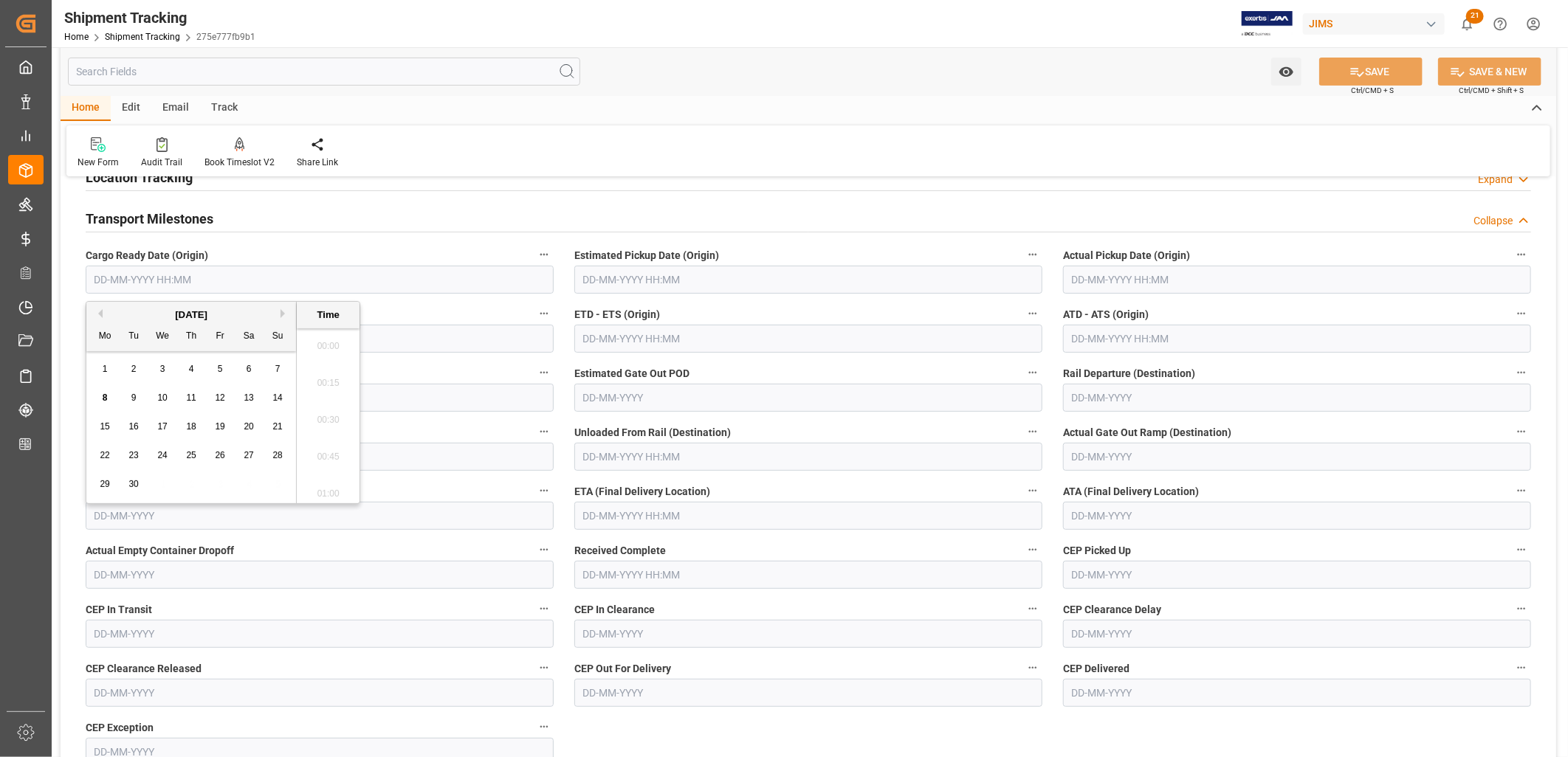
click at [128, 277] on input "text" at bounding box center [320, 280] width 468 height 28
click at [112, 367] on div "1" at bounding box center [106, 370] width 18 height 18
click at [126, 369] on div "2" at bounding box center [134, 370] width 18 height 18
type input "02-09-2025 00:00"
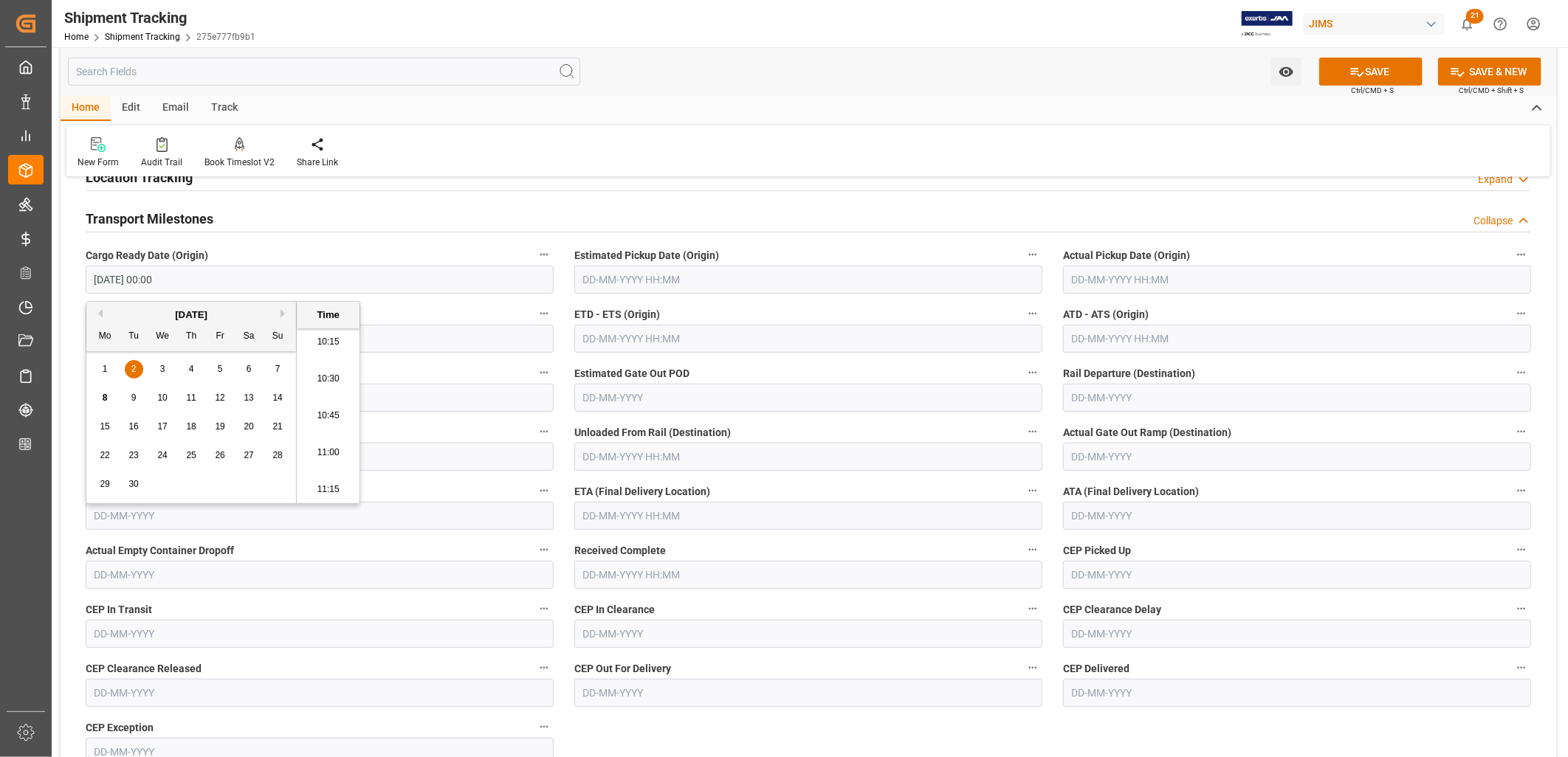
click at [625, 290] on input "text" at bounding box center [809, 280] width 468 height 28
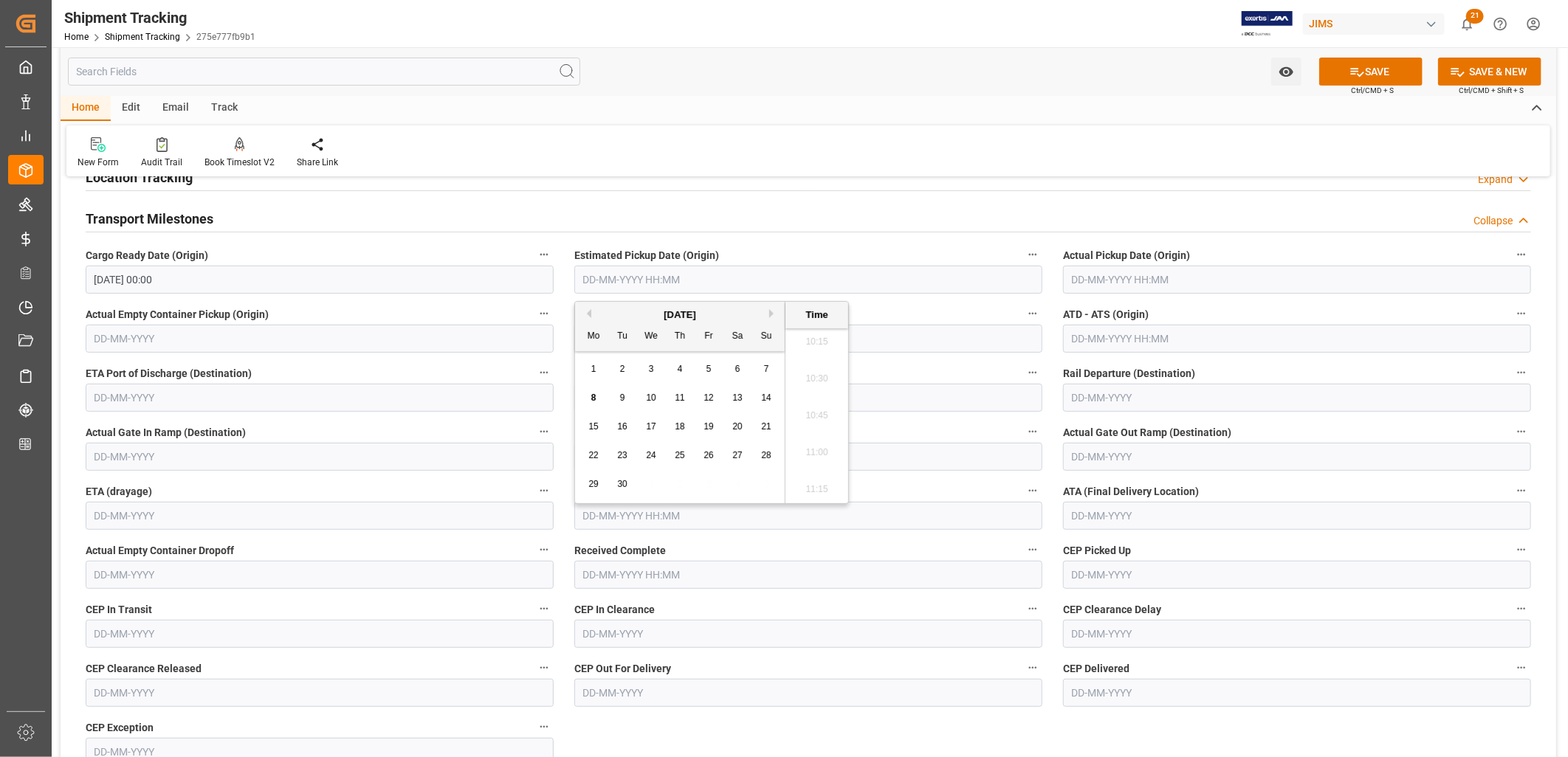
click at [598, 365] on div "1" at bounding box center [594, 370] width 18 height 18
click at [652, 367] on span "3" at bounding box center [651, 369] width 5 height 10
type input "03-09-2025 00:00"
click at [1104, 277] on input "text" at bounding box center [1297, 280] width 468 height 28
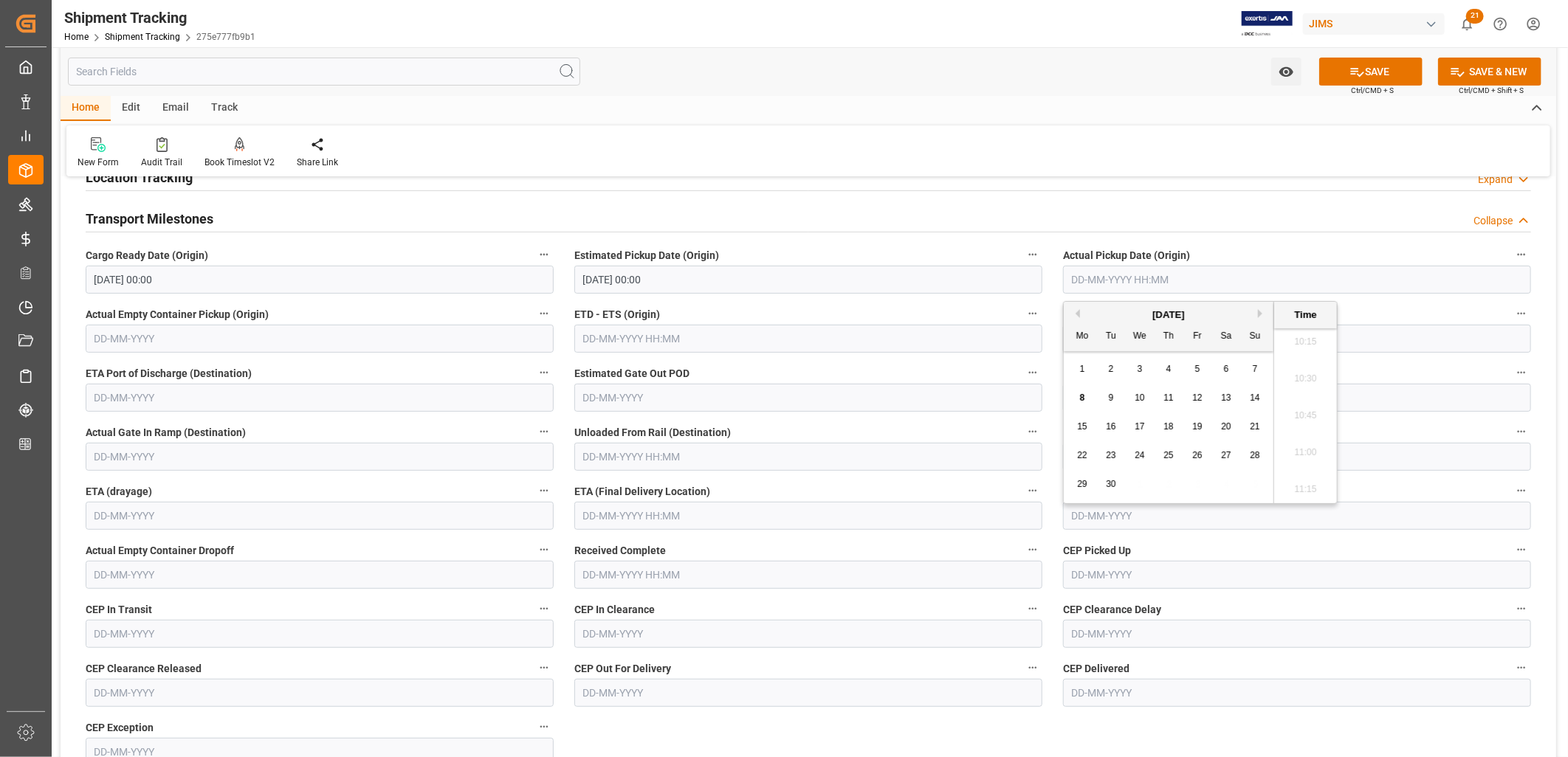
click at [866, 382] on label "Estimated Gate Out POD" at bounding box center [809, 373] width 468 height 21
click at [1023, 382] on button "Estimated Gate Out POD" at bounding box center [1032, 373] width 19 height 19
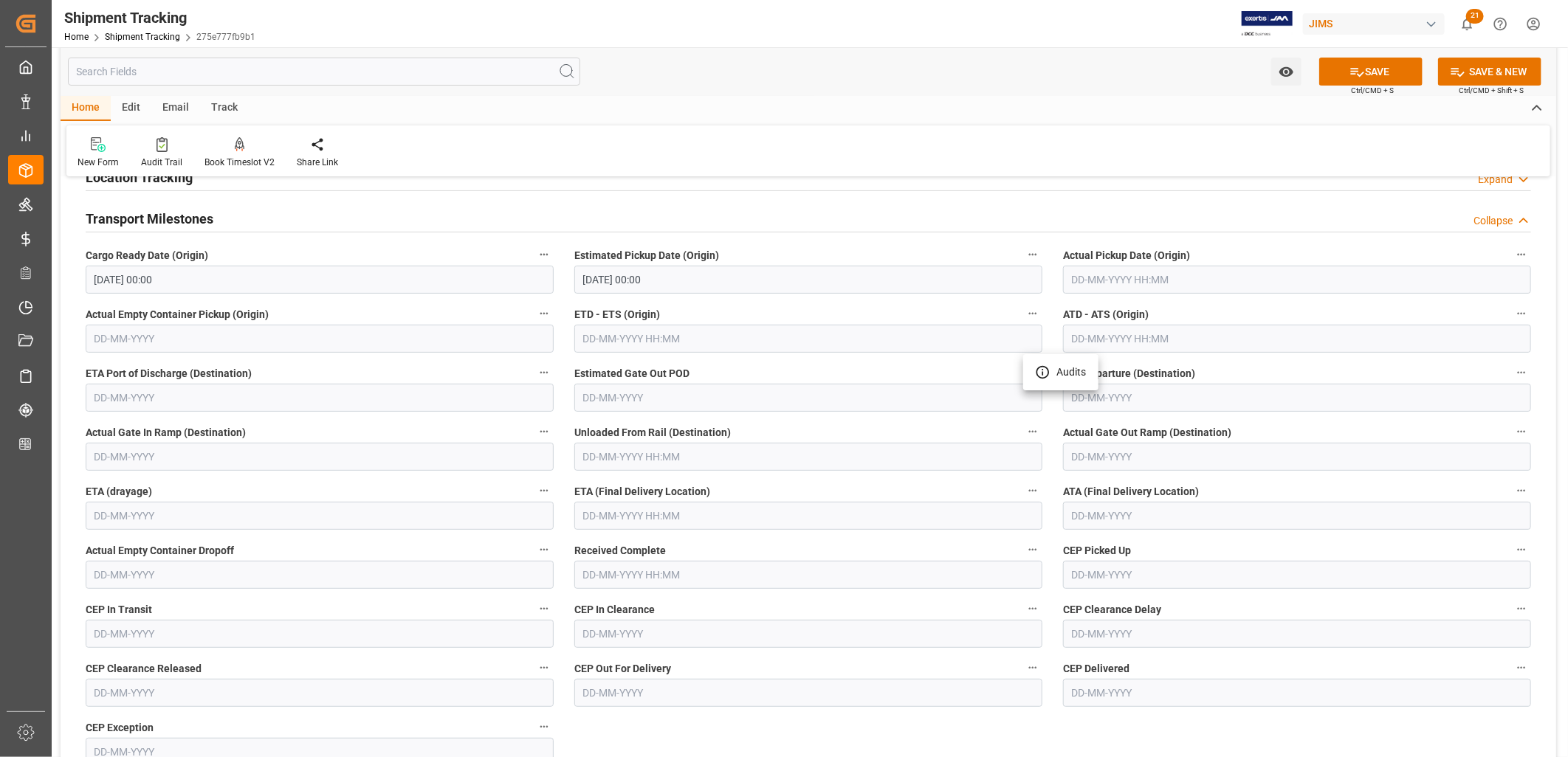
click at [192, 274] on div at bounding box center [784, 378] width 1568 height 757
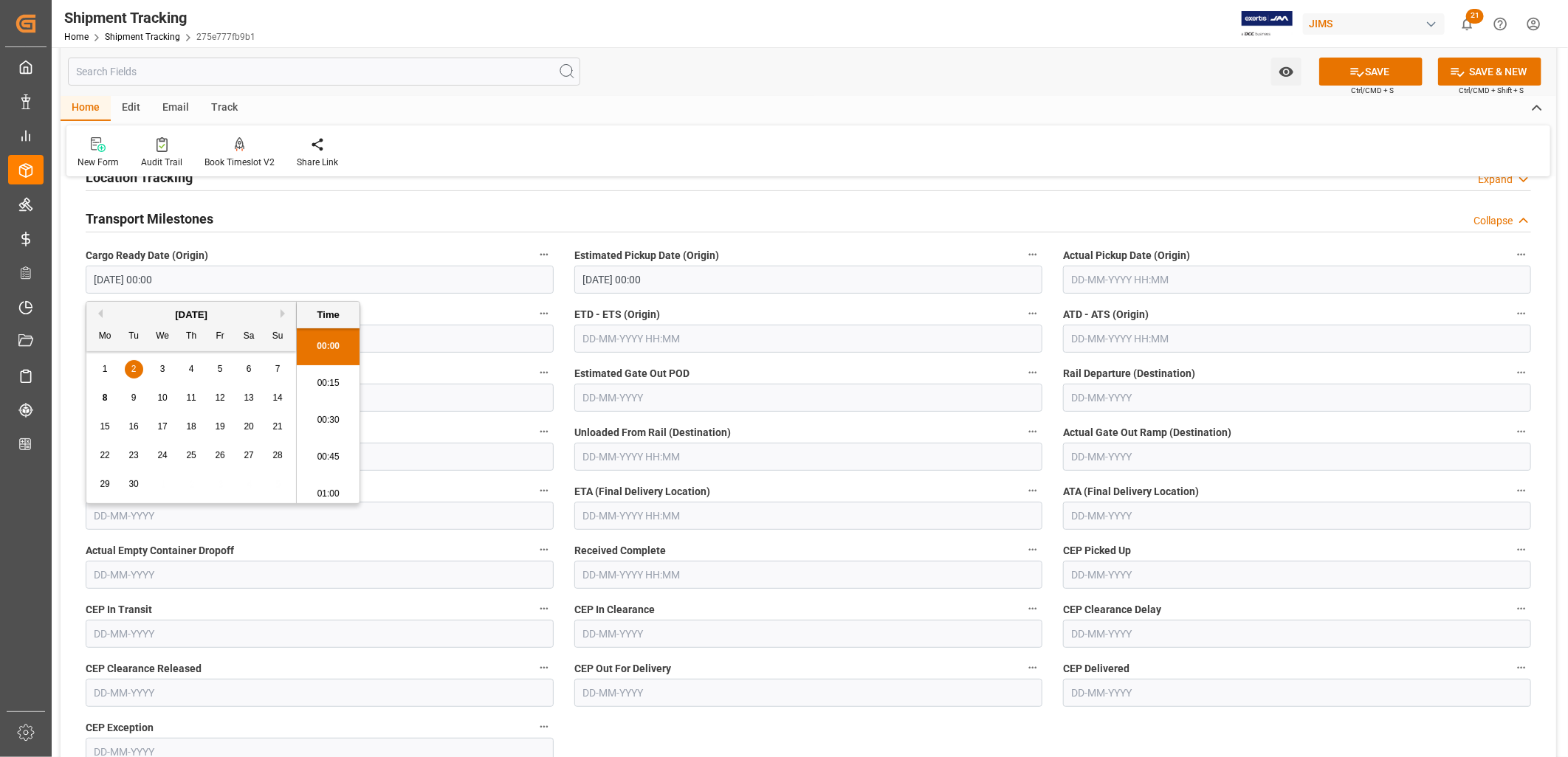
click at [183, 278] on input "02-09-2025 00:00" at bounding box center [320, 280] width 468 height 28
click at [98, 310] on button "Previous Month" at bounding box center [99, 314] width 9 height 9
click at [164, 427] on span "13" at bounding box center [162, 426] width 9 height 10
type input "[DATE] 00:00"
click at [691, 275] on input "03-09-2025 00:00" at bounding box center [809, 280] width 468 height 28
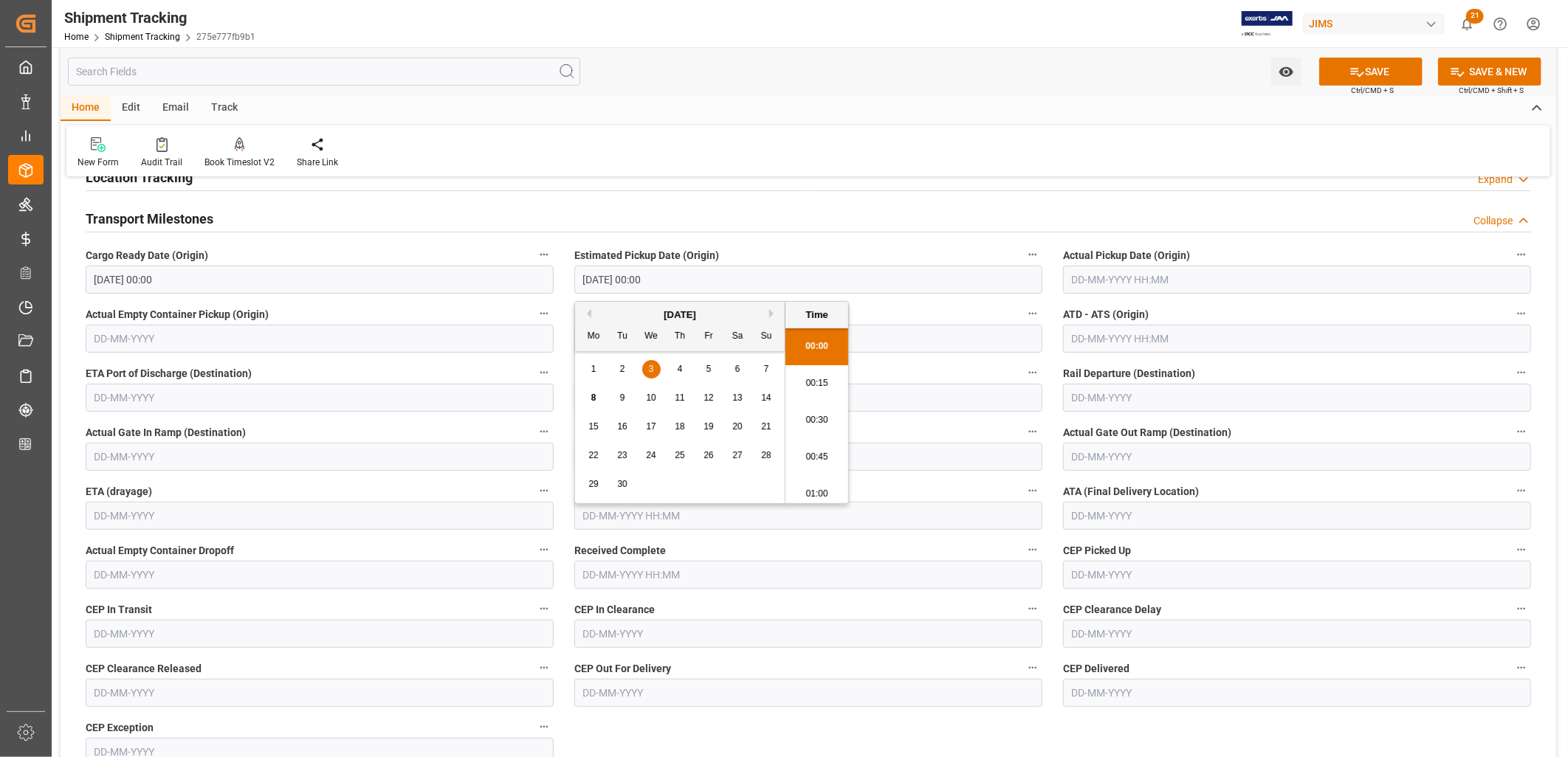
click at [591, 313] on button "Previous Month" at bounding box center [587, 314] width 9 height 9
click at [652, 423] on span "13" at bounding box center [651, 426] width 9 height 10
type input "[DATE] 00:00"
click at [1094, 278] on input "text" at bounding box center [1297, 280] width 468 height 28
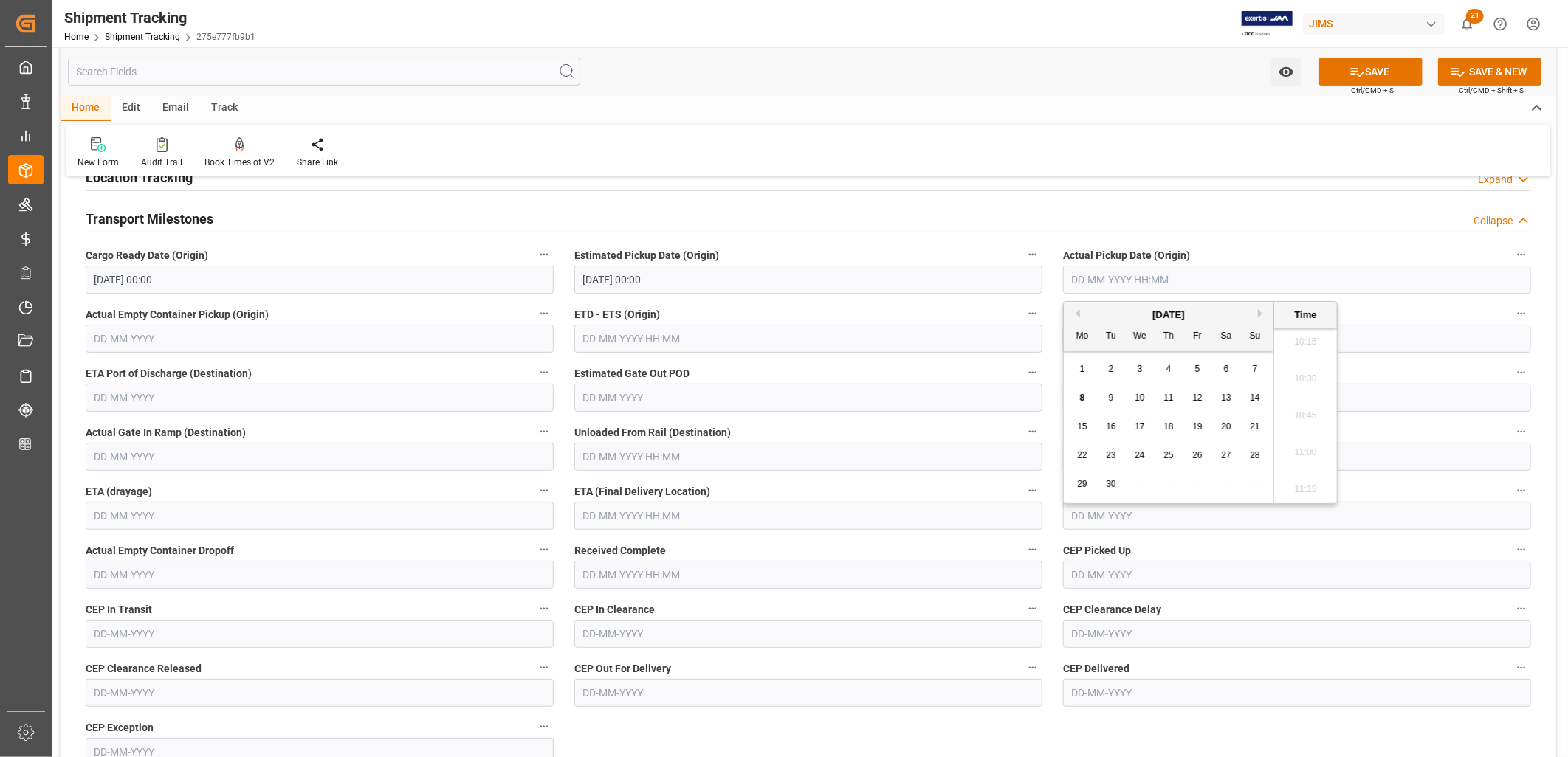
click at [1079, 315] on div "September 2025" at bounding box center [1168, 315] width 209 height 15
click at [1076, 312] on button "Previous Month" at bounding box center [1076, 314] width 9 height 9
click at [1138, 425] on span "13" at bounding box center [1139, 426] width 9 height 10
type input "[DATE] 00:00"
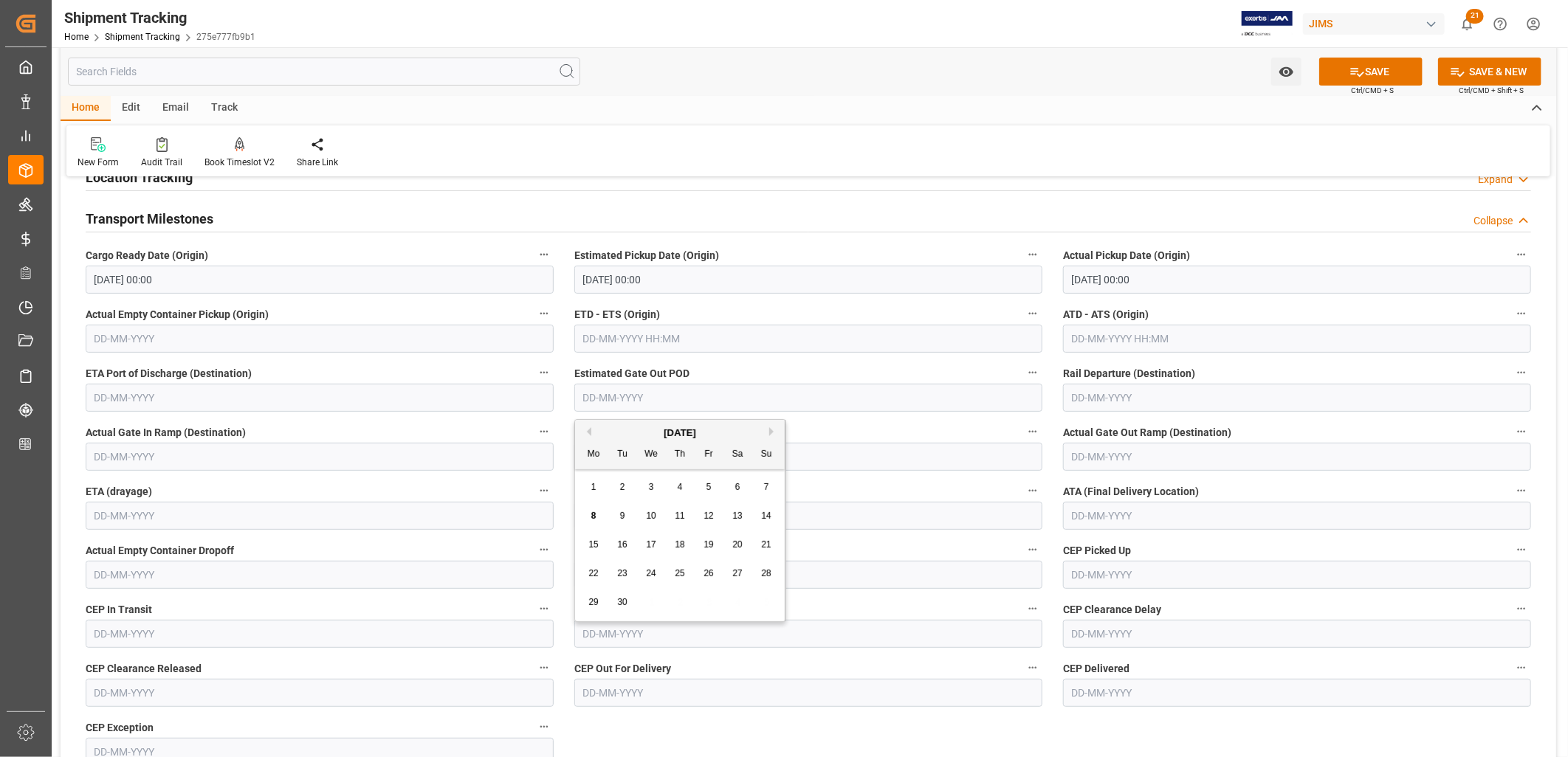
click at [949, 394] on input "text" at bounding box center [809, 397] width 468 height 28
click at [1079, 514] on input "text" at bounding box center [1297, 516] width 468 height 28
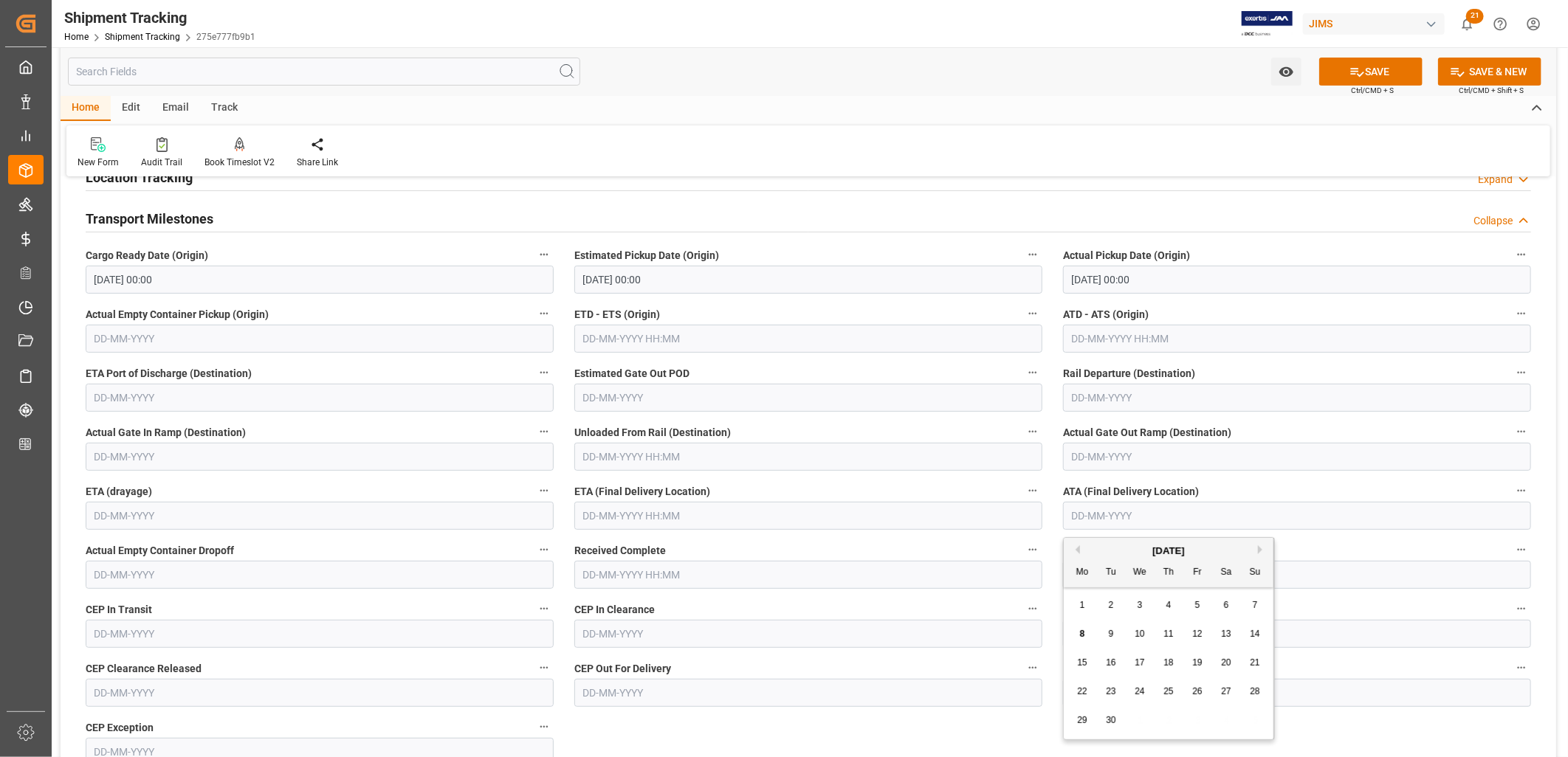
click at [1074, 544] on div "Previous Month Next Month September 2025 Mo Tu We Th Fr Sa Su 1 2 3 4 5 6 7 8 9…" at bounding box center [1168, 639] width 212 height 203
drag, startPoint x: 1074, startPoint y: 544, endPoint x: 1081, endPoint y: 551, distance: 9.9
click at [1081, 551] on div "September 2025" at bounding box center [1168, 551] width 209 height 15
click at [1077, 551] on button "Previous Month" at bounding box center [1076, 550] width 9 height 9
click at [1081, 692] on span "18" at bounding box center [1081, 691] width 9 height 10
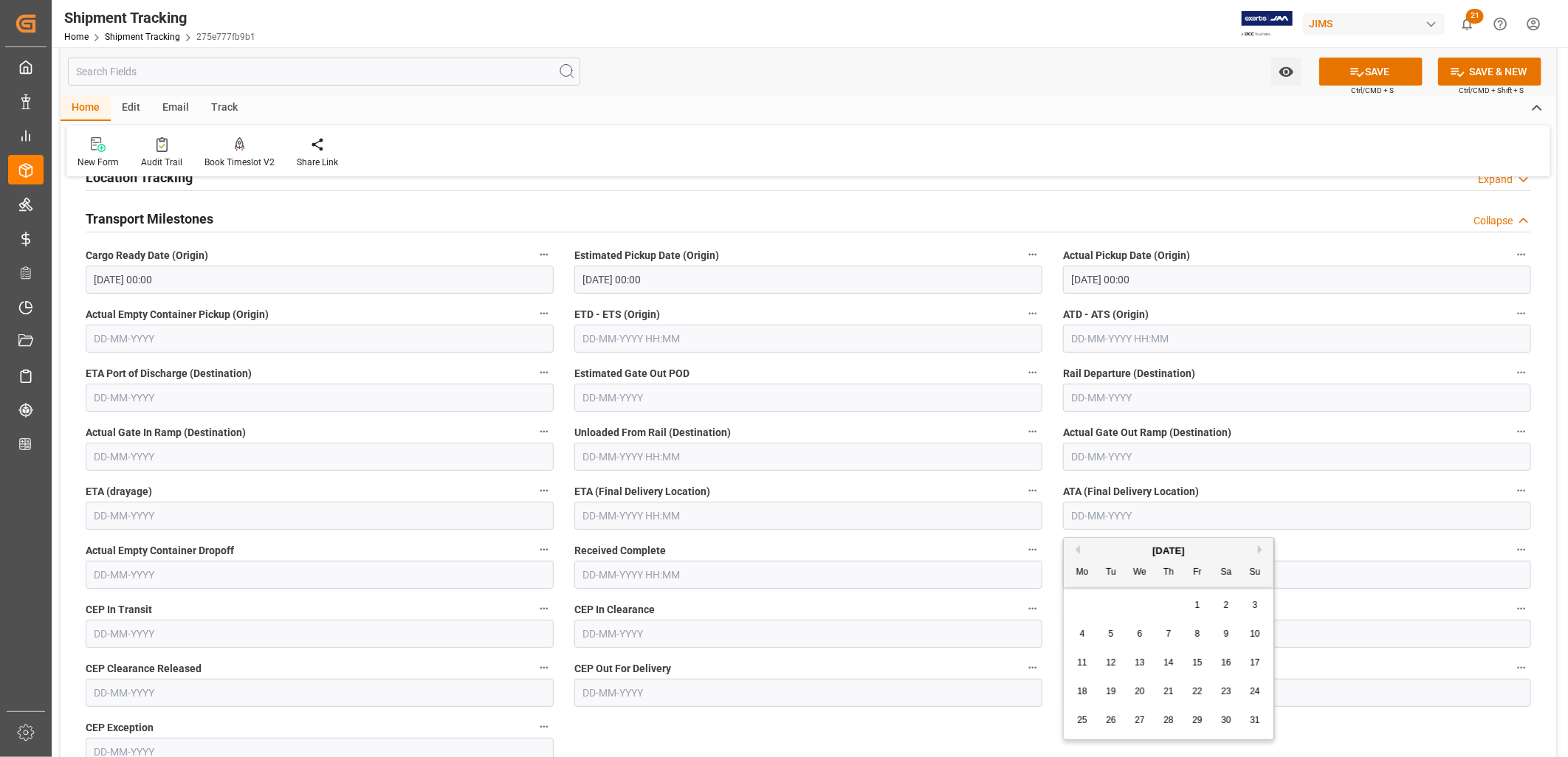
type input "[DATE]"
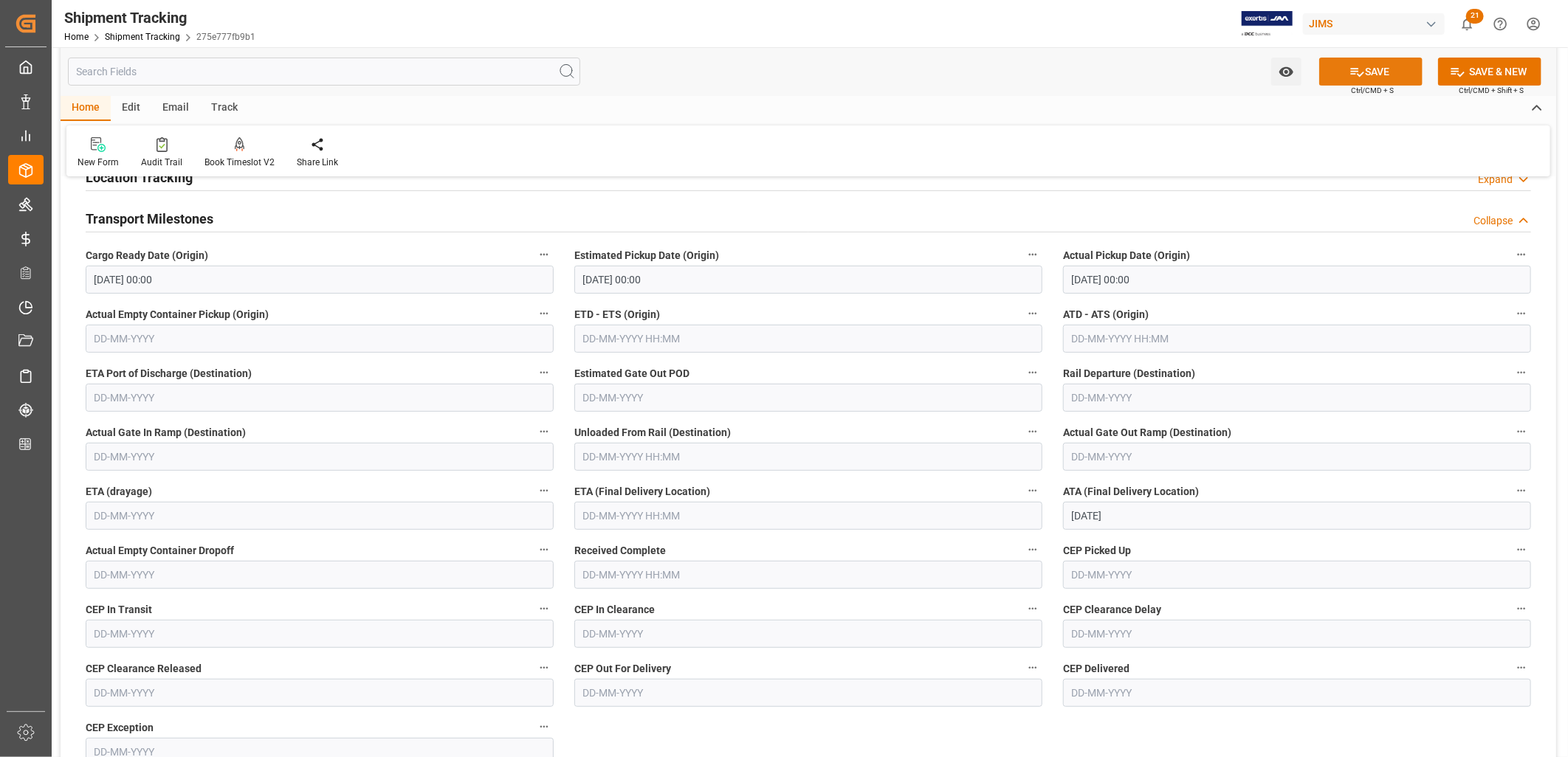
click at [1374, 62] on button "SAVE" at bounding box center [1371, 72] width 103 height 28
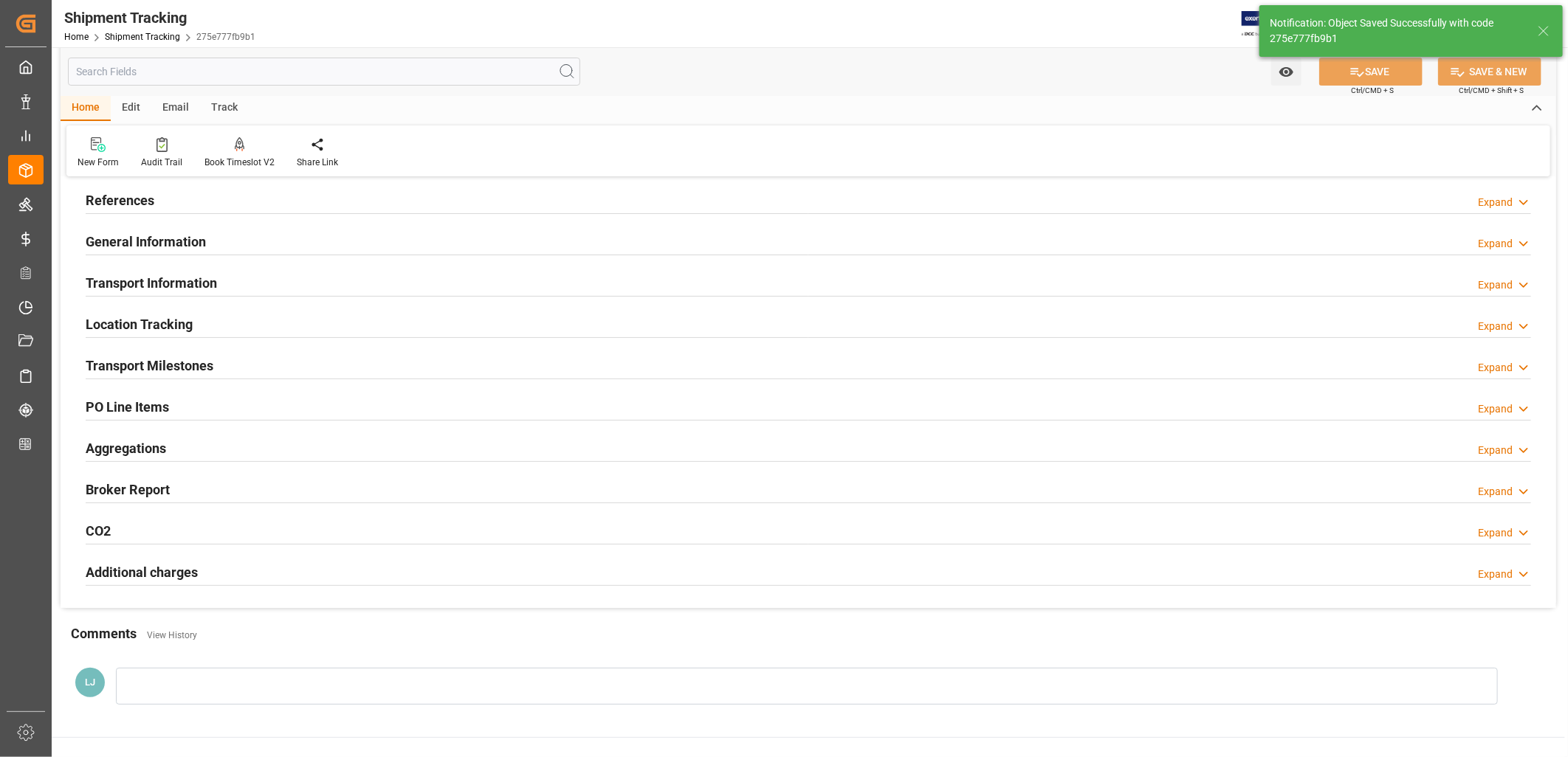
scroll to position [0, 0]
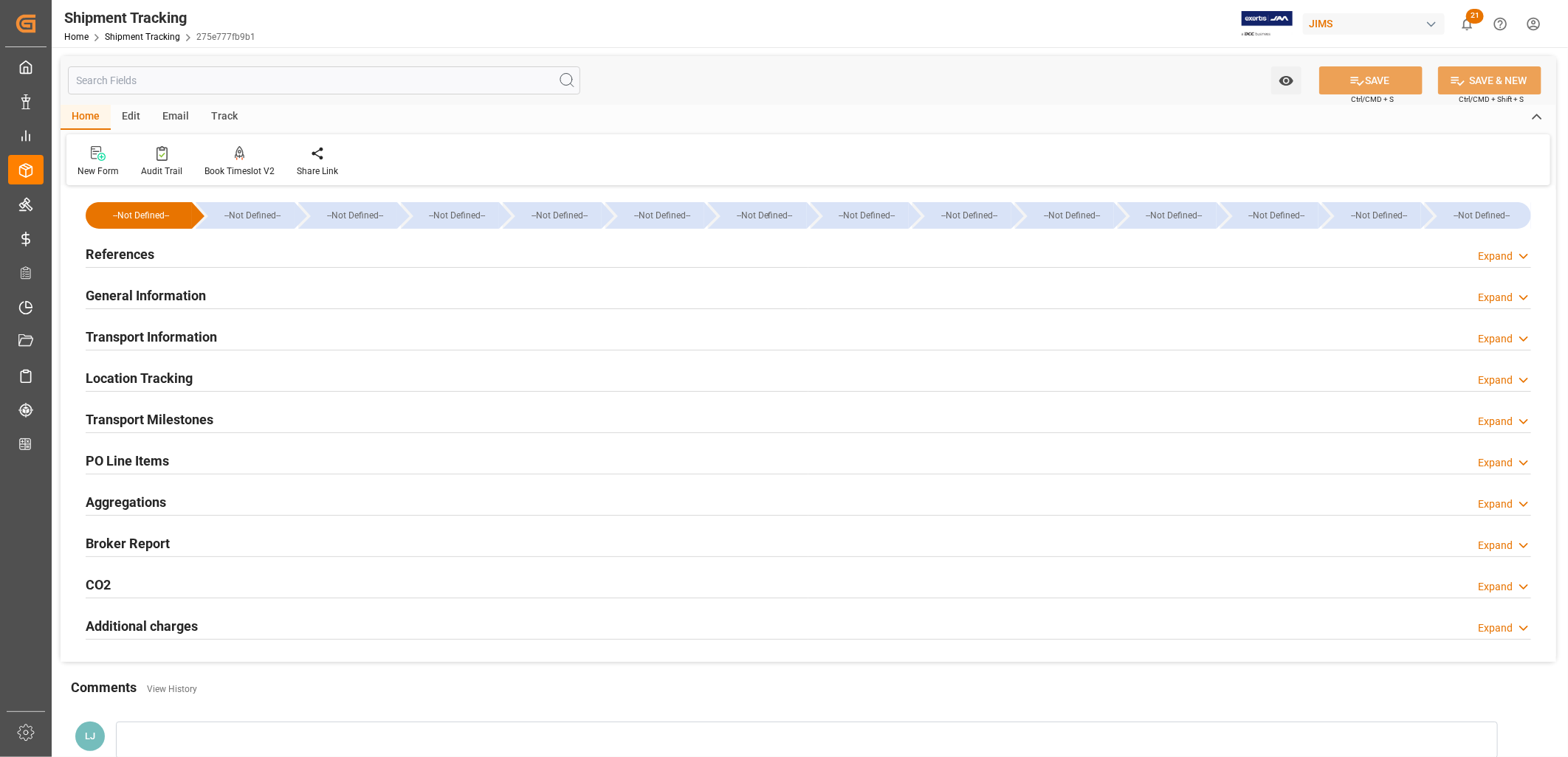
click at [146, 254] on h2 "References" at bounding box center [119, 254] width 69 height 20
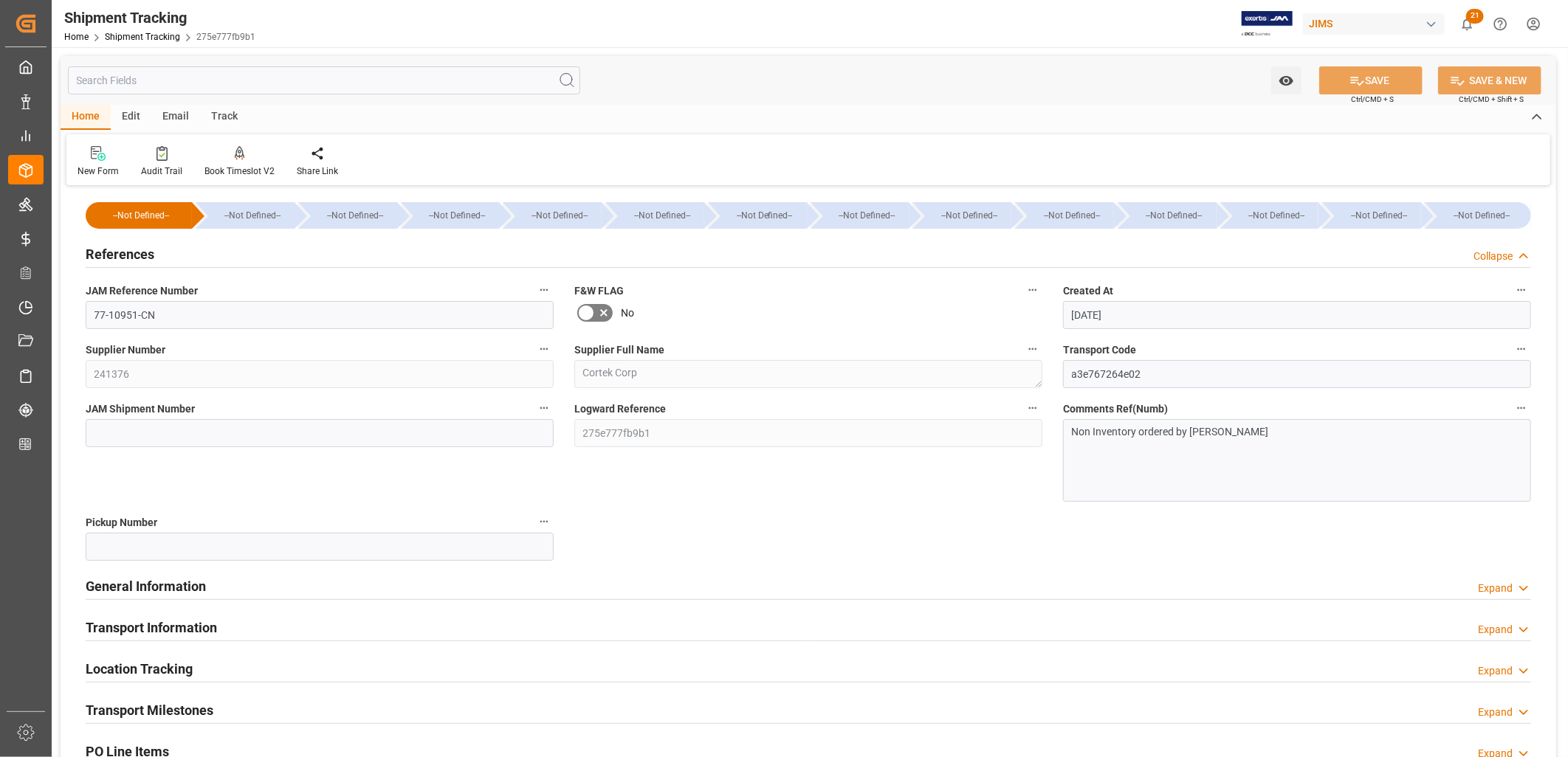
click at [185, 584] on h2 "General Information" at bounding box center [146, 587] width 120 height 20
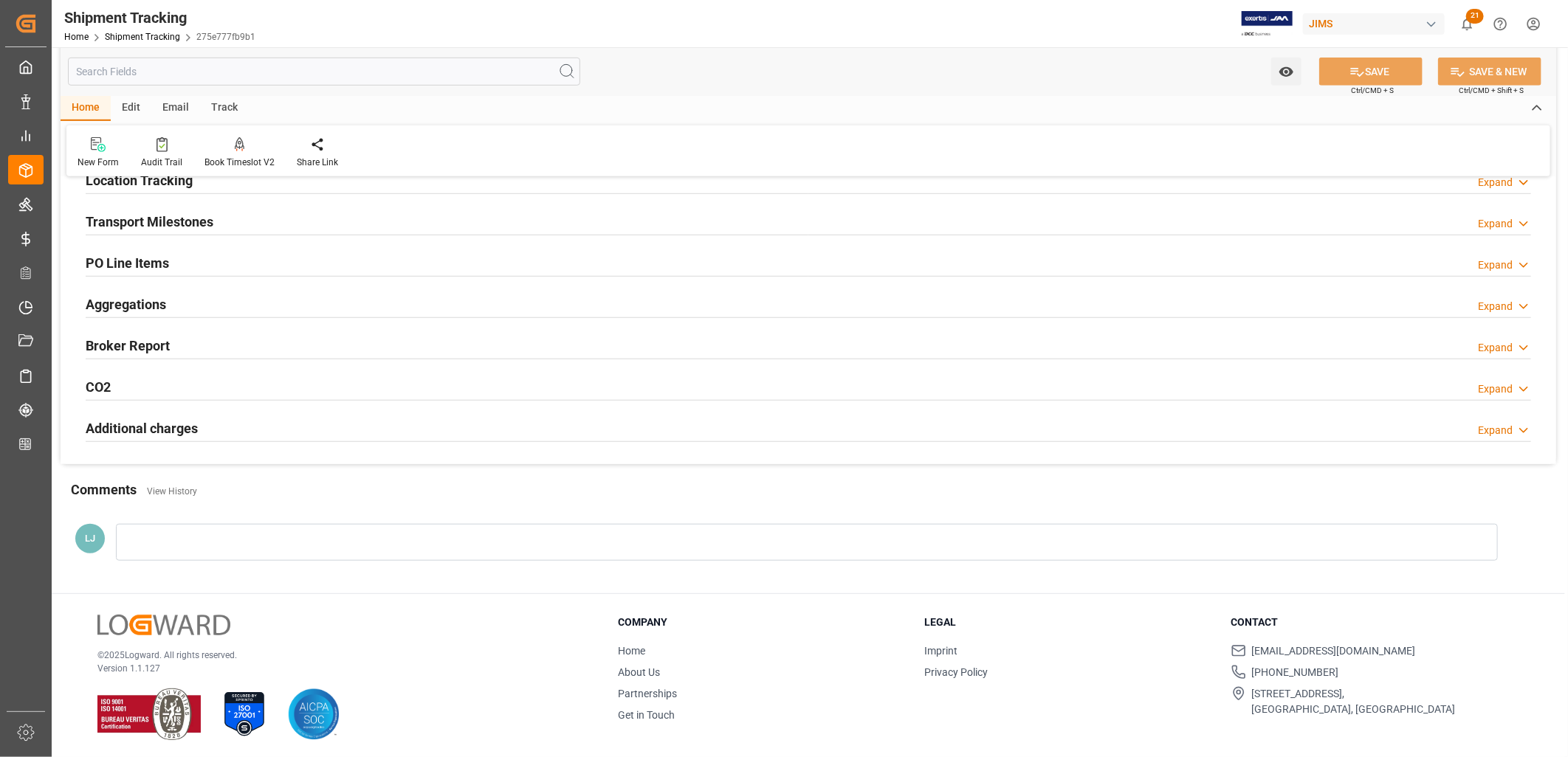
scroll to position [610, 0]
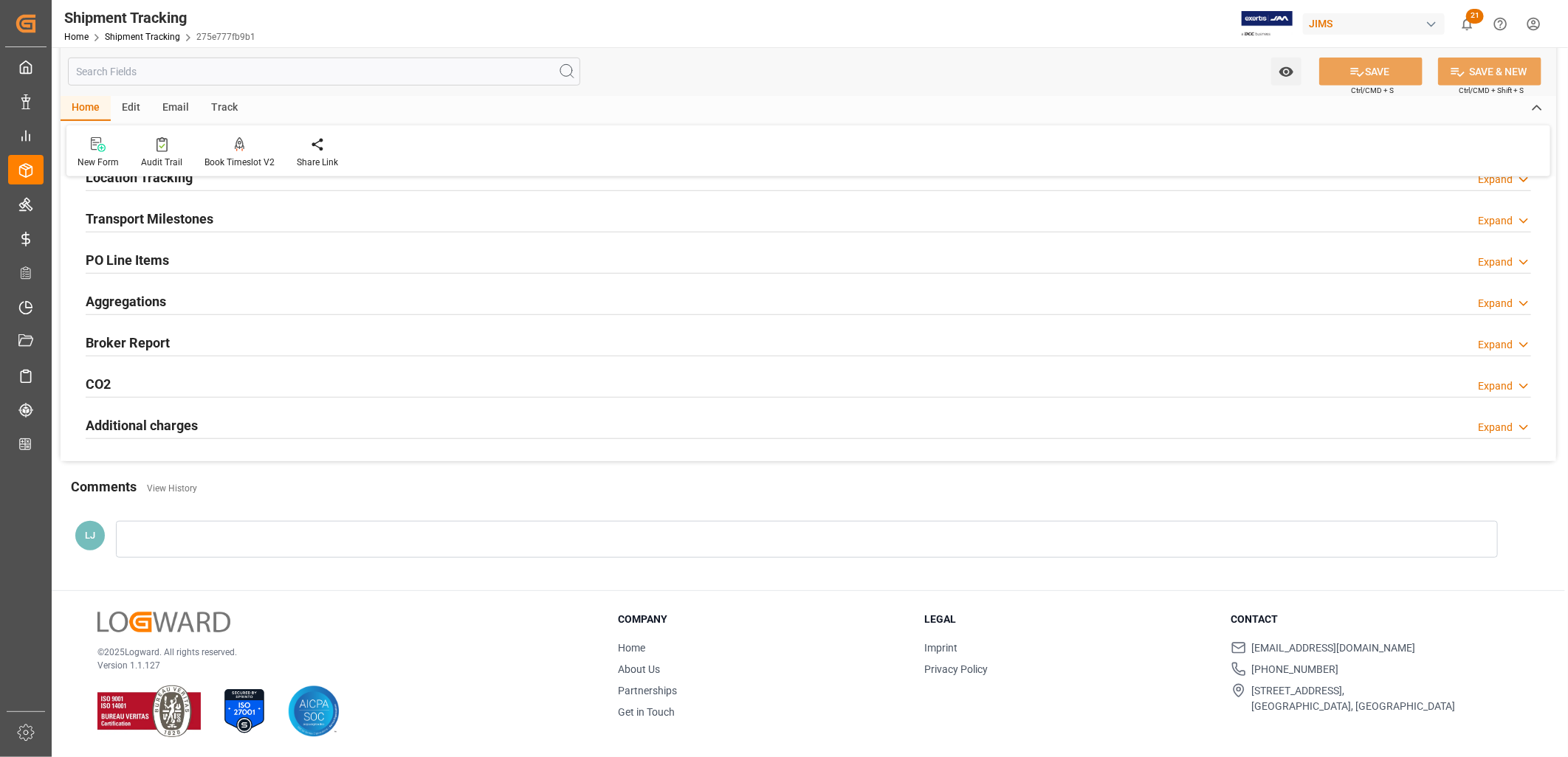
click at [179, 542] on div at bounding box center [806, 540] width 1382 height 37
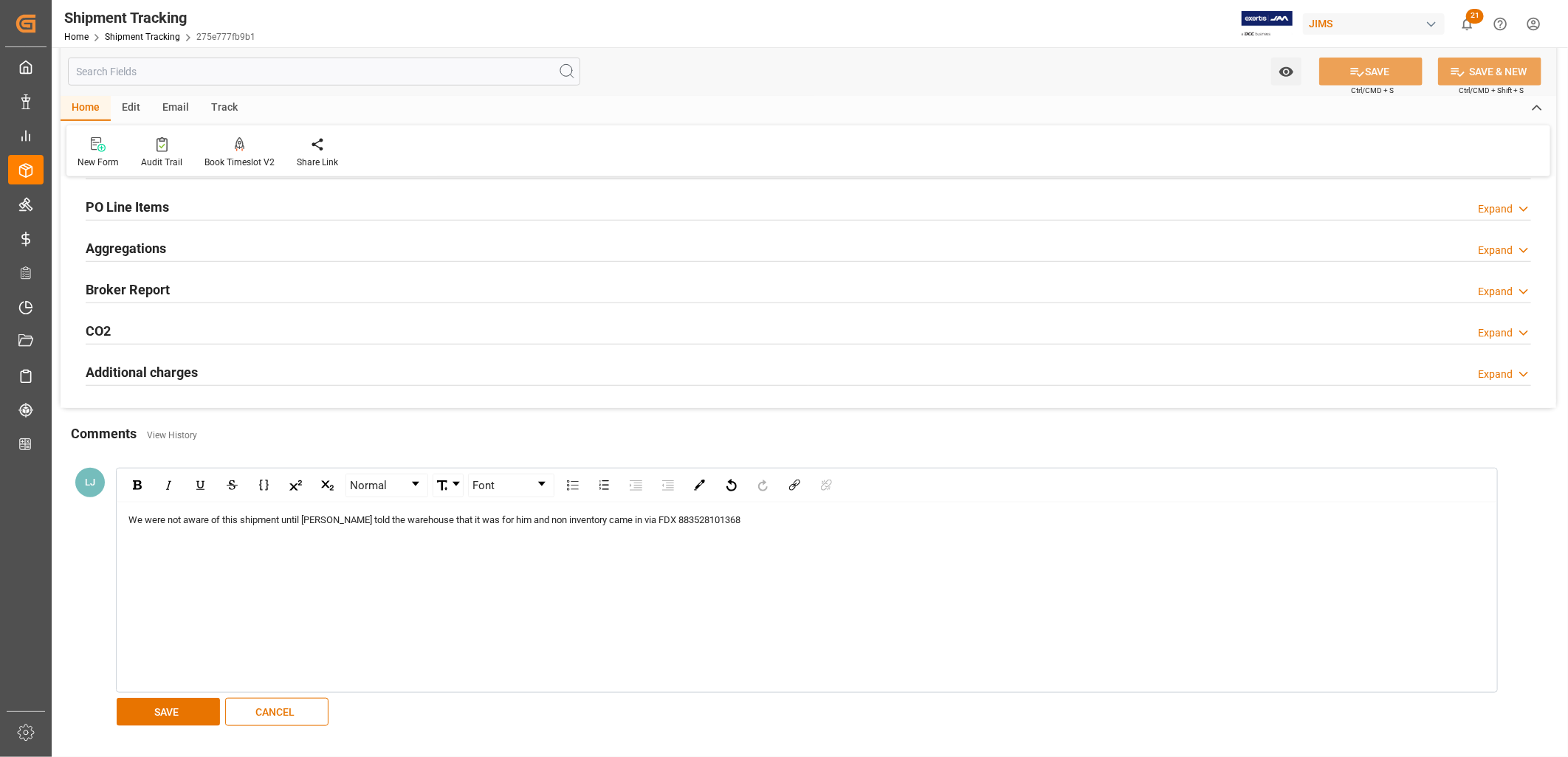
scroll to position [692, 0]
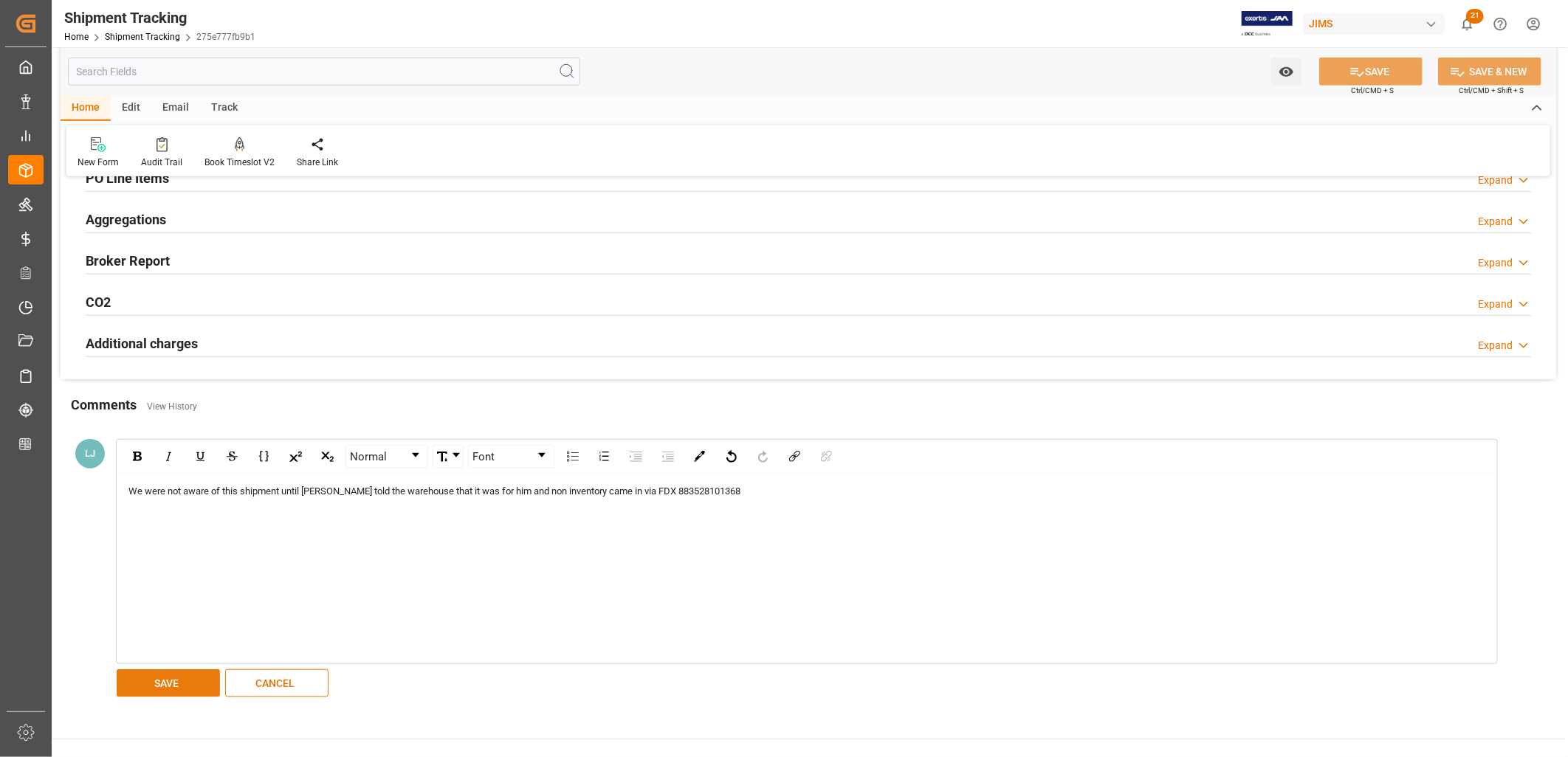
click at [196, 684] on button "SAVE" at bounding box center [168, 683] width 103 height 28
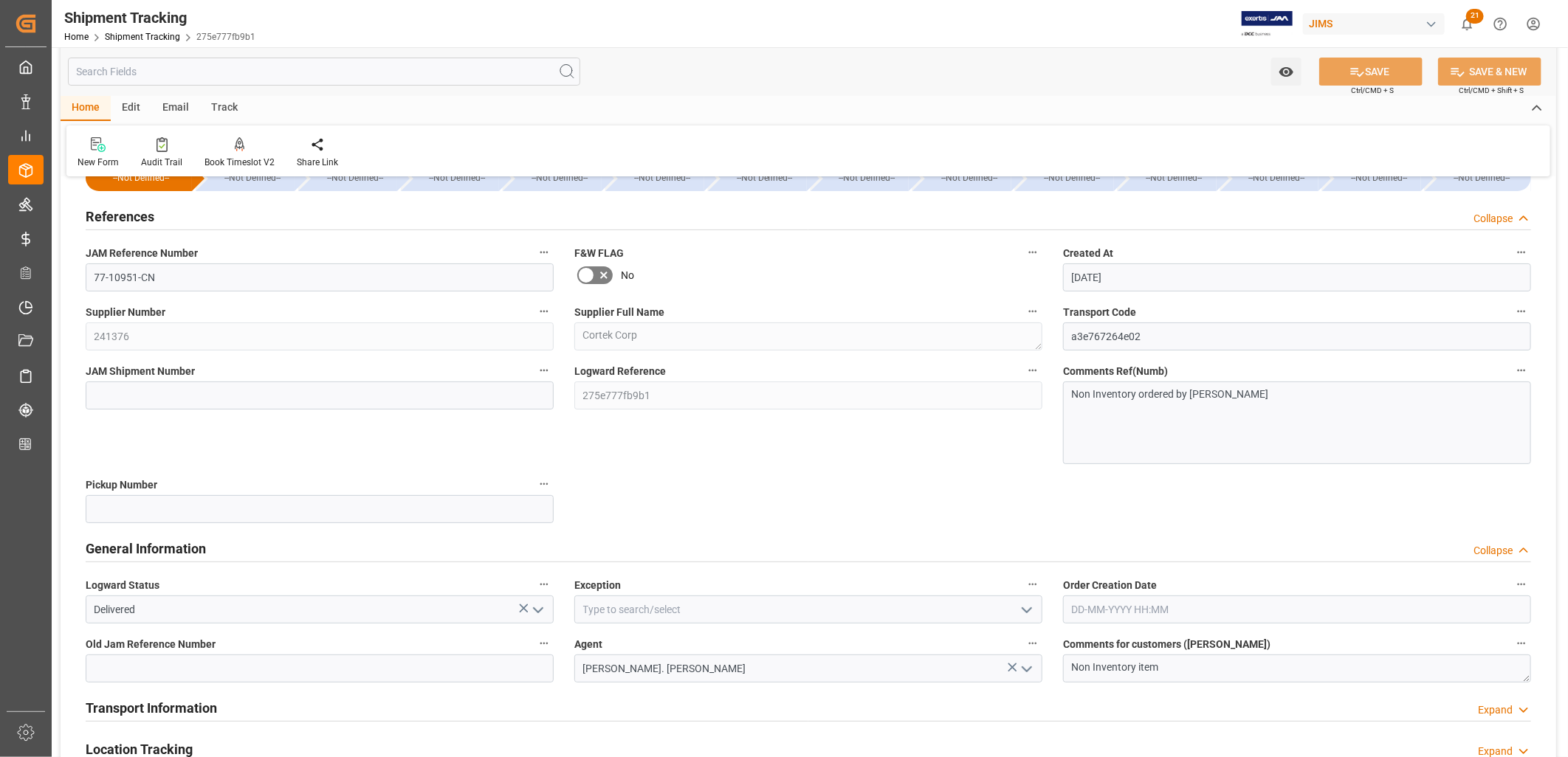
scroll to position [0, 0]
